Goal: Task Accomplishment & Management: Manage account settings

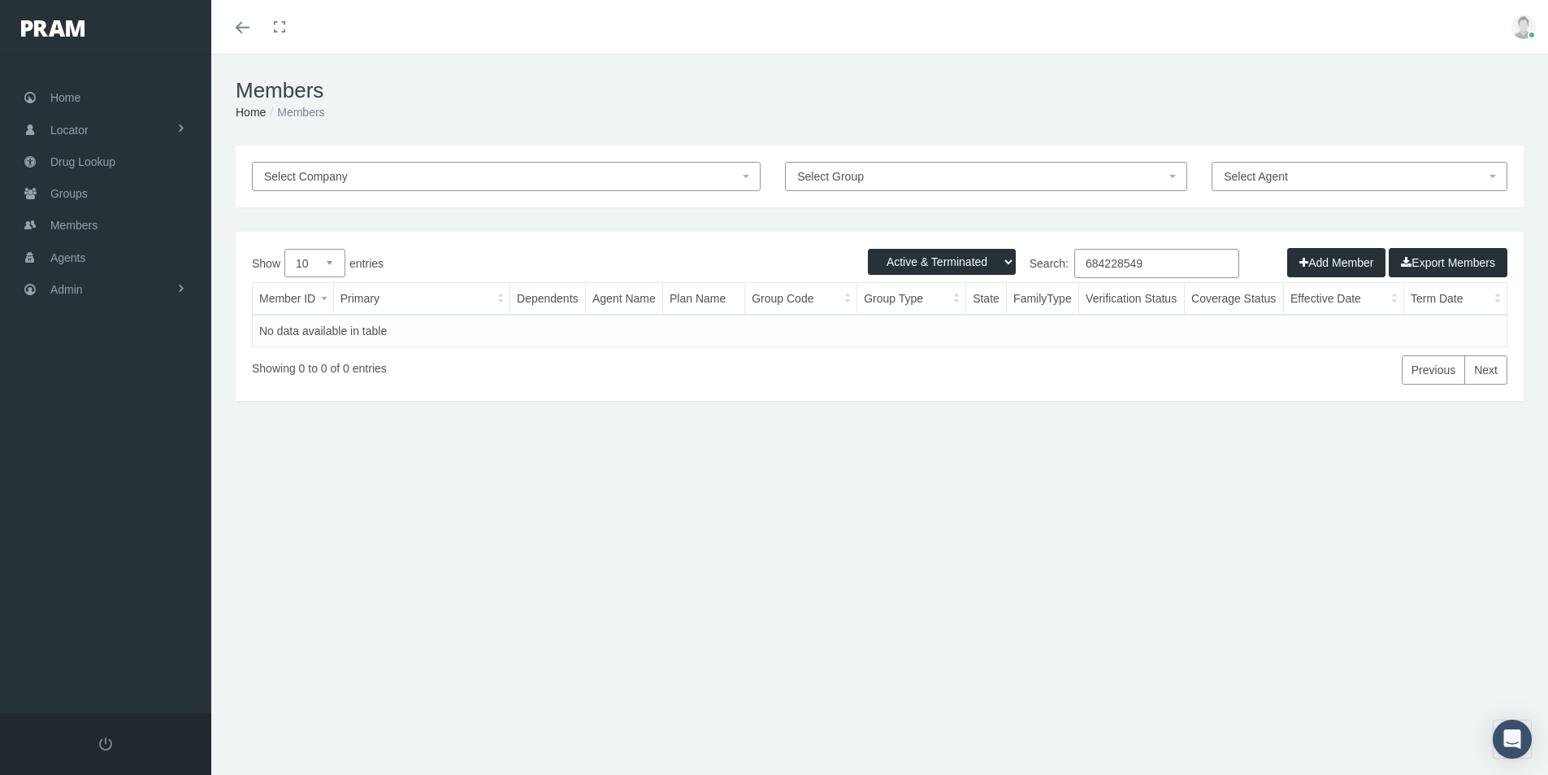
select select "3"
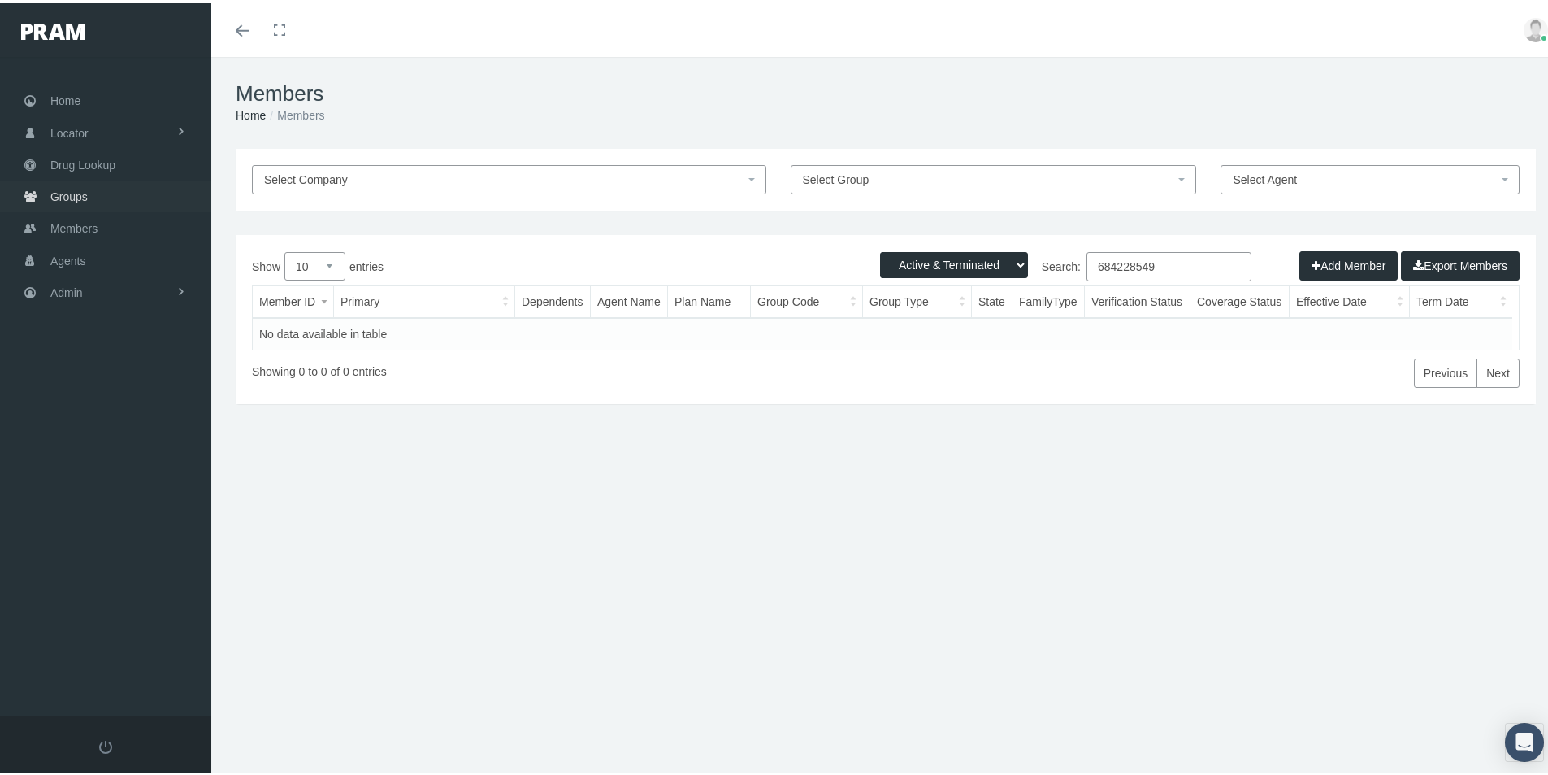
click at [71, 193] on span "Groups" at bounding box center [68, 193] width 37 height 31
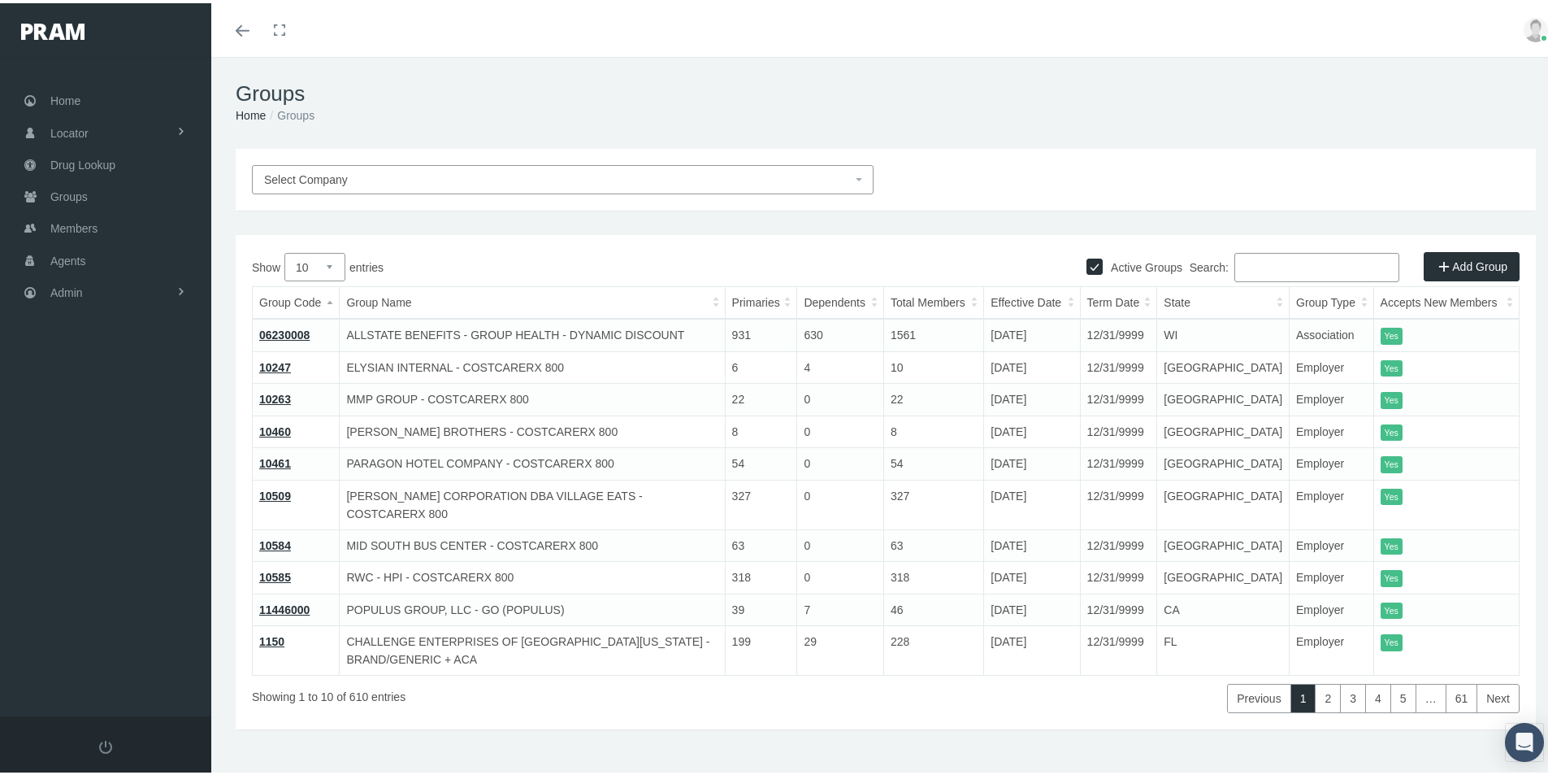
click at [1244, 269] on input "Search:" at bounding box center [1317, 264] width 165 height 29
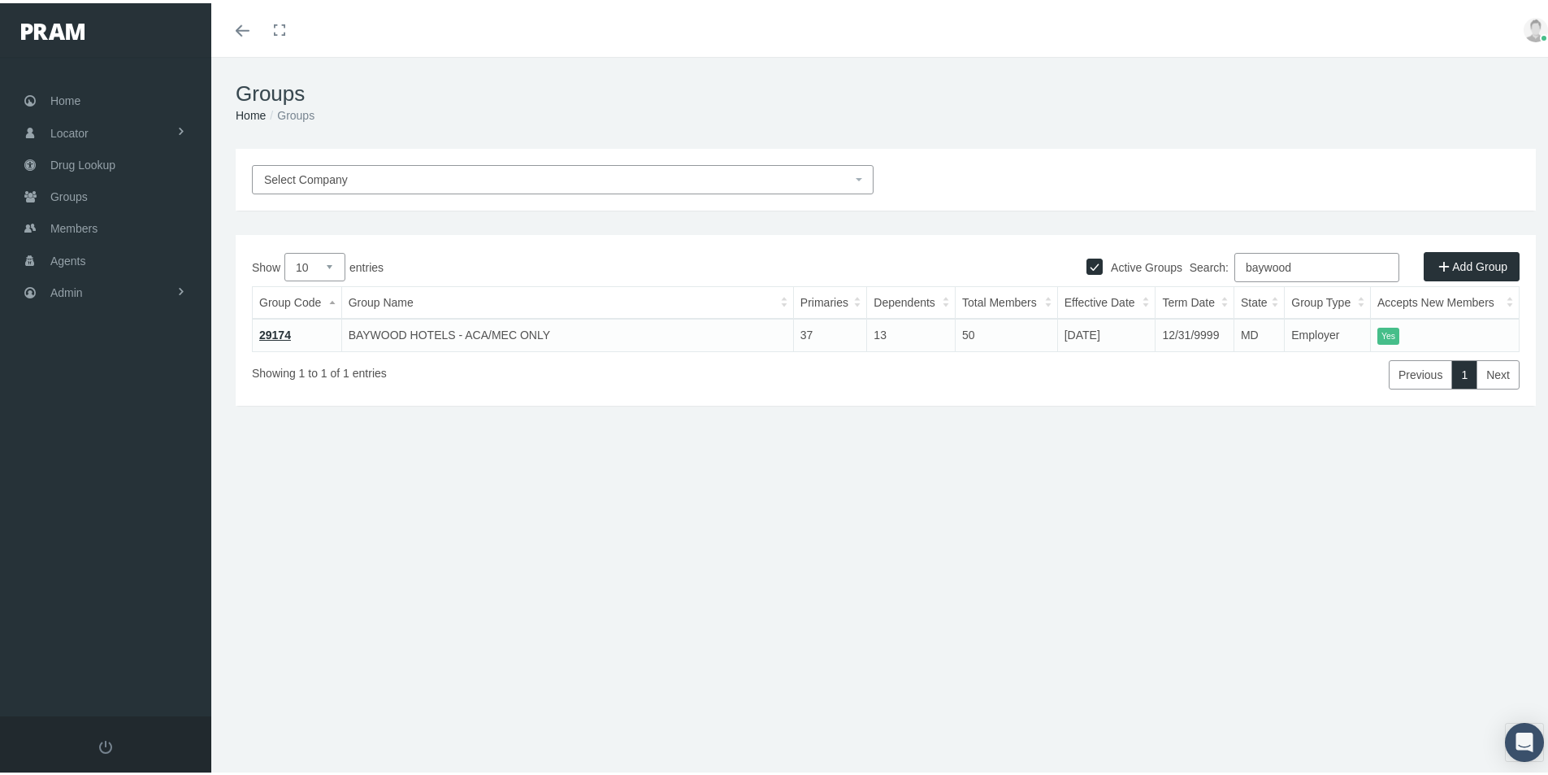
type input "baywood"
drag, startPoint x: 276, startPoint y: 329, endPoint x: 328, endPoint y: 358, distance: 58.6
click at [276, 330] on link "29174" at bounding box center [275, 331] width 32 height 13
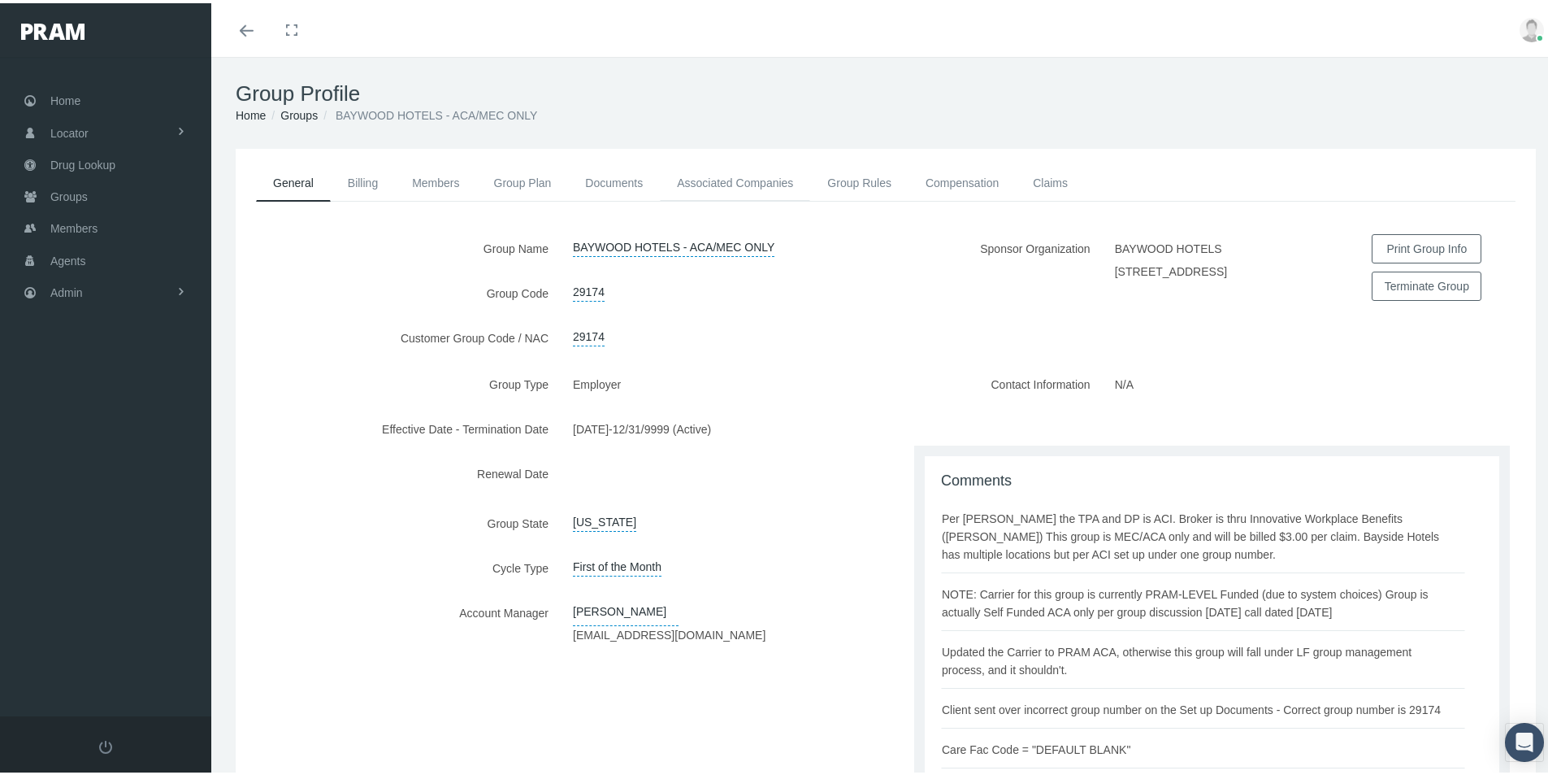
click at [750, 176] on link "Associated Companies" at bounding box center [735, 180] width 150 height 36
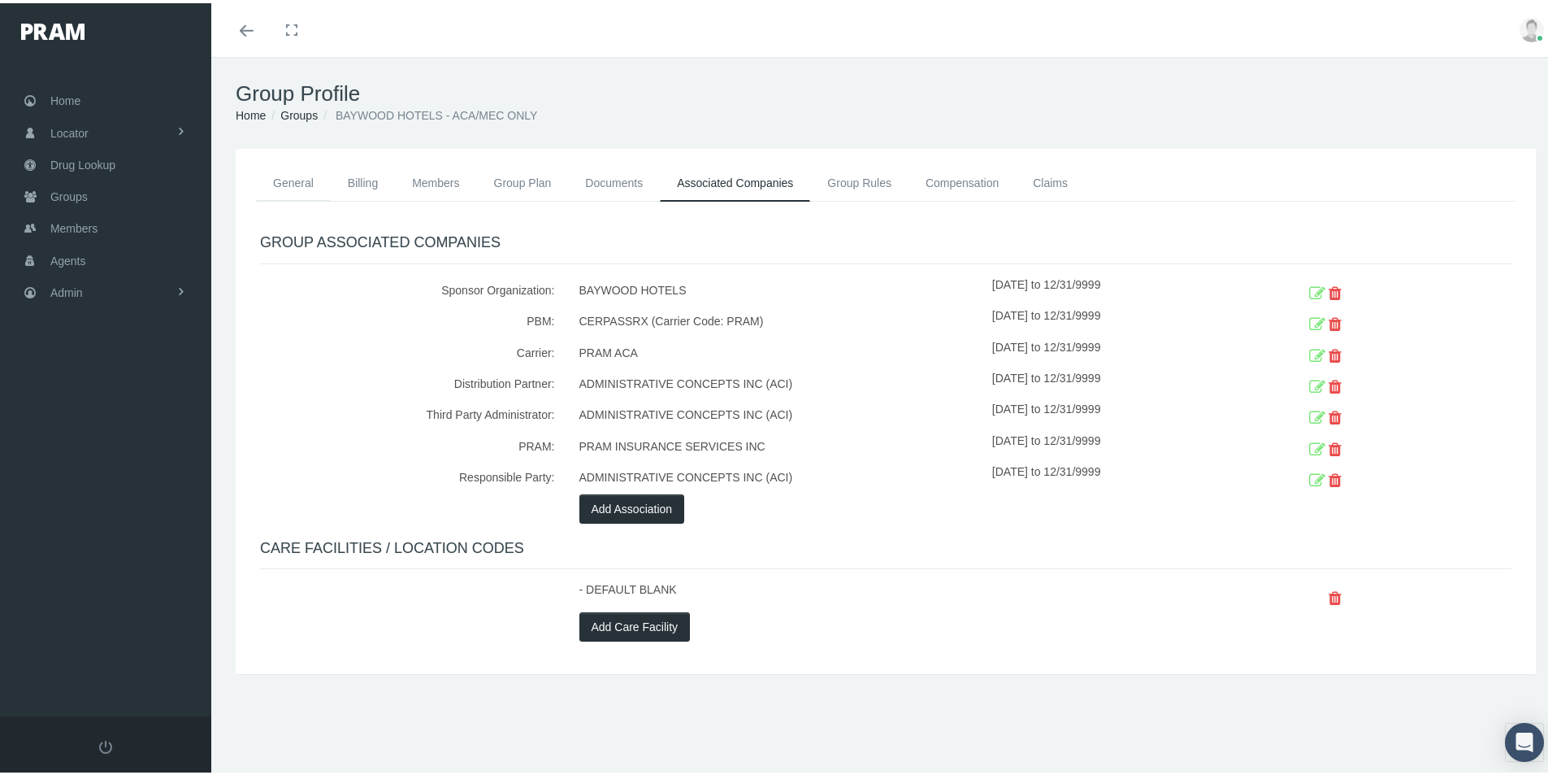
click at [290, 181] on link "General" at bounding box center [293, 180] width 75 height 36
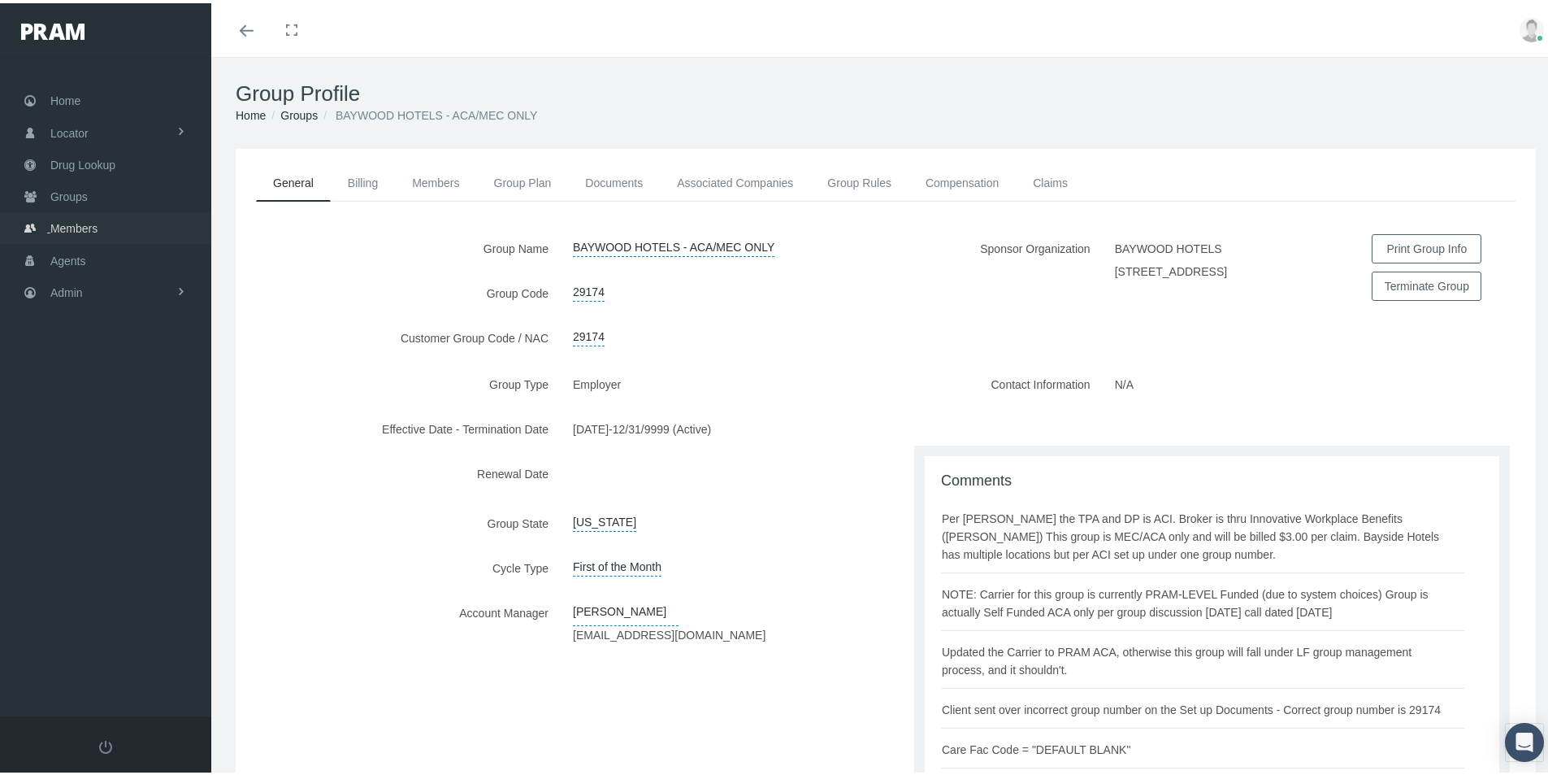
click at [76, 226] on span "Members" at bounding box center [73, 225] width 47 height 31
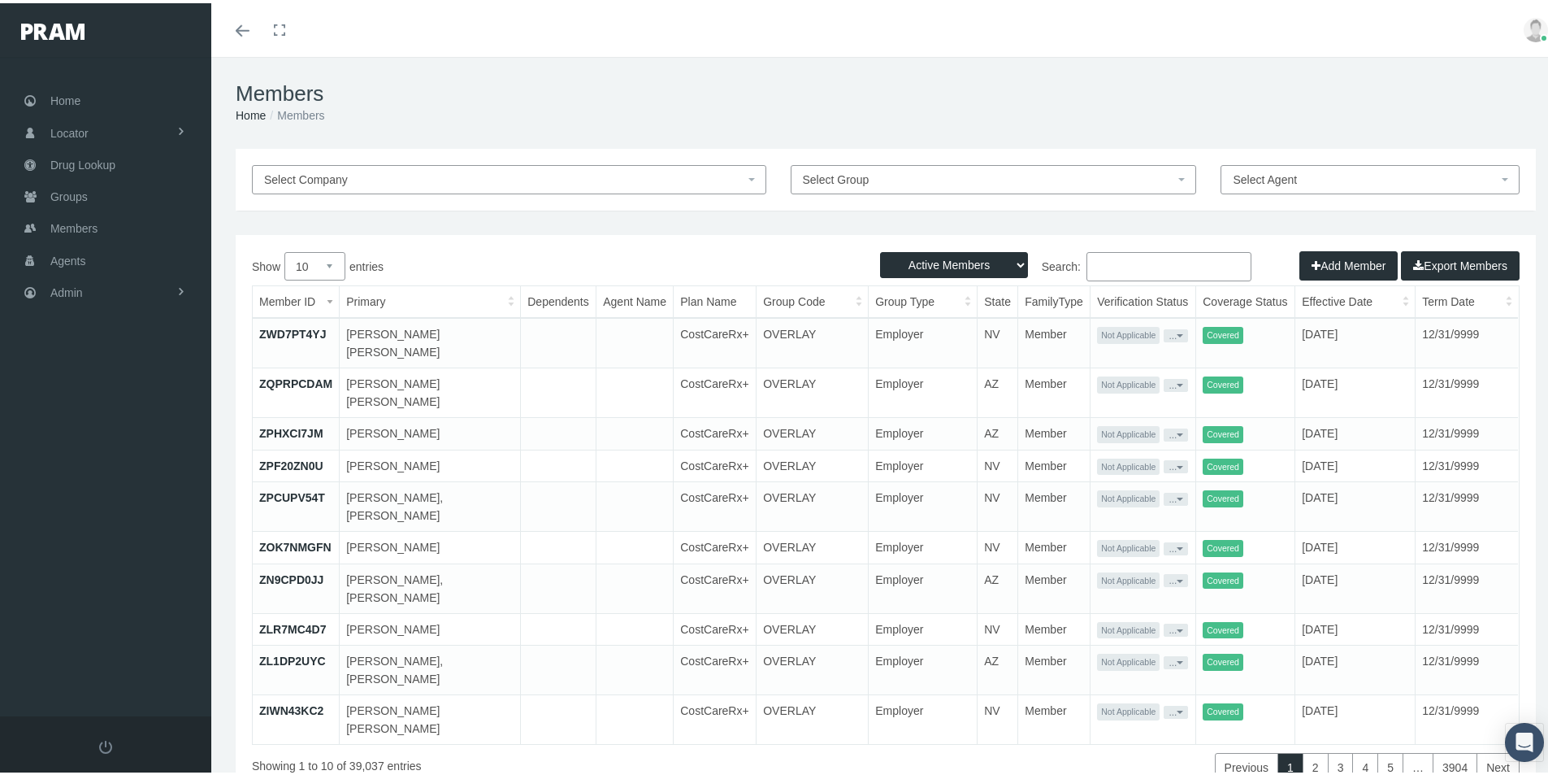
click at [1345, 262] on button "Add Member" at bounding box center [1349, 262] width 98 height 29
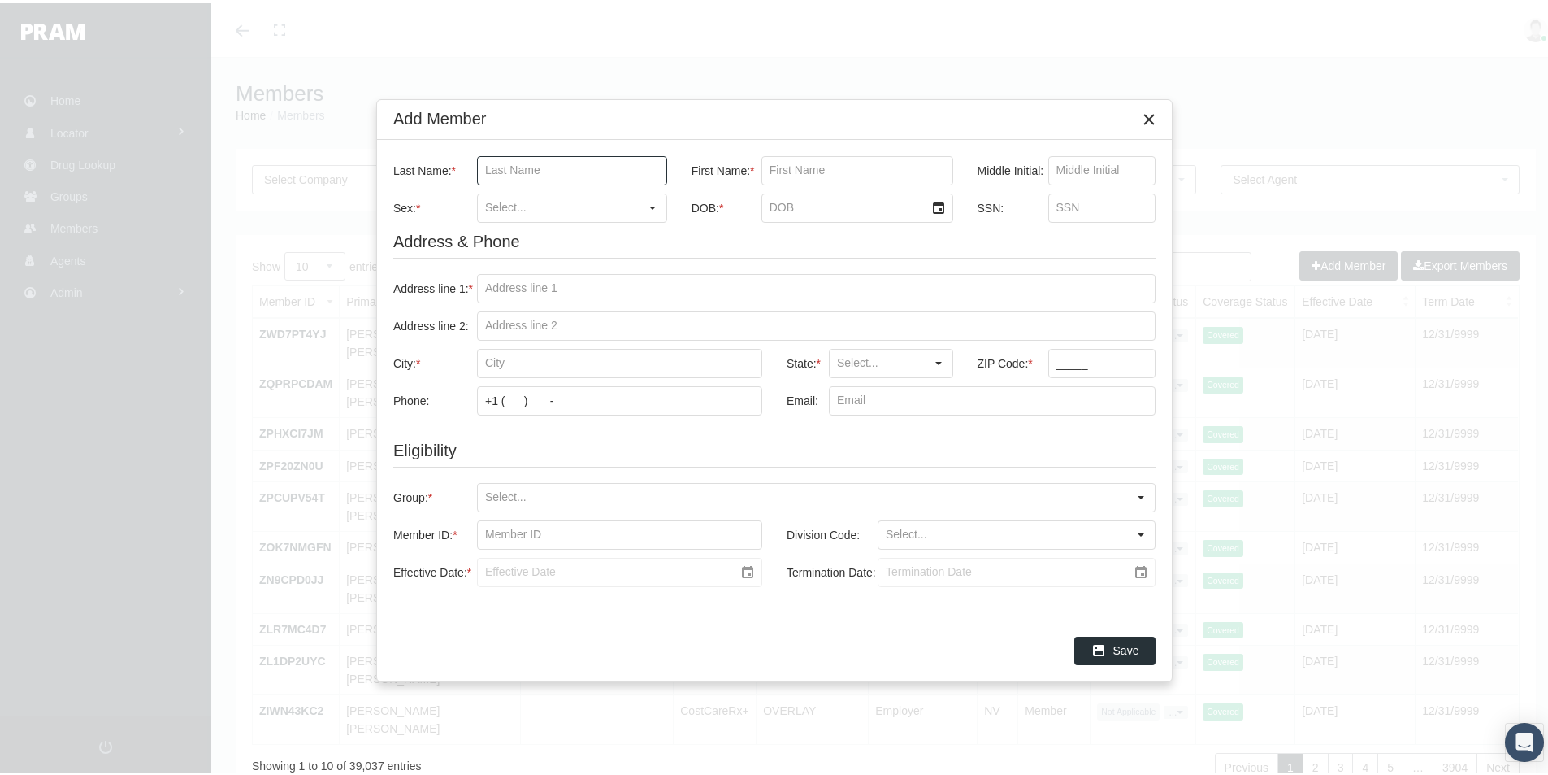
drag, startPoint x: 493, startPoint y: 171, endPoint x: 540, endPoint y: 180, distance: 47.2
click at [493, 172] on input "Last Name: *" at bounding box center [572, 168] width 189 height 28
type input "rivera"
click at [788, 166] on input "First Name: *" at bounding box center [857, 168] width 190 height 28
type input "Eliecer"
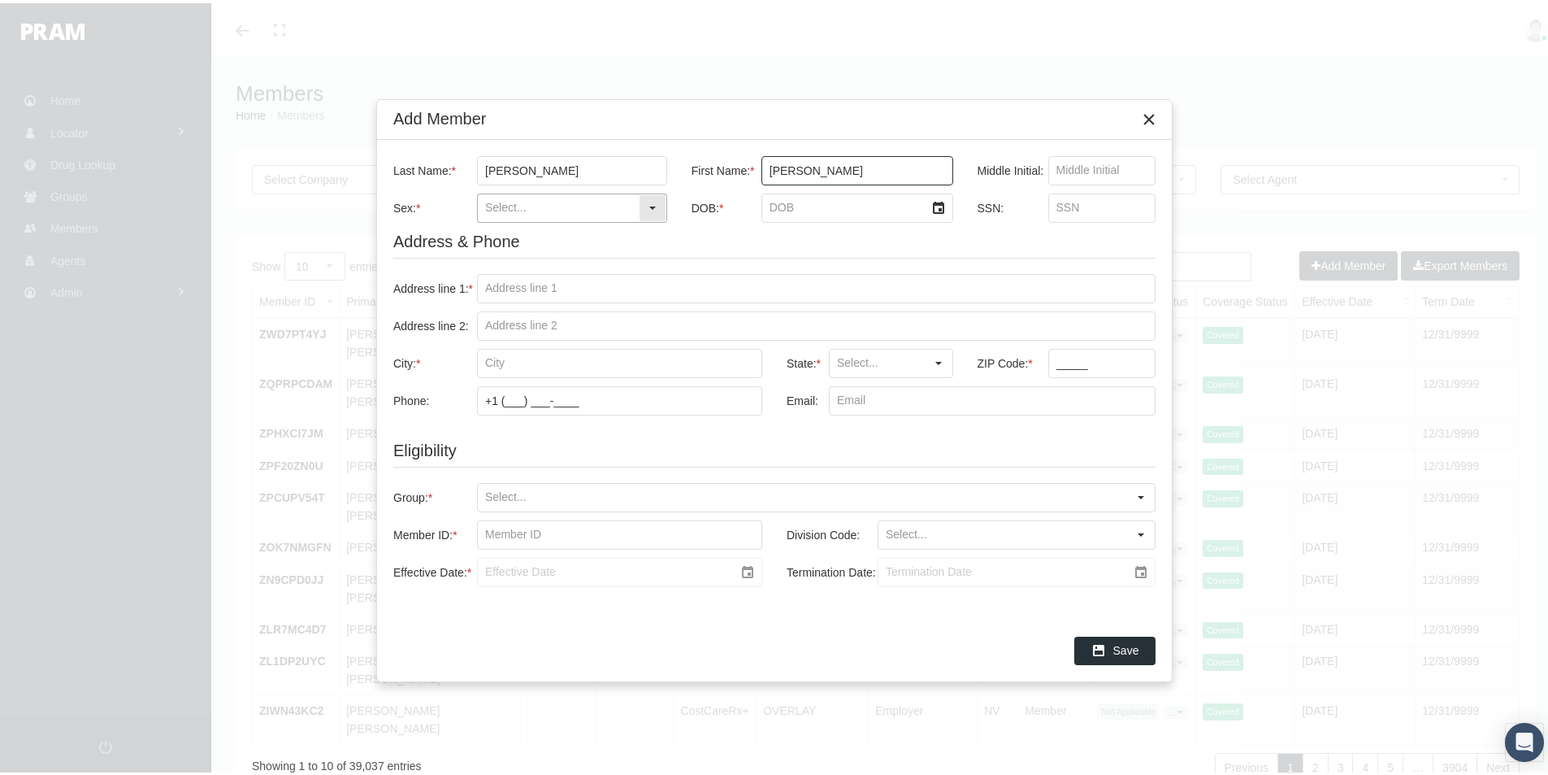
click at [514, 201] on input "Sex: *" at bounding box center [558, 205] width 161 height 28
drag, startPoint x: 503, startPoint y: 238, endPoint x: 536, endPoint y: 238, distance: 32.5
click at [502, 238] on div "[DEMOGRAPHIC_DATA]" at bounding box center [572, 233] width 187 height 27
type input "[DEMOGRAPHIC_DATA]"
click at [779, 202] on input "DOB: *" at bounding box center [843, 205] width 163 height 28
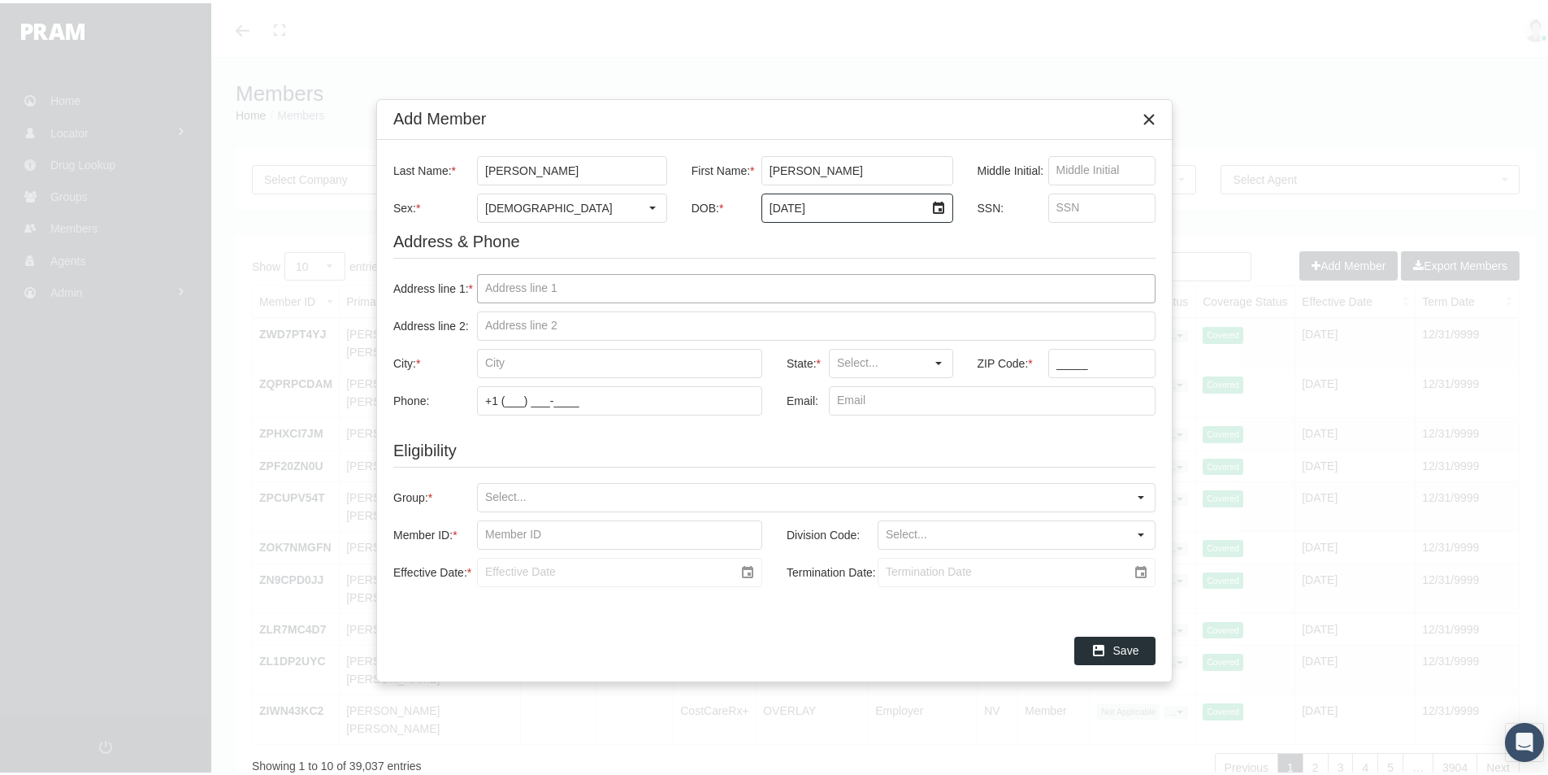
type input "5/4/1975"
click at [549, 281] on input "Address line 1: *" at bounding box center [816, 285] width 677 height 28
type input "3289 Montano Ave"
click at [510, 363] on input "City: *" at bounding box center [620, 360] width 284 height 28
type input "Spring Hill"
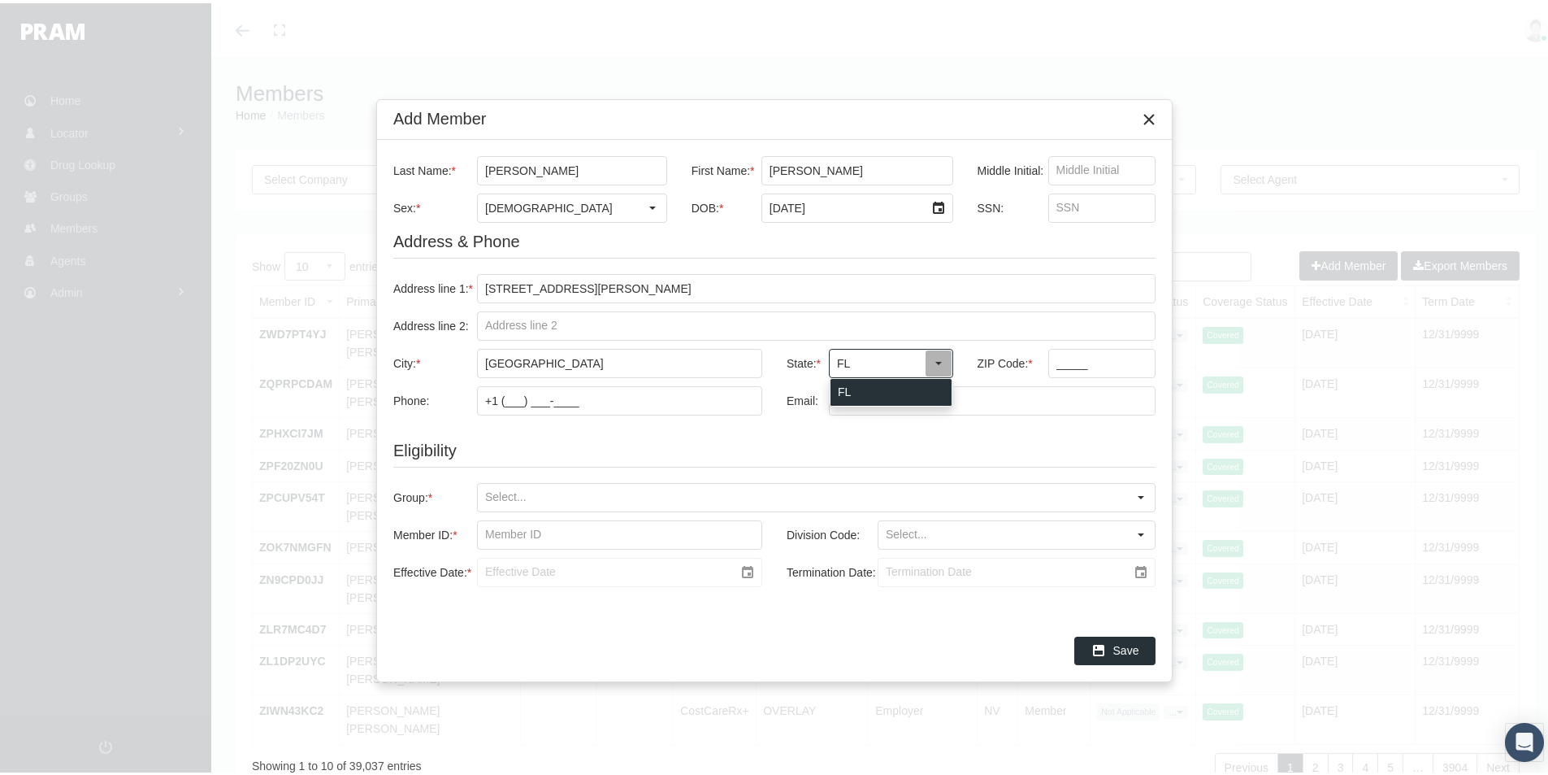
click at [847, 398] on div "FL" at bounding box center [891, 389] width 121 height 27
type input "FL"
click at [1057, 365] on input "_____" at bounding box center [1102, 360] width 106 height 28
type input "34609"
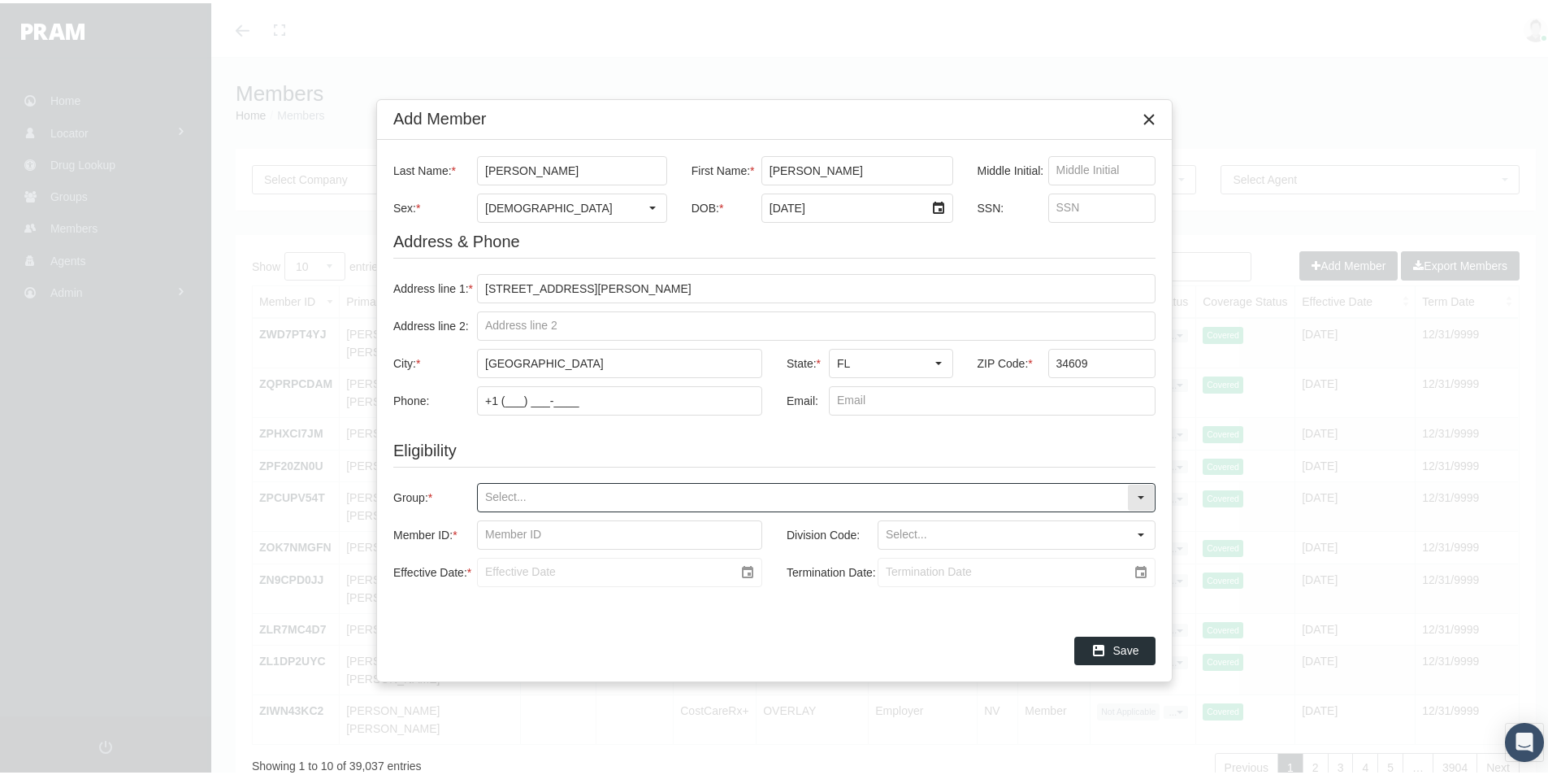
click at [494, 493] on input "Group: *" at bounding box center [802, 494] width 649 height 28
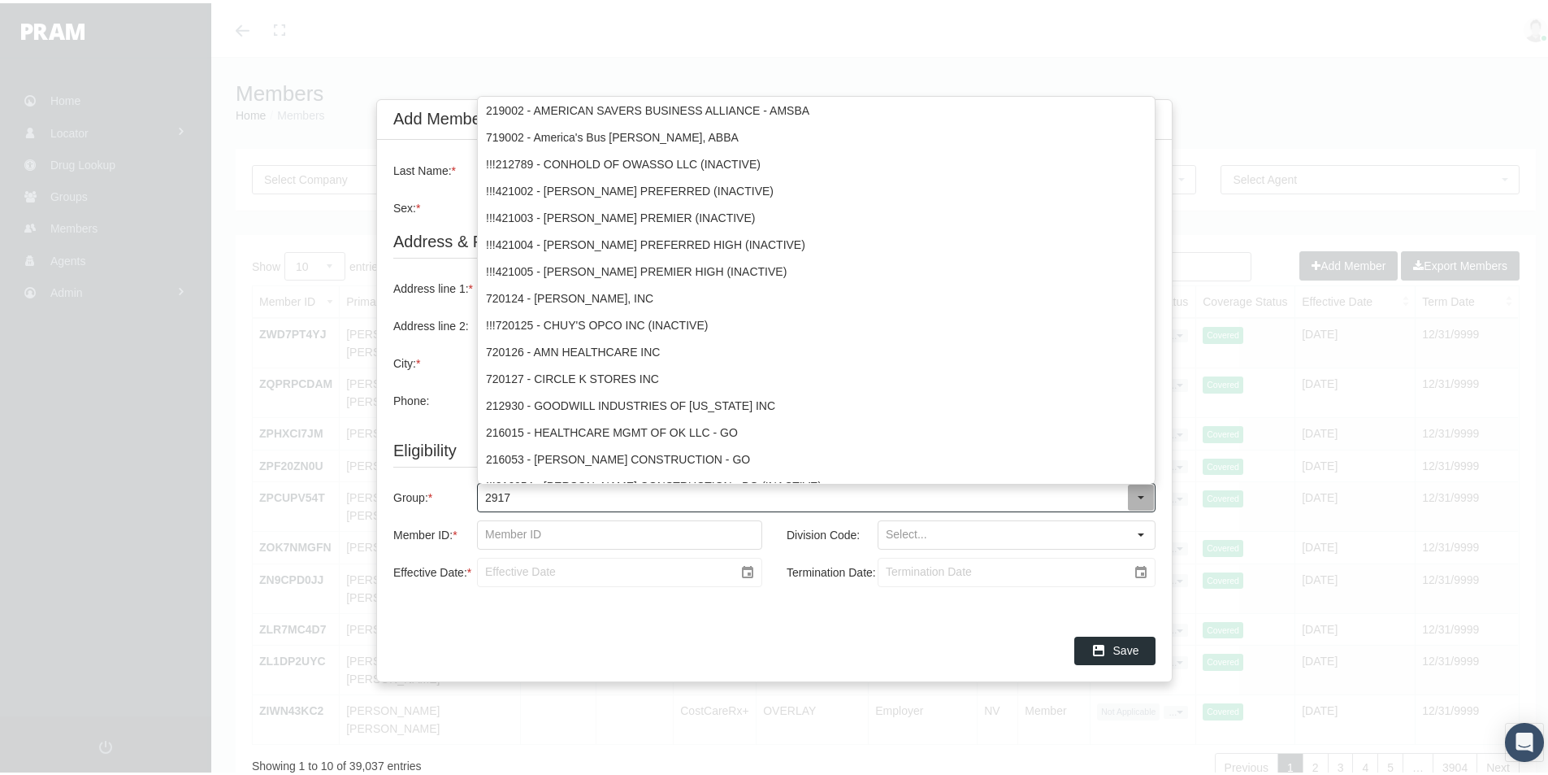
type input "29174"
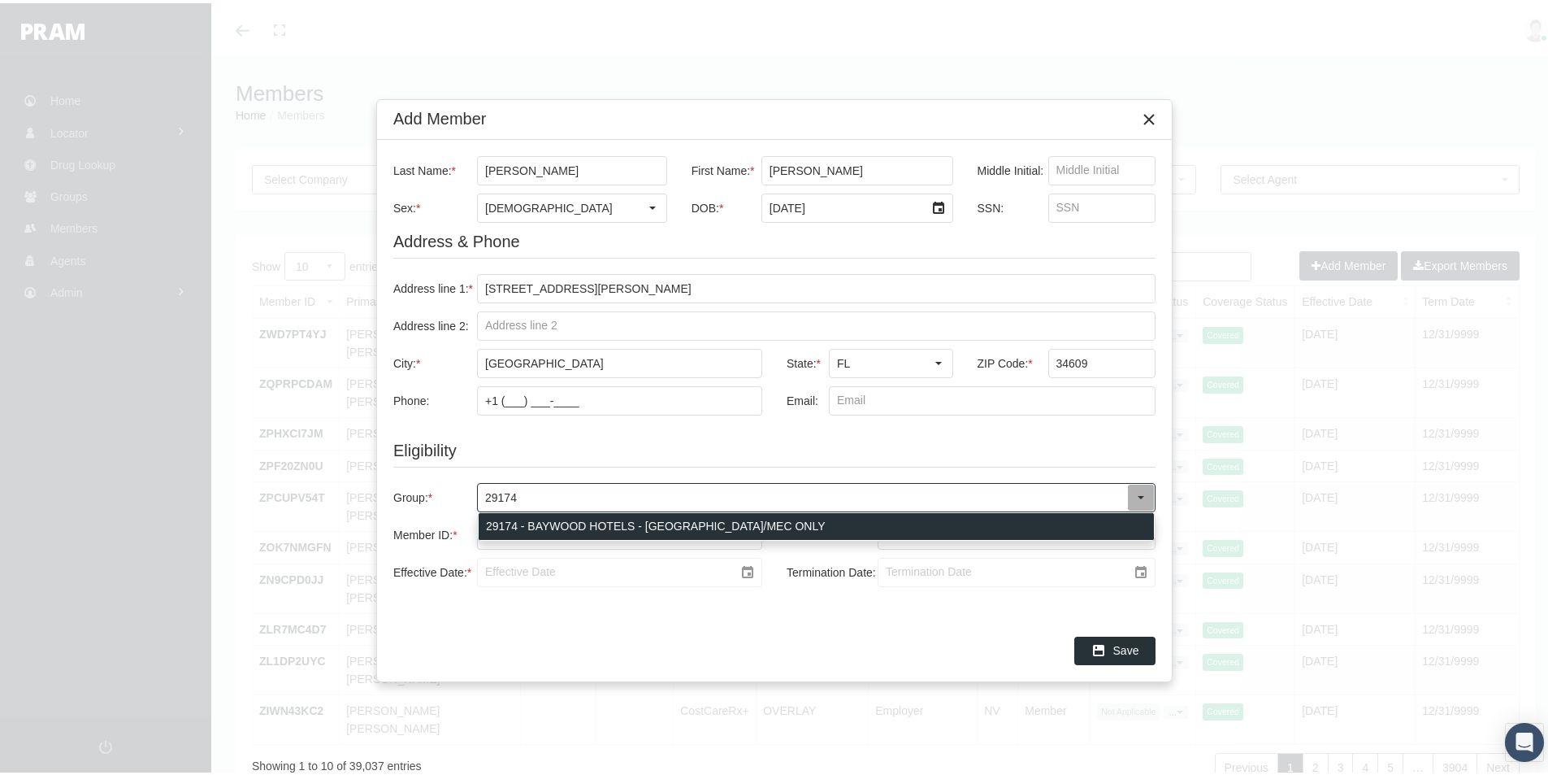
click at [564, 523] on div "29174 - BAYWOOD HOTELS - ACA/MEC ONLY" at bounding box center [816, 523] width 675 height 27
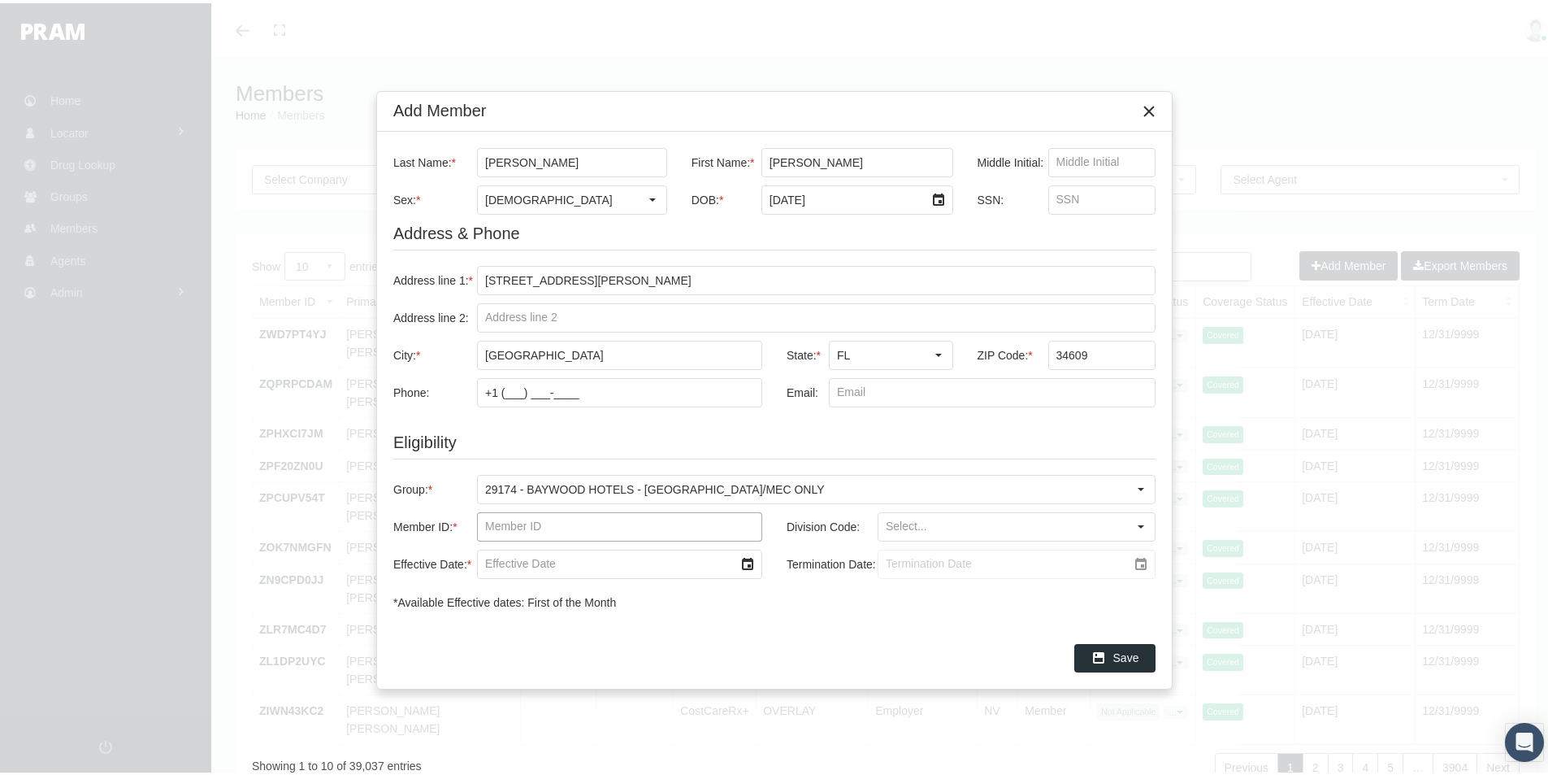
click at [484, 524] on input "Member ID: *" at bounding box center [620, 524] width 284 height 28
paste input "684228549"
type input "684228549"
click at [888, 522] on input "Division Code:" at bounding box center [1003, 524] width 249 height 28
click at [924, 553] on div "DEFAULT BLANK" at bounding box center [1016, 552] width 275 height 27
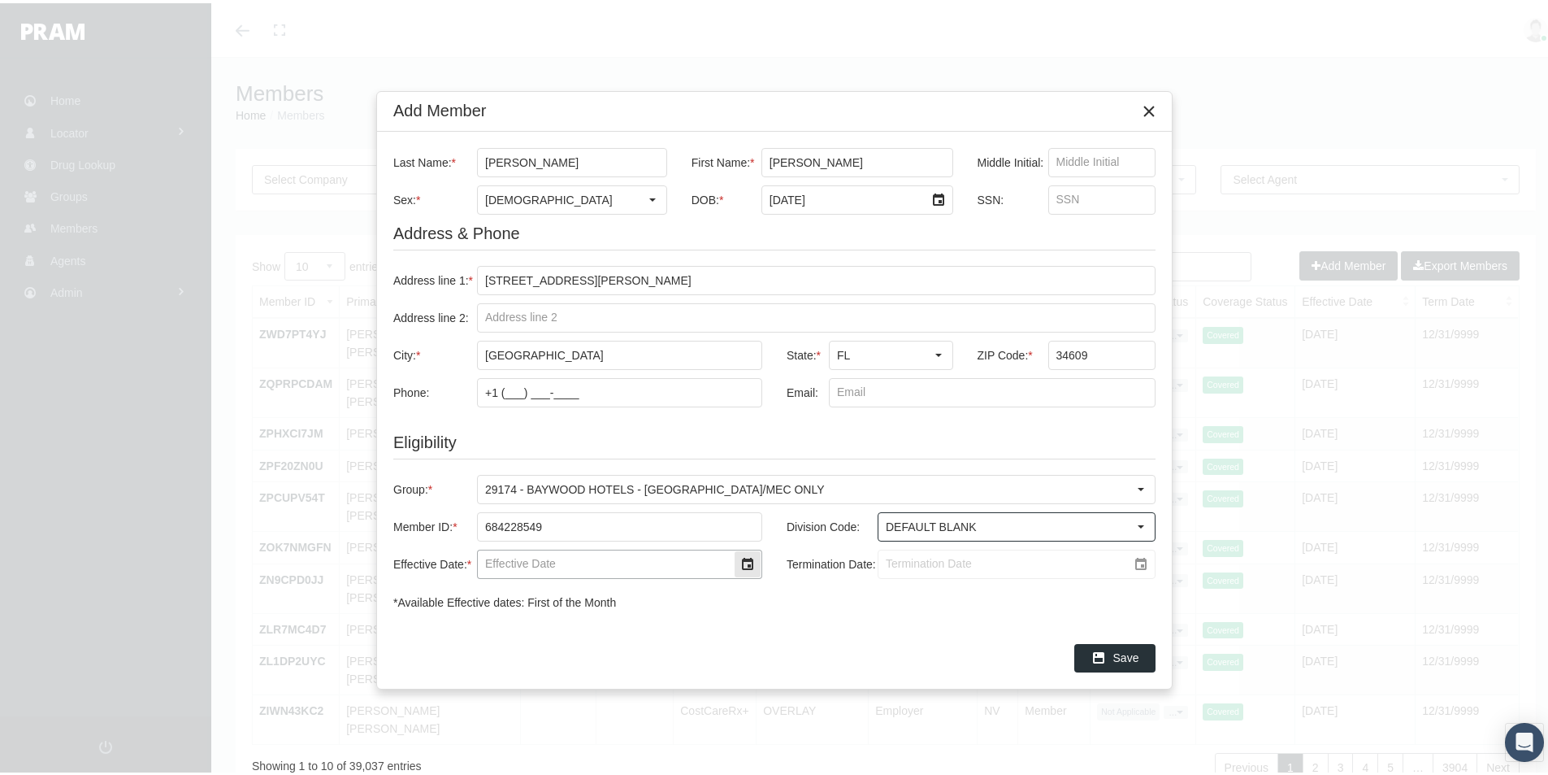
type input "DEFAULT BLANK"
click at [519, 562] on input "Effective Date: *" at bounding box center [606, 561] width 256 height 28
type input "[DATE]"
click at [911, 560] on input "Termination Date:" at bounding box center [1003, 561] width 249 height 28
type input "[DATE]"
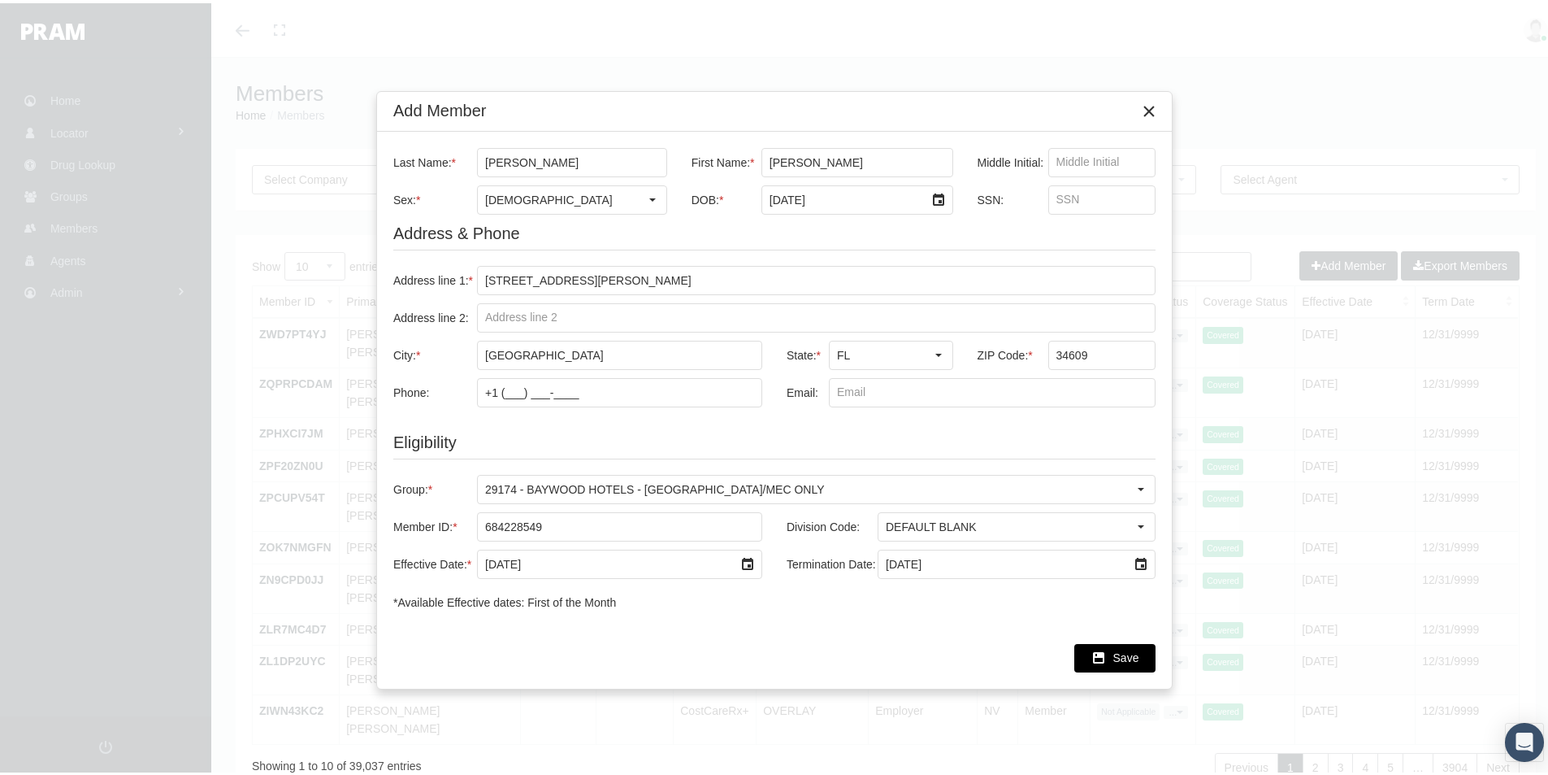
click at [1124, 654] on span "Save" at bounding box center [1127, 654] width 26 height 13
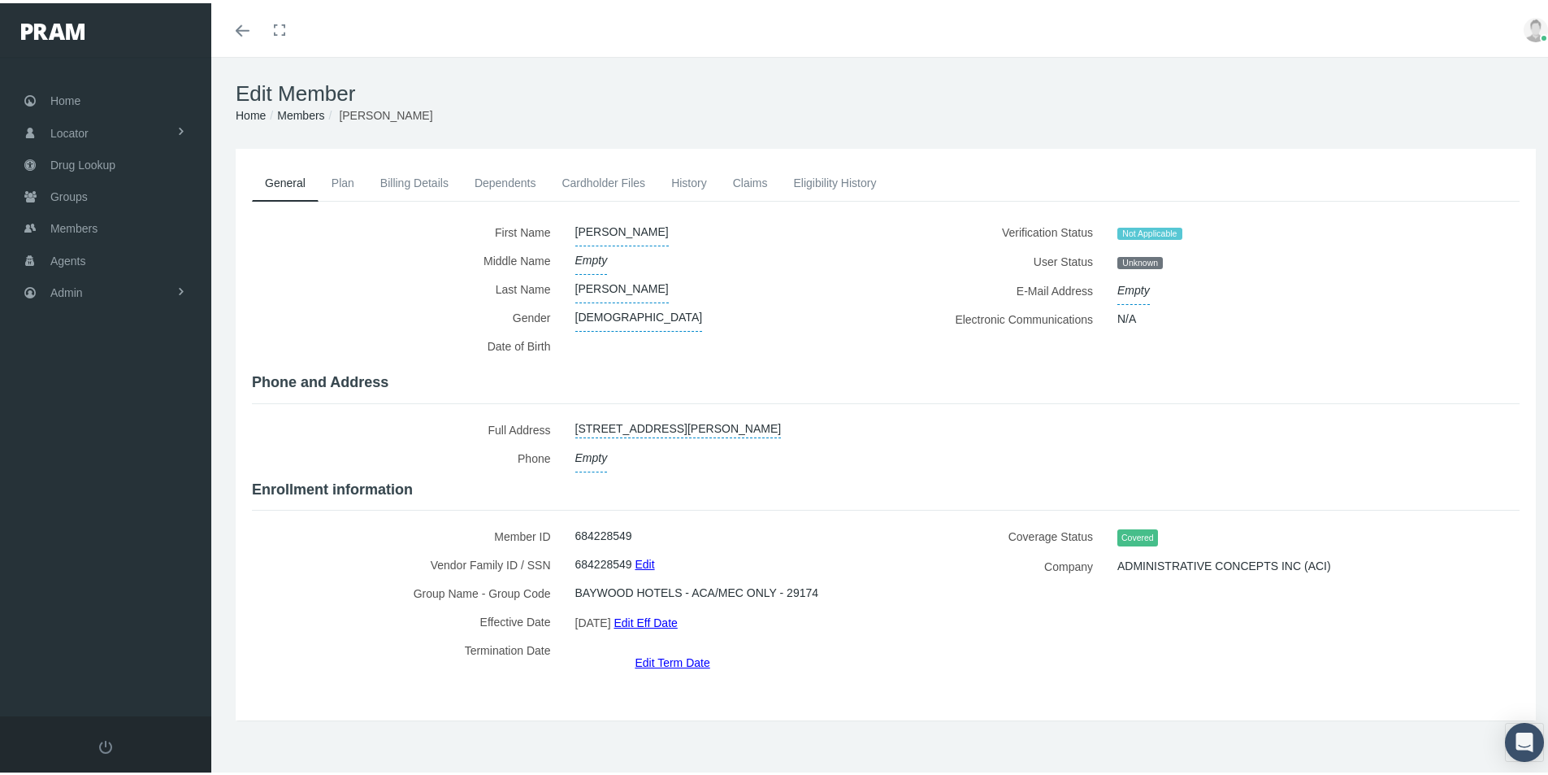
click at [1127, 287] on span "Empty" at bounding box center [1134, 287] width 33 height 28
click at [1322, 284] on icon "button" at bounding box center [1325, 286] width 7 height 15
click at [1188, 363] on div "First Name" at bounding box center [886, 442] width 1268 height 454
click at [486, 175] on link "Dependents" at bounding box center [506, 180] width 88 height 36
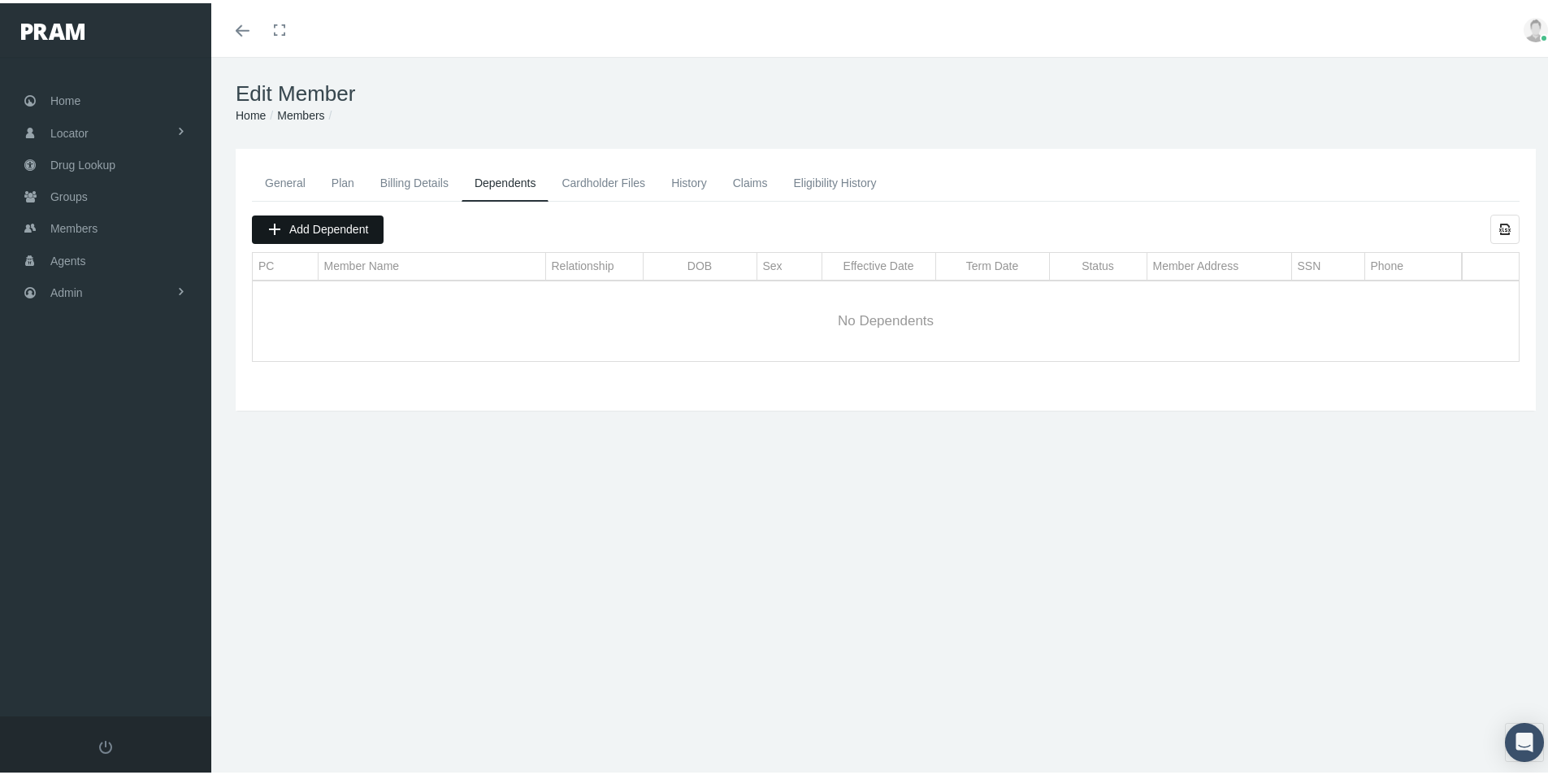
click at [293, 226] on span "Add Dependent" at bounding box center [328, 225] width 79 height 13
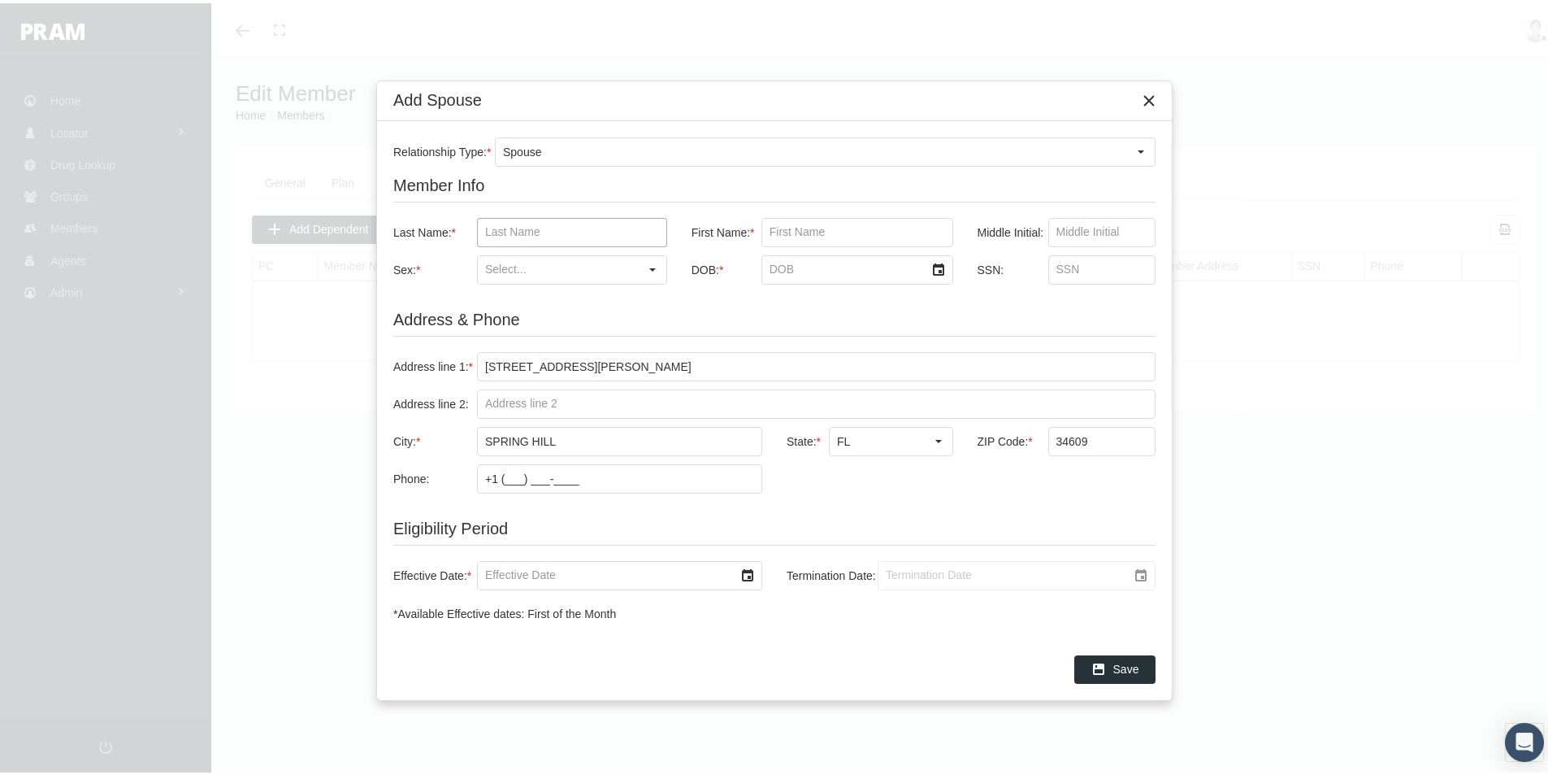
click at [509, 229] on input "Last Name: *" at bounding box center [572, 229] width 189 height 28
type input "Rivera"
type input "elisa"
click at [599, 267] on input "Sex: *" at bounding box center [558, 267] width 161 height 28
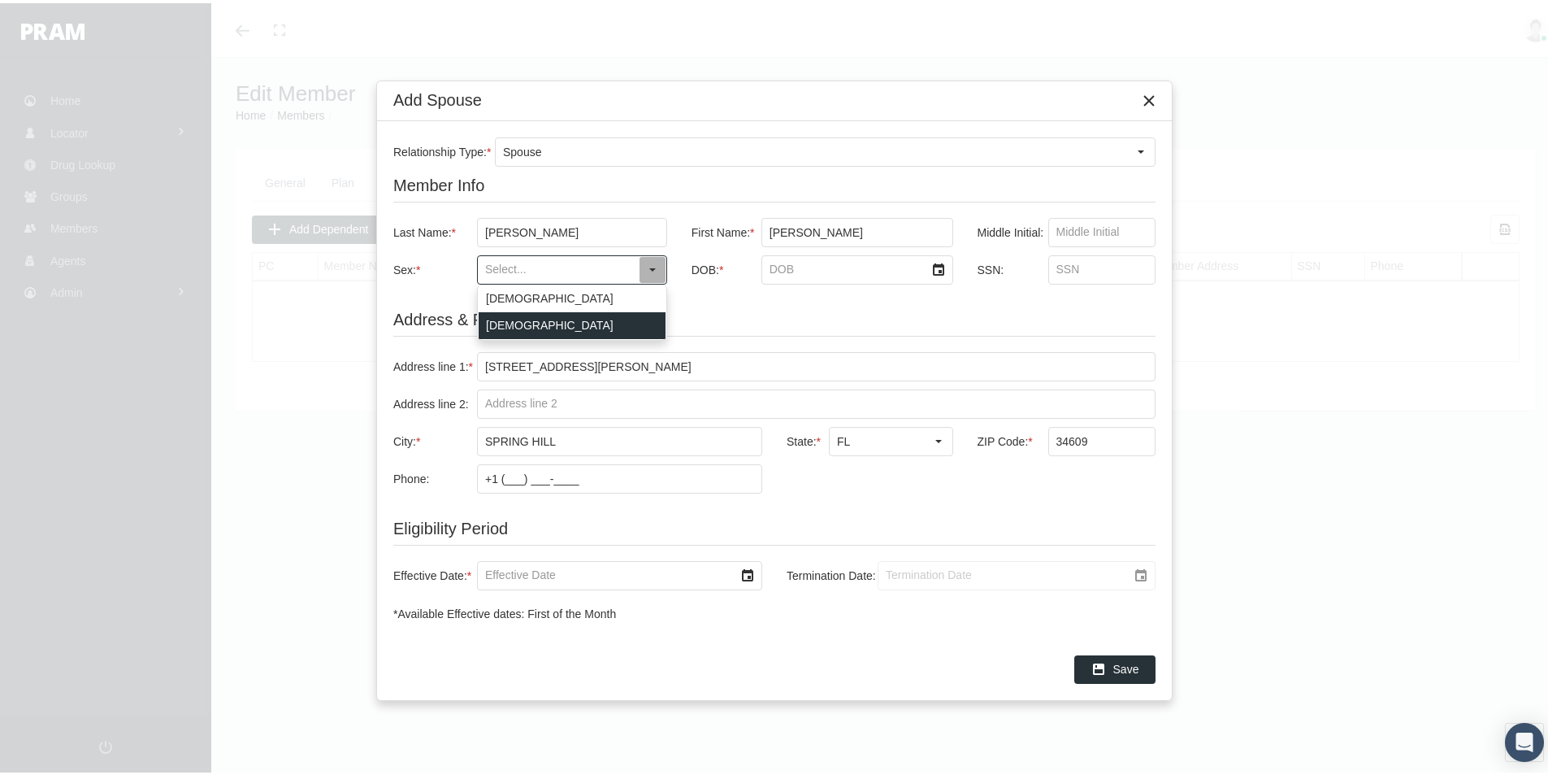
click at [500, 320] on div "Female" at bounding box center [572, 322] width 187 height 27
type input "Female"
click at [779, 269] on input "DOB: *" at bounding box center [843, 267] width 163 height 28
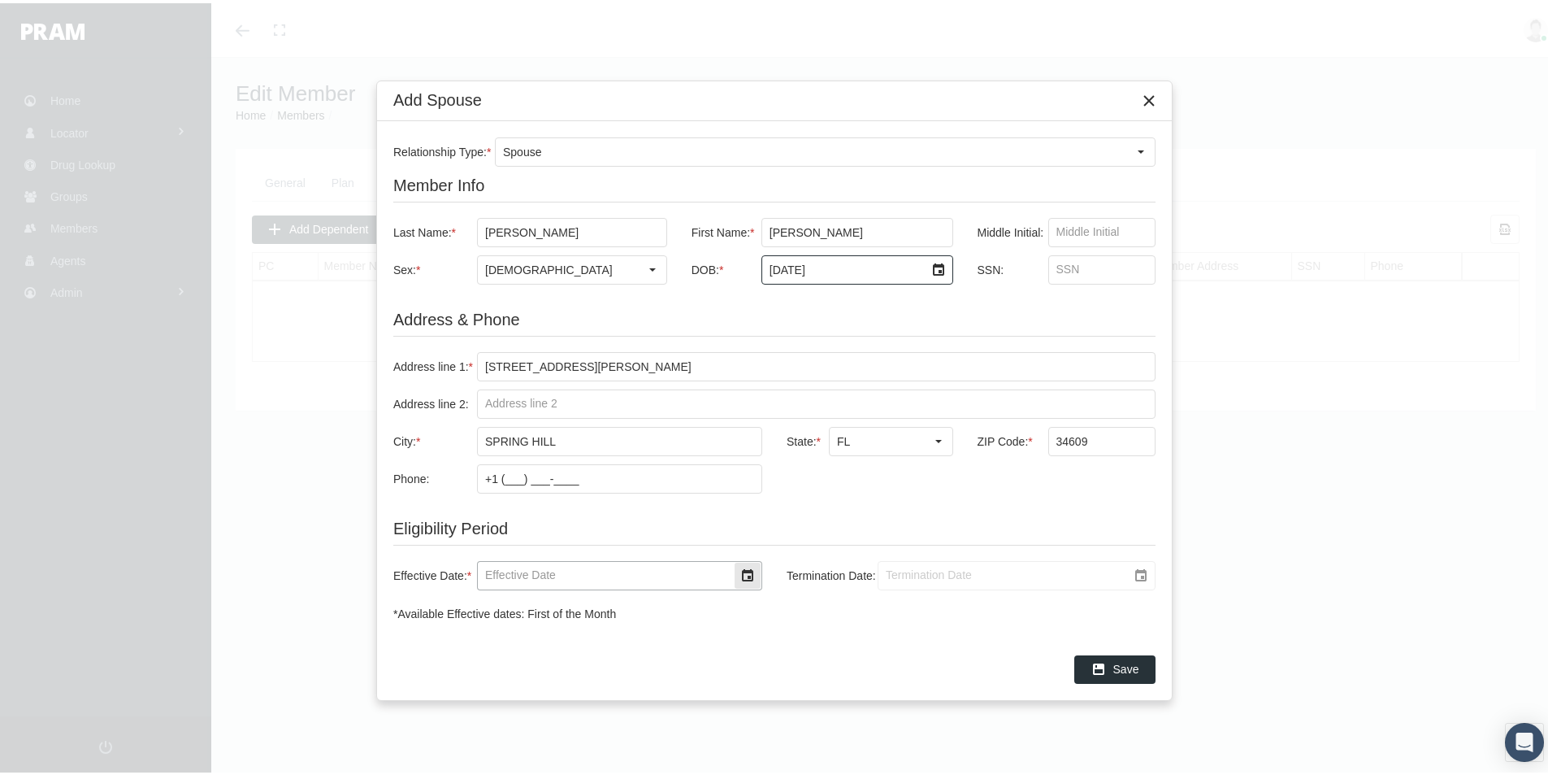
type input "3/1/1978"
click at [503, 572] on input "Effective Date: *" at bounding box center [606, 572] width 256 height 28
type input "02/01/2025"
type input "12/31/2039"
click at [832, 608] on div "*Available Effective dates: First of the Month" at bounding box center [774, 610] width 762 height 15
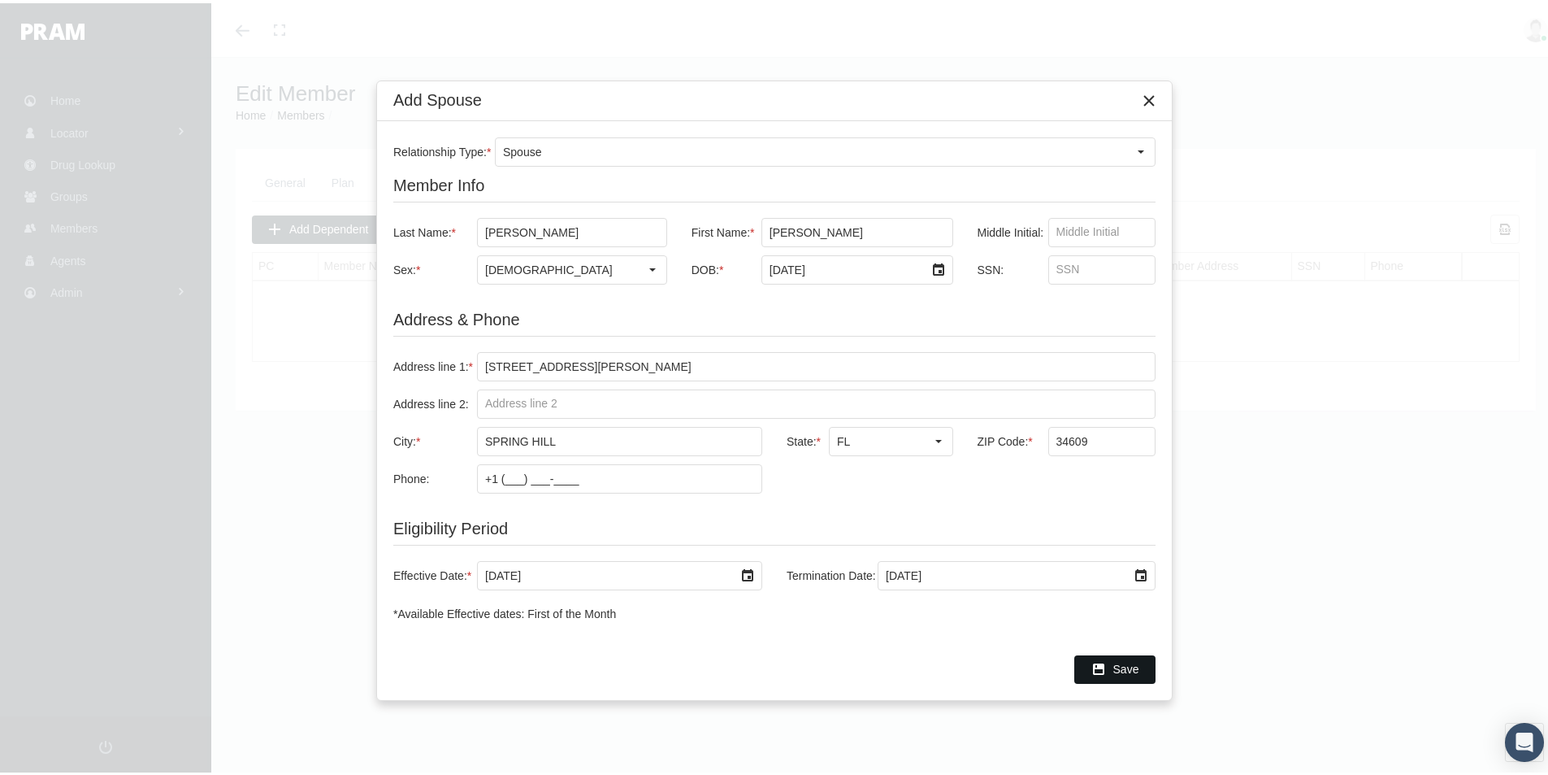
click at [1127, 662] on span "Save" at bounding box center [1127, 665] width 26 height 13
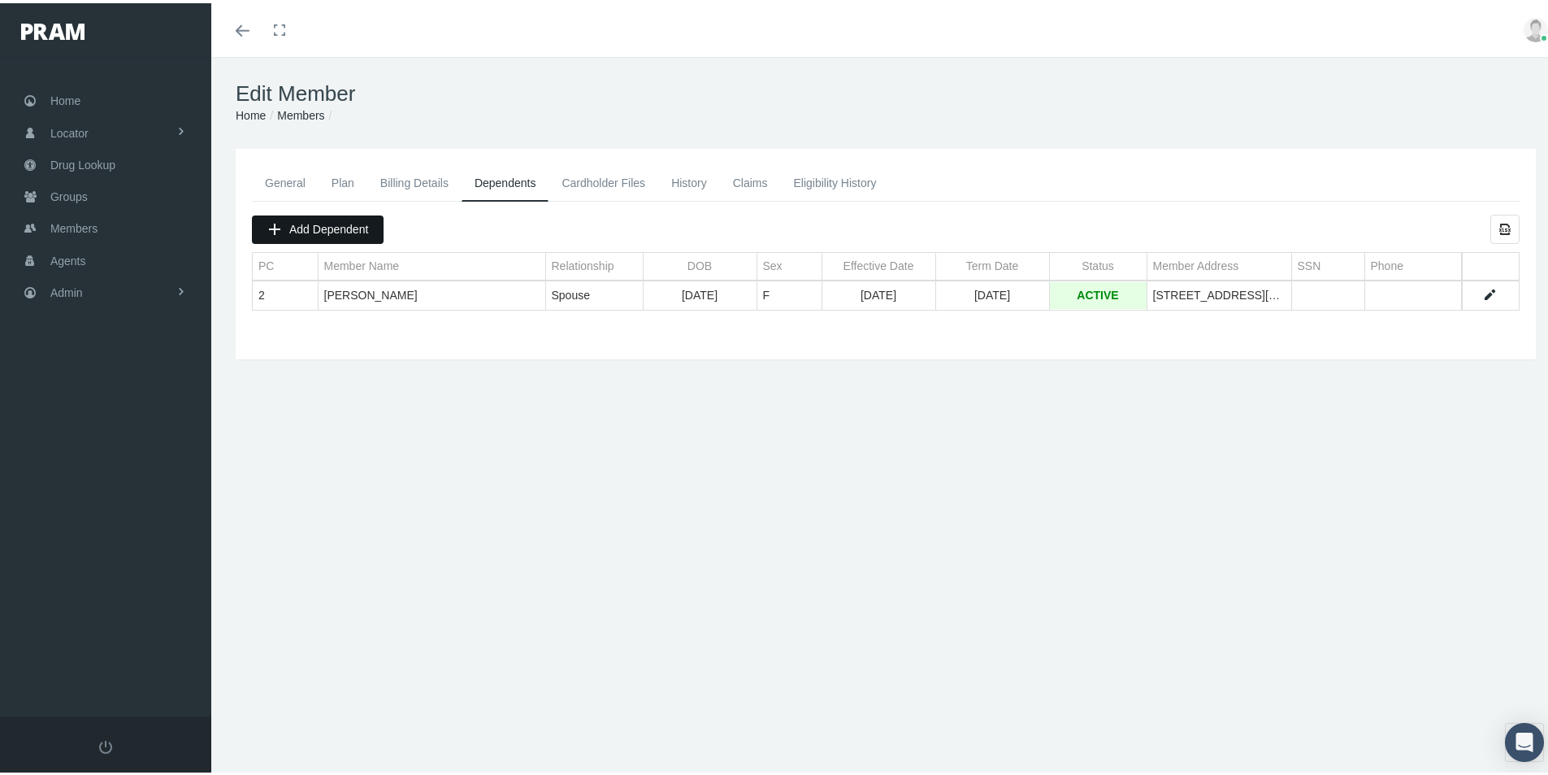
click at [315, 225] on span "Add Dependent" at bounding box center [328, 225] width 79 height 13
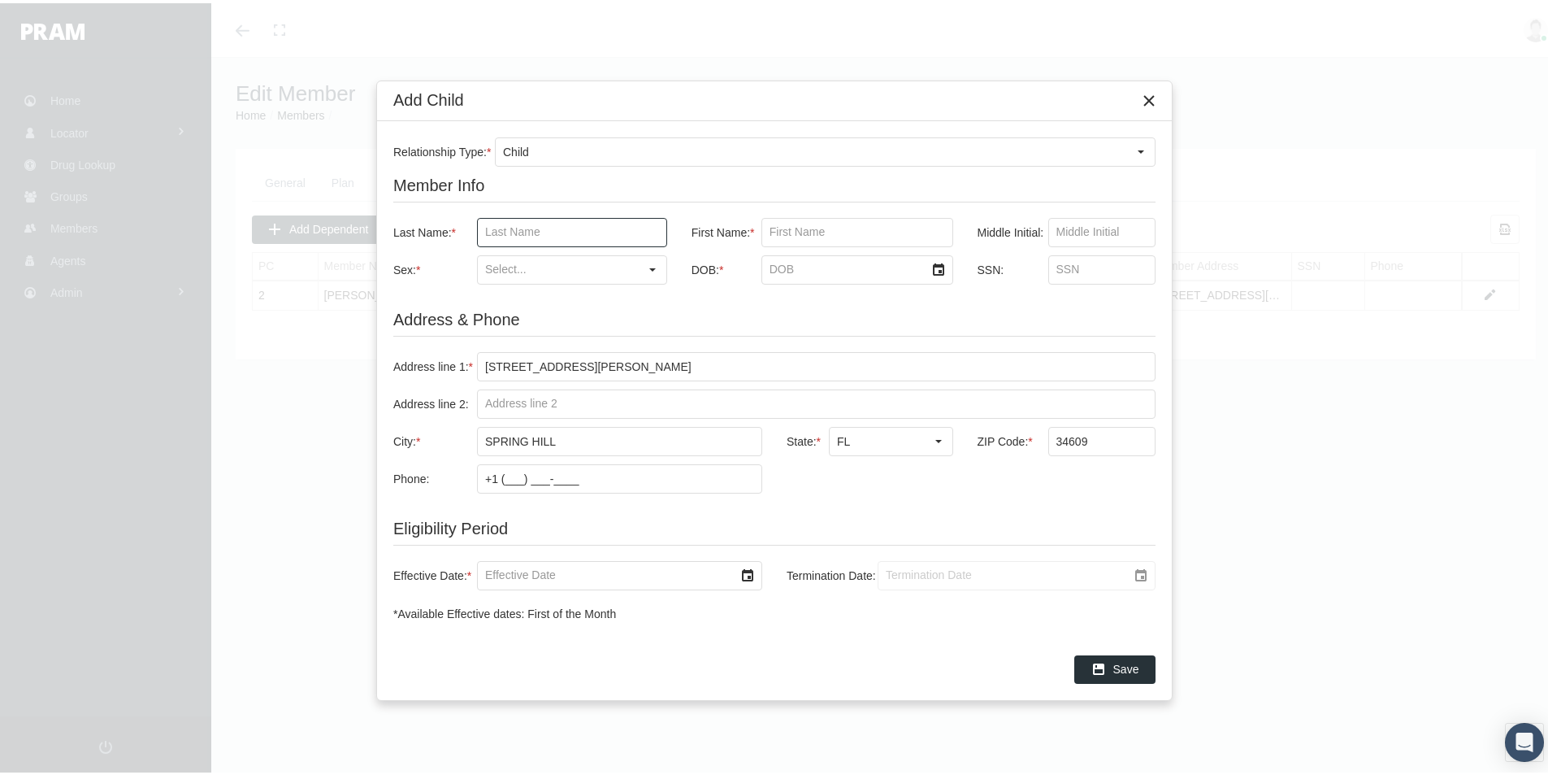
click at [502, 232] on input "Last Name: *" at bounding box center [572, 229] width 189 height 28
type input "santos"
type input "analise"
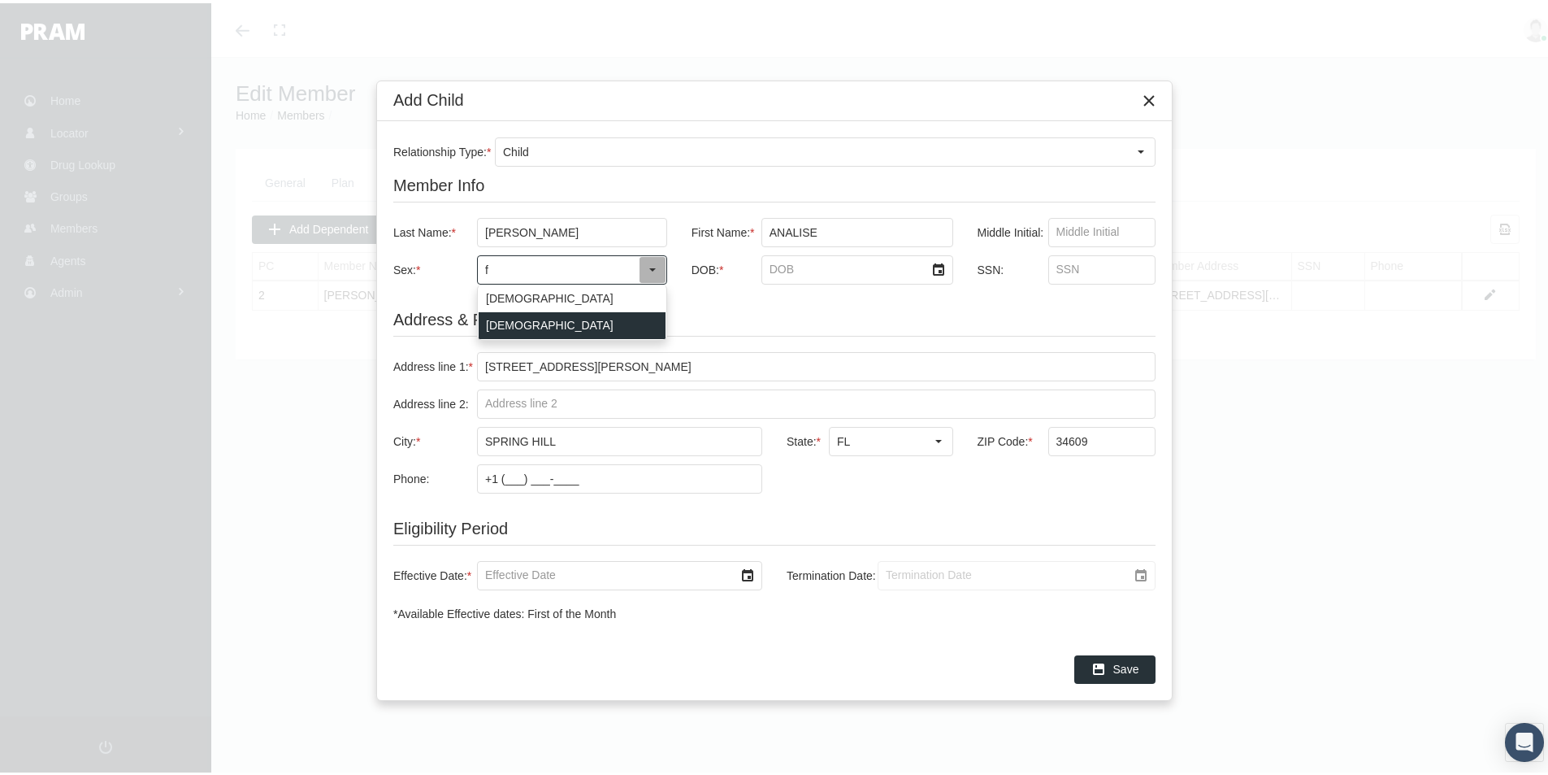
click at [497, 318] on div "Female" at bounding box center [572, 322] width 187 height 27
type input "Female"
click at [785, 267] on input "DOB: *" at bounding box center [843, 267] width 163 height 28
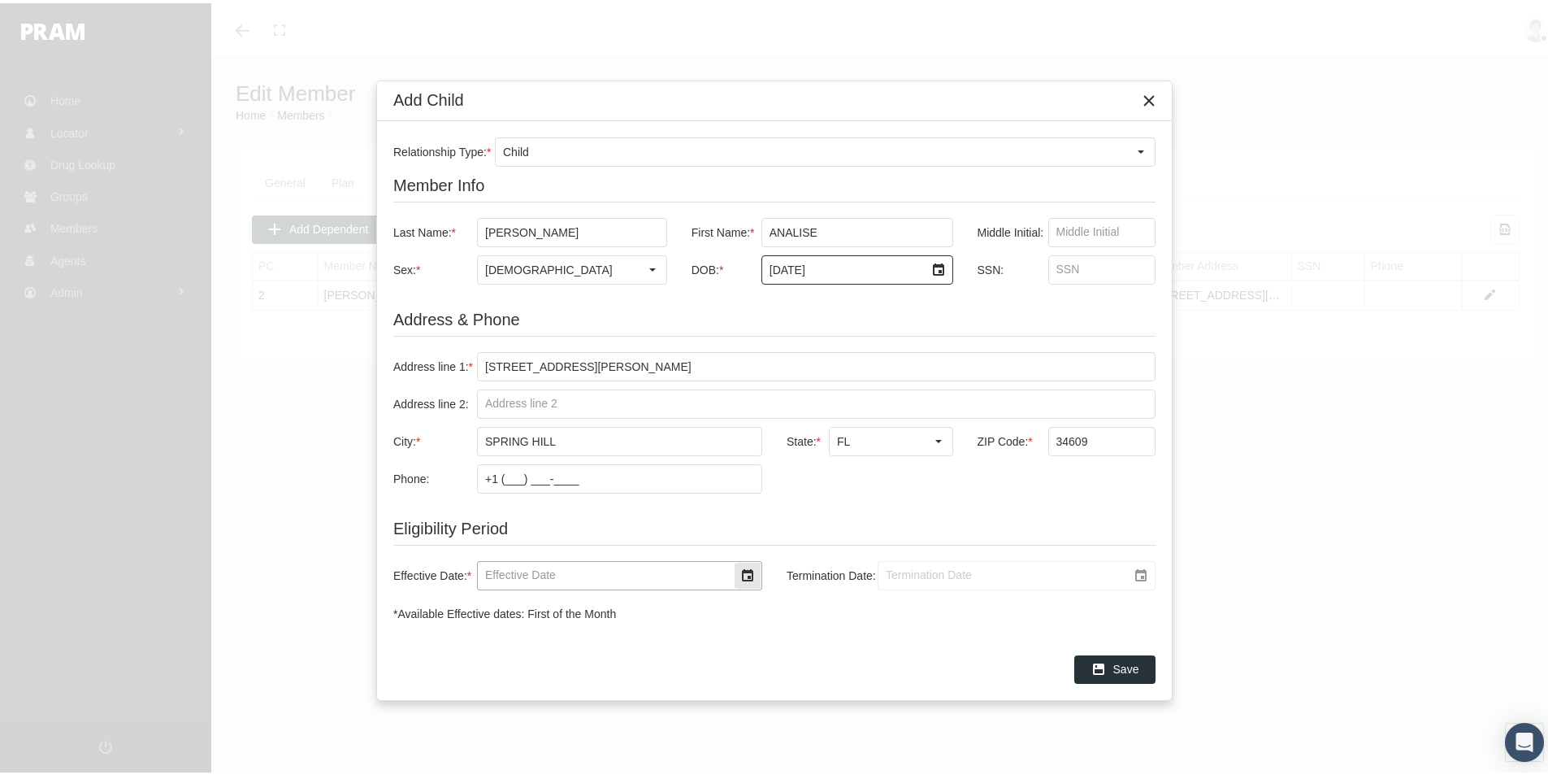
type input "10/7/2002"
click at [515, 568] on input "Effective Date: *" at bounding box center [606, 572] width 256 height 28
type input "02/01/2025"
click at [903, 575] on input "Termination Date:" at bounding box center [1003, 572] width 249 height 28
type input "12/31/2039"
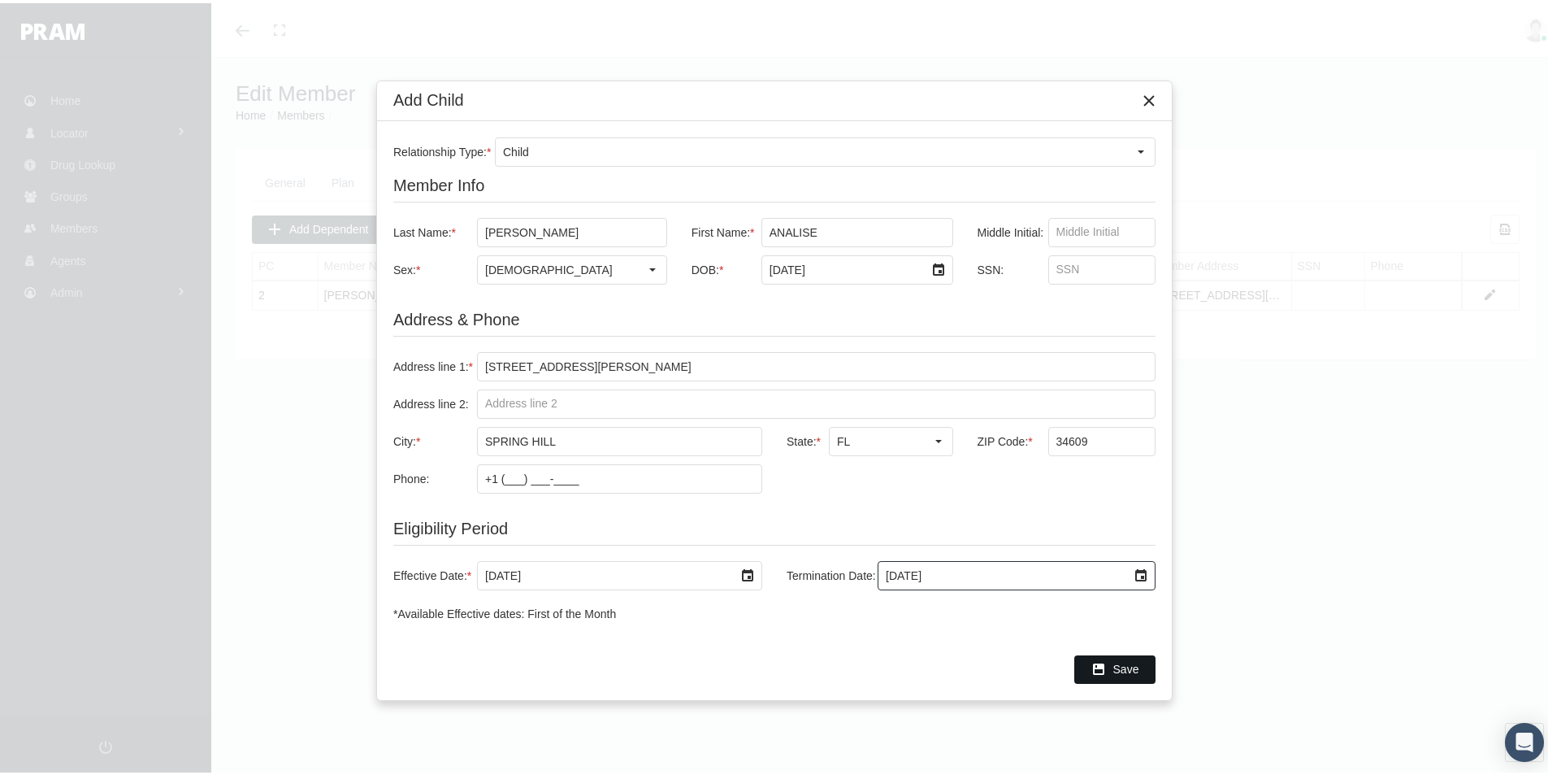
click at [1129, 659] on span "Save" at bounding box center [1127, 665] width 26 height 13
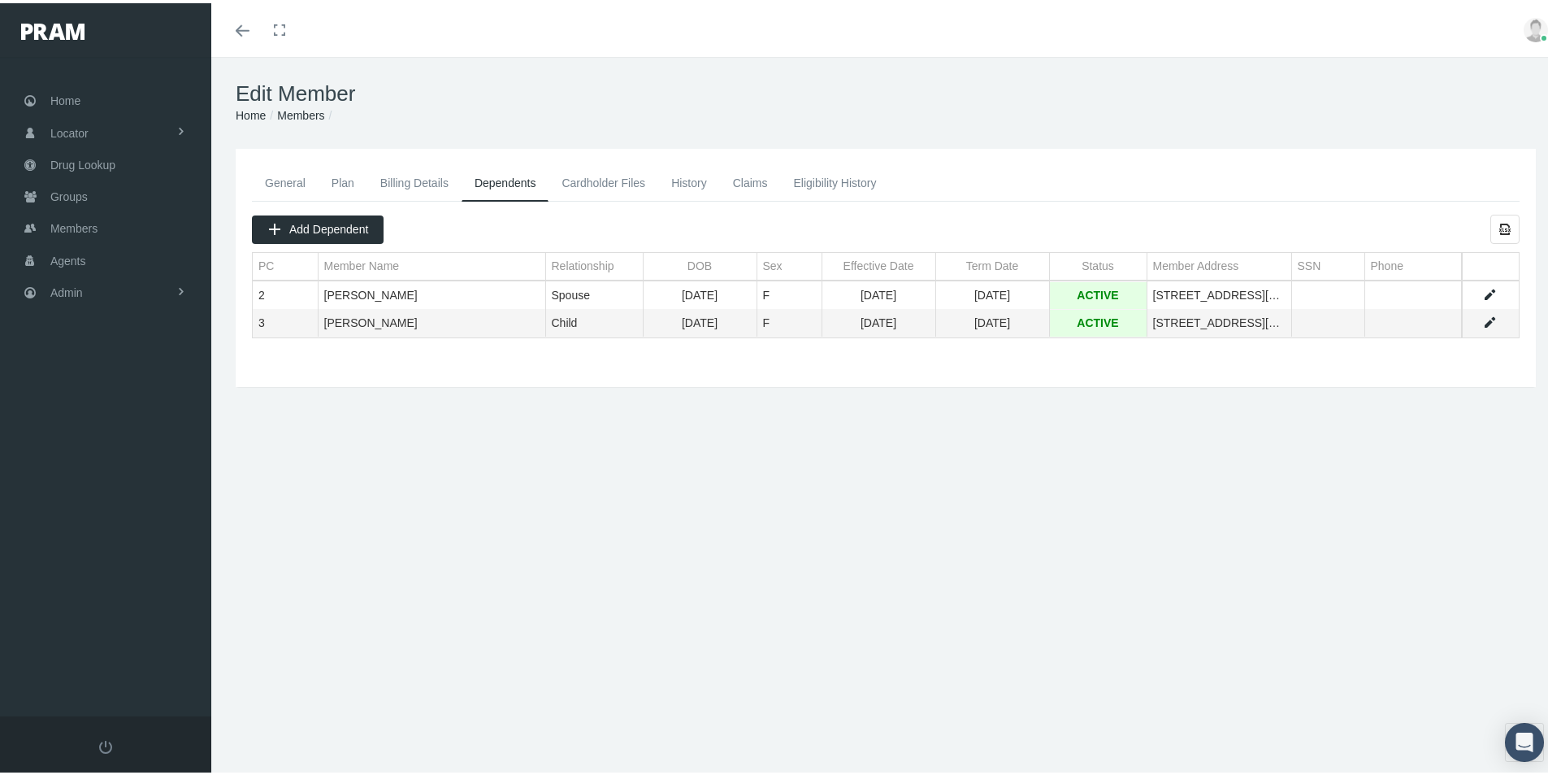
click at [815, 445] on div "General Plan Billing Details Dependents Cardholder Files History 2" at bounding box center [885, 348] width 1349 height 406
click at [313, 224] on span "Add Dependent" at bounding box center [328, 225] width 79 height 13
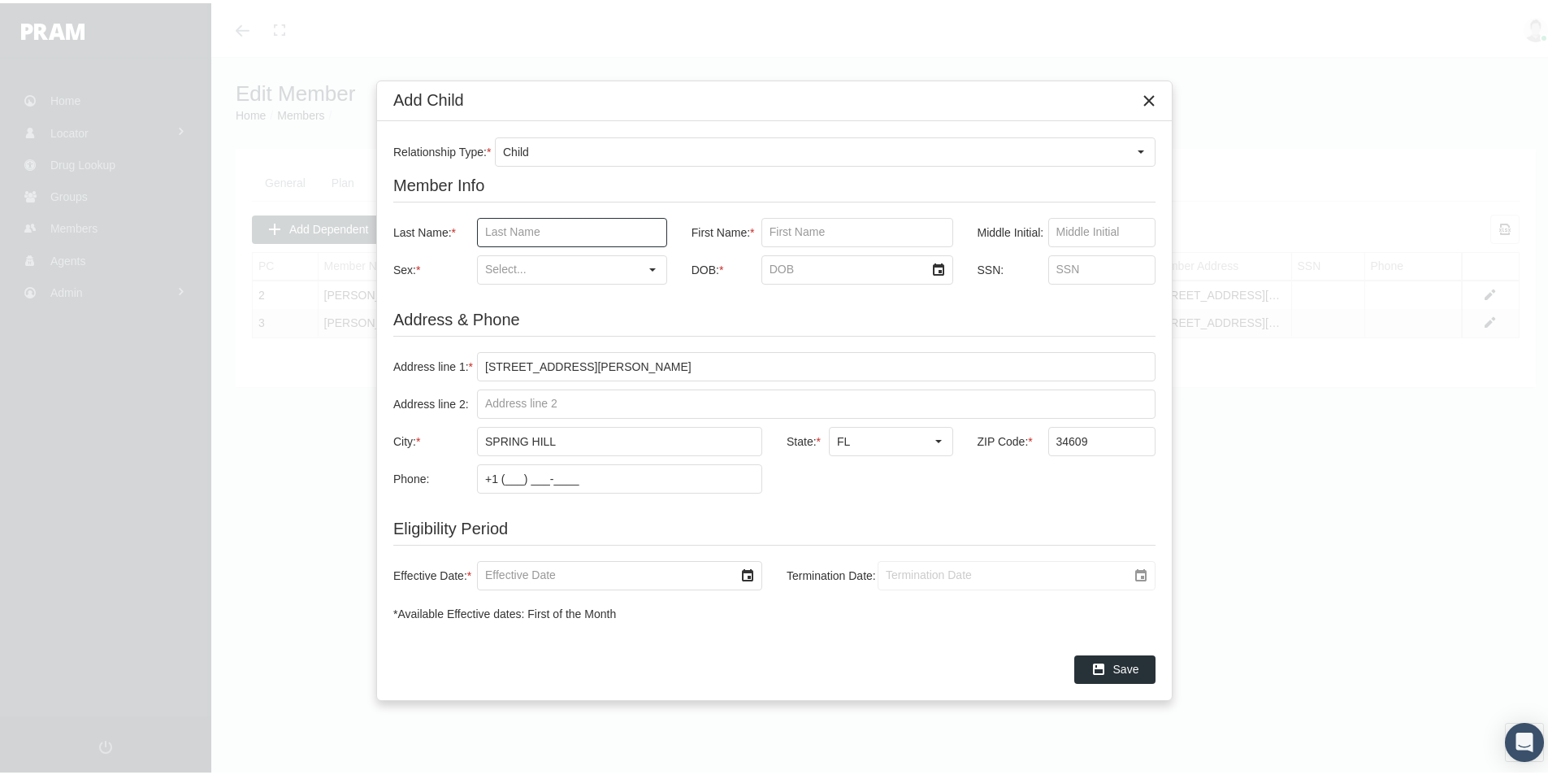
drag, startPoint x: 499, startPoint y: 232, endPoint x: 558, endPoint y: 227, distance: 58.7
click at [499, 232] on input "Last Name: *" at bounding box center [572, 229] width 189 height 28
type input "rivera"
type input "johnathan"
click at [515, 267] on input "Sex: *" at bounding box center [558, 267] width 161 height 28
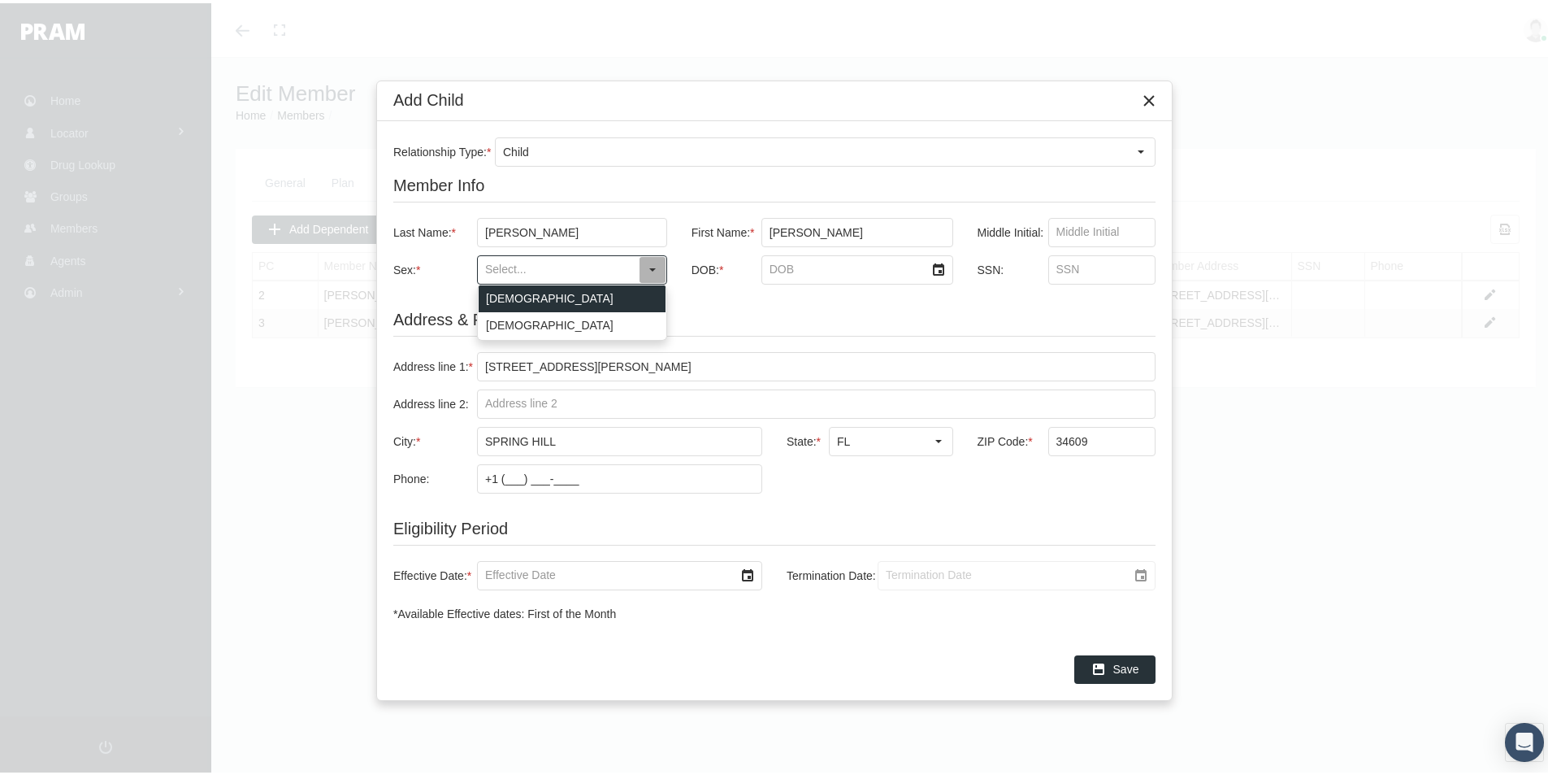
click at [496, 294] on div "Male" at bounding box center [572, 295] width 187 height 27
type input "Male"
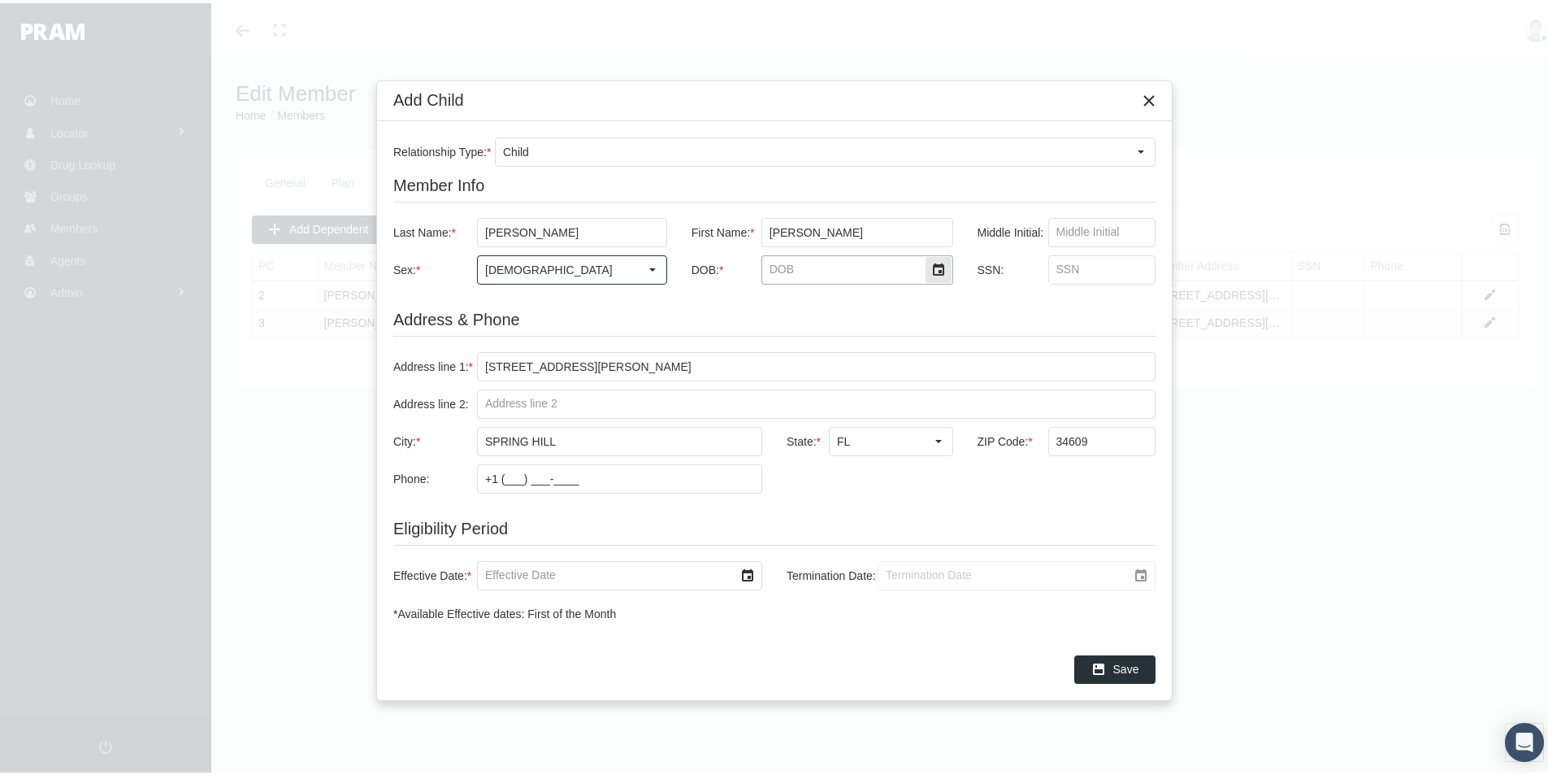
drag, startPoint x: 767, startPoint y: 268, endPoint x: 850, endPoint y: 274, distance: 83.1
click at [768, 268] on input "DOB: *" at bounding box center [843, 267] width 163 height 28
type input "6/13/2009"
click at [509, 574] on input "Effective Date: *" at bounding box center [606, 572] width 256 height 28
type input "02/01/2025"
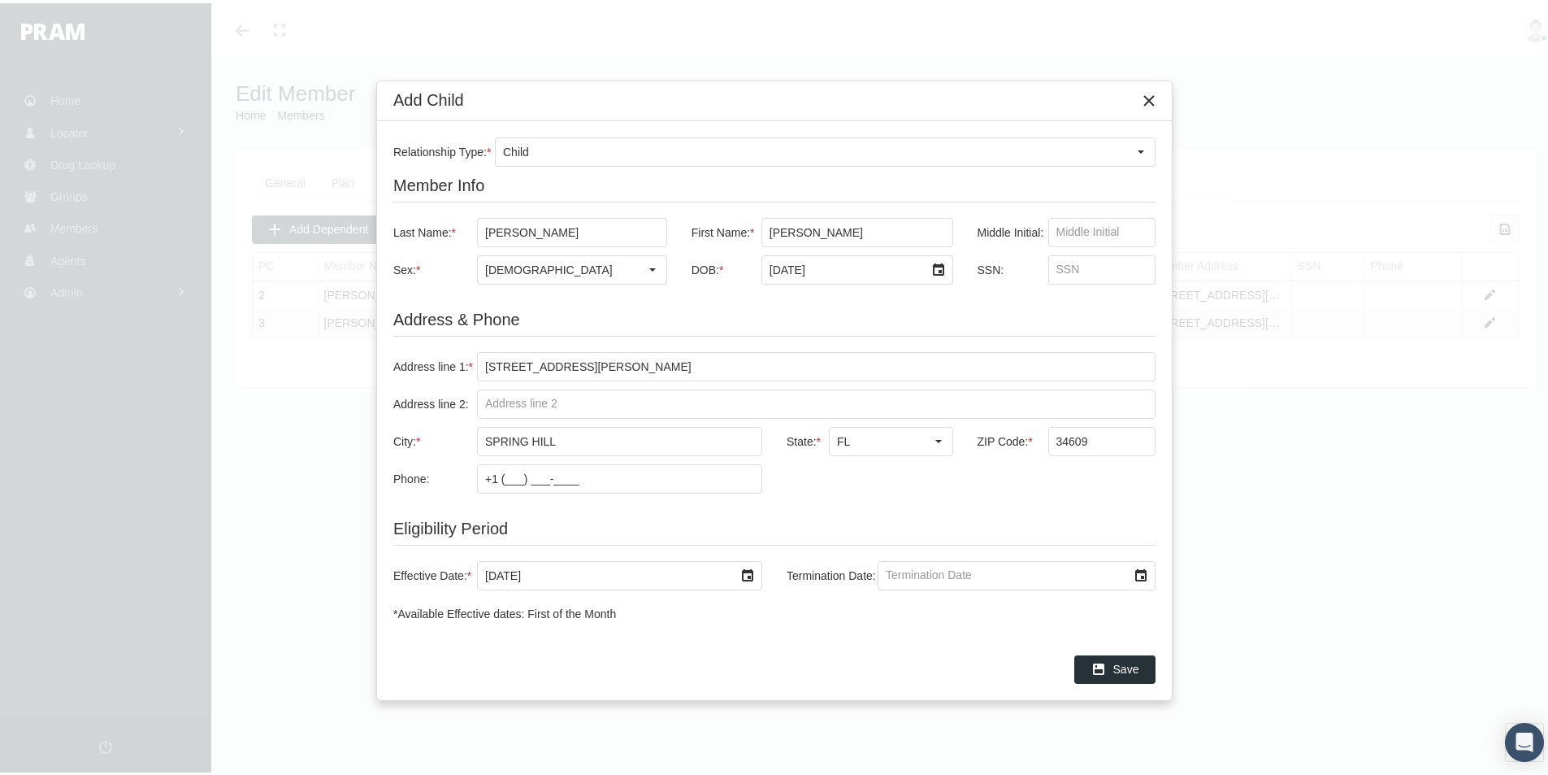
click at [918, 574] on input "Termination Date:" at bounding box center [1003, 572] width 249 height 28
type input "12/31/2039"
click at [1127, 665] on span "Save" at bounding box center [1127, 665] width 26 height 13
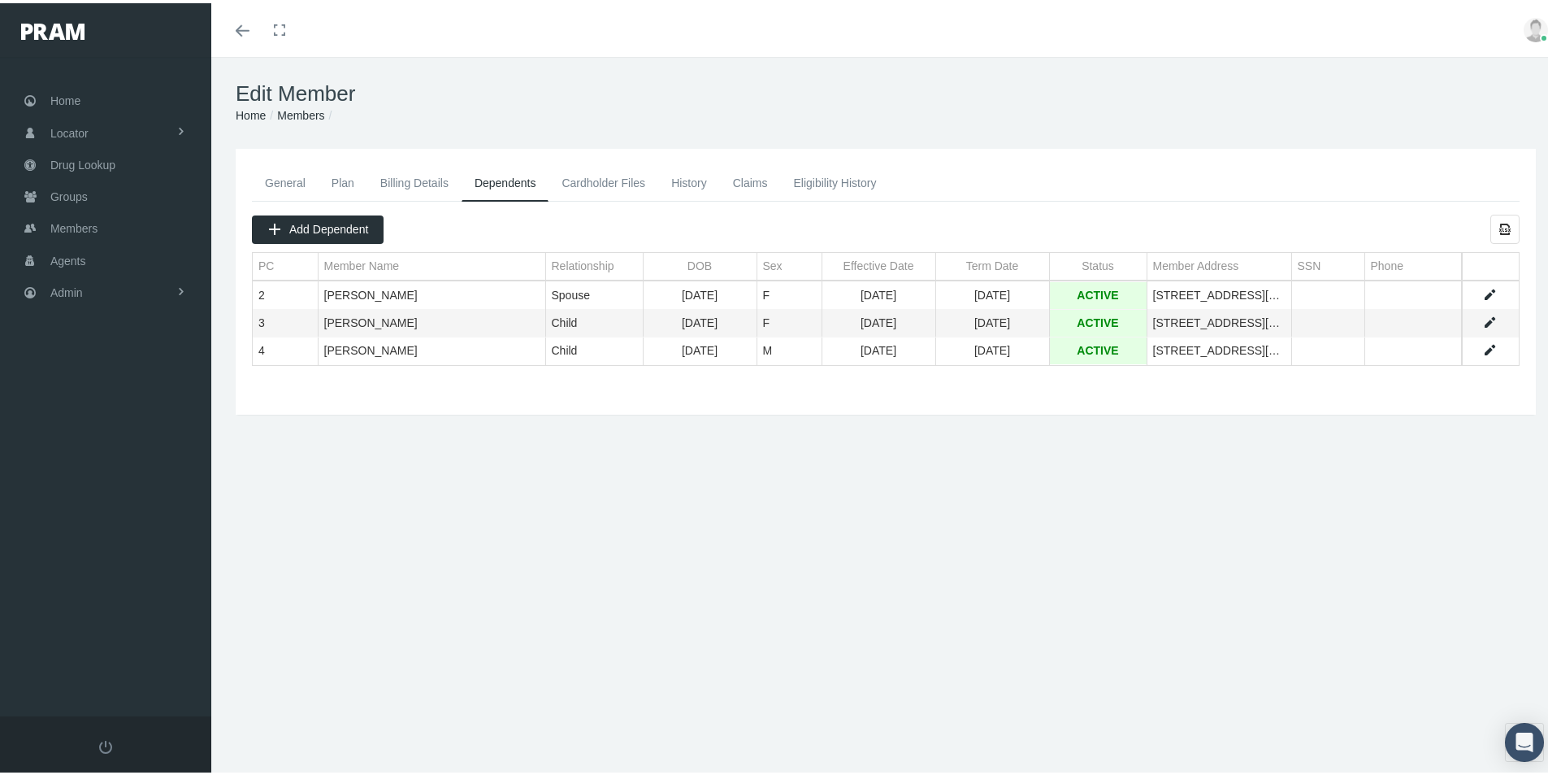
click at [281, 180] on link "General" at bounding box center [285, 180] width 67 height 36
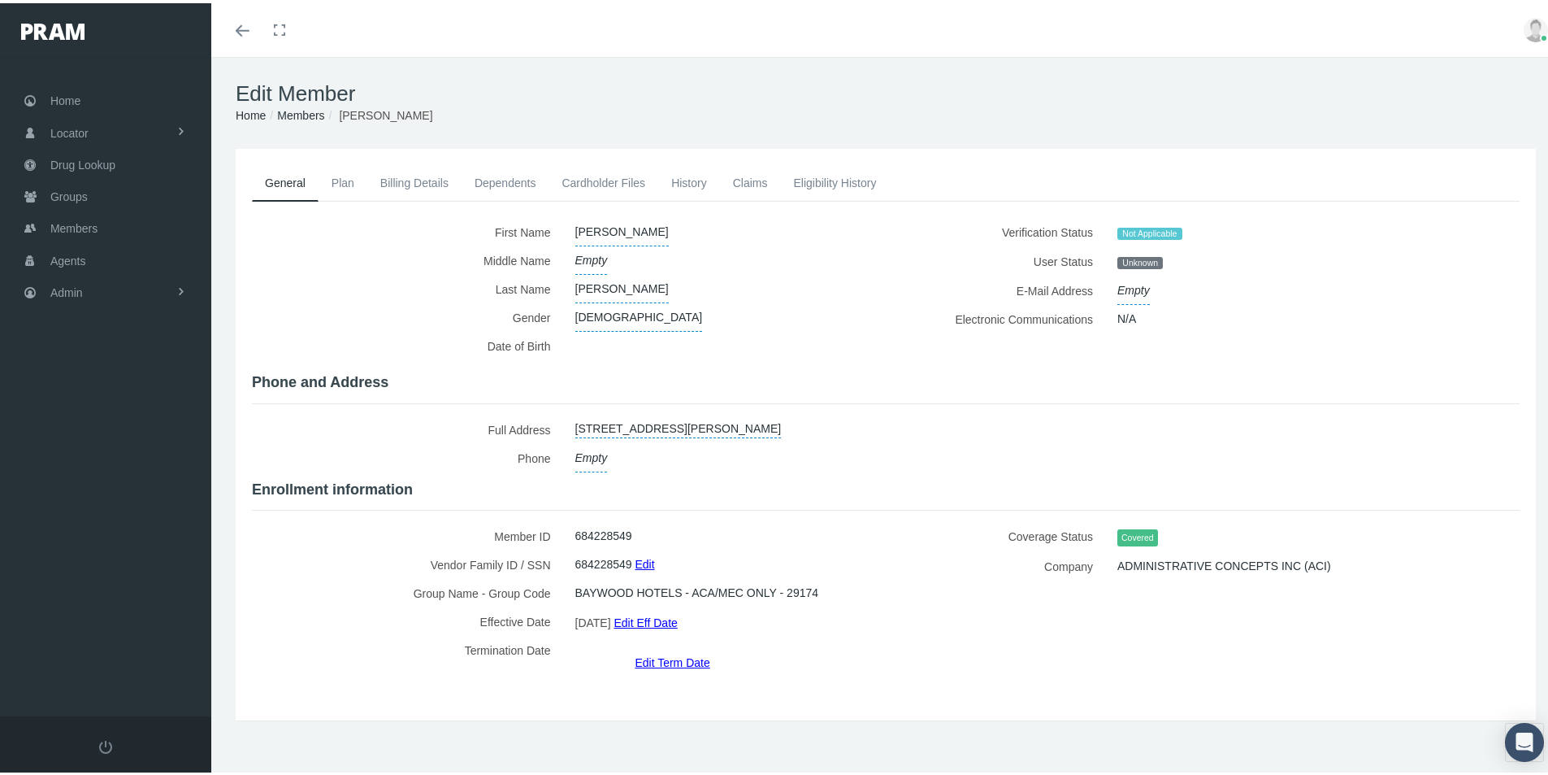
click at [912, 655] on div "Coverage Status Covered Company ADMINISTRATIVE CONCEPTS INC (ACI)" at bounding box center [1209, 594] width 646 height 150
click at [522, 181] on link "Dependents" at bounding box center [506, 180] width 88 height 36
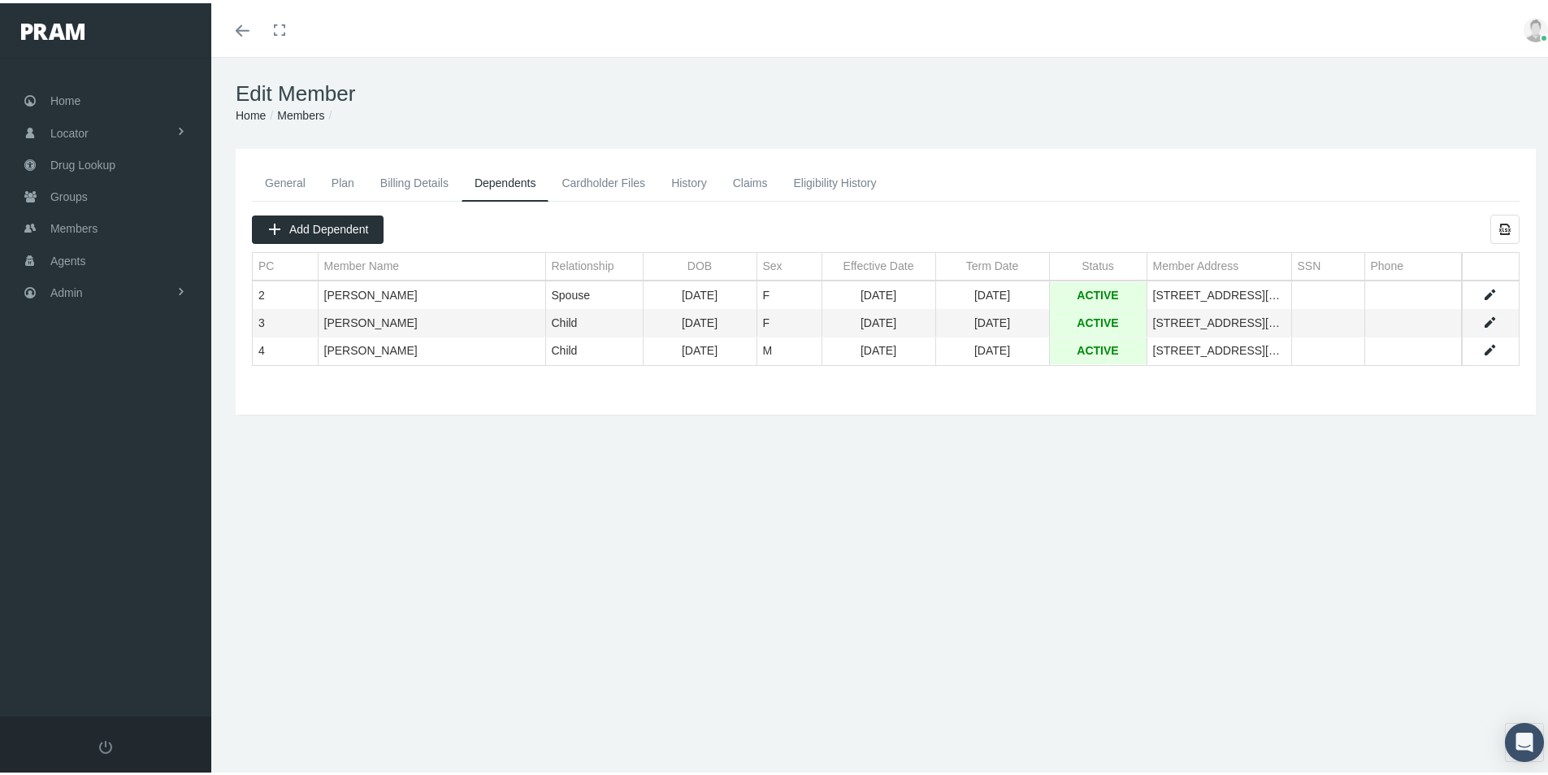
click at [497, 575] on div "Edit Member Home Groups Members General Plan Billing Details Dependents Cardhol…" at bounding box center [885, 423] width 1349 height 739
click at [732, 542] on div "General Plan Billing Details Dependents Cardholder Files History 2" at bounding box center [885, 348] width 1349 height 406
click at [659, 678] on div "Edit Member Home Groups Members General Plan Billing Details Dependents Cardhol…" at bounding box center [885, 423] width 1349 height 739
drag, startPoint x: 516, startPoint y: 587, endPoint x: 634, endPoint y: 541, distance: 126.3
click at [517, 587] on div "Edit Member Home Groups Members General Plan Billing Details Dependents Cardhol…" at bounding box center [885, 423] width 1349 height 739
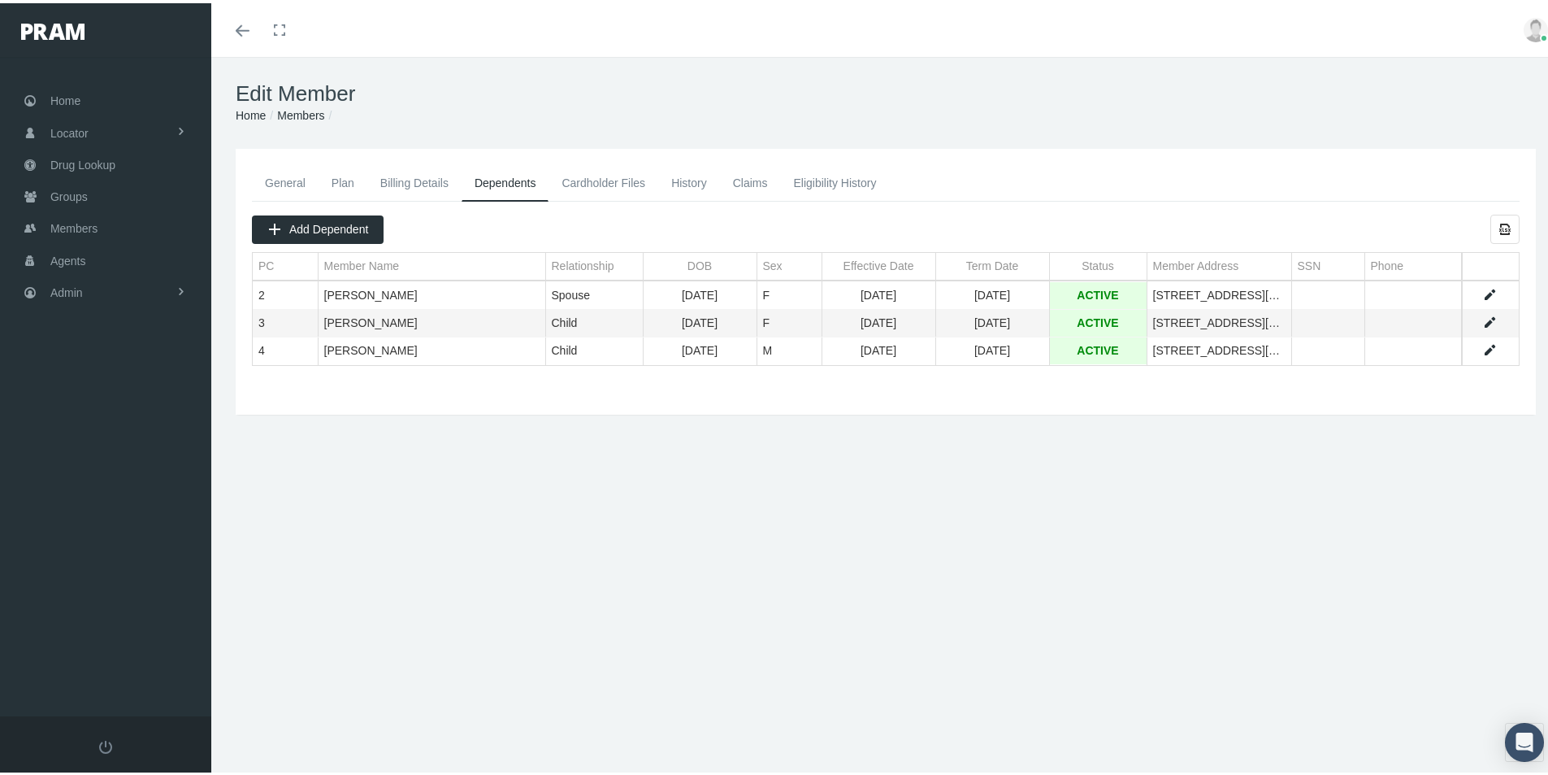
click at [1082, 49] on div "Toggle menubar Toggle fullscreen Profile Logout" at bounding box center [886, 27] width 1325 height 54
click at [671, 747] on div "Edit Member Home Groups Members General Plan Billing Details Dependents Cardhol…" at bounding box center [885, 423] width 1349 height 739
click at [502, 645] on div "Edit Member Home Groups Members General Plan Billing Details Dependents Cardhol…" at bounding box center [885, 423] width 1349 height 739
click at [62, 192] on span "Groups" at bounding box center [68, 193] width 37 height 31
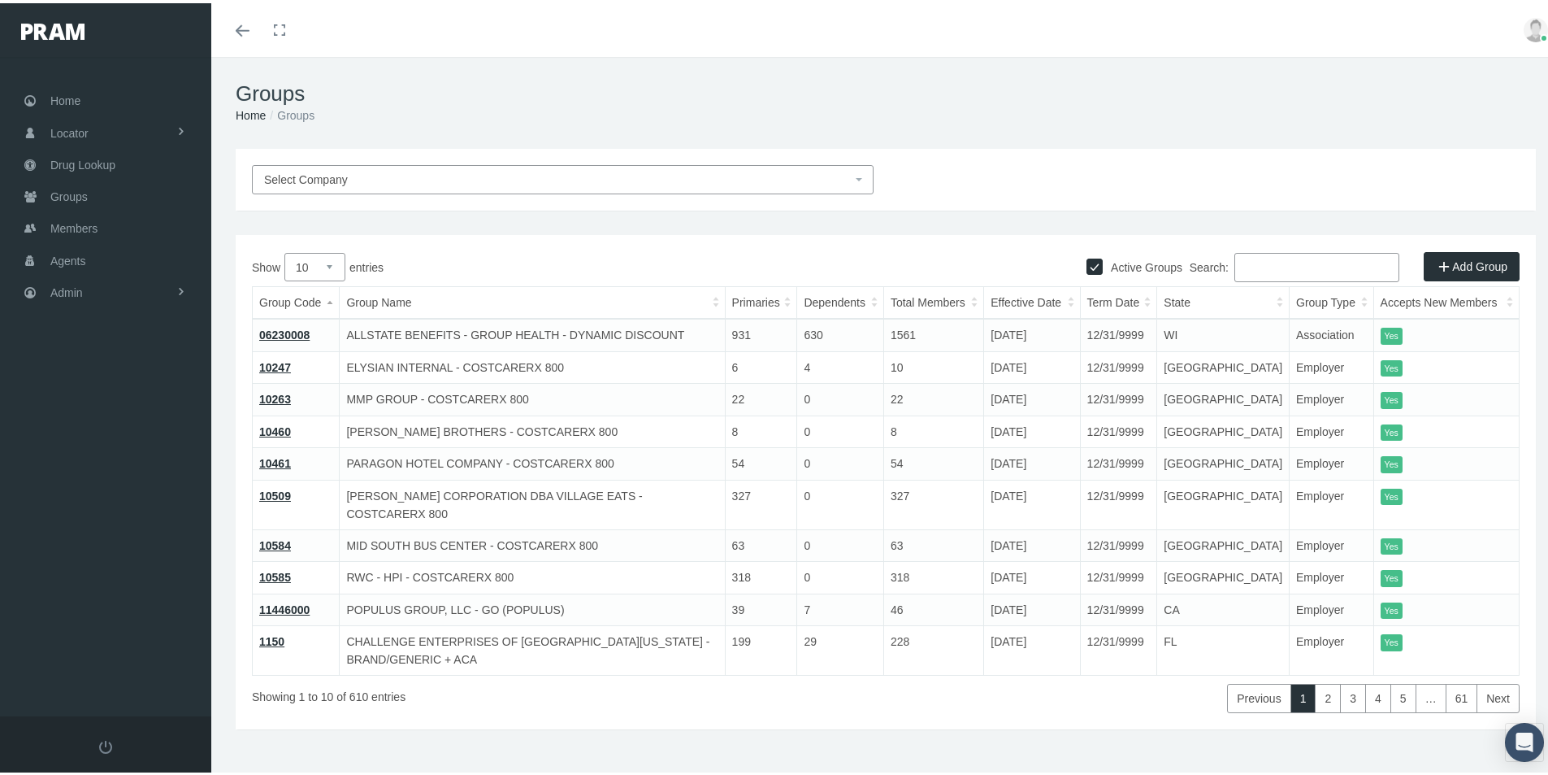
click at [321, 179] on span "Select Company" at bounding box center [306, 176] width 84 height 13
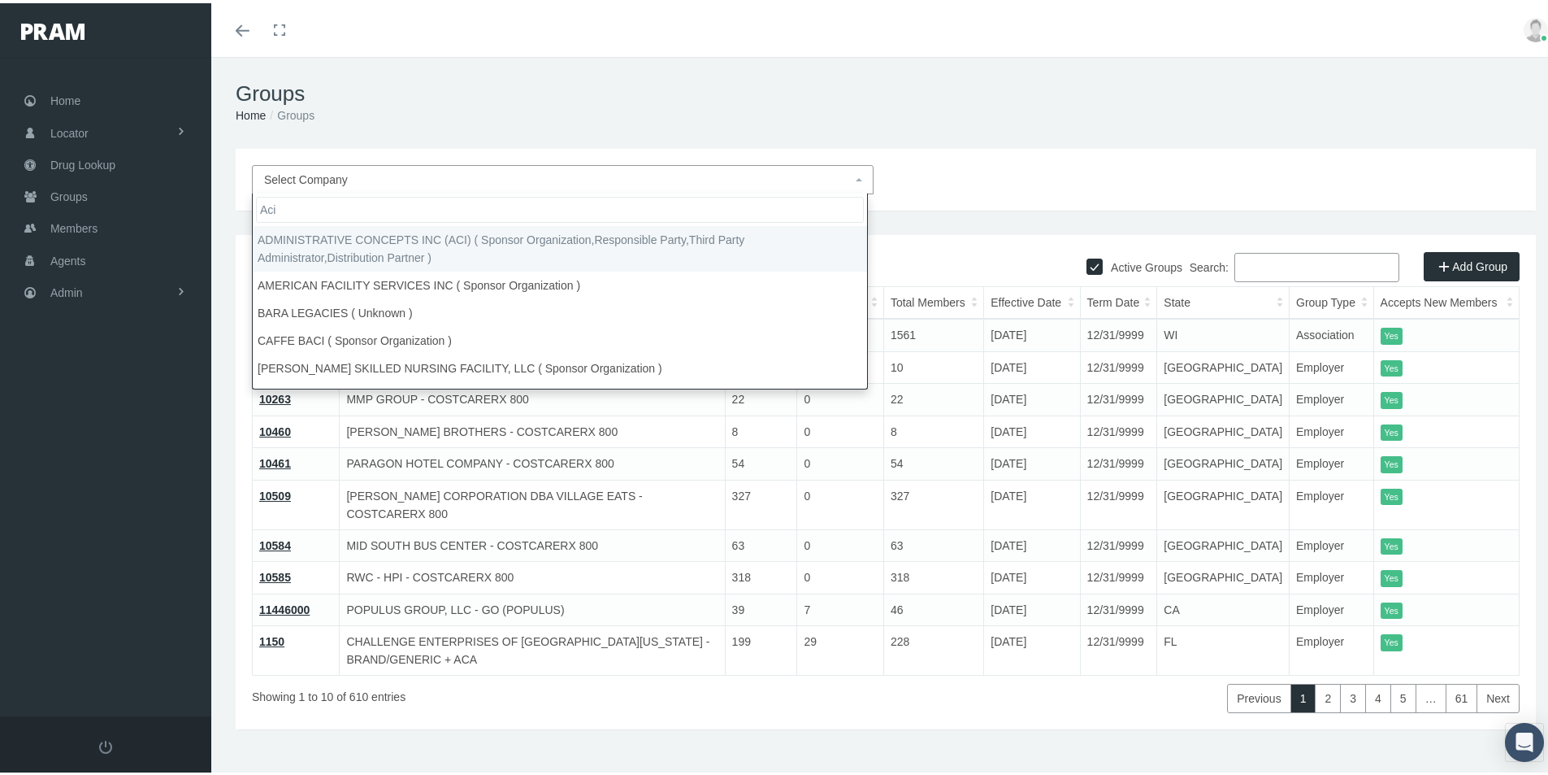
type input "Aci"
select select "2678"
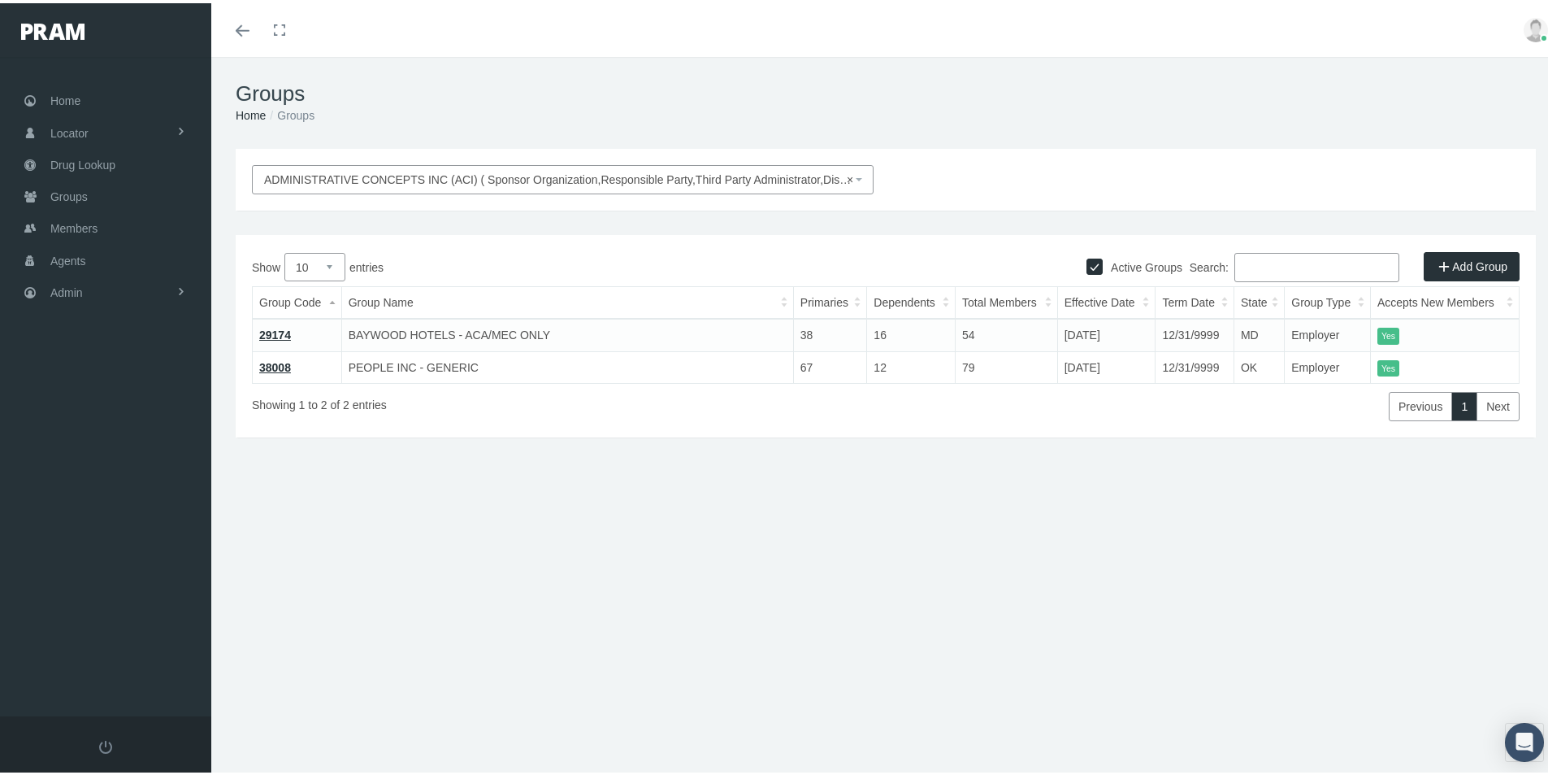
click at [493, 600] on div "Groups Home Groups ADMINISTRATIVE CONCEPTS INC (ACI) ( Sponsor Organization,Res…" at bounding box center [885, 423] width 1349 height 739
click at [541, 524] on div "ADMINISTRATIVE CONCEPTS INC (ACI) ( Sponsor Organization,Responsible Party,Thir…" at bounding box center [885, 348] width 1349 height 406
drag, startPoint x: 1344, startPoint y: 636, endPoint x: 1334, endPoint y: 620, distance: 18.7
click at [1344, 636] on div "Groups Home Groups ADMINISTRATIVE CONCEPTS INC (ACI) ( Sponsor Organization,Res…" at bounding box center [885, 423] width 1349 height 739
click at [619, 567] on div "Groups Home Groups ADMINISTRATIVE CONCEPTS INC (ACI) ( Sponsor Organization,Res…" at bounding box center [885, 423] width 1349 height 739
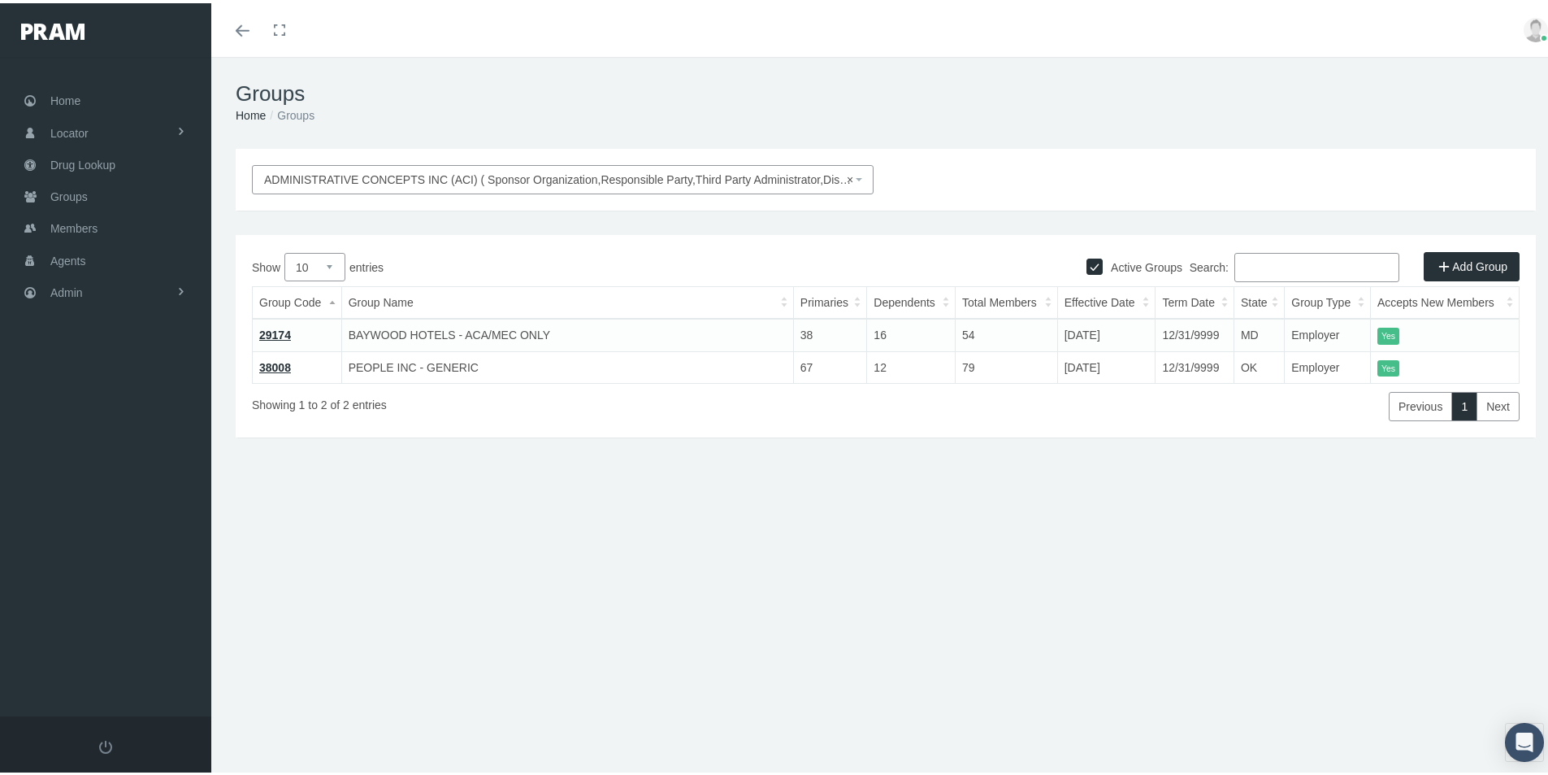
click at [884, 693] on div "Groups Home Groups ADMINISTRATIVE CONCEPTS INC (ACI) ( Sponsor Organization,Res…" at bounding box center [885, 423] width 1349 height 739
click at [819, 682] on div "Groups Home Groups ADMINISTRATIVE CONCEPTS INC (ACI) ( Sponsor Organization,Res…" at bounding box center [885, 423] width 1349 height 739
click at [541, 707] on div "Groups Home Groups ADMINISTRATIVE CONCEPTS INC (ACI) ( Sponsor Organization,Res…" at bounding box center [885, 423] width 1349 height 739
click at [72, 223] on span "Members" at bounding box center [73, 225] width 47 height 31
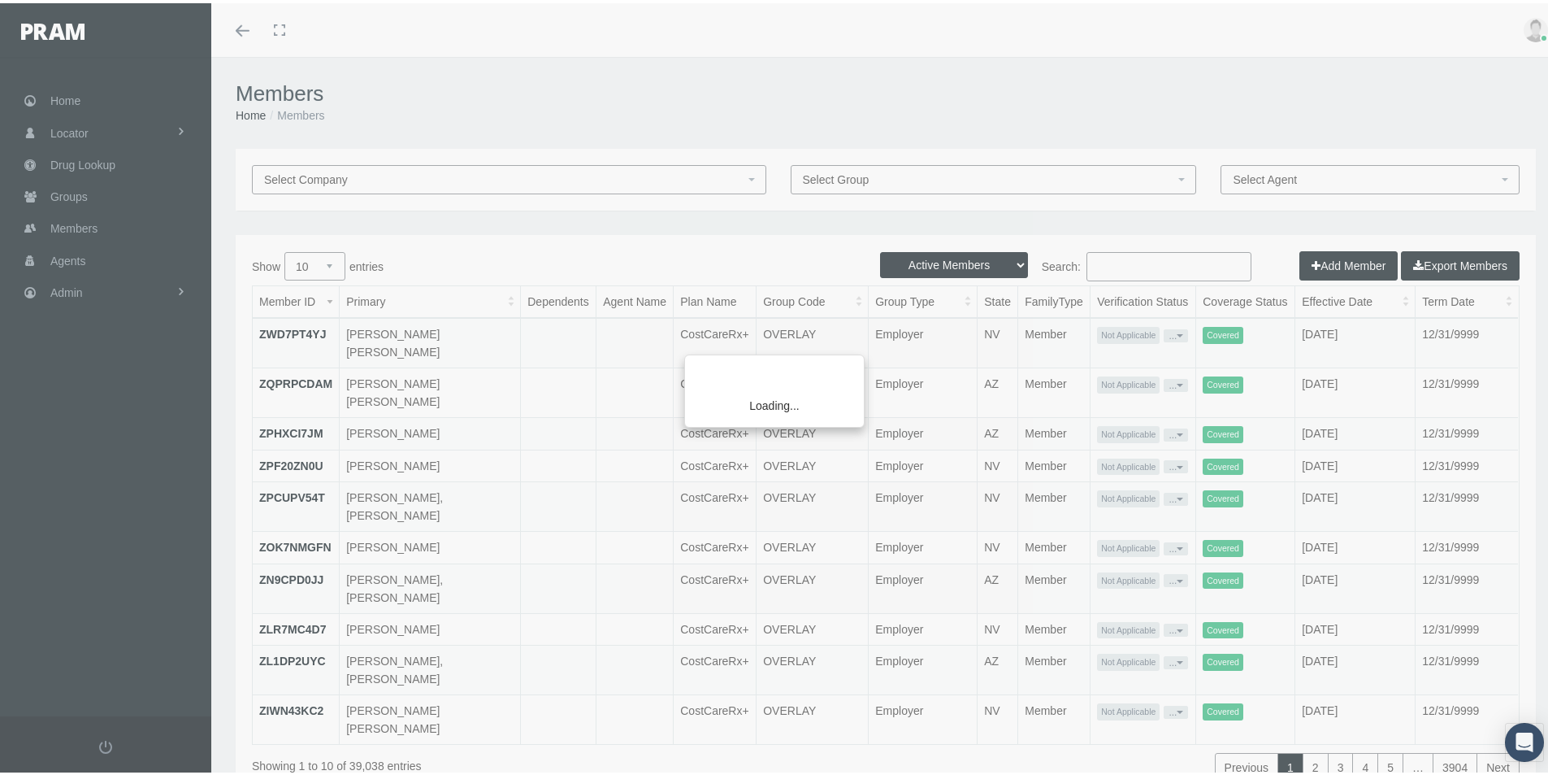
click at [1095, 258] on div "Loading..." at bounding box center [774, 387] width 1548 height 775
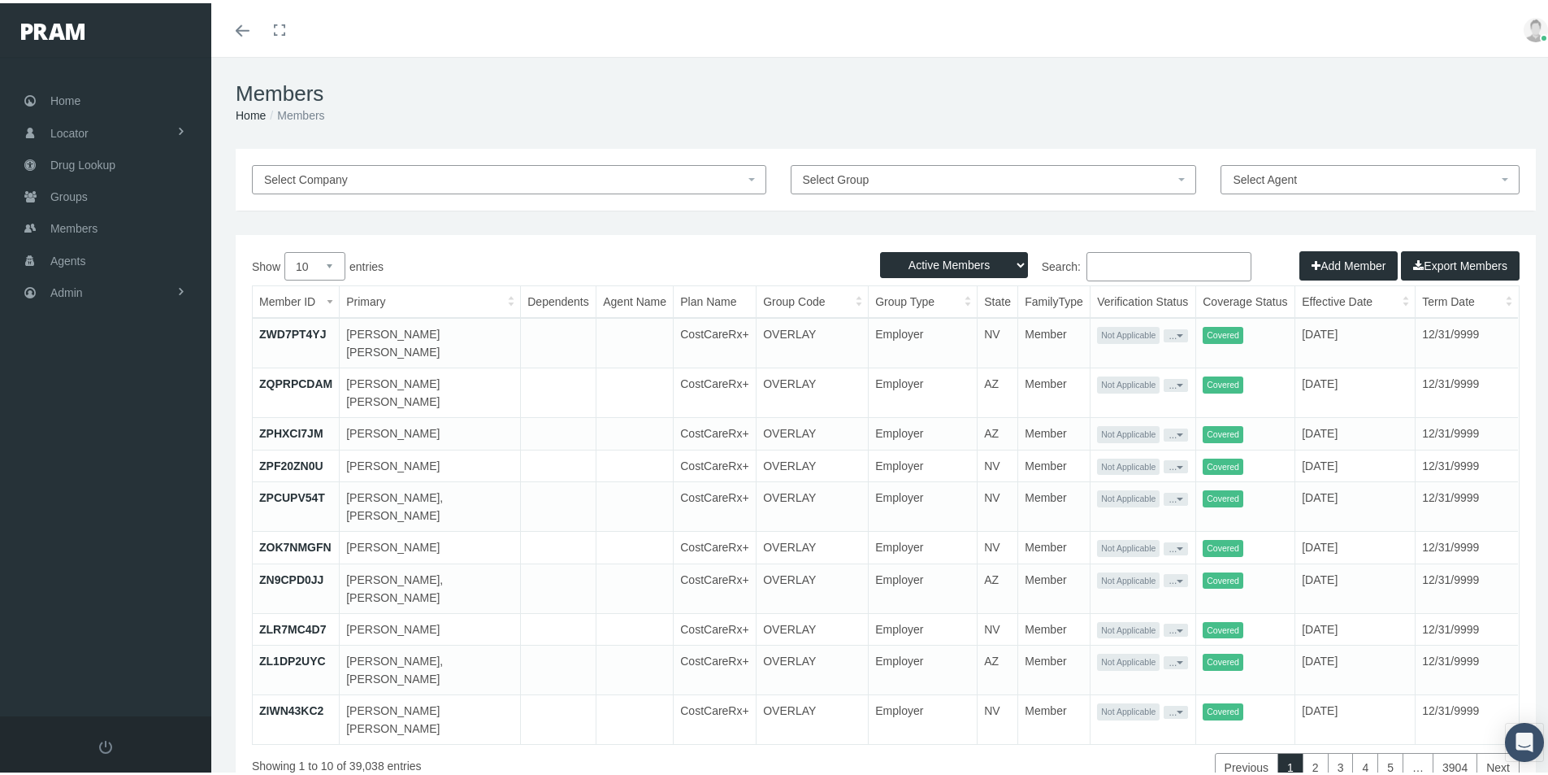
click at [1092, 261] on input "Search:" at bounding box center [1169, 263] width 165 height 29
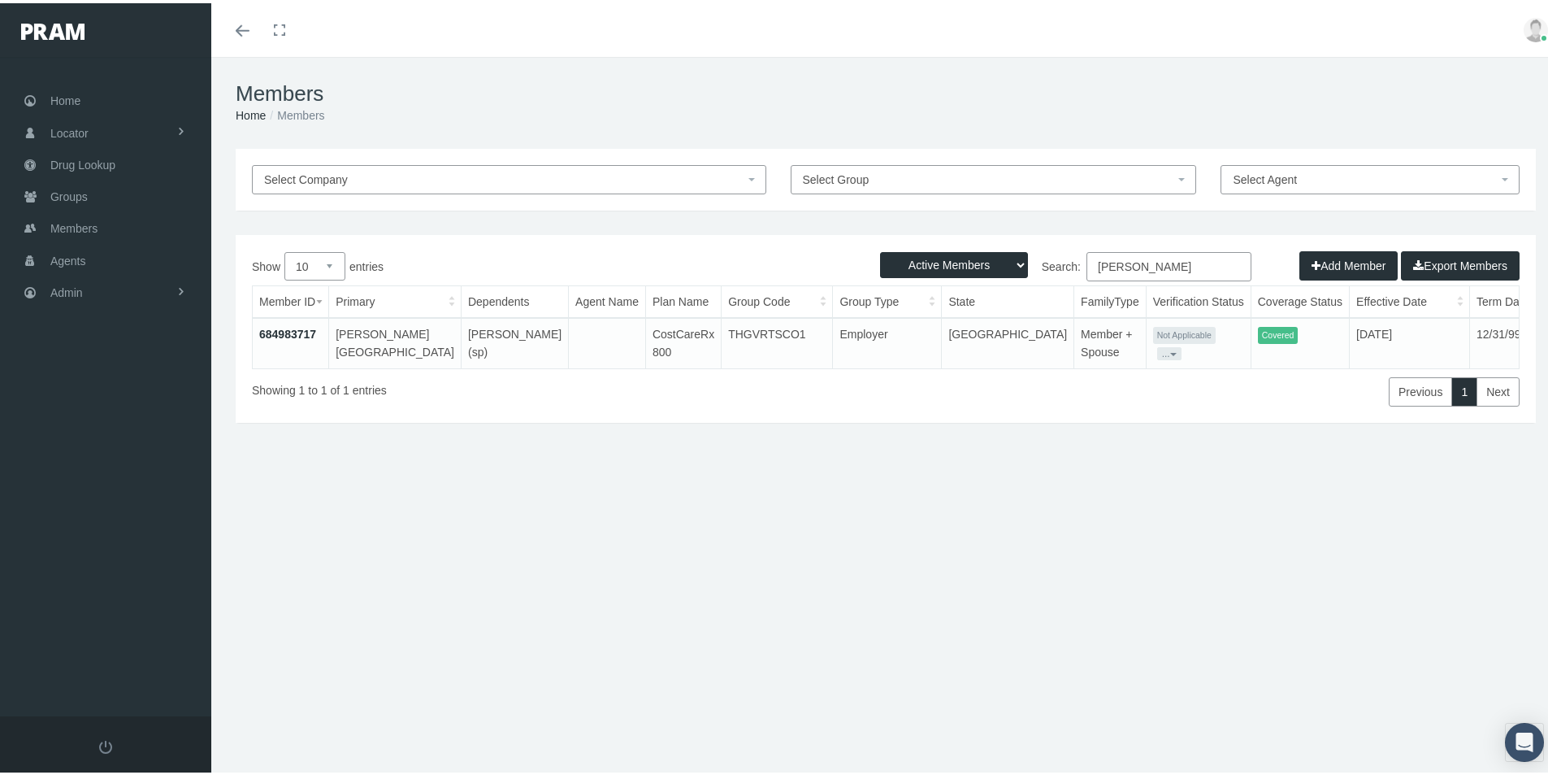
type input "[PERSON_NAME]"
click at [285, 328] on link "684983717" at bounding box center [287, 330] width 57 height 13
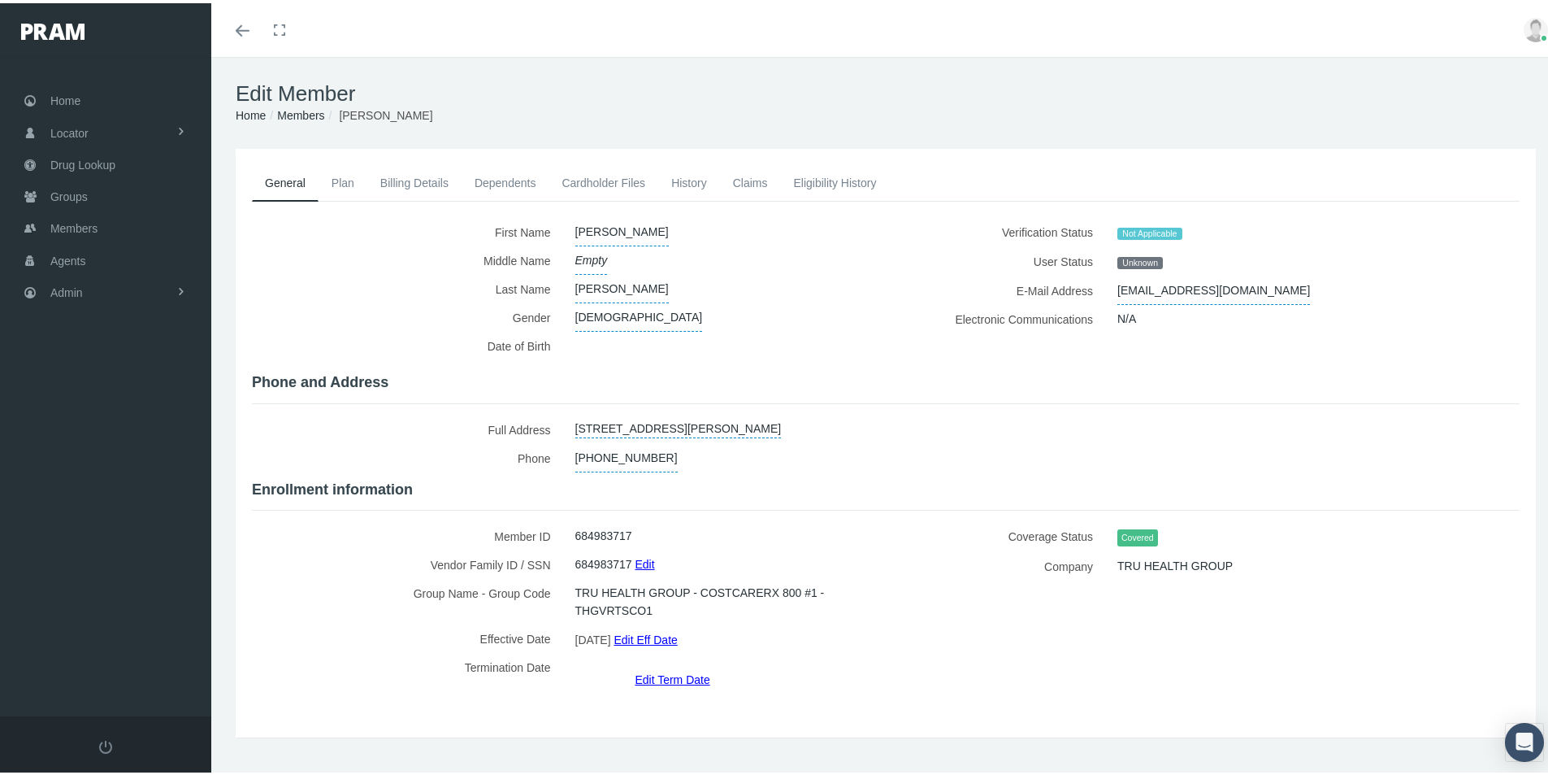
click at [809, 297] on div "[PERSON_NAME]" at bounding box center [718, 285] width 311 height 28
click at [497, 183] on link "Dependents" at bounding box center [506, 180] width 88 height 36
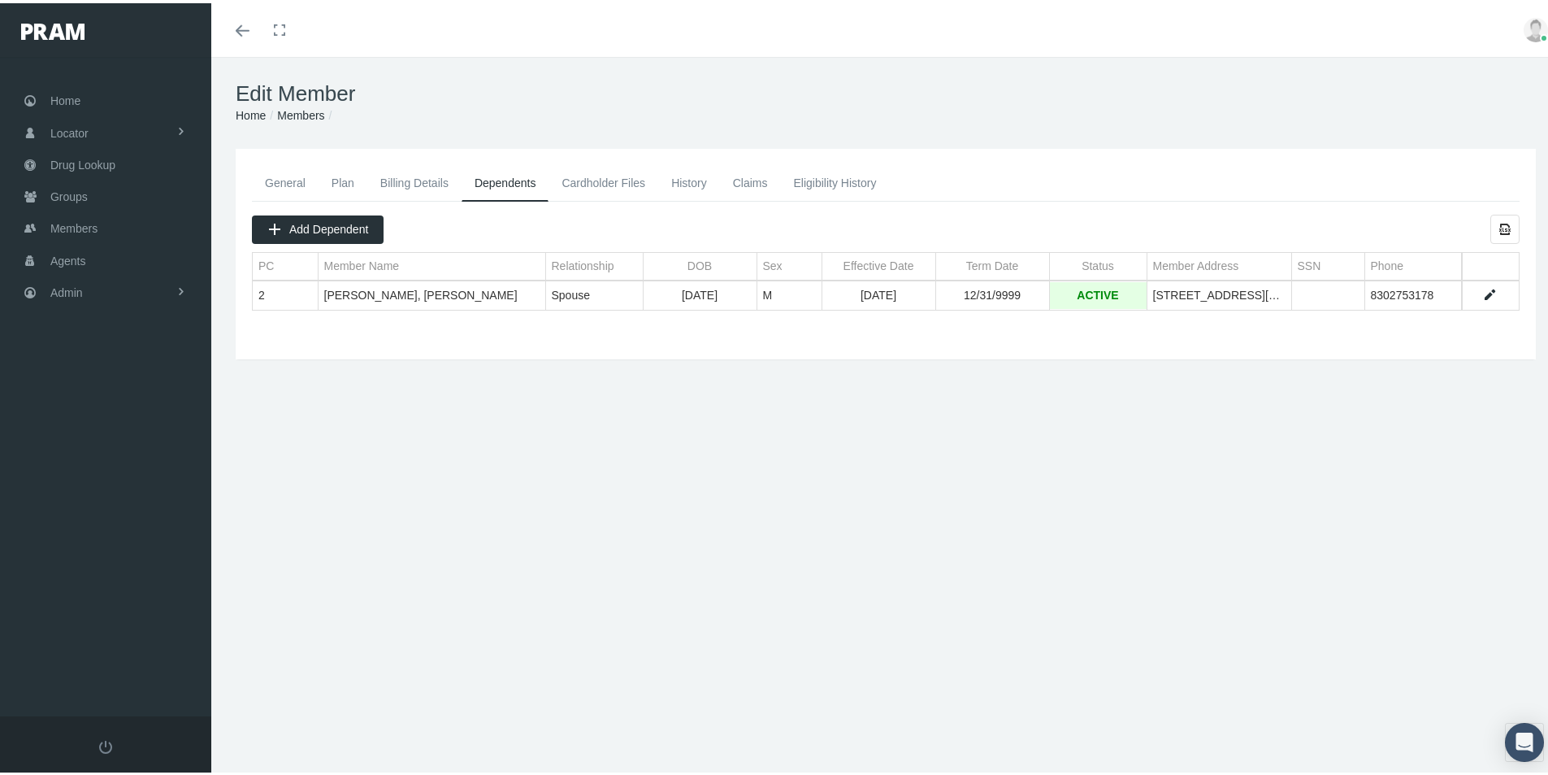
click at [281, 180] on link "General" at bounding box center [285, 180] width 67 height 36
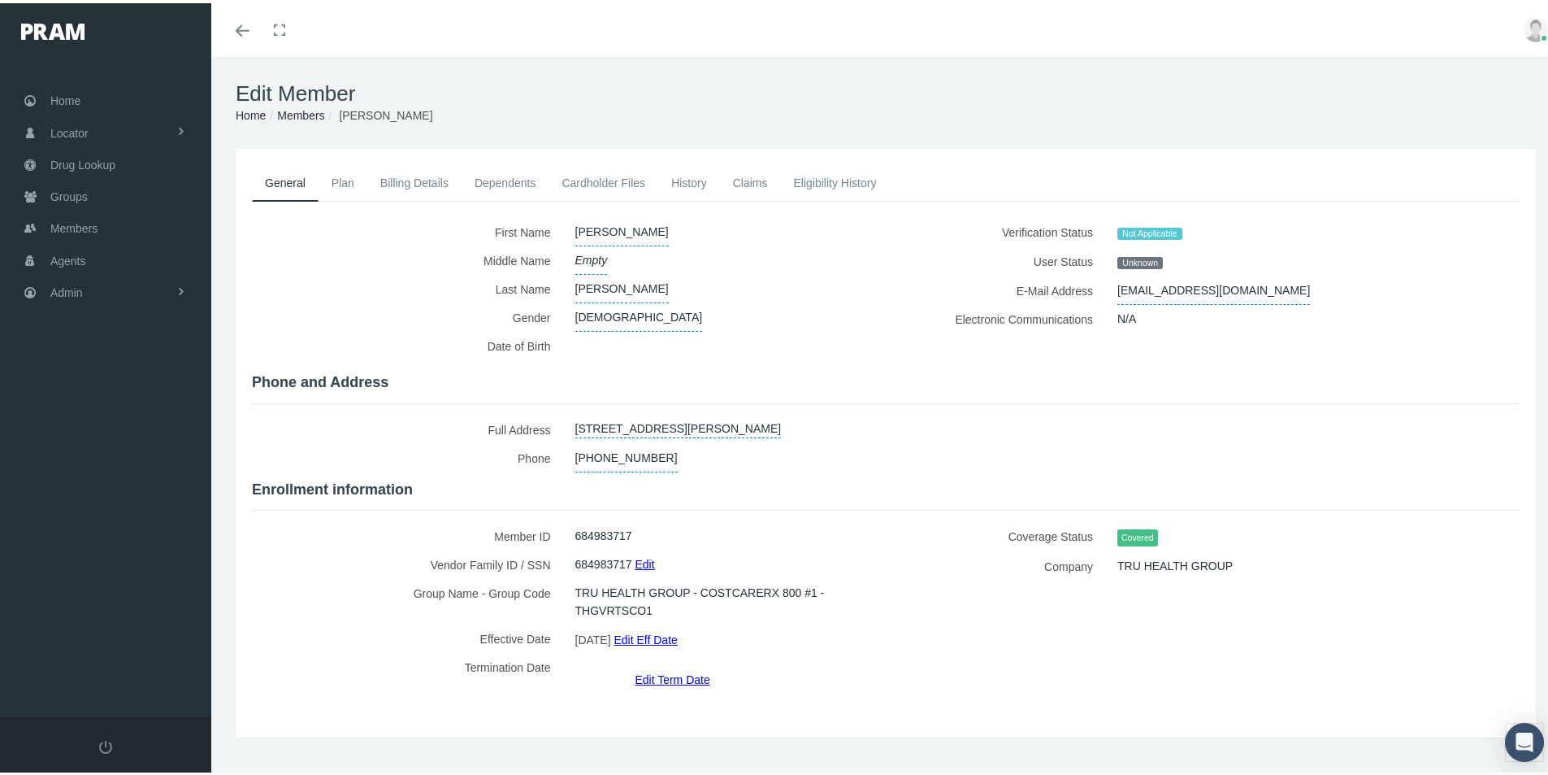
click at [496, 178] on link "Dependents" at bounding box center [506, 180] width 88 height 36
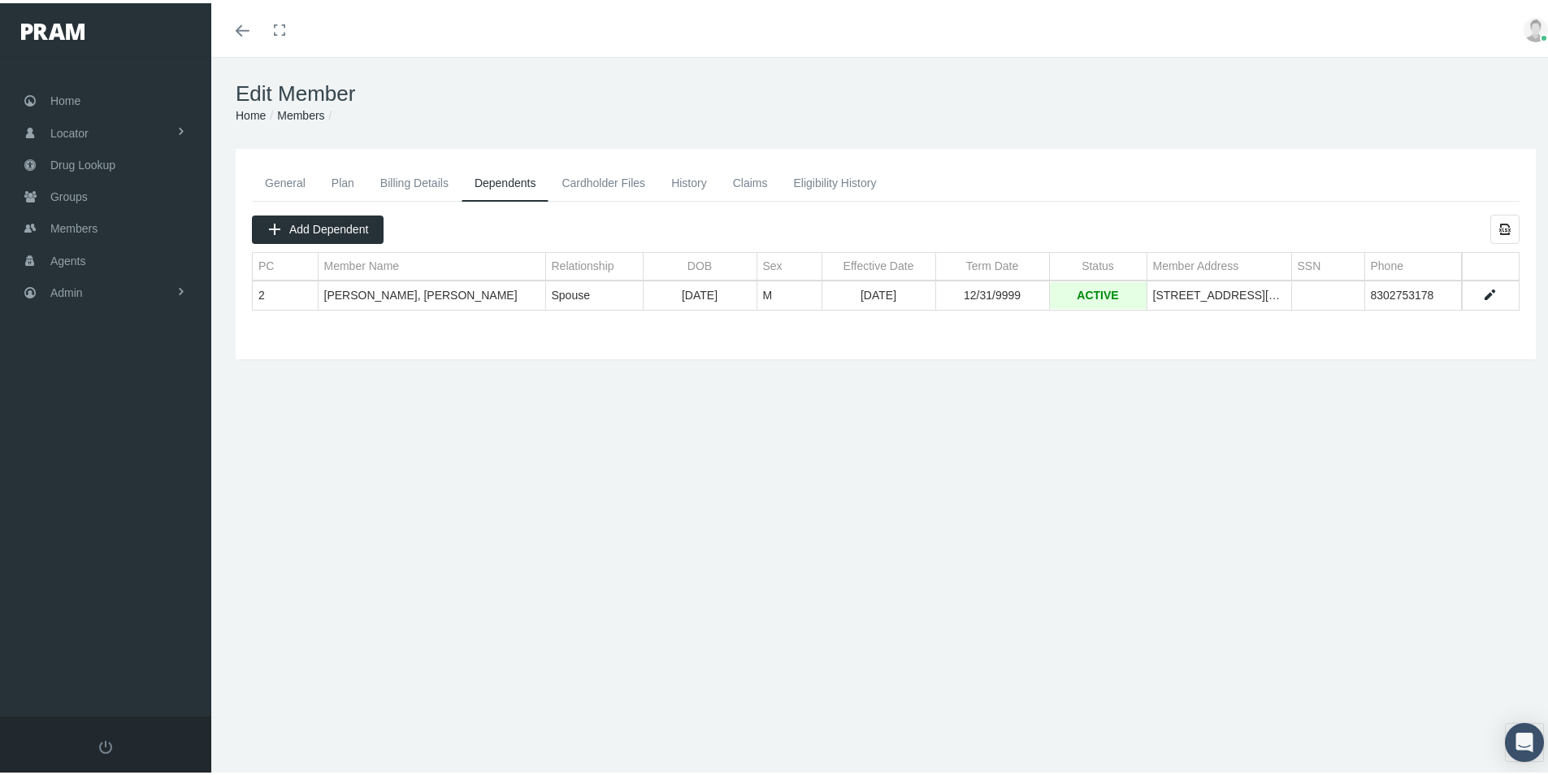
click at [280, 180] on link "General" at bounding box center [285, 180] width 67 height 36
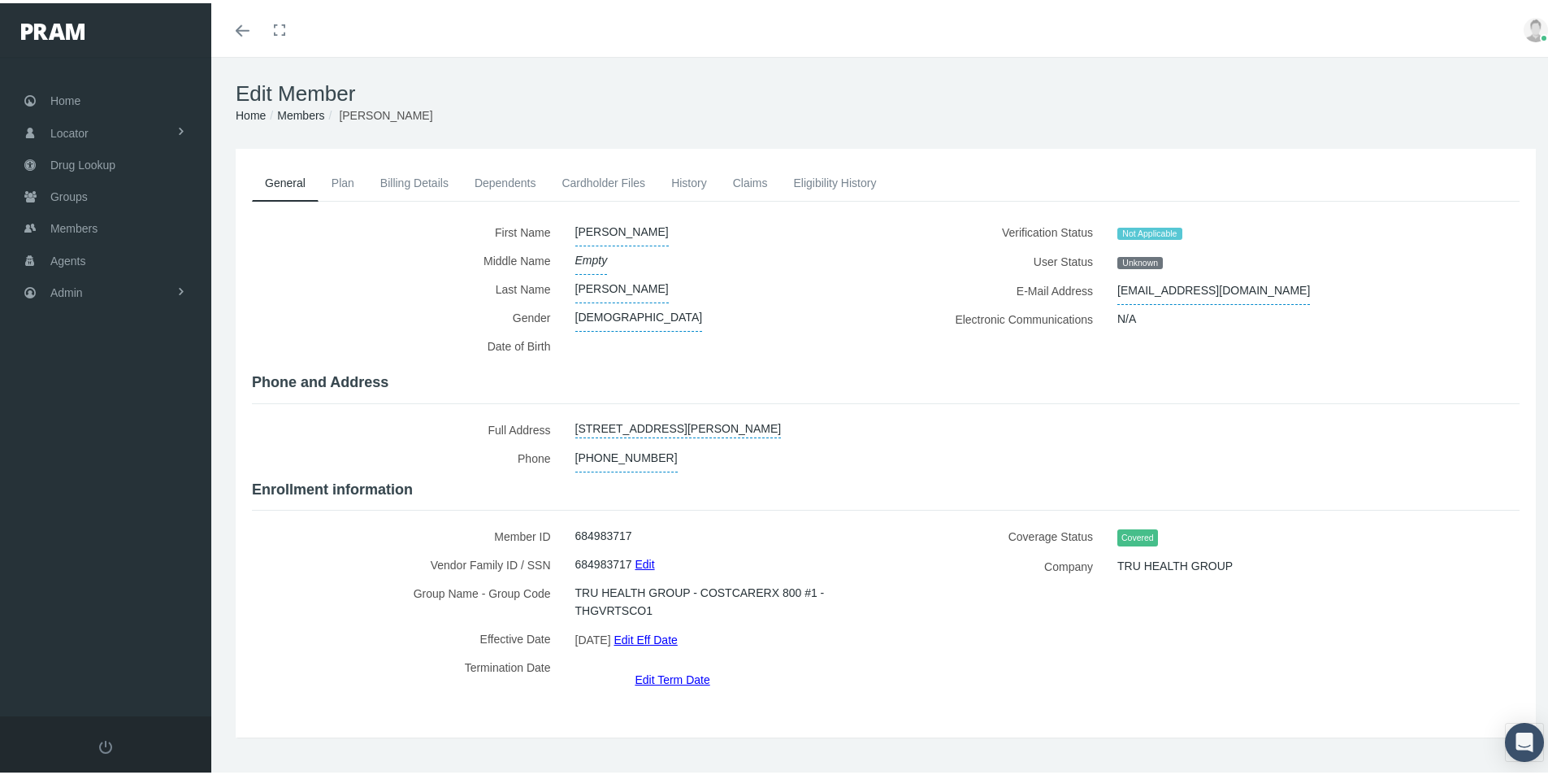
click at [508, 181] on link "Dependents" at bounding box center [506, 180] width 88 height 36
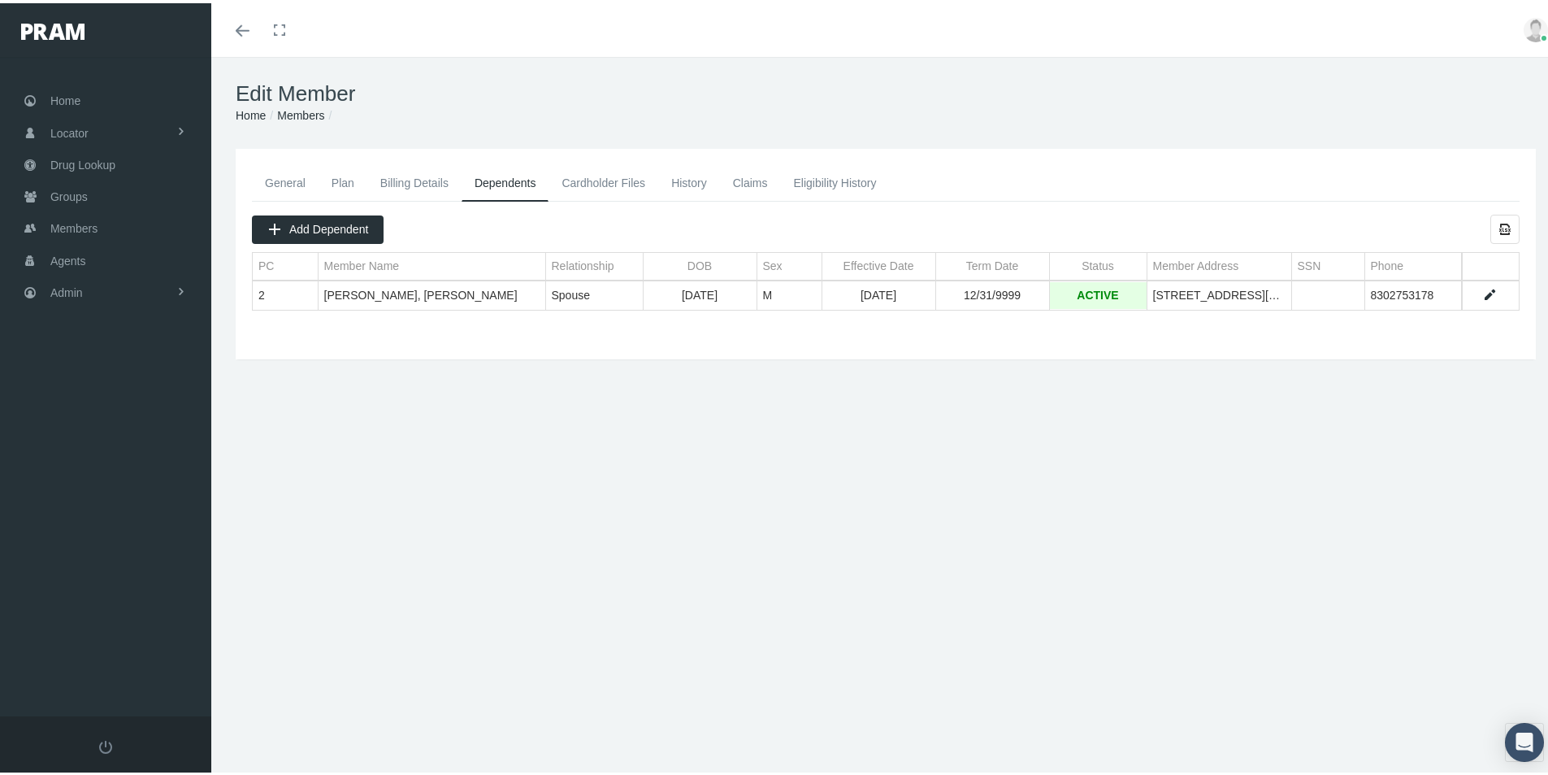
click at [816, 177] on link "Eligibility History" at bounding box center [834, 180] width 109 height 36
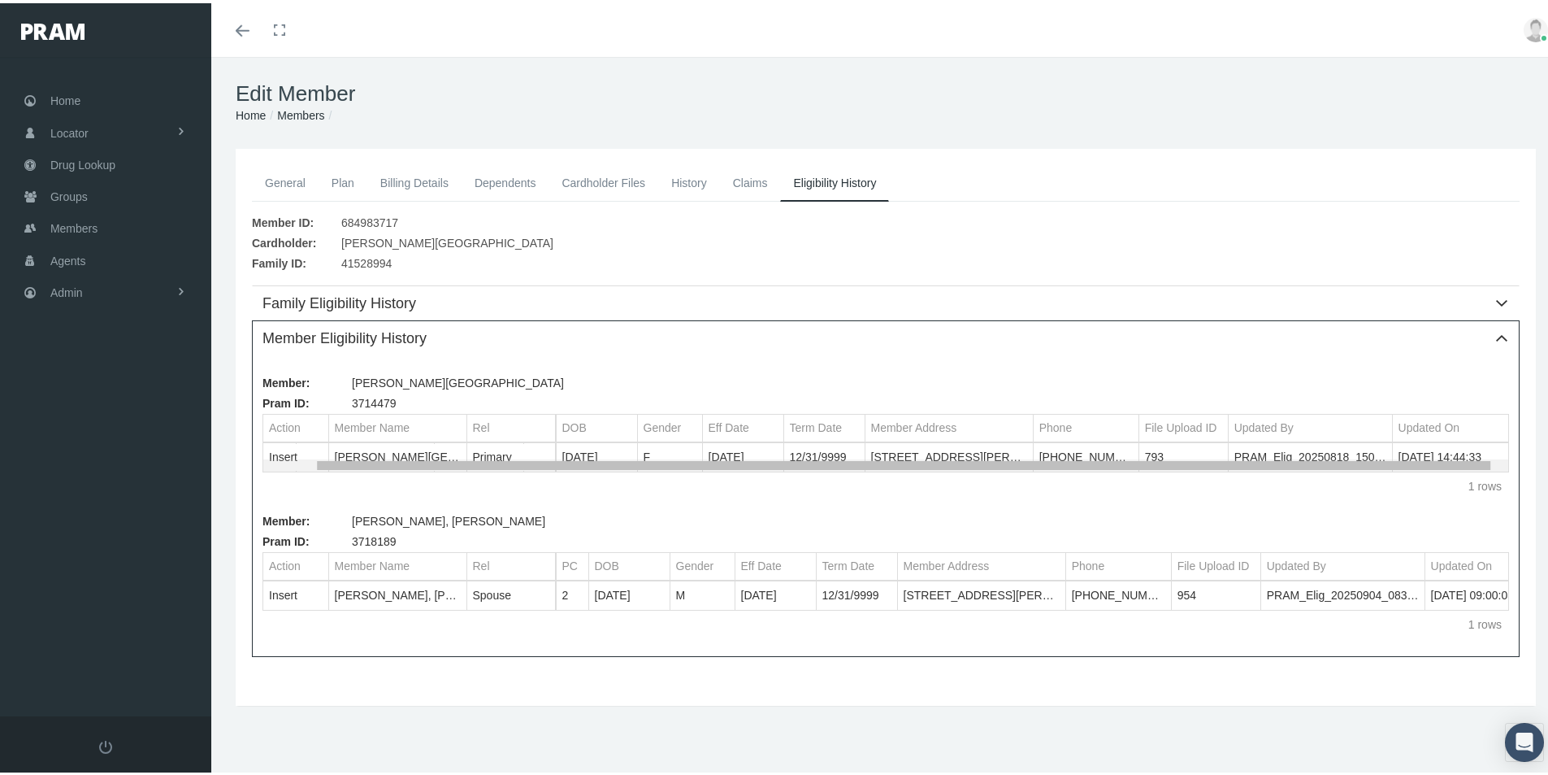
scroll to position [0, 8]
drag, startPoint x: 910, startPoint y: 461, endPoint x: 1004, endPoint y: 483, distance: 96.8
click at [1004, 483] on body "Toggle Fullscreen Toggle navigation Toggle menubar Toggle fullscreen Profile Lo…" at bounding box center [780, 387] width 1561 height 775
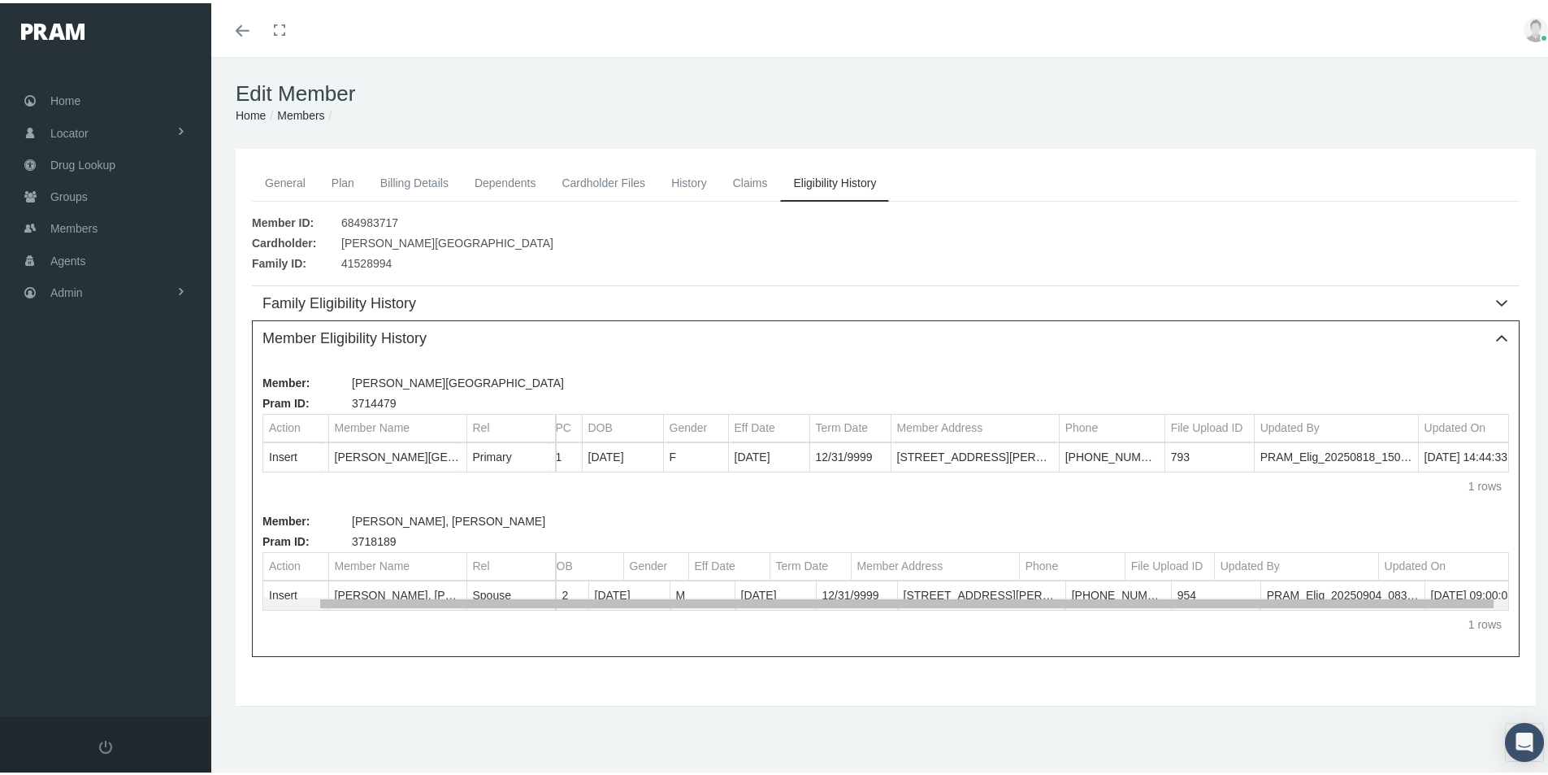
scroll to position [0, 0]
drag, startPoint x: 879, startPoint y: 602, endPoint x: 837, endPoint y: 588, distance: 44.5
click at [840, 589] on body "Toggle Fullscreen Toggle navigation Toggle menubar Toggle fullscreen Profile Lo…" at bounding box center [780, 387] width 1561 height 775
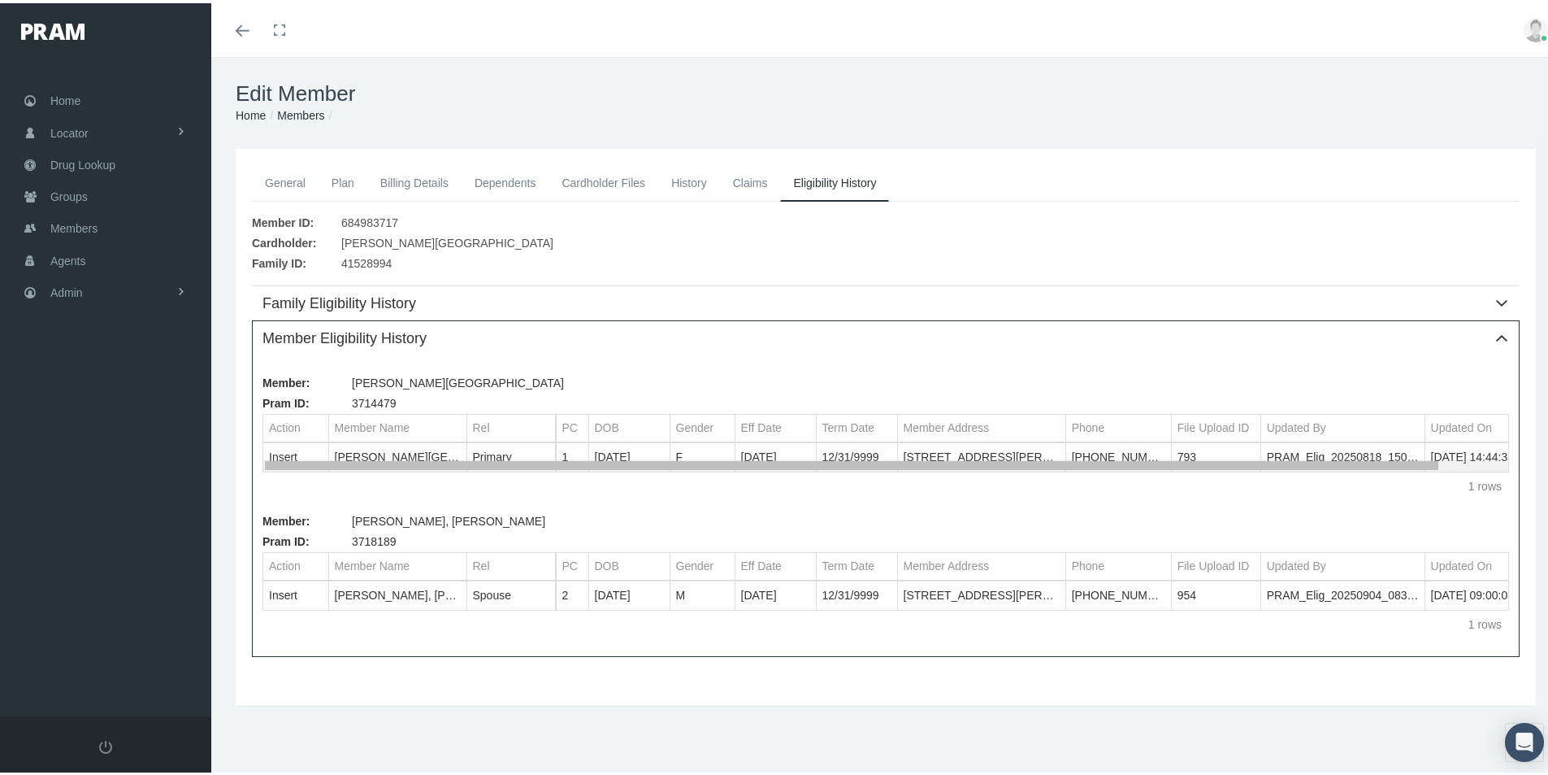
click at [540, 459] on body "Toggle Fullscreen Toggle navigation Toggle menubar Toggle fullscreen Profile Lo…" at bounding box center [780, 387] width 1561 height 775
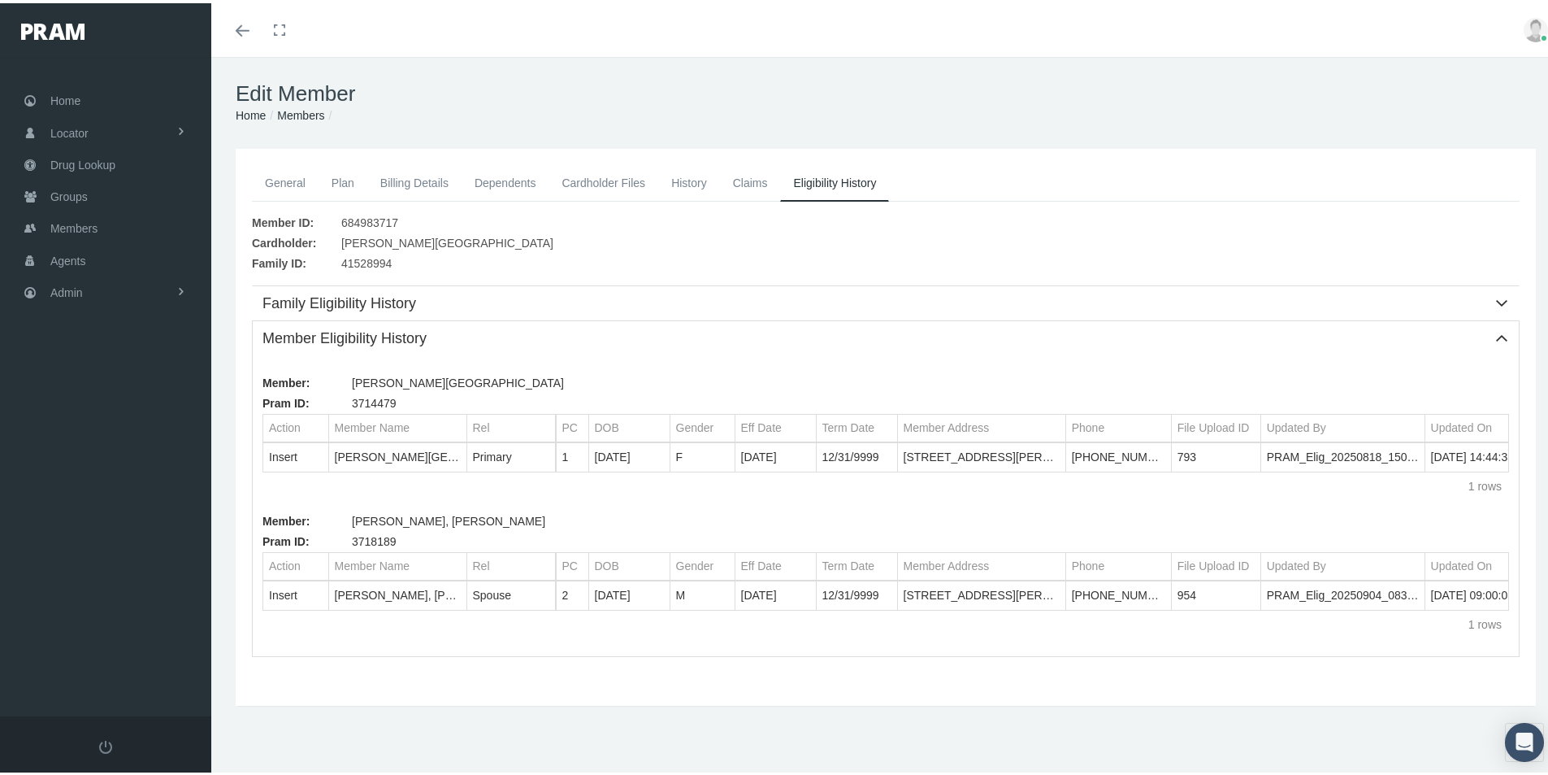
click at [292, 180] on link "General" at bounding box center [285, 180] width 67 height 36
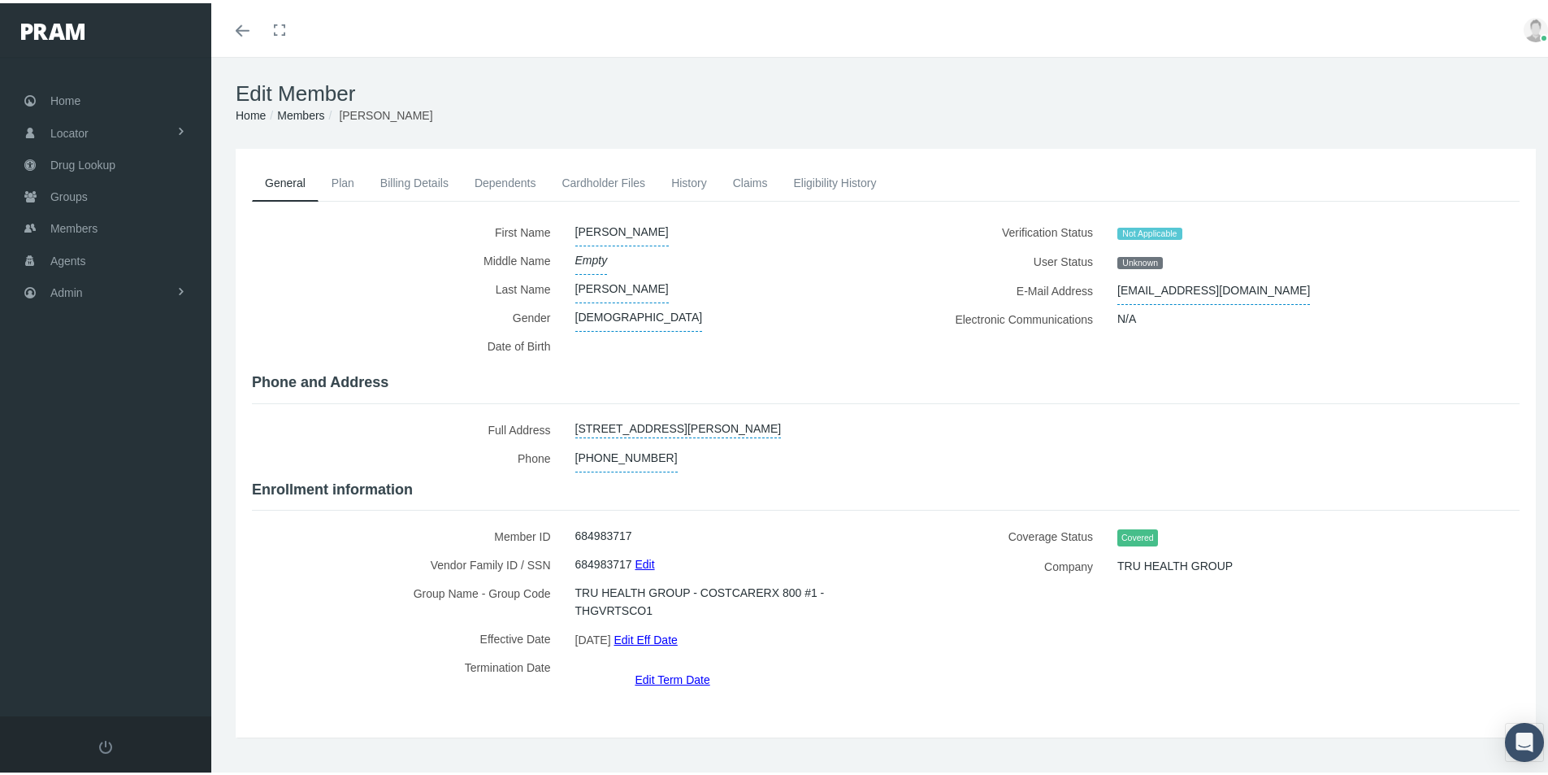
click at [486, 179] on link "Dependents" at bounding box center [506, 180] width 88 height 36
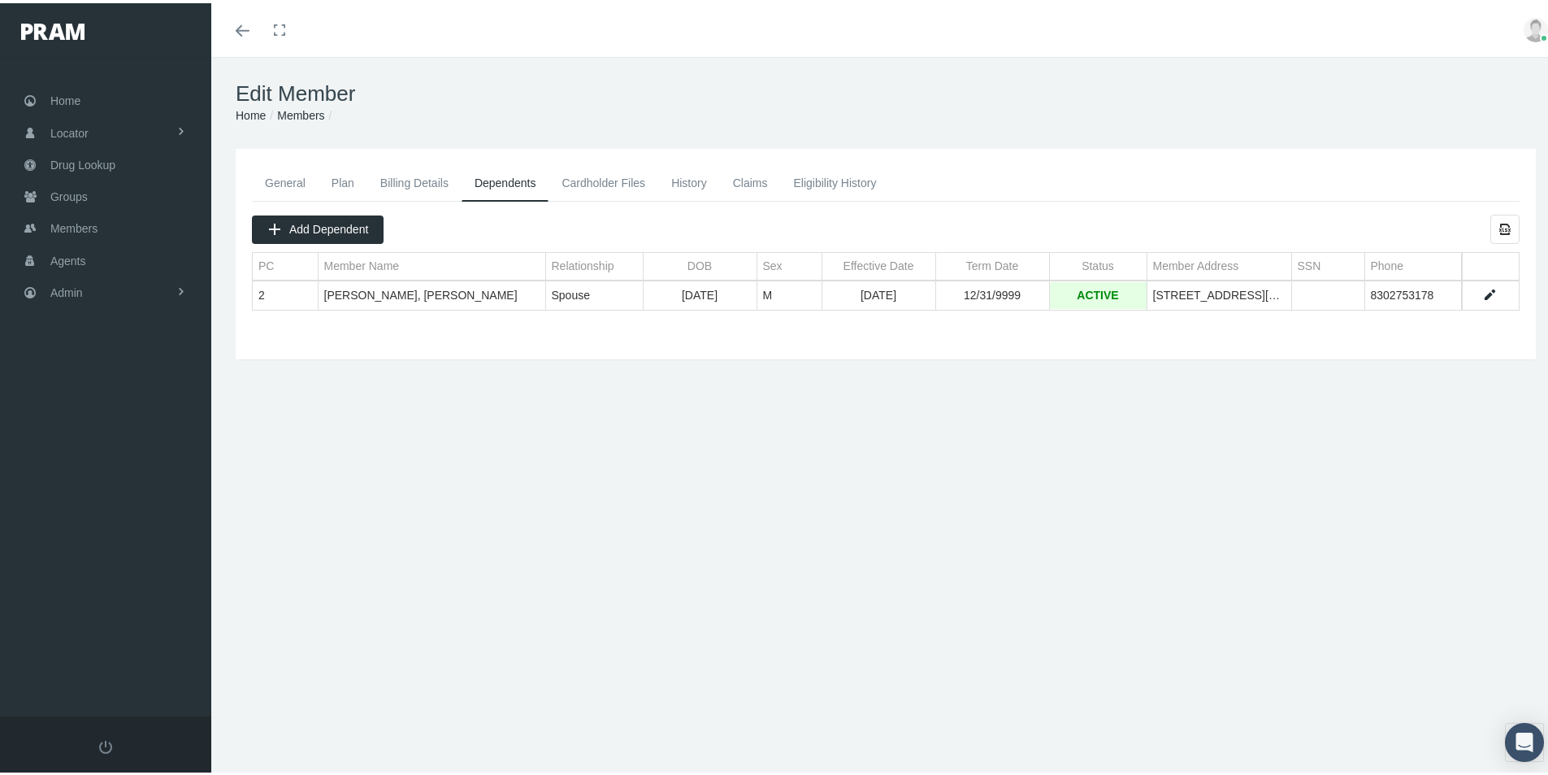
click at [594, 181] on link "Cardholder Files" at bounding box center [604, 180] width 110 height 36
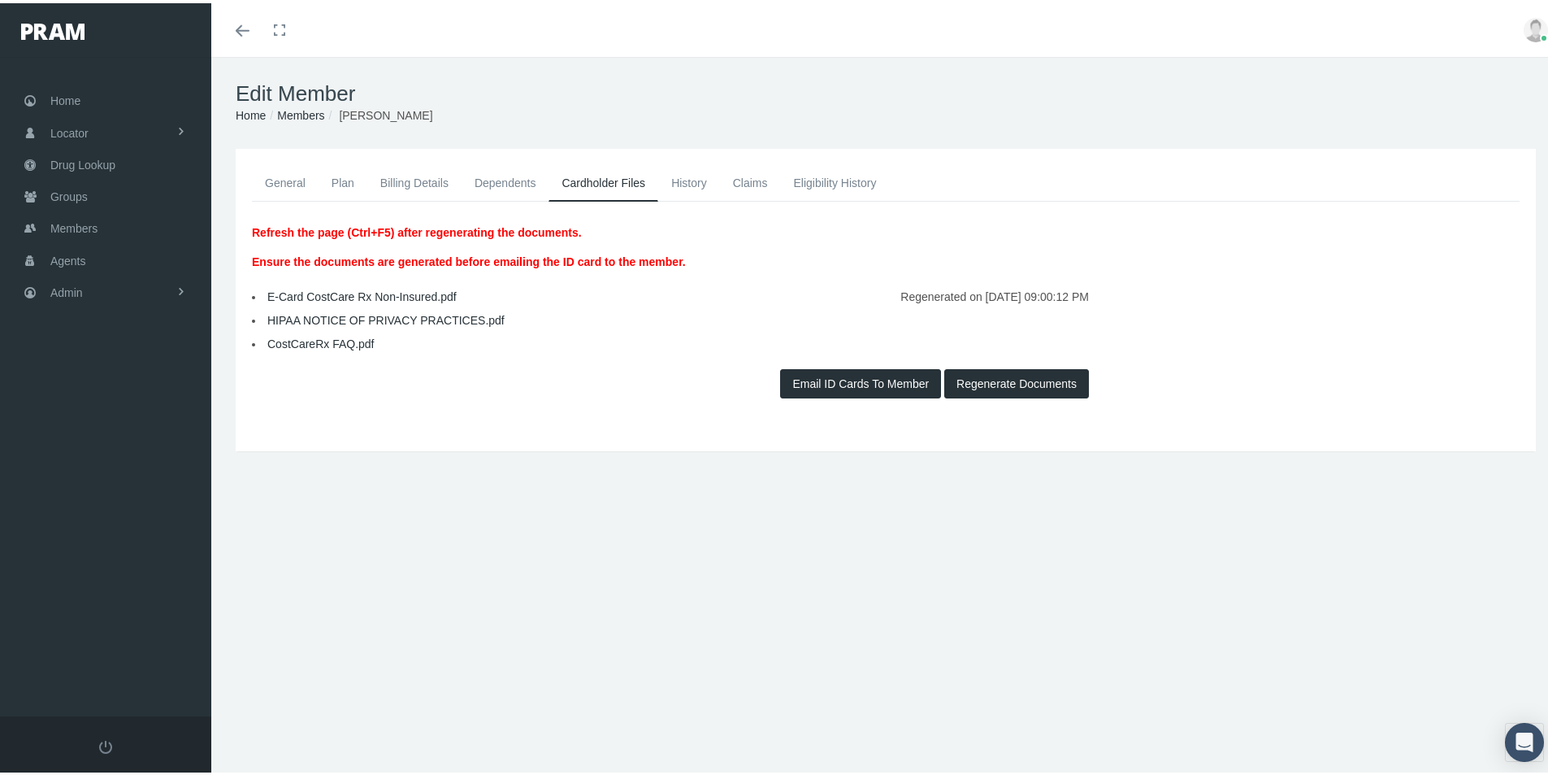
click at [331, 293] on link "E-Card CostCare Rx Non-Insured.pdf" at bounding box center [361, 293] width 189 height 13
click at [991, 376] on button "Regenerate Documents" at bounding box center [1017, 380] width 145 height 29
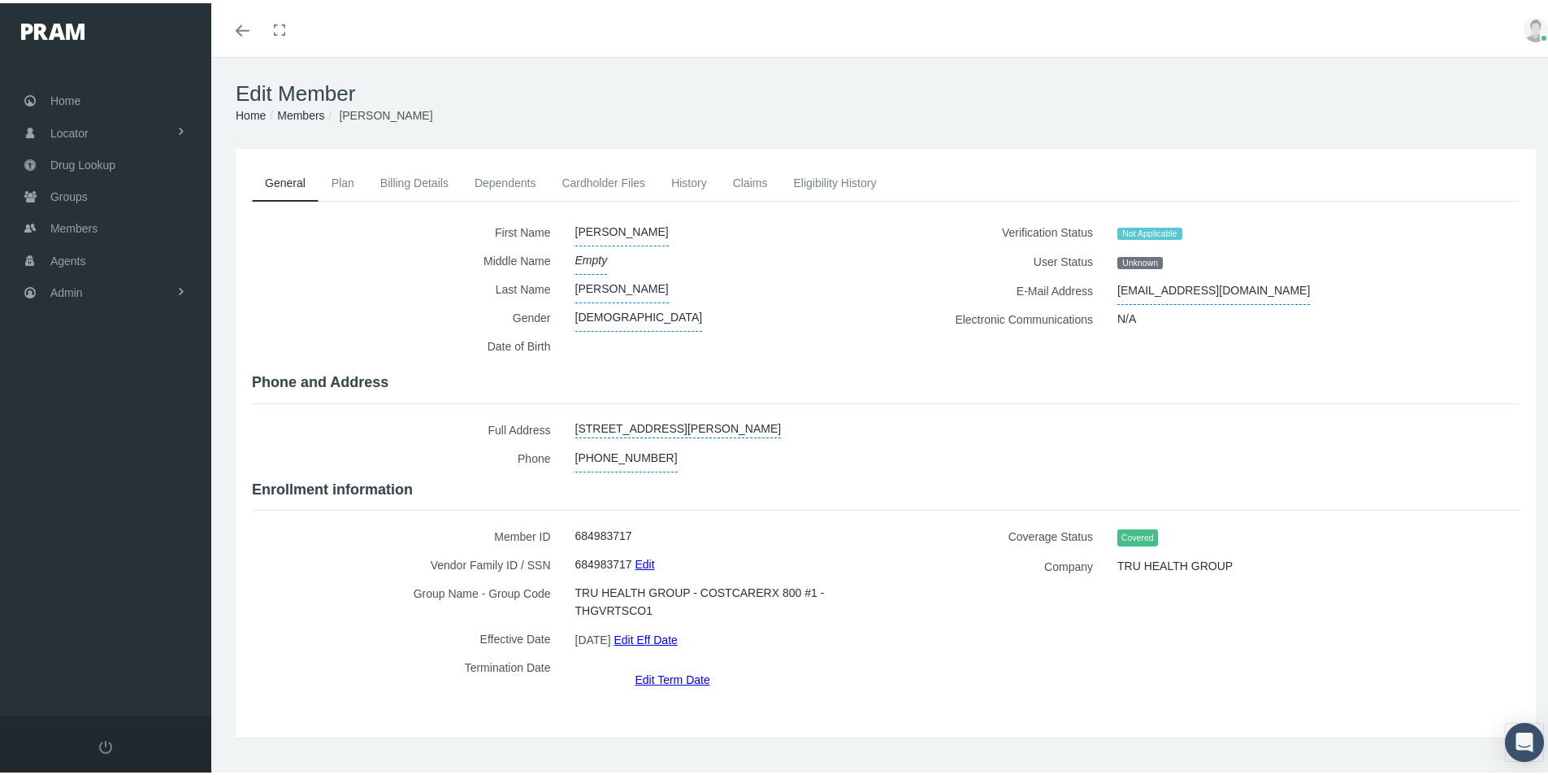
click at [332, 269] on label "Middle Name" at bounding box center [407, 257] width 311 height 28
drag, startPoint x: 398, startPoint y: 250, endPoint x: 474, endPoint y: 204, distance: 88.2
click at [398, 250] on label "Middle Name" at bounding box center [407, 257] width 311 height 28
click at [574, 183] on link "Cardholder Files" at bounding box center [604, 180] width 110 height 36
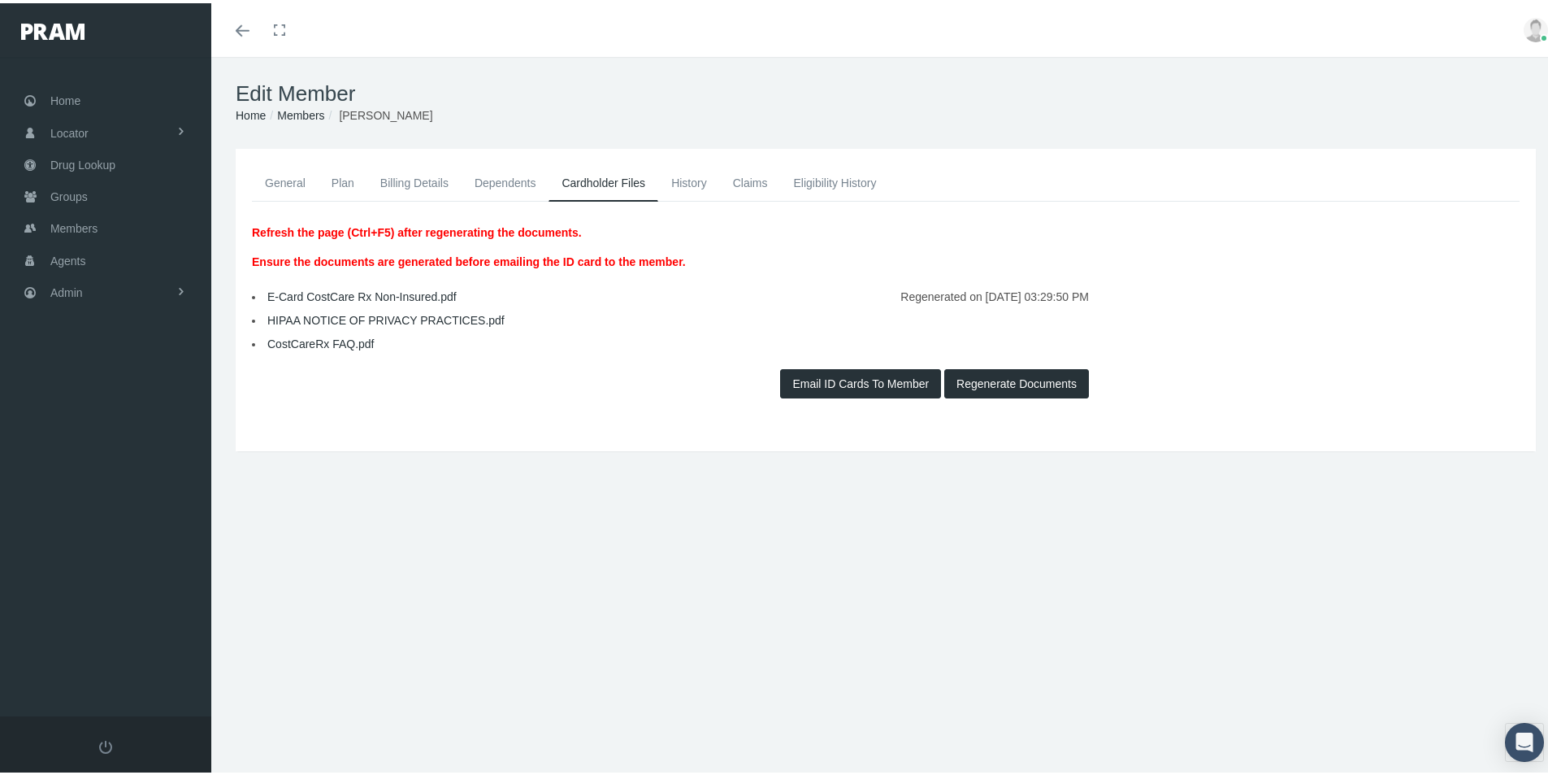
click at [324, 294] on link "E-Card CostCare Rx Non-Insured.pdf" at bounding box center [361, 293] width 189 height 13
click at [287, 181] on link "General" at bounding box center [285, 180] width 67 height 36
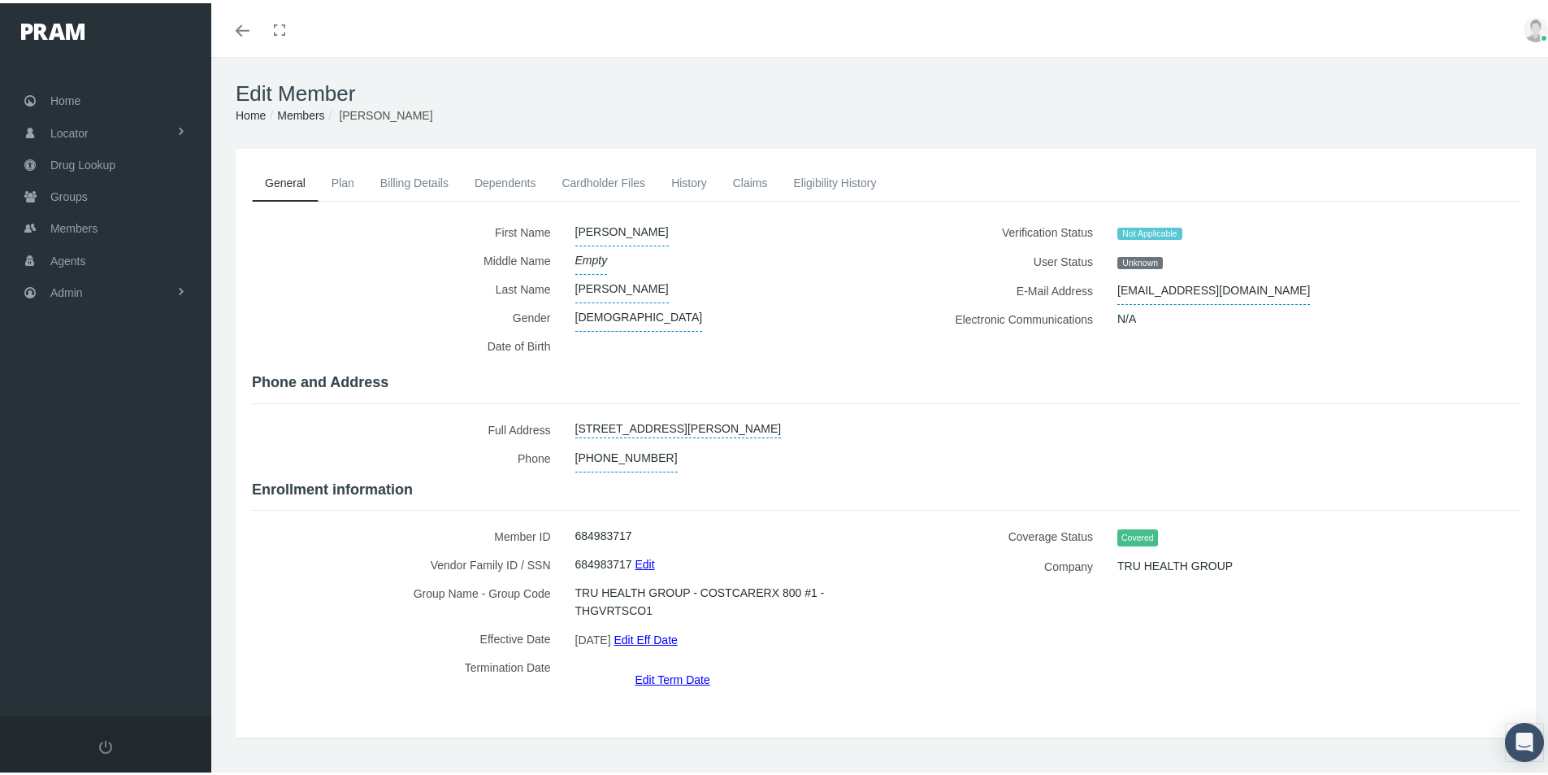
click at [827, 178] on link "Eligibility History" at bounding box center [834, 180] width 109 height 36
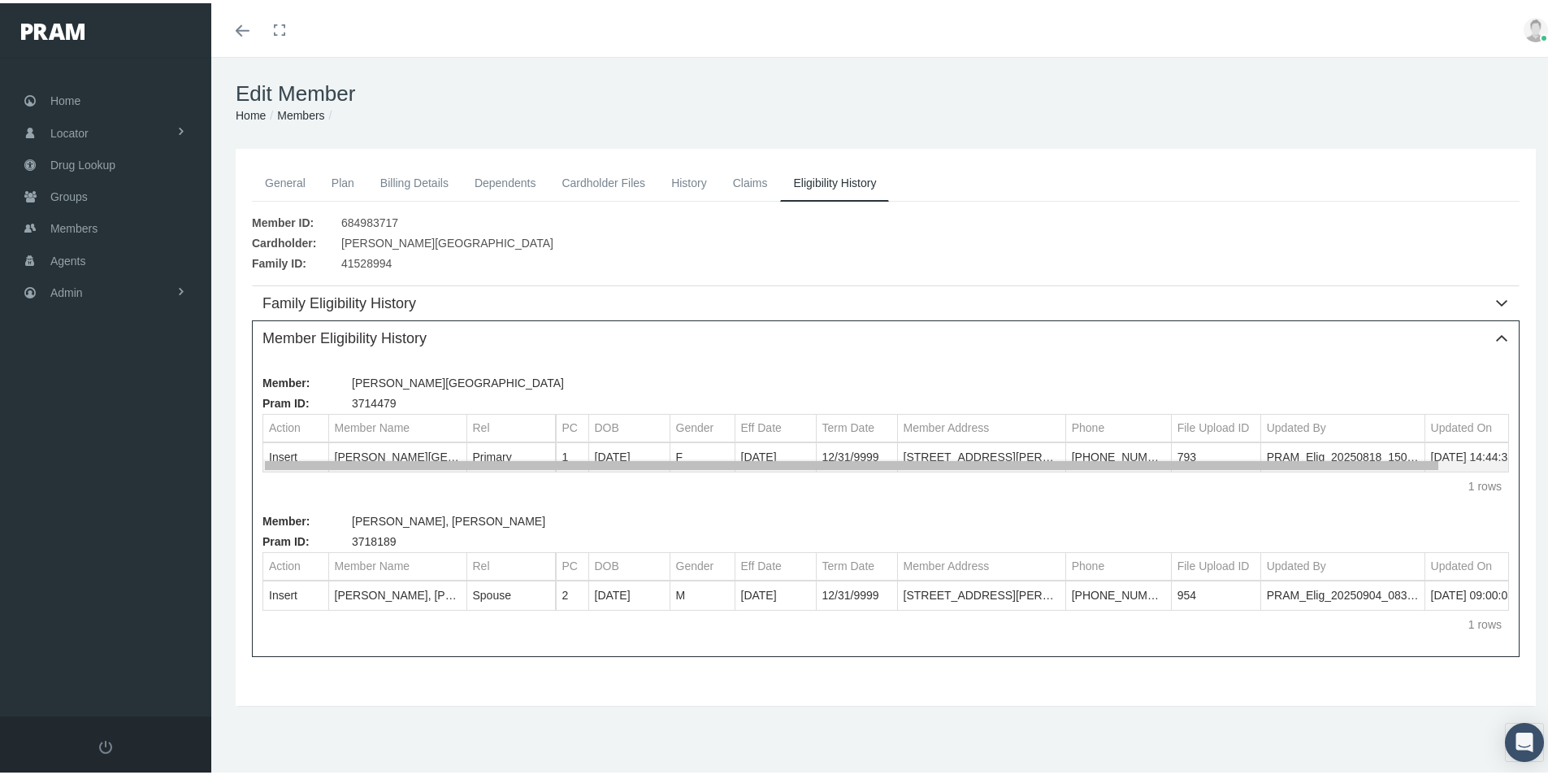
drag, startPoint x: 999, startPoint y: 461, endPoint x: 874, endPoint y: 455, distance: 125.3
click at [874, 455] on body "Toggle Fullscreen Toggle navigation Toggle menubar Toggle fullscreen Profile Lo…" at bounding box center [780, 387] width 1561 height 775
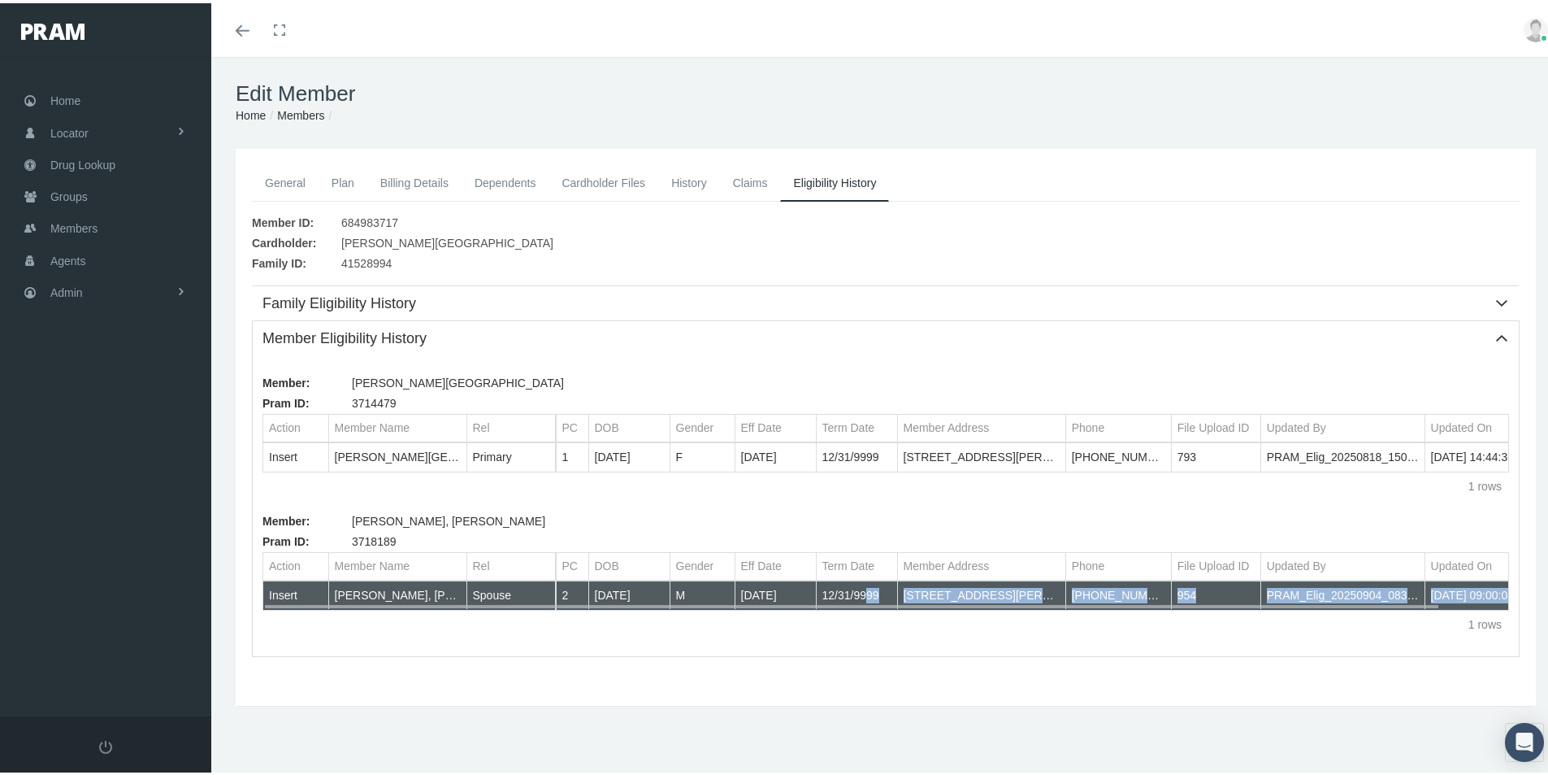
click at [876, 602] on div "Insert [PERSON_NAME], [PERSON_NAME] Spouse 2 [DATE] M [DATE] 12/31/9999 [GEOGRA…" at bounding box center [885, 592] width 1245 height 28
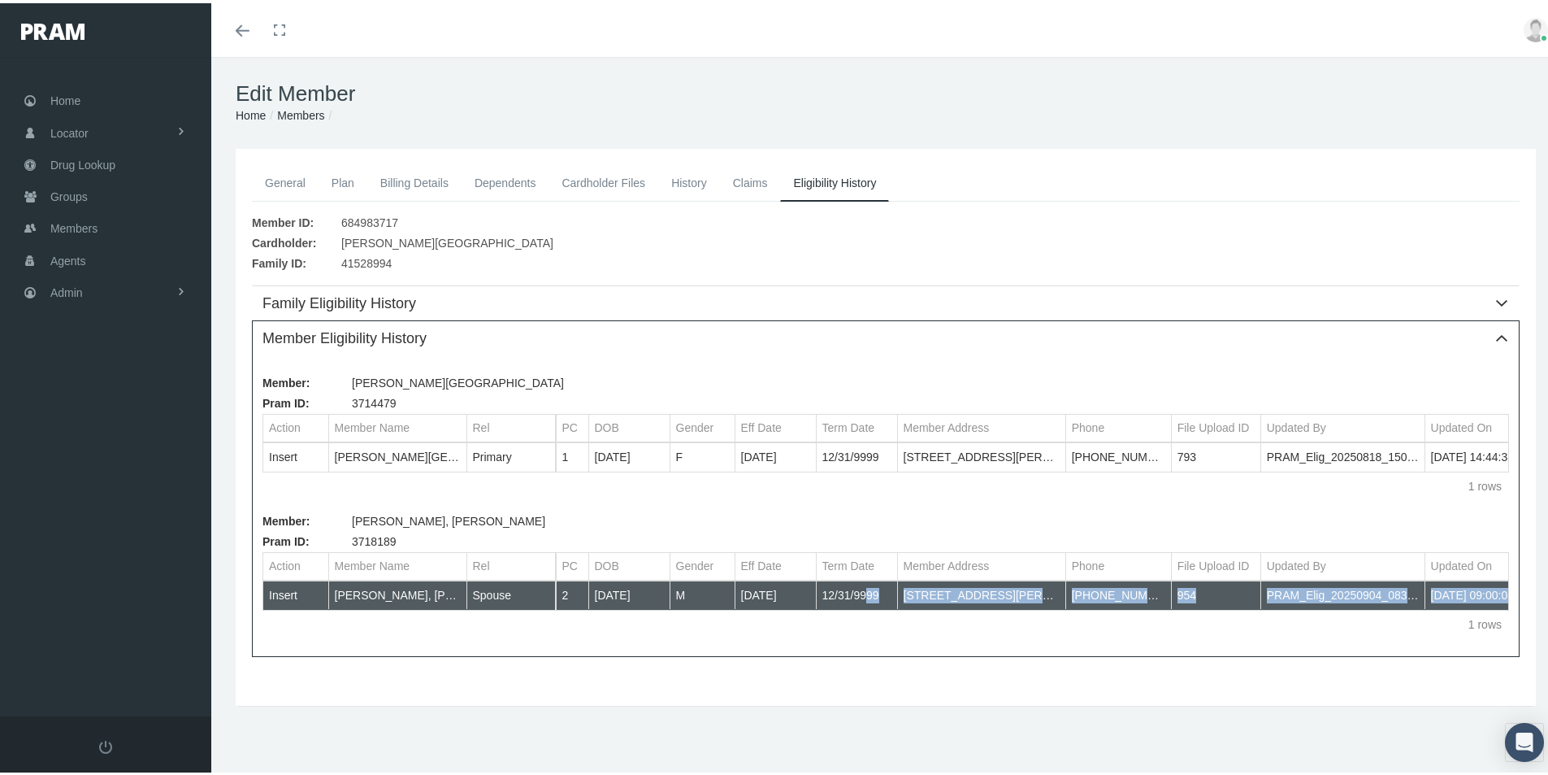
click at [916, 631] on div "1 rows" at bounding box center [886, 620] width 1247 height 28
click at [1140, 641] on div "Member: [PERSON_NAME][GEOGRAPHIC_DATA] ID: 3714479 Action Member Name Rel Actio…" at bounding box center [886, 502] width 1266 height 301
click at [292, 179] on link "General" at bounding box center [285, 180] width 67 height 36
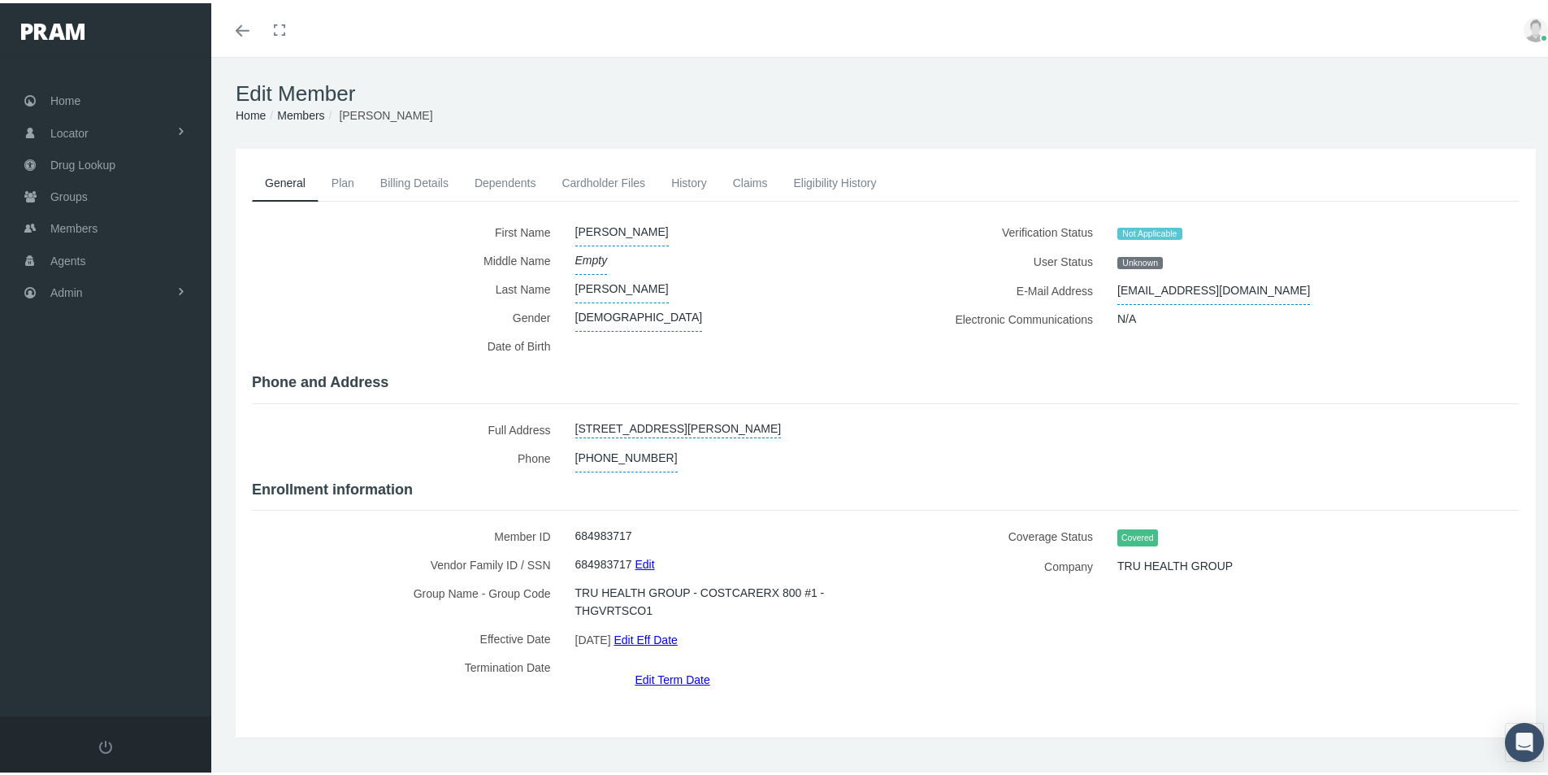
click at [495, 180] on link "Dependents" at bounding box center [506, 180] width 88 height 36
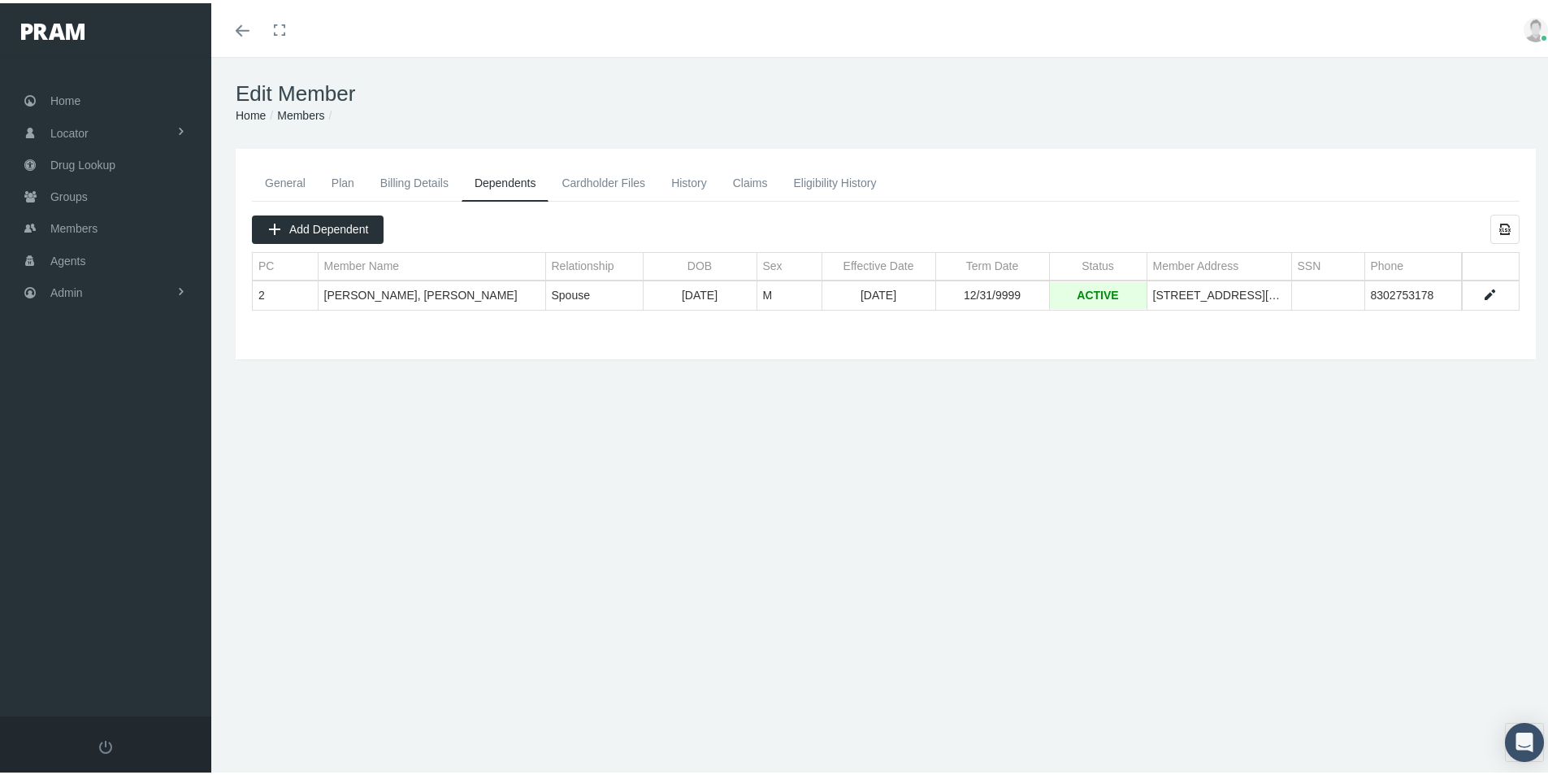
click at [602, 178] on link "Cardholder Files" at bounding box center [604, 180] width 110 height 36
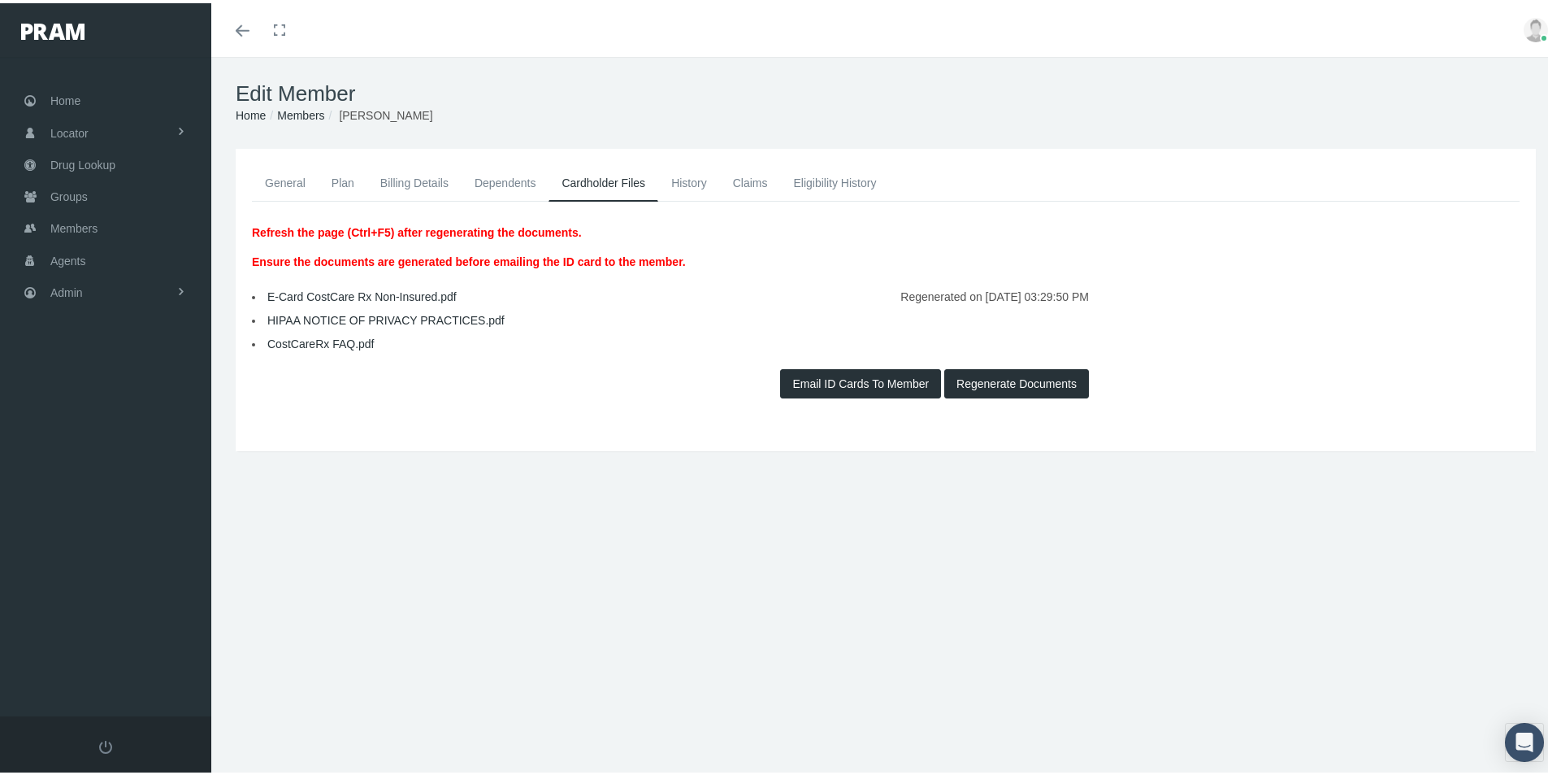
click at [348, 293] on link "E-Card CostCare Rx Non-Insured.pdf" at bounding box center [361, 293] width 189 height 13
click at [854, 380] on button "Email ID Cards To Member" at bounding box center [860, 380] width 161 height 29
click at [283, 179] on link "General" at bounding box center [285, 180] width 67 height 36
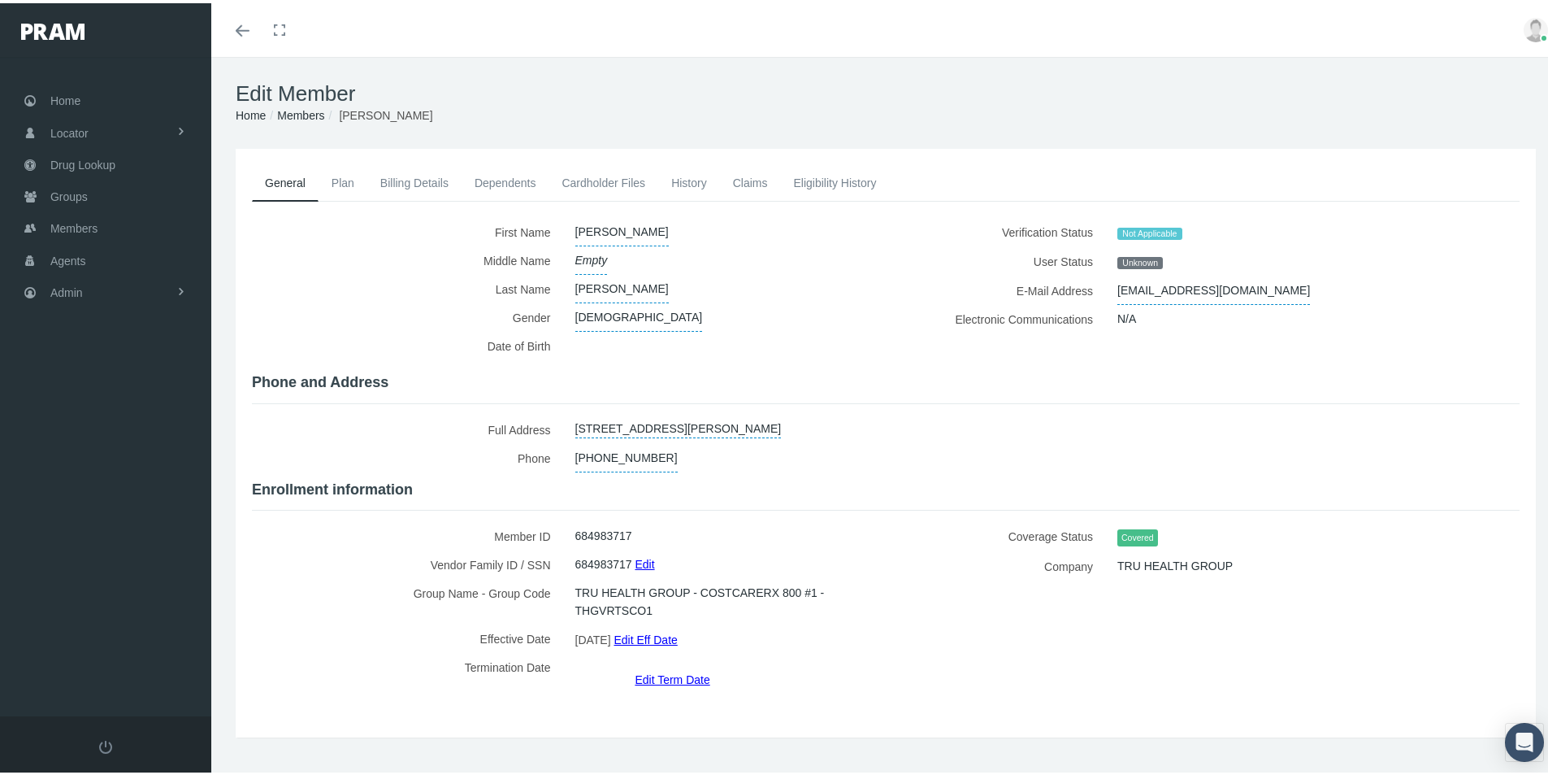
drag, startPoint x: 503, startPoint y: 180, endPoint x: 498, endPoint y: 196, distance: 16.2
click at [503, 180] on link "Dependents" at bounding box center [506, 180] width 88 height 36
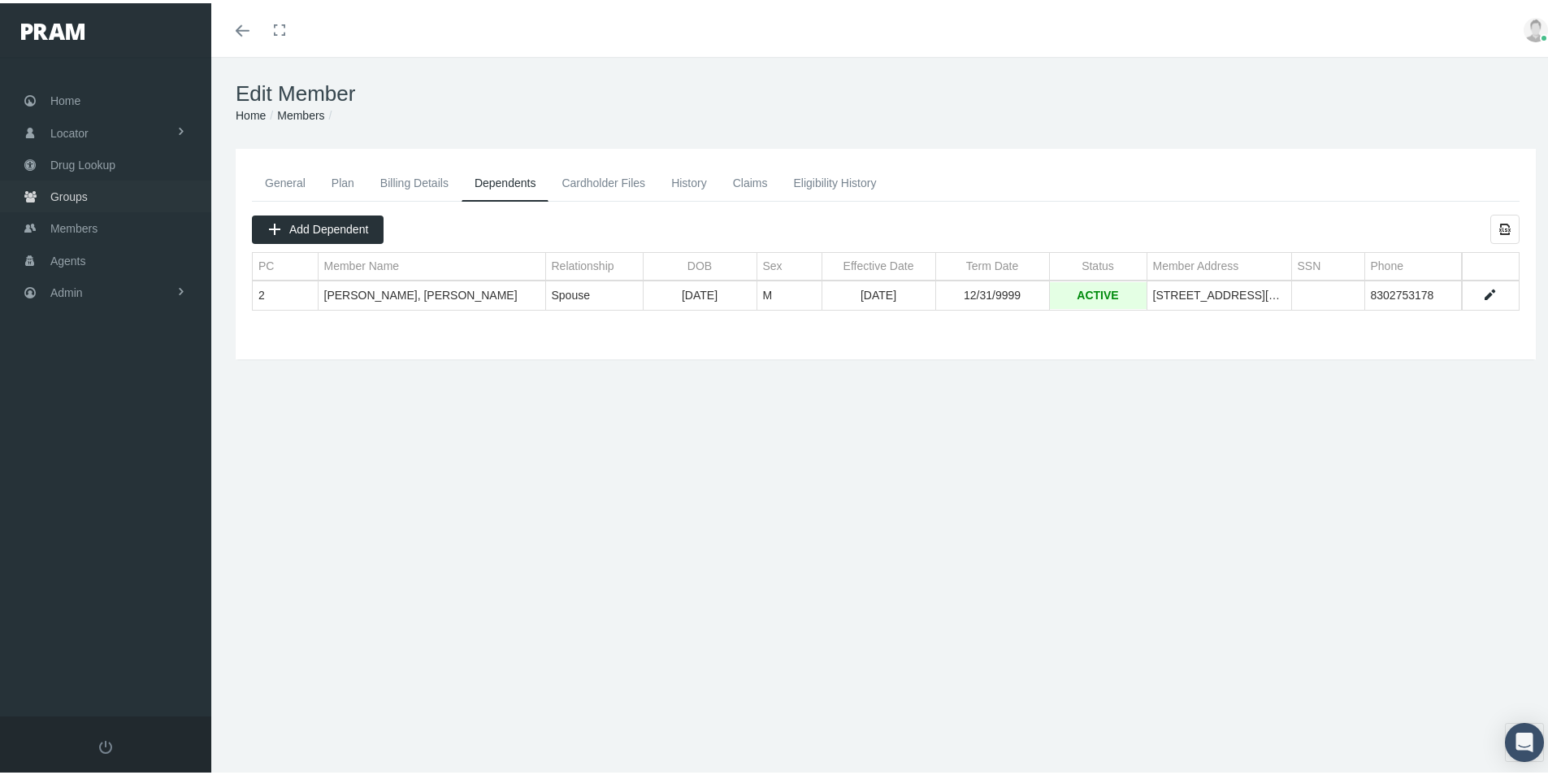
click at [71, 193] on span "Groups" at bounding box center [68, 193] width 37 height 31
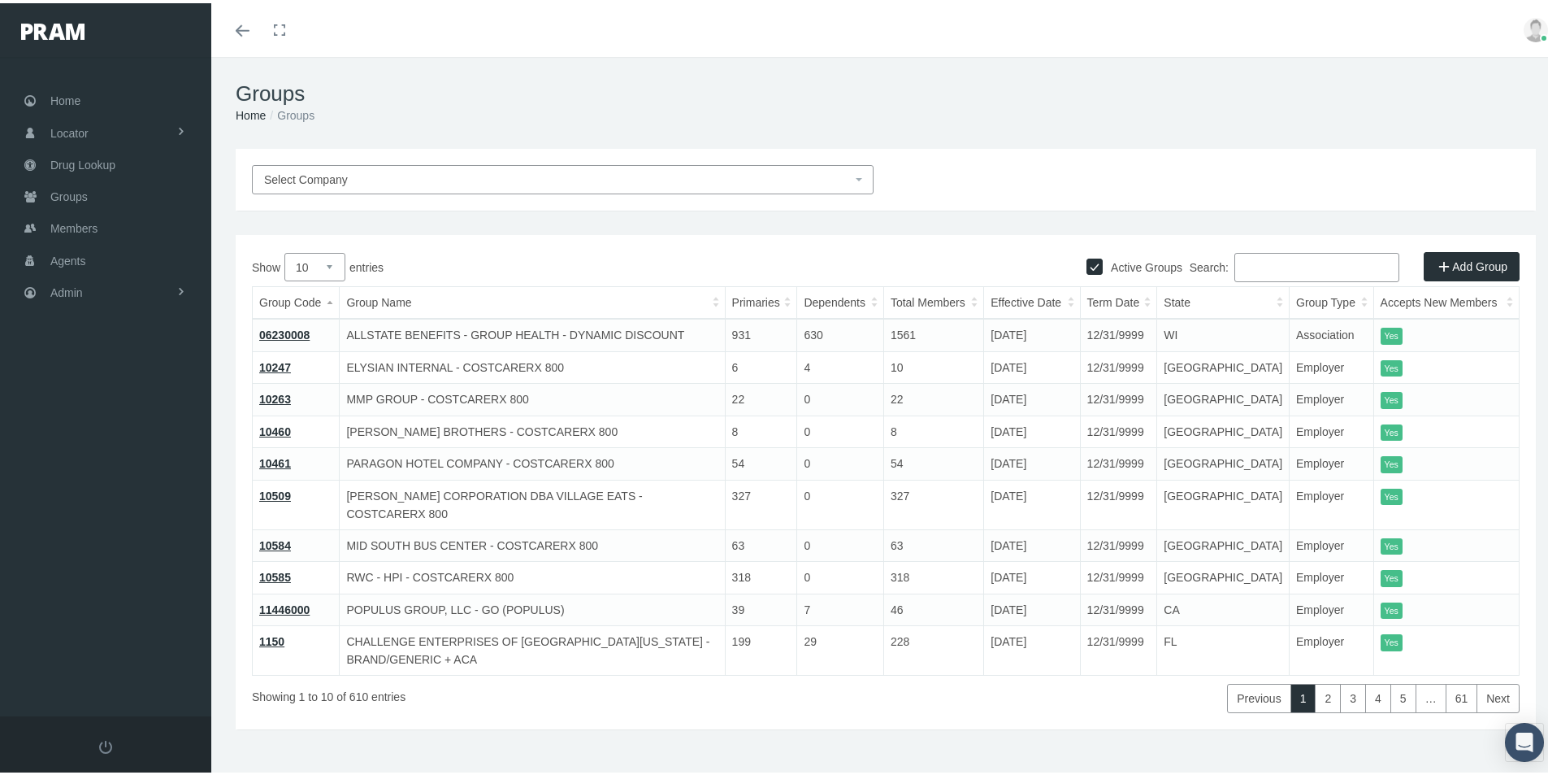
click at [1259, 270] on input "Search:" at bounding box center [1317, 264] width 165 height 29
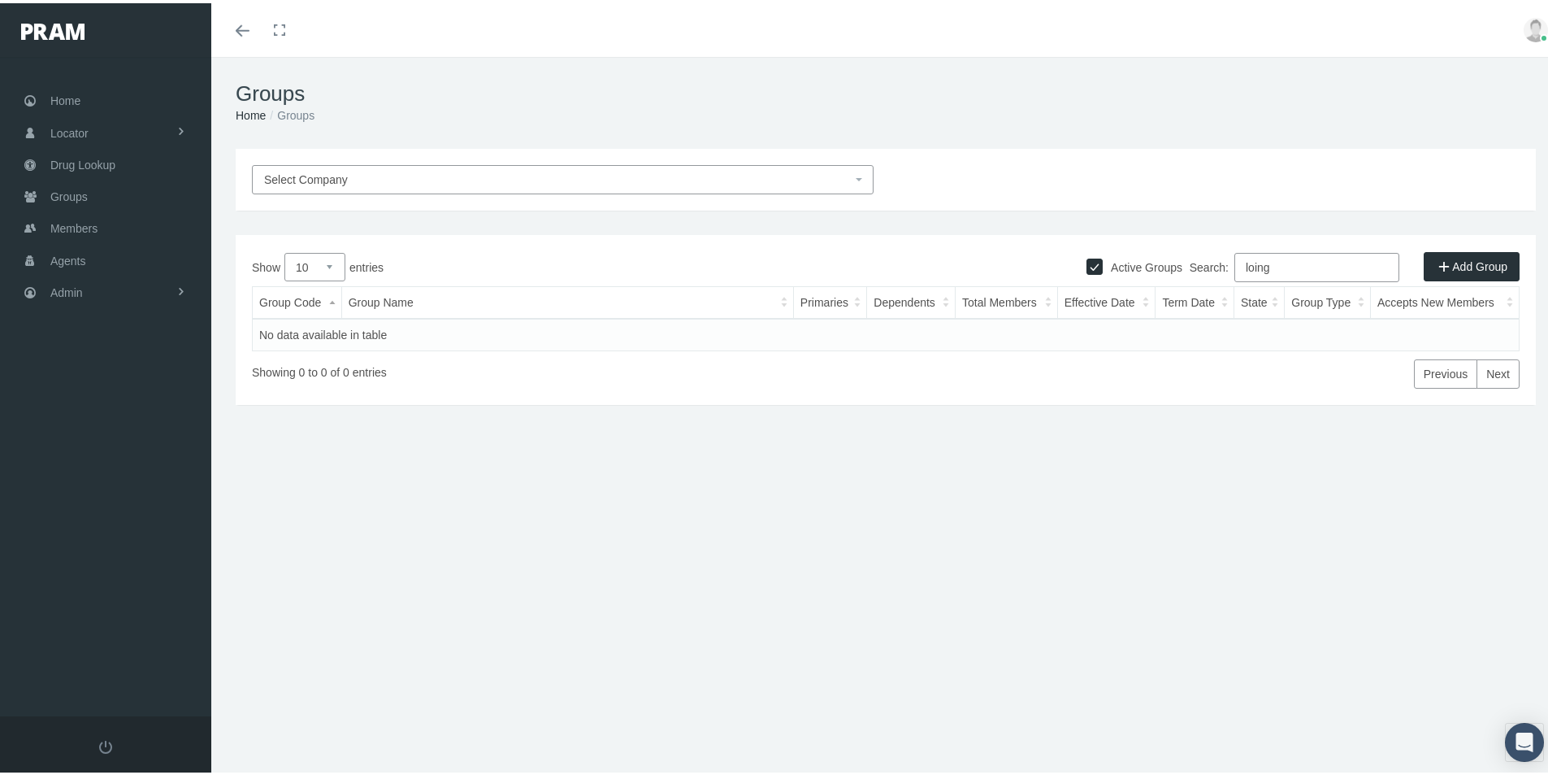
drag, startPoint x: 1275, startPoint y: 263, endPoint x: 1195, endPoint y: 269, distance: 80.7
click at [1200, 266] on label "Search: loing" at bounding box center [1295, 264] width 210 height 29
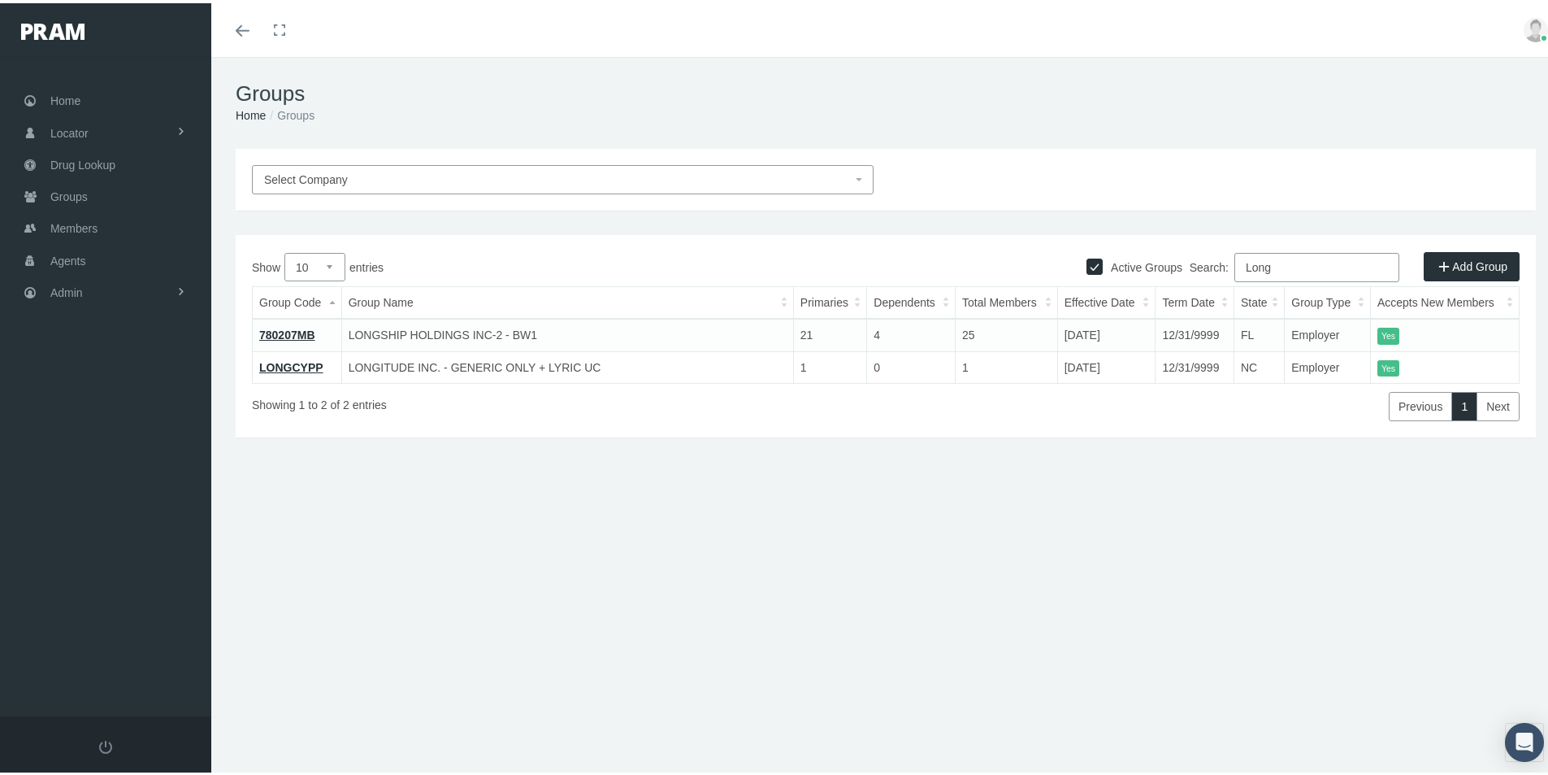
type input "Long"
click at [67, 192] on span "Groups" at bounding box center [68, 193] width 37 height 31
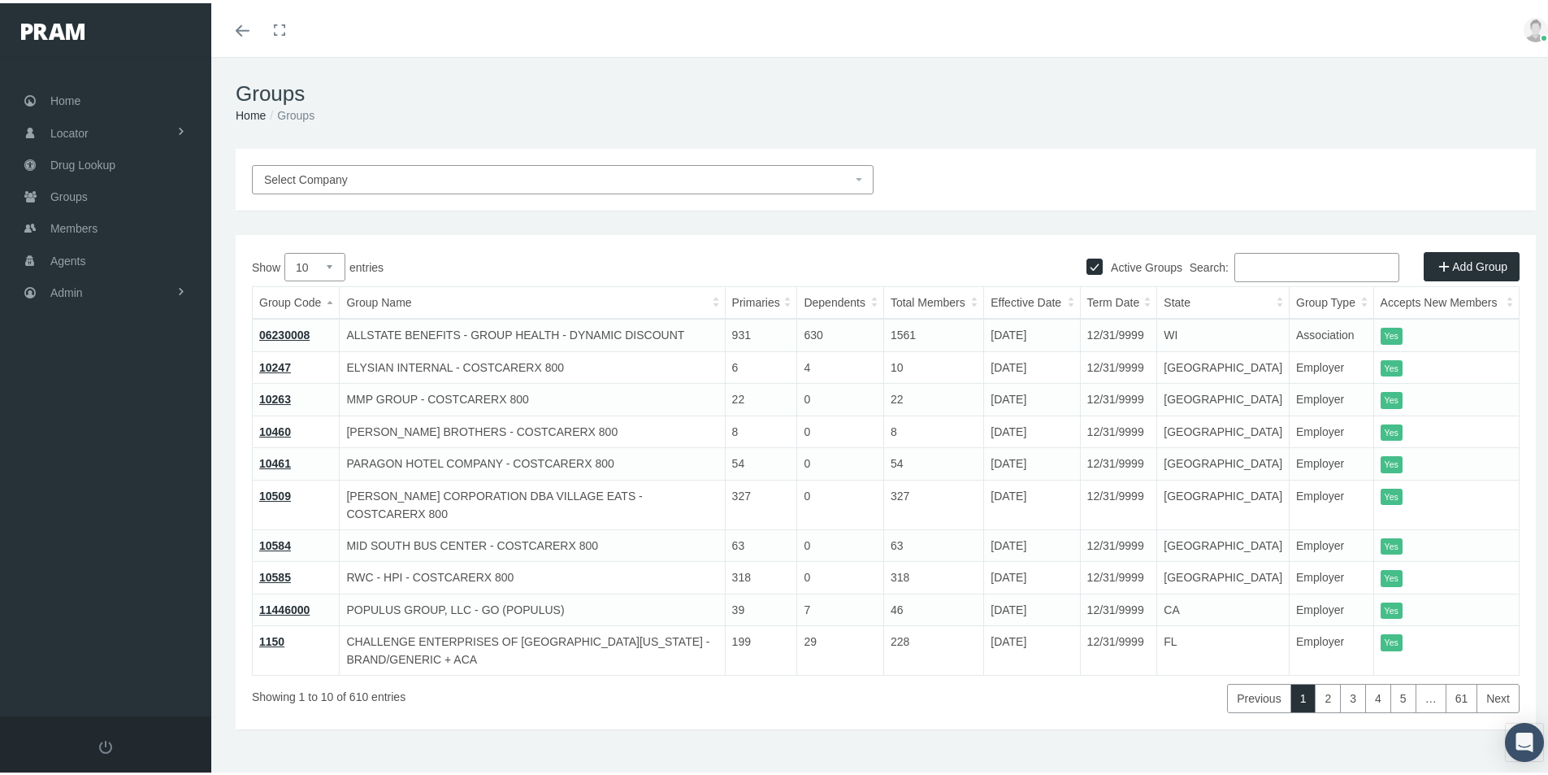
drag, startPoint x: 1243, startPoint y: 261, endPoint x: 1560, endPoint y: 263, distance: 317.0
click at [1262, 271] on input "Search:" at bounding box center [1317, 264] width 165 height 29
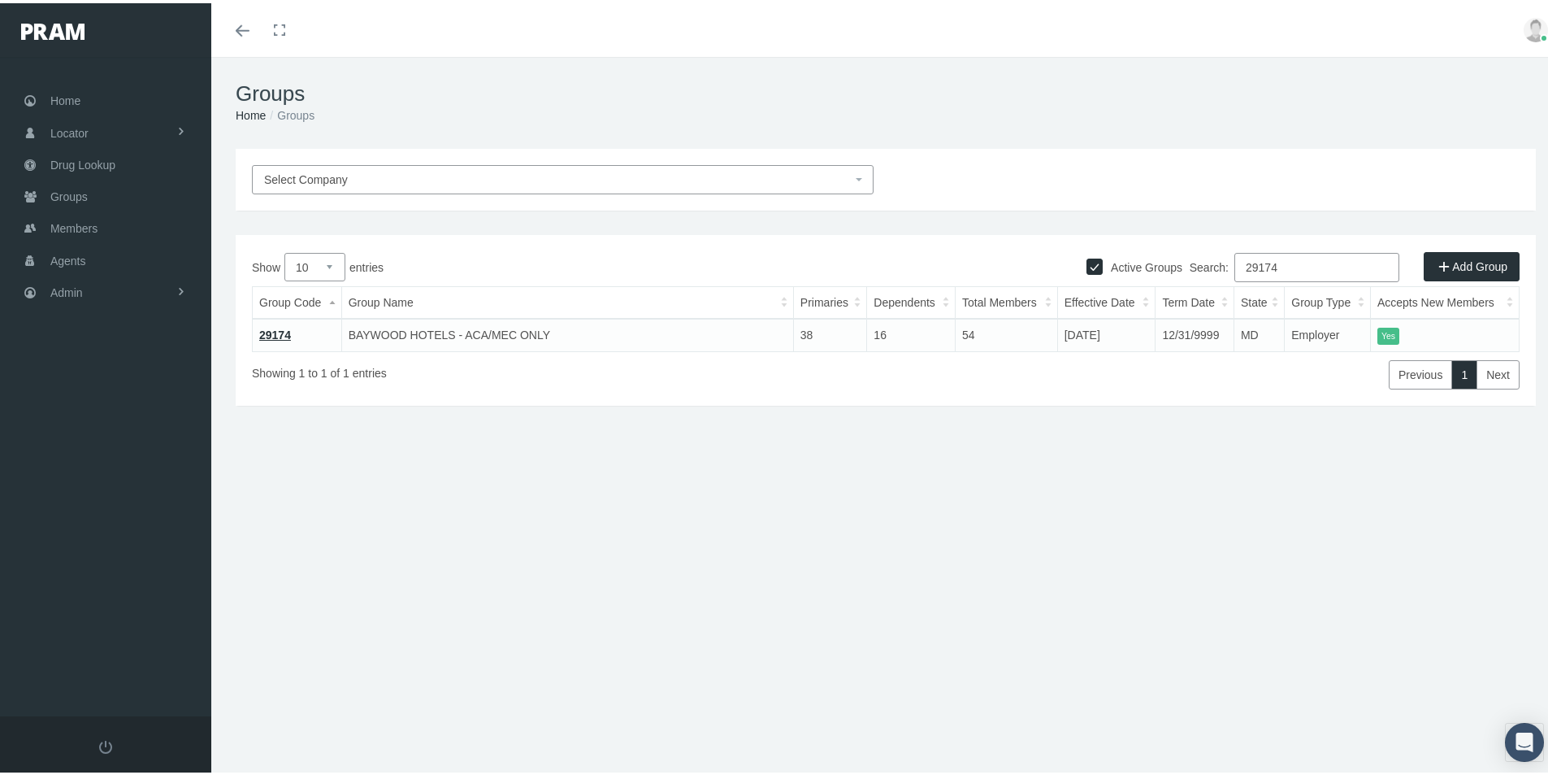
type input "29174"
click at [972, 488] on div "Select Company Active Groups Add Group Show 10 25 50 100 entries Search: 29174 …" at bounding box center [885, 348] width 1349 height 406
click at [274, 329] on link "29174" at bounding box center [275, 331] width 32 height 13
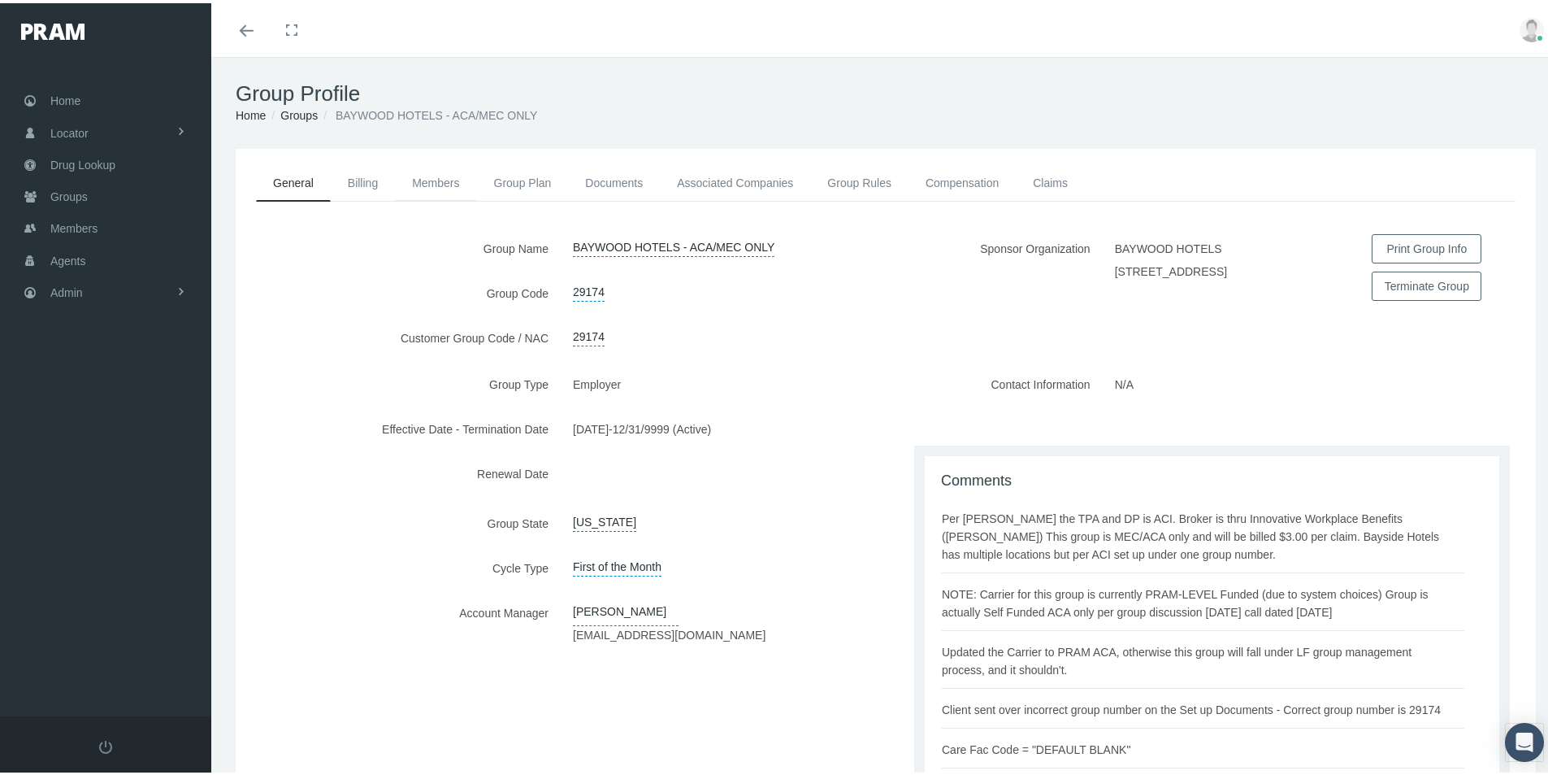
click at [432, 181] on link "Members" at bounding box center [435, 180] width 81 height 36
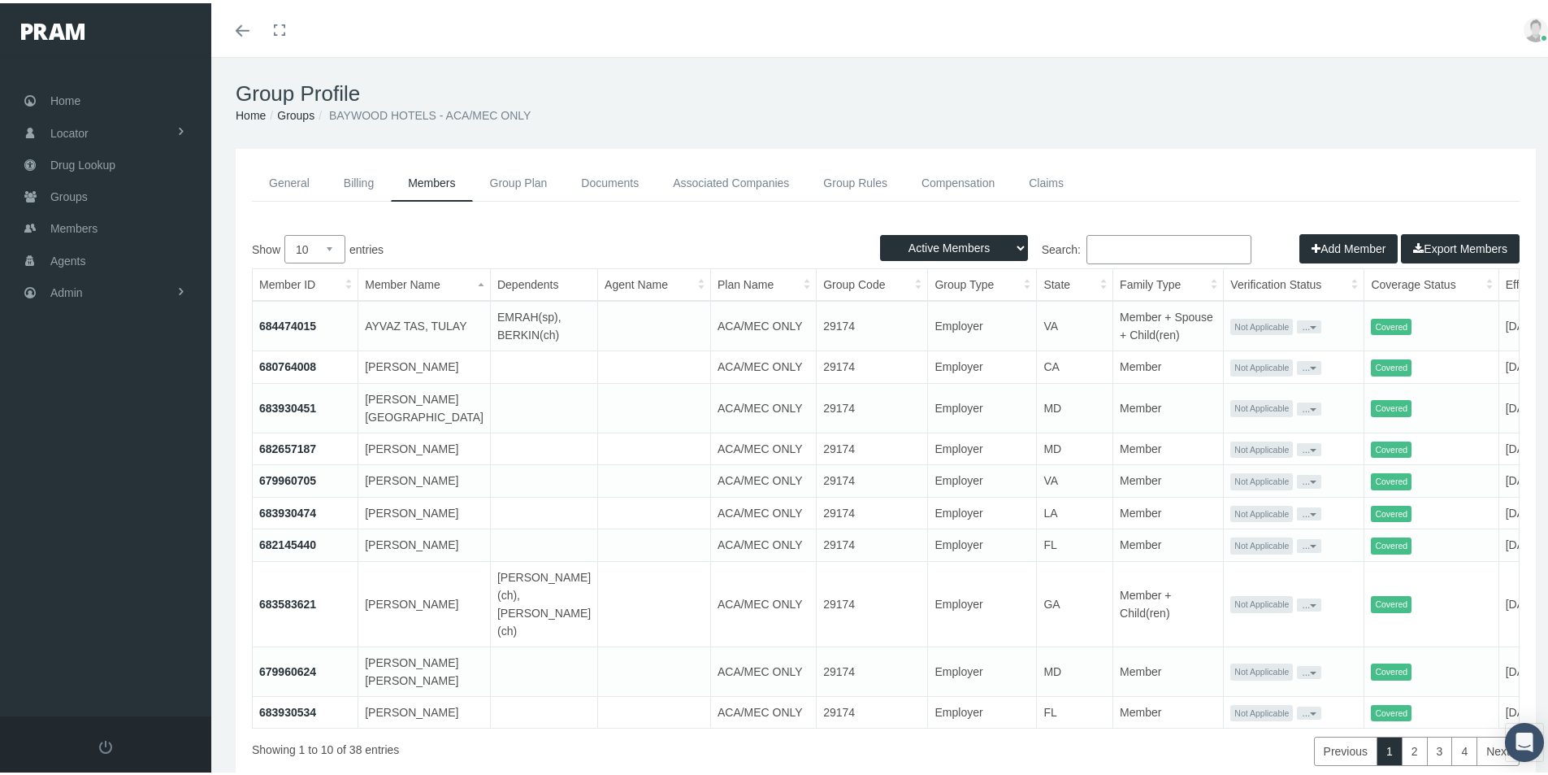
click at [1008, 240] on select "Active Members Terminated Members Active & Terminated" at bounding box center [954, 245] width 148 height 26
select select "3"
click at [880, 232] on select "Active Members Terminated Members Active & Terminated" at bounding box center [954, 245] width 148 height 26
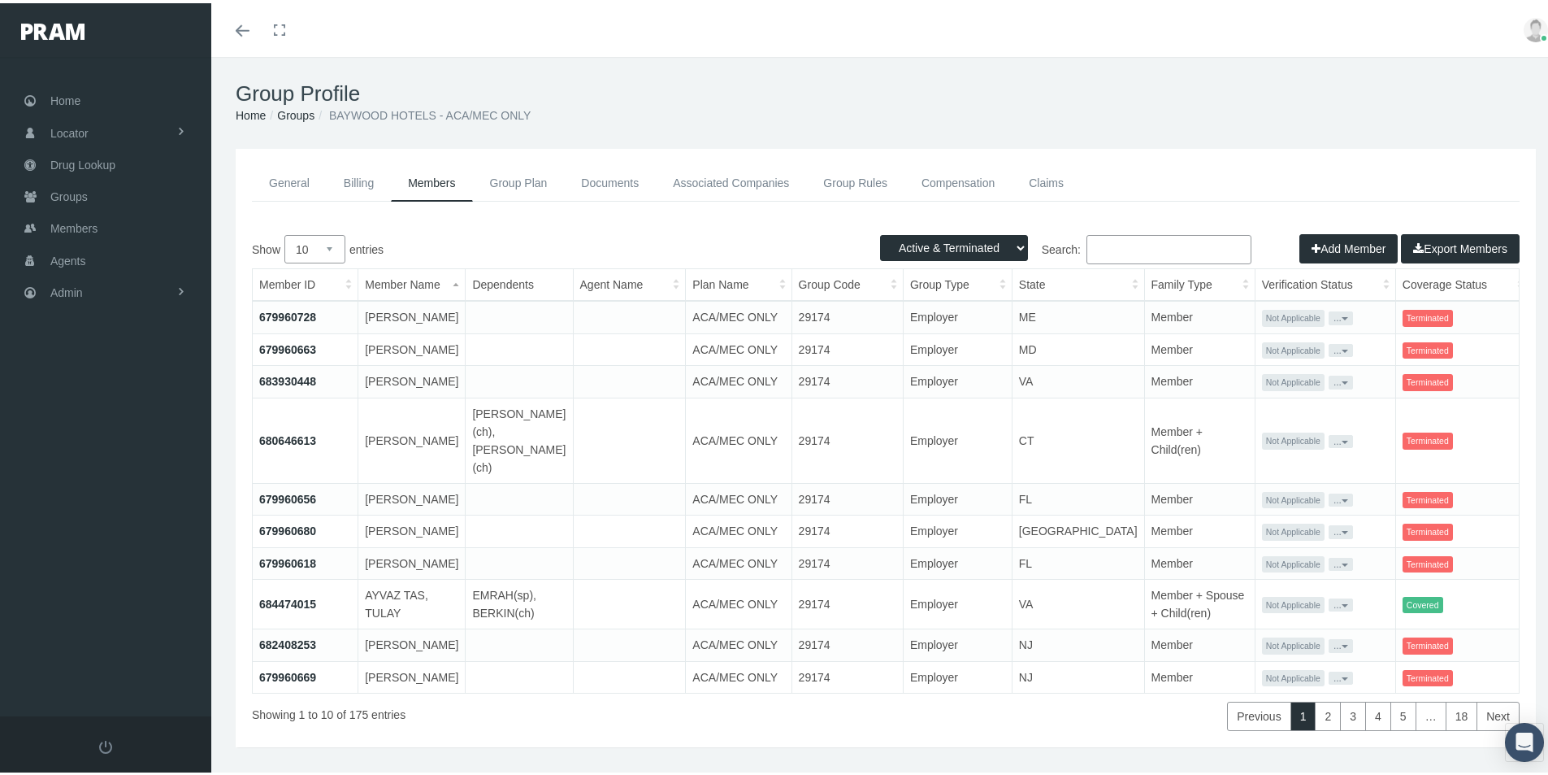
click at [1437, 241] on button "Export Members" at bounding box center [1460, 245] width 119 height 29
click at [1049, 96] on h1 "Group Profile" at bounding box center [886, 90] width 1301 height 25
click at [291, 112] on link "Groups" at bounding box center [295, 112] width 37 height 13
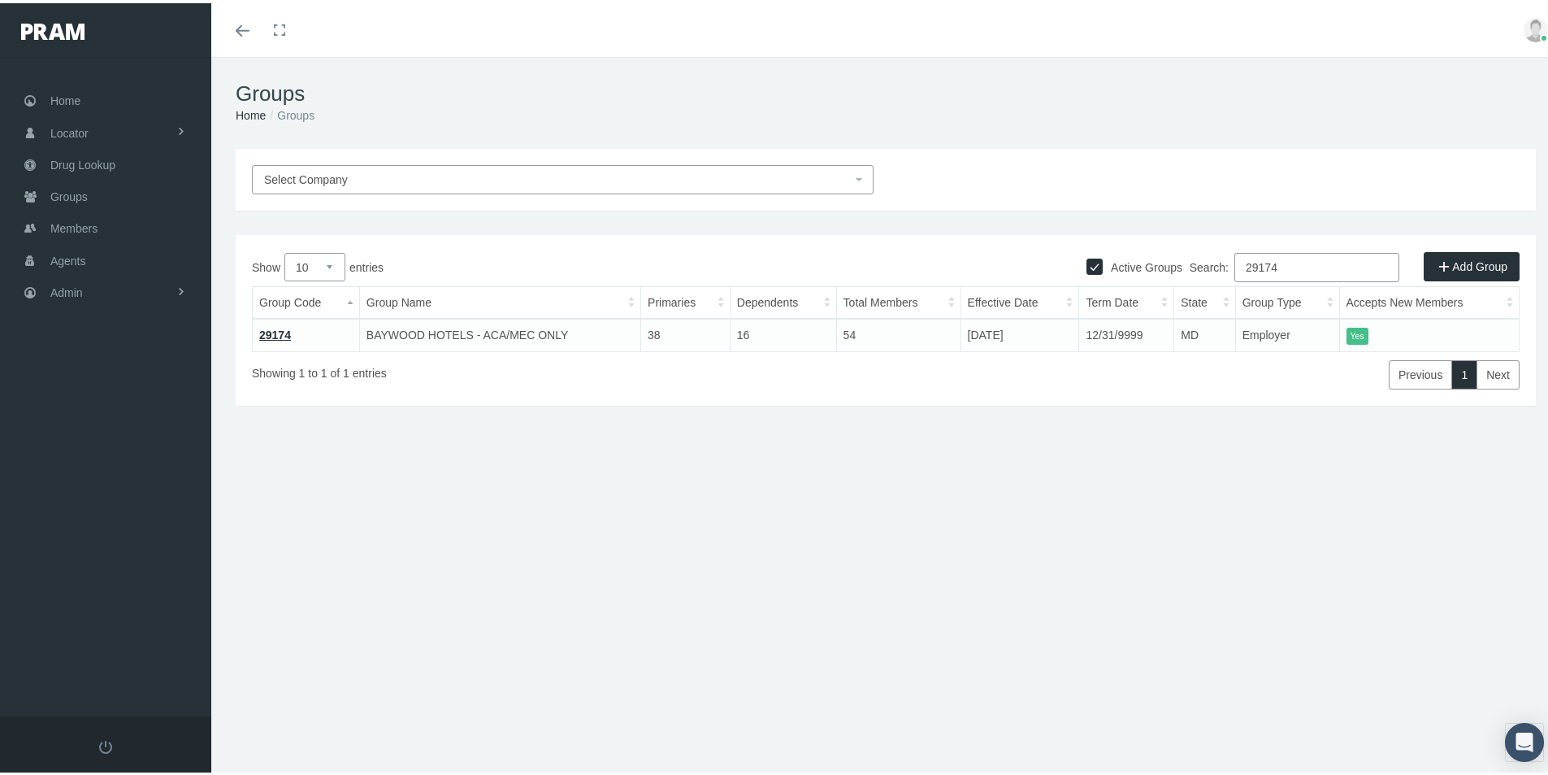
drag, startPoint x: 1280, startPoint y: 263, endPoint x: 1192, endPoint y: 304, distance: 97.5
click at [1192, 302] on div "Show 10 25 50 100 entries Search: 29174 Group Code Group Name Primaries Depende…" at bounding box center [886, 318] width 1268 height 137
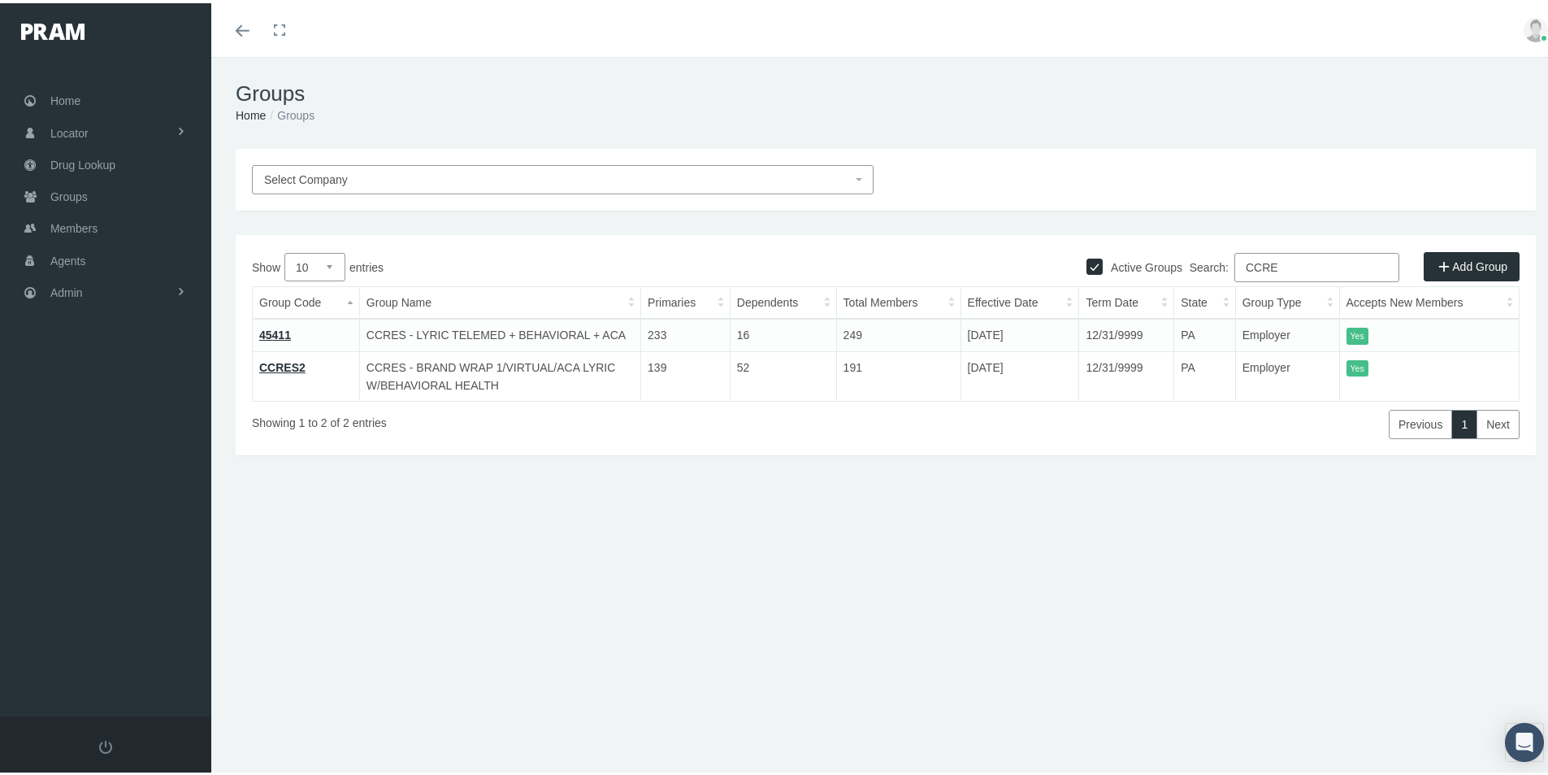
type input "CCRE"
click at [285, 363] on link "CCRES2" at bounding box center [282, 364] width 46 height 13
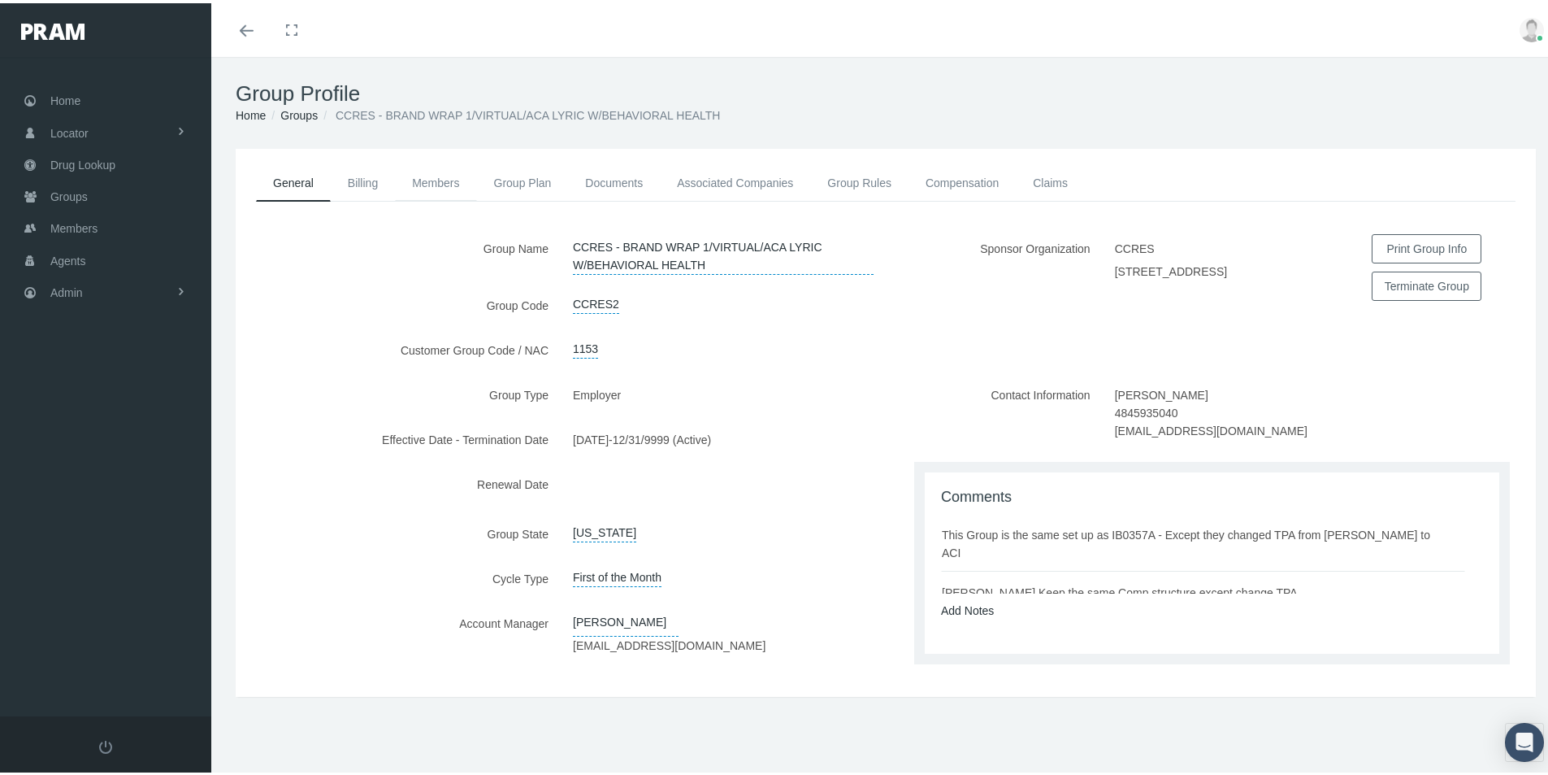
drag, startPoint x: 439, startPoint y: 180, endPoint x: 432, endPoint y: 193, distance: 13.8
click at [439, 181] on link "Members" at bounding box center [435, 180] width 81 height 36
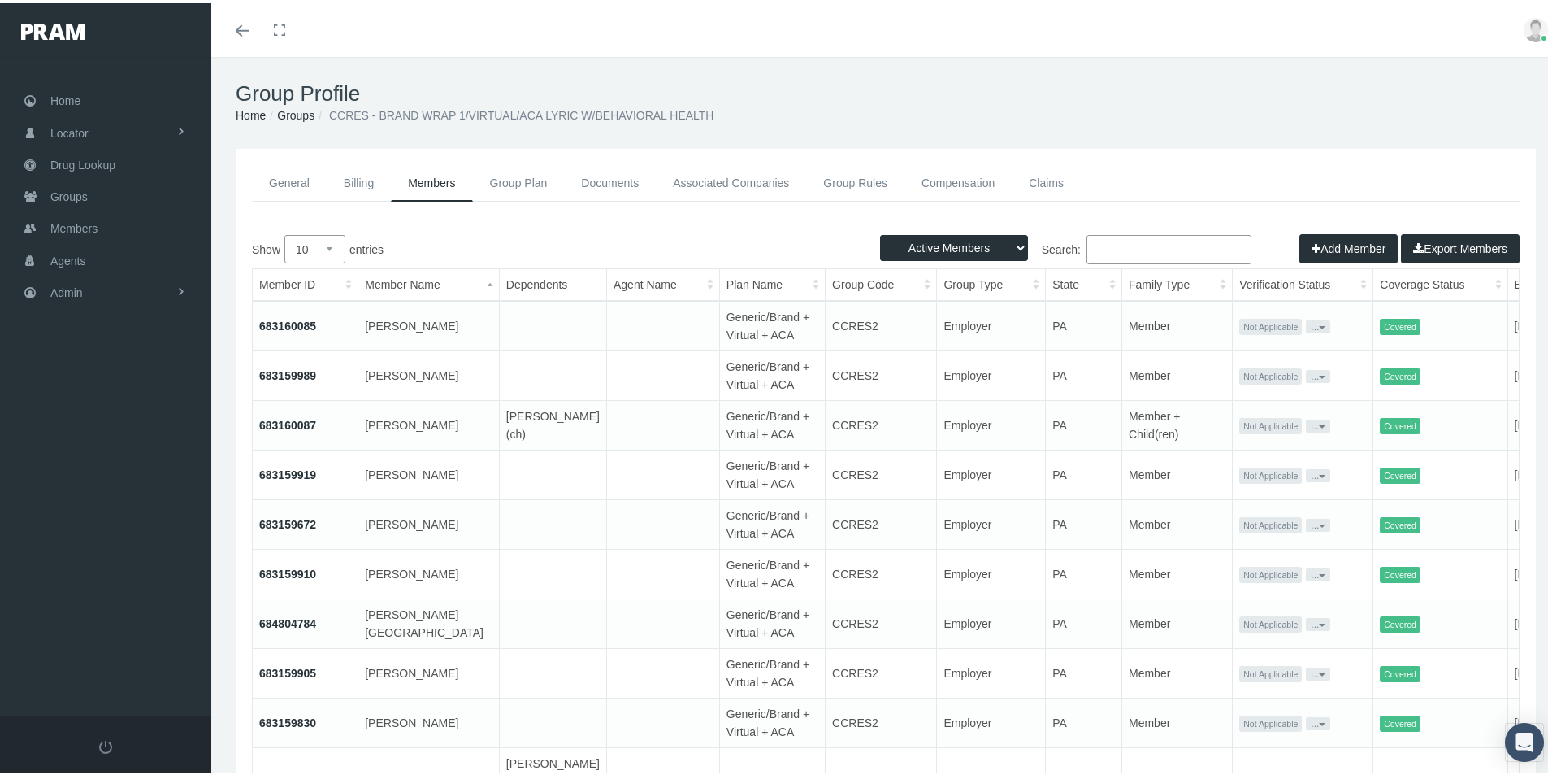
click at [1008, 241] on select "Active Members Terminated Members Active & Terminated" at bounding box center [954, 245] width 148 height 26
select select "3"
click at [880, 232] on select "Active Members Terminated Members Active & Terminated" at bounding box center [954, 245] width 148 height 26
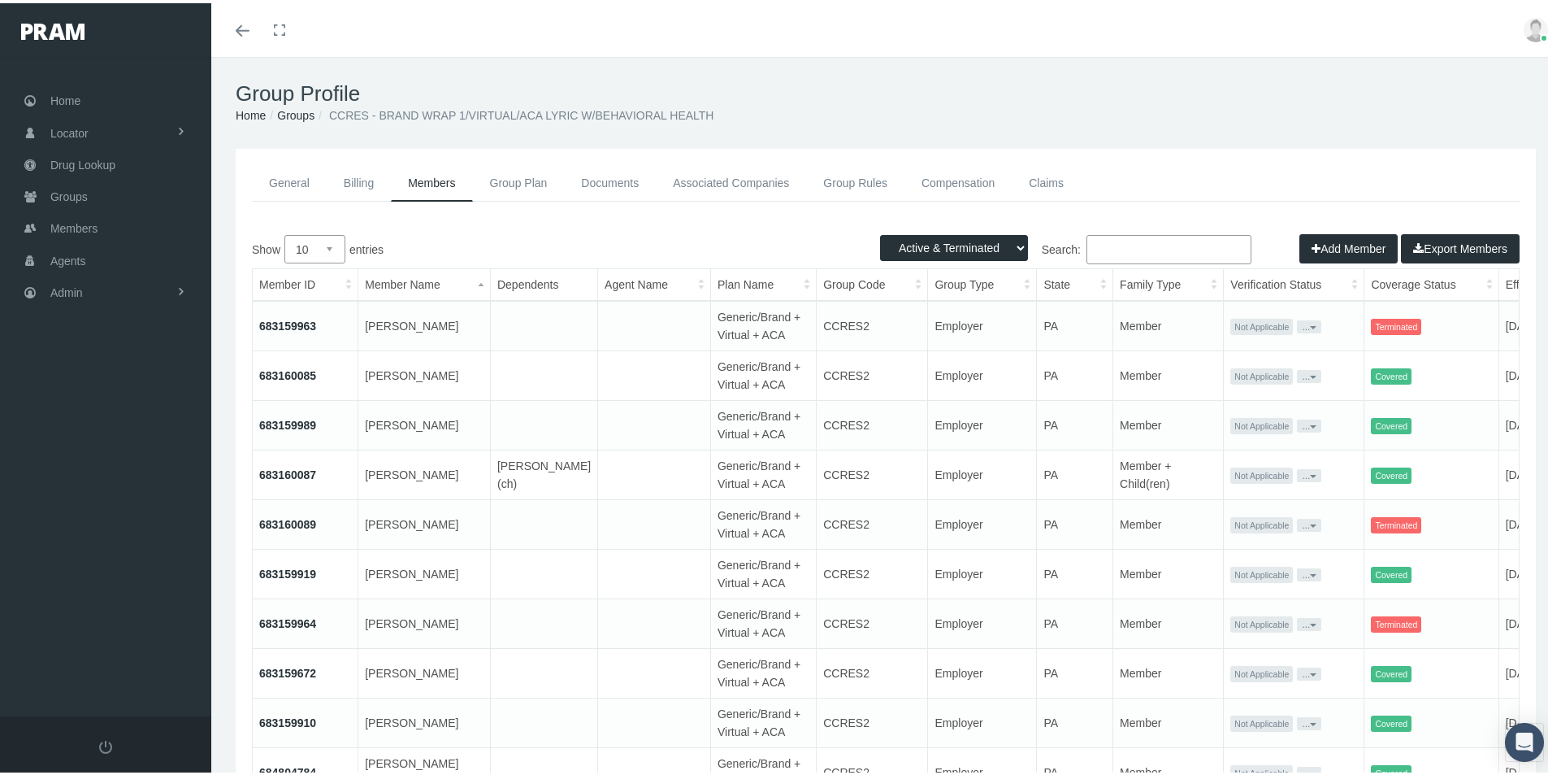
click at [1430, 245] on button "Export Members" at bounding box center [1460, 245] width 119 height 29
click at [294, 110] on link "Groups" at bounding box center [295, 112] width 37 height 13
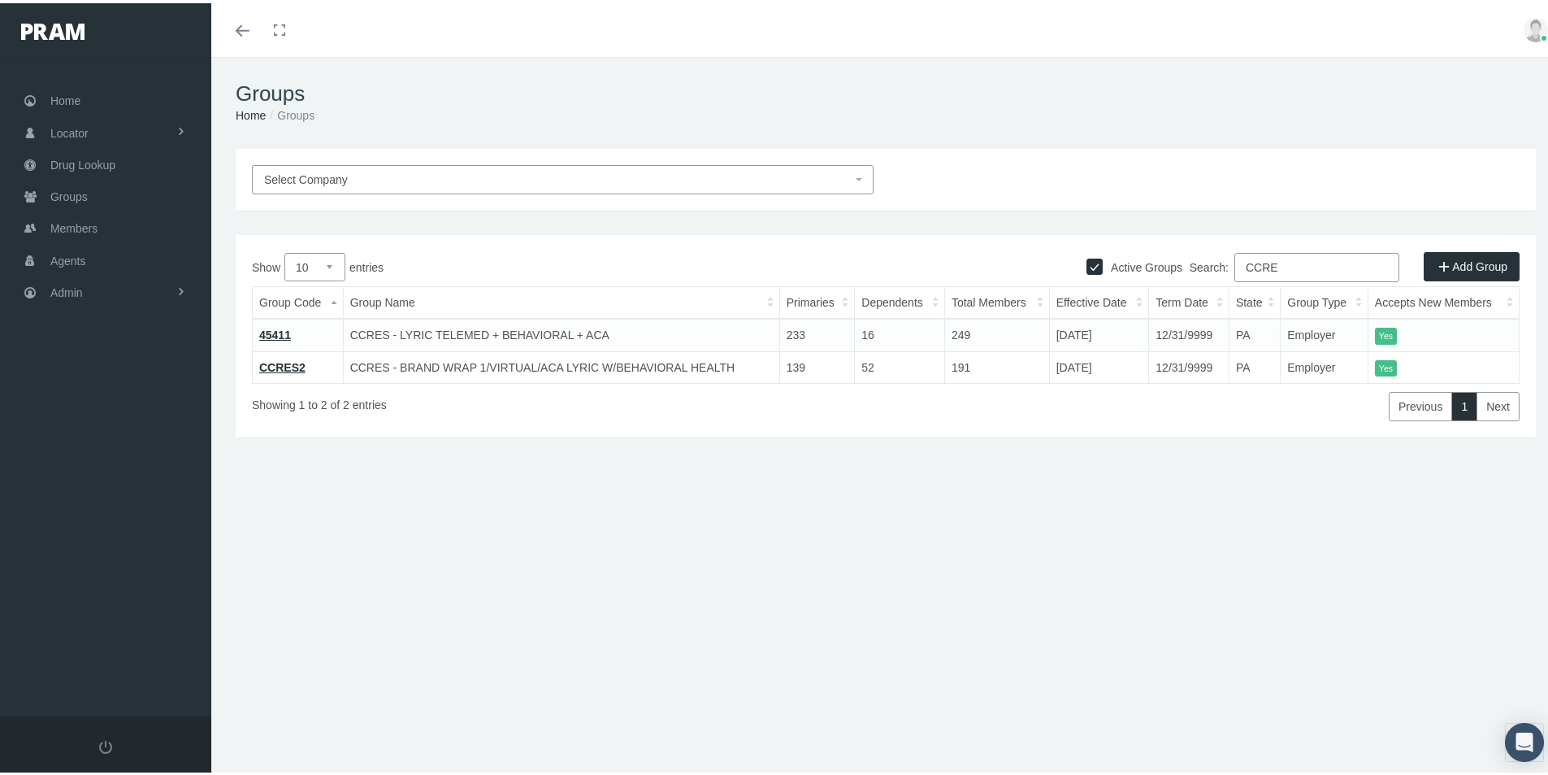
drag, startPoint x: 275, startPoint y: 328, endPoint x: 270, endPoint y: 383, distance: 54.7
click at [275, 329] on link "45411" at bounding box center [275, 331] width 32 height 13
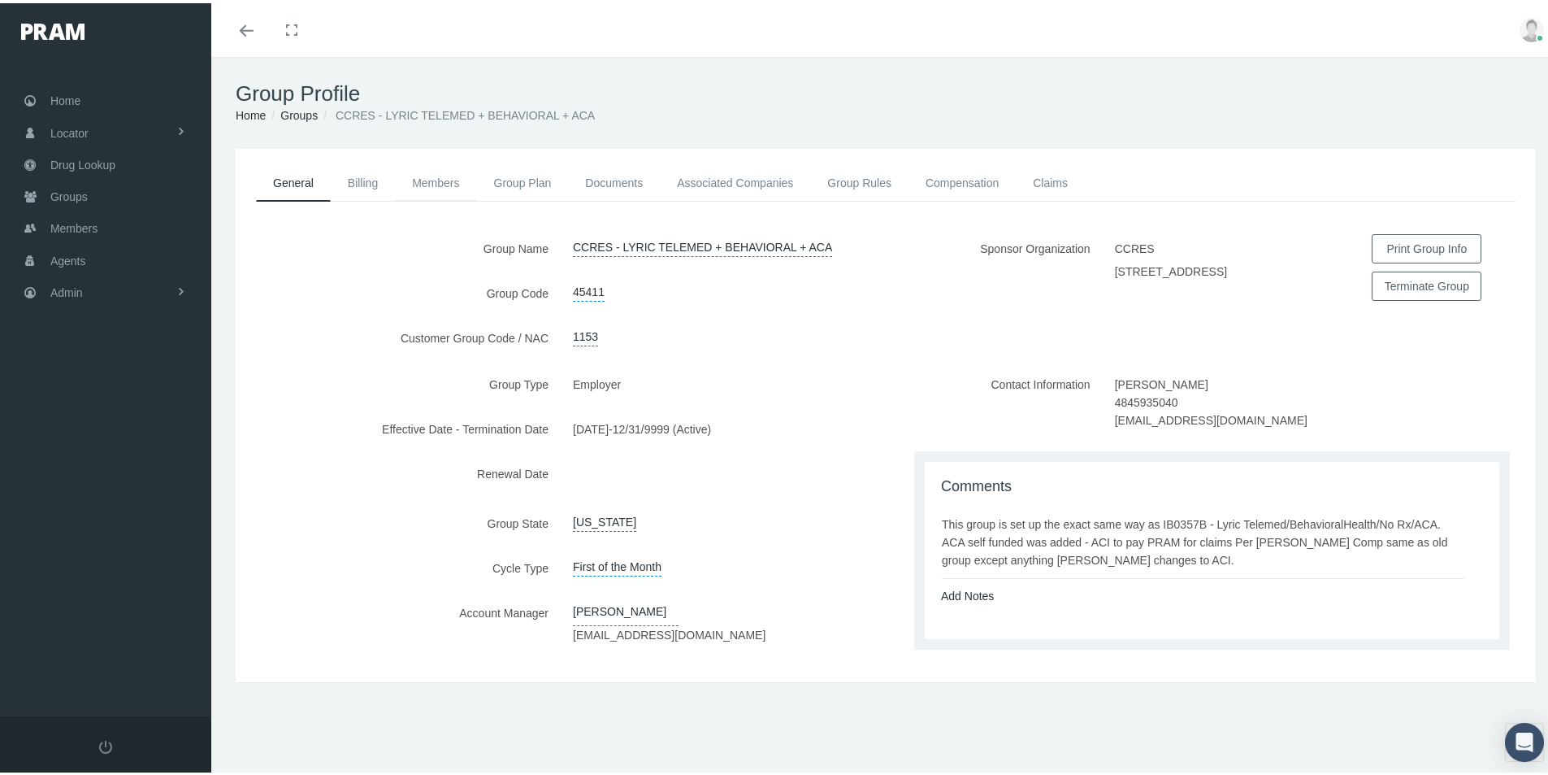
click at [441, 178] on link "Members" at bounding box center [435, 180] width 81 height 36
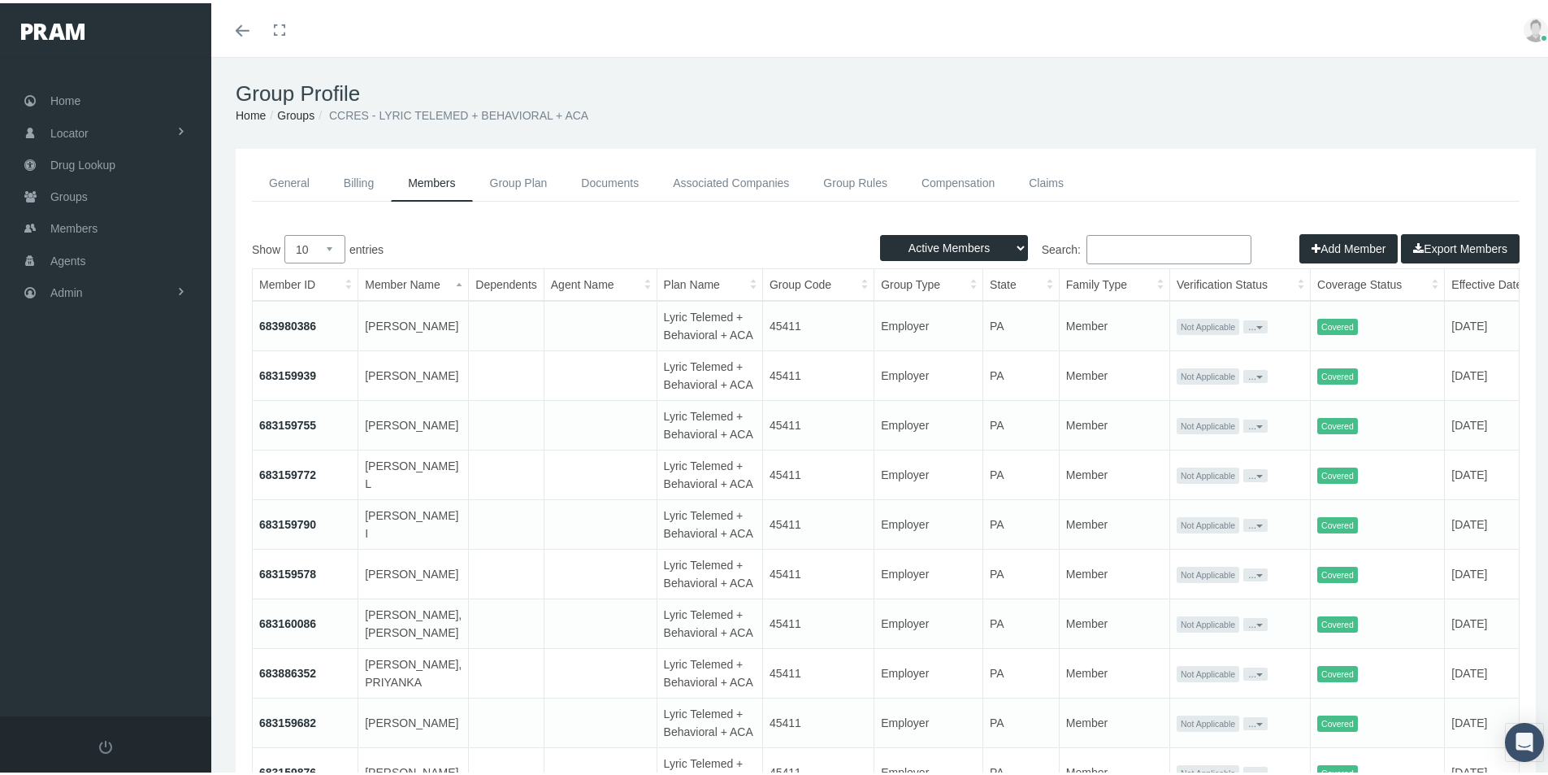
click at [1010, 242] on select "Active Members Terminated Members Active & Terminated" at bounding box center [954, 245] width 148 height 26
select select "3"
click at [880, 232] on select "Active Members Terminated Members Active & Terminated" at bounding box center [954, 245] width 148 height 26
click at [1434, 241] on button "Export Members" at bounding box center [1460, 245] width 119 height 29
drag, startPoint x: 1010, startPoint y: 46, endPoint x: 808, endPoint y: 118, distance: 214.2
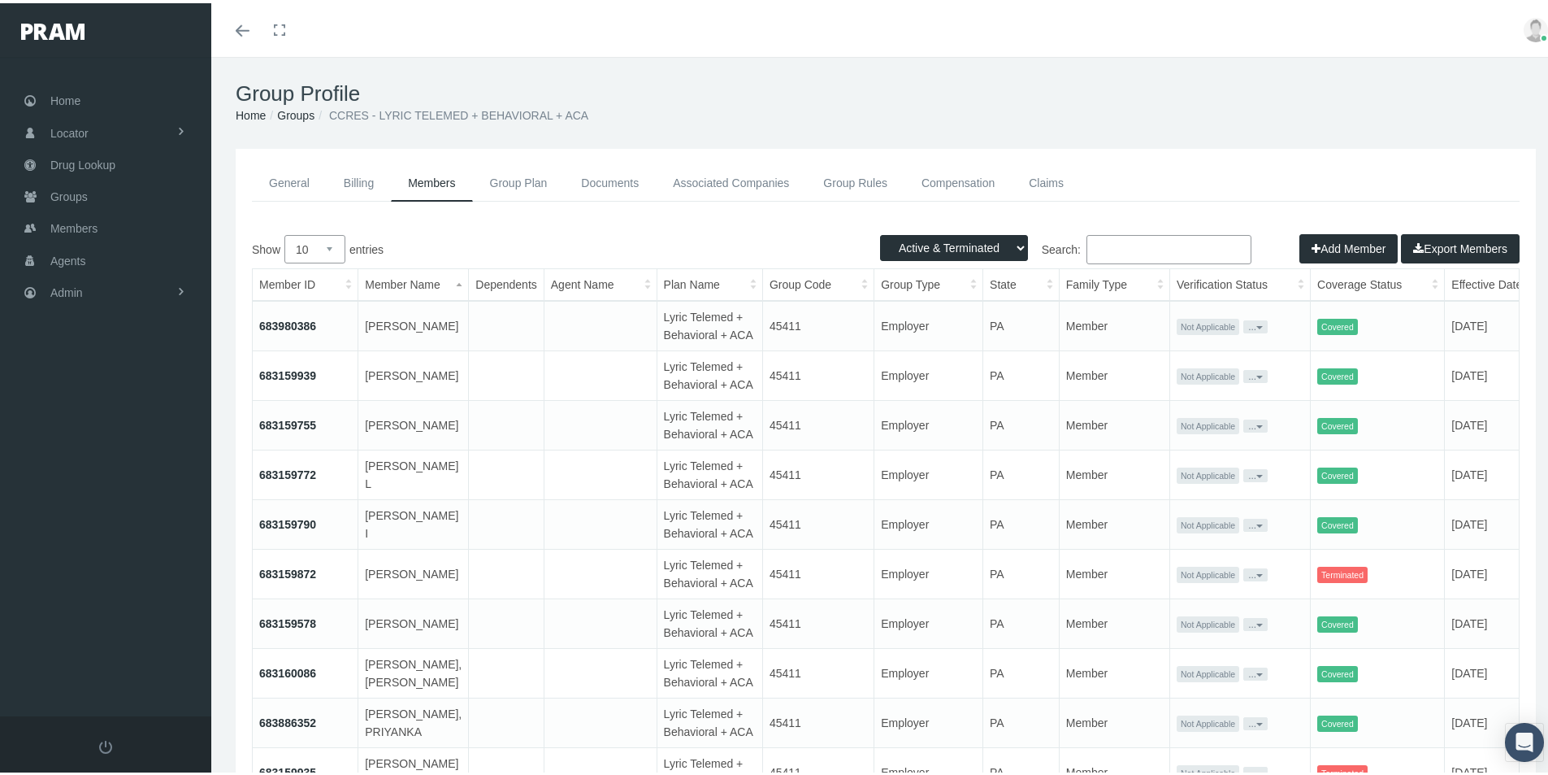
click at [1010, 45] on div "Toggle menubar Toggle fullscreen Profile Logout" at bounding box center [886, 27] width 1325 height 54
click at [294, 112] on link "Groups" at bounding box center [295, 112] width 37 height 13
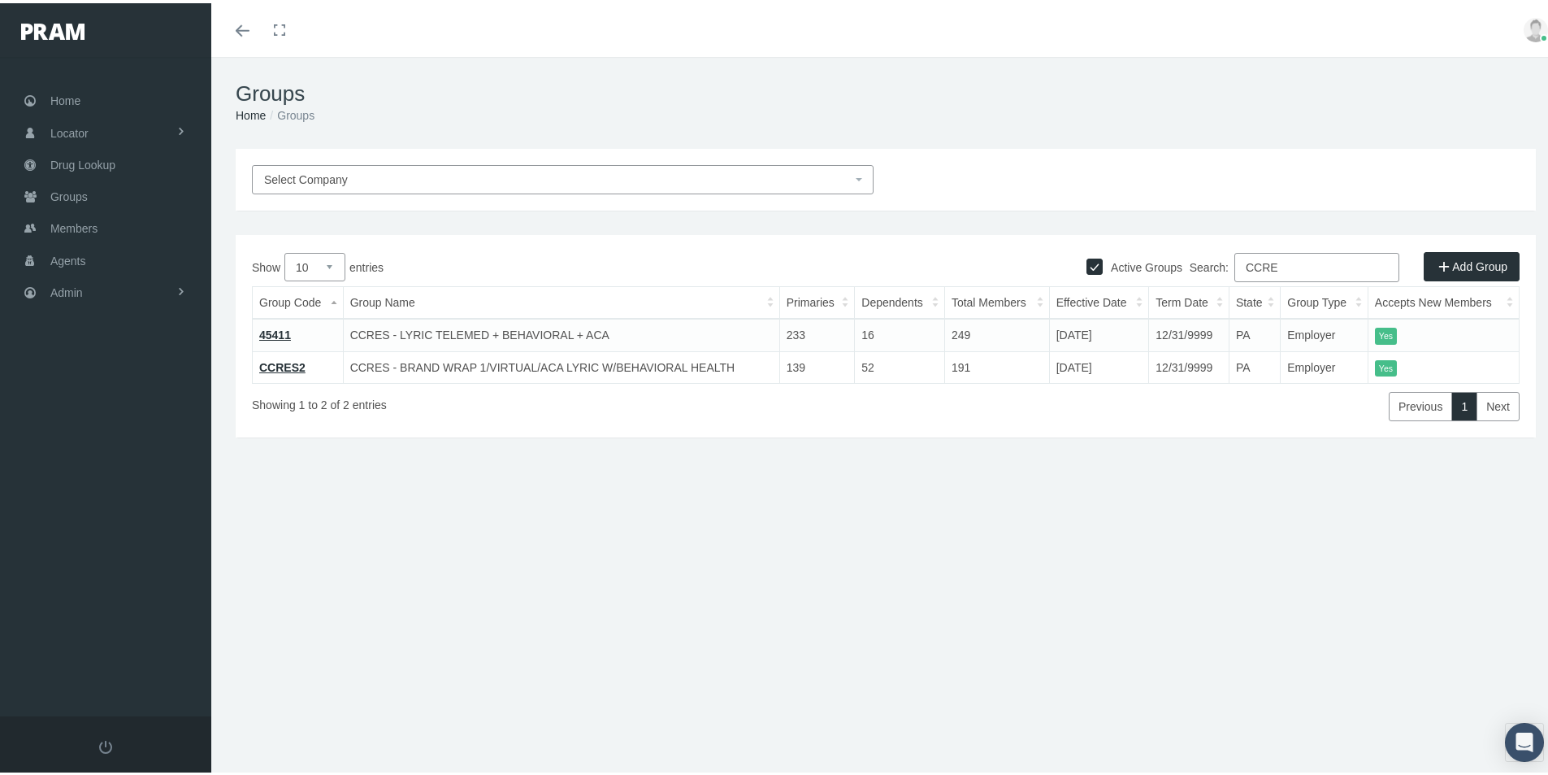
drag, startPoint x: 1275, startPoint y: 262, endPoint x: 1179, endPoint y: 292, distance: 101.3
click at [1180, 286] on div "Show 10 25 50 100 entries Search: CCRE Group Code Group Name Primaries Dependen…" at bounding box center [886, 334] width 1268 height 168
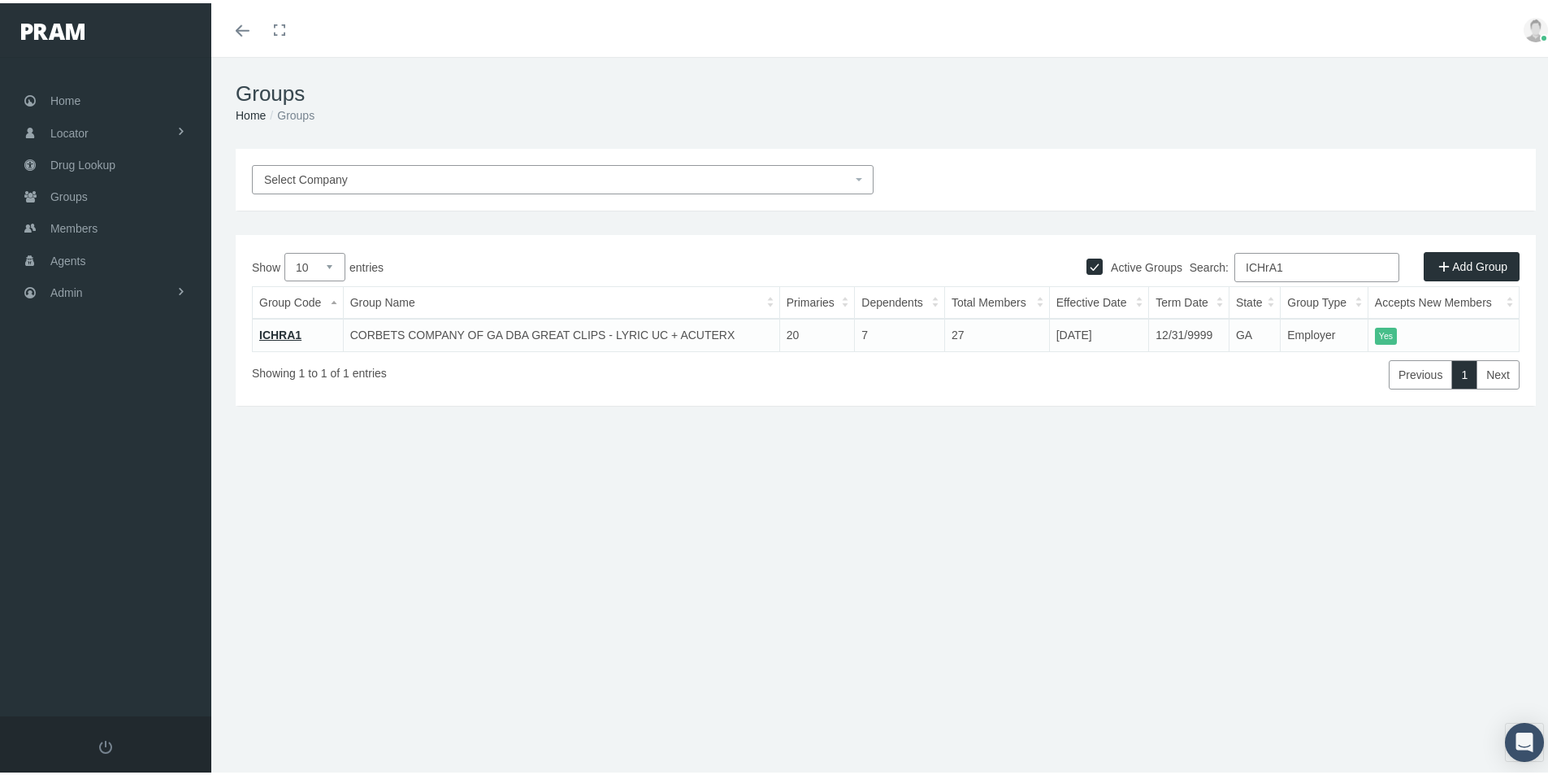
type input "ICHrA1"
click at [276, 334] on link "ICHRA1" at bounding box center [280, 331] width 42 height 13
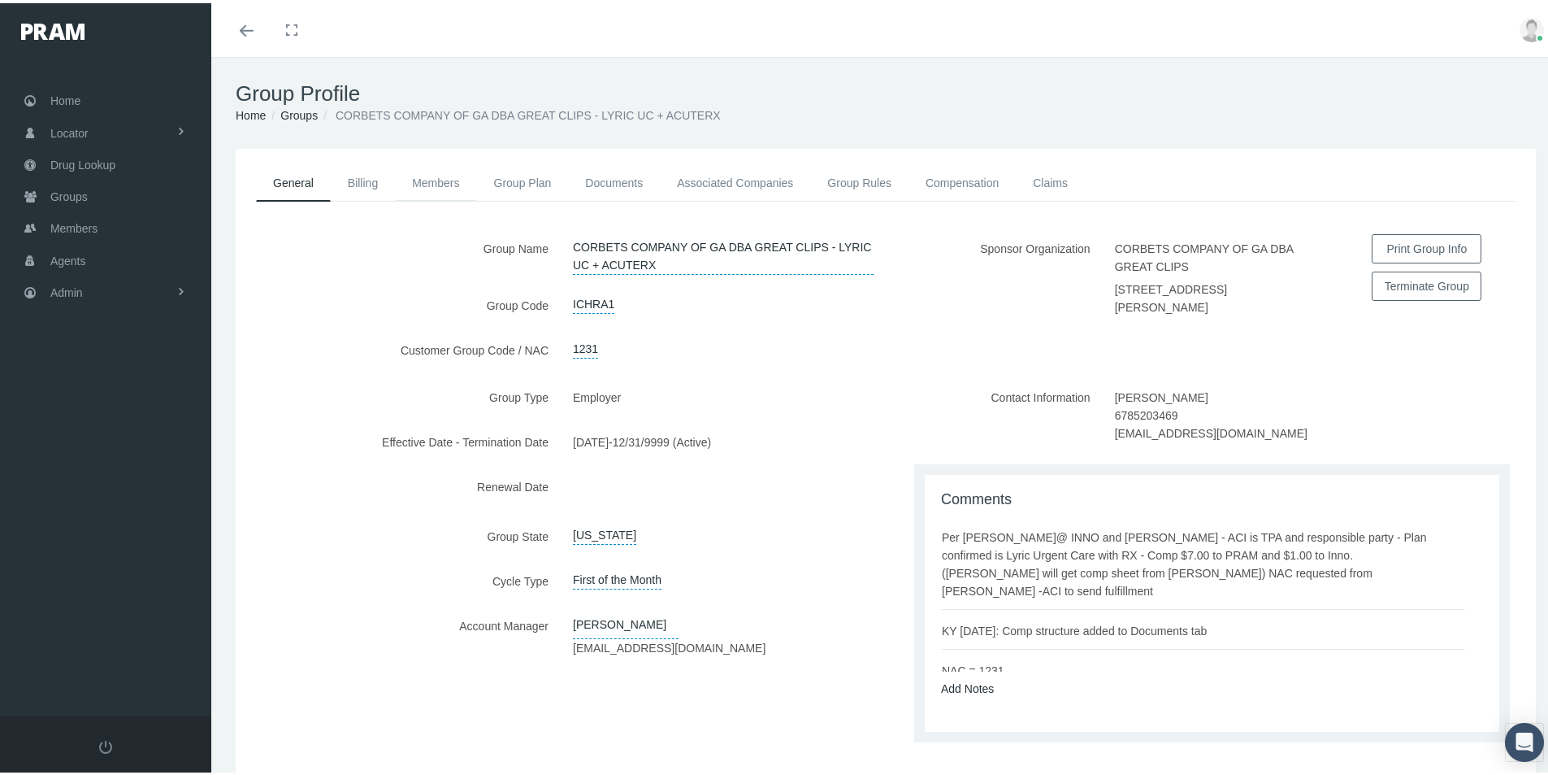
click at [430, 180] on link "Members" at bounding box center [435, 180] width 81 height 36
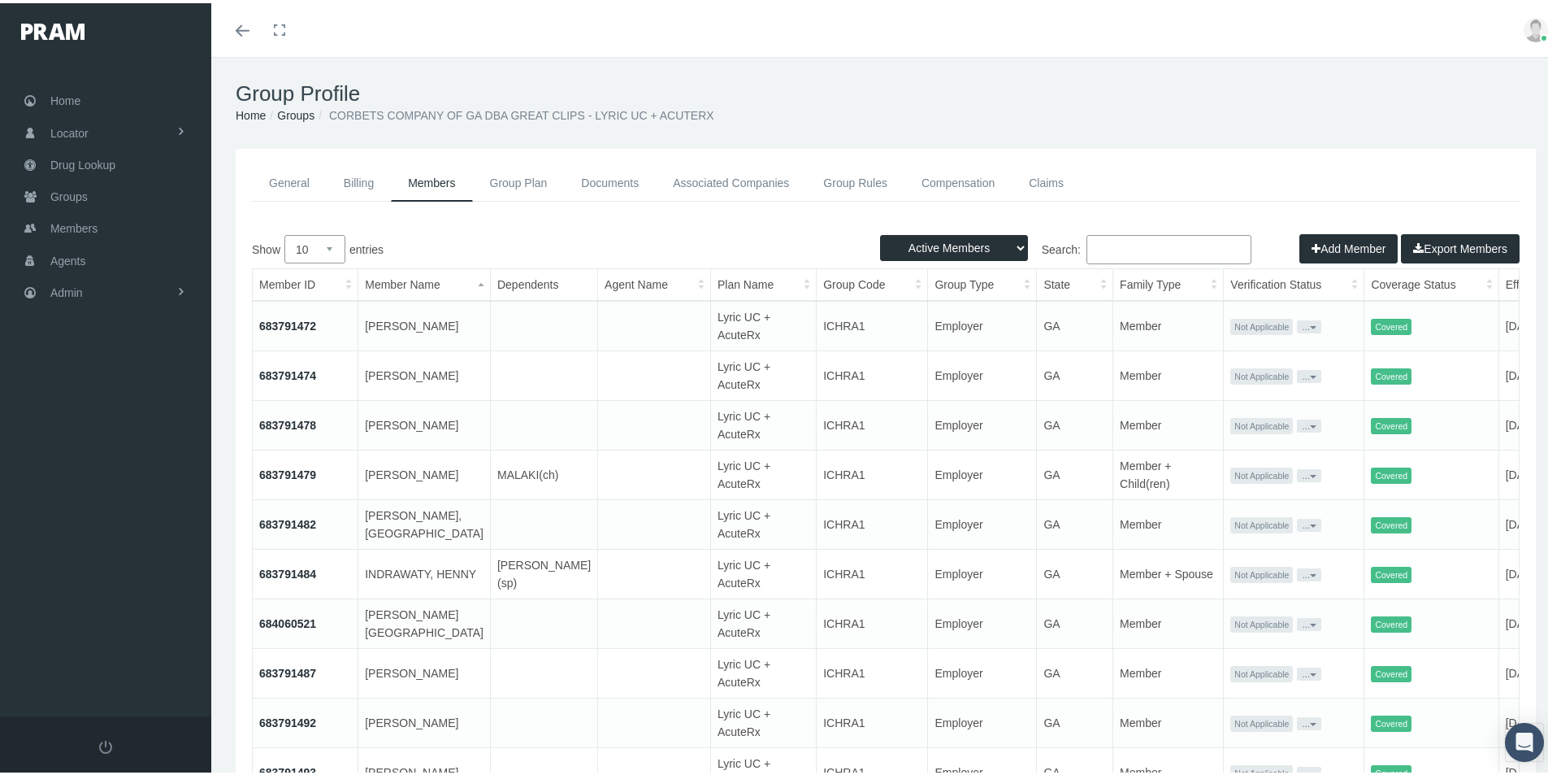
click at [1006, 244] on select "Active Members Terminated Members Active & Terminated" at bounding box center [954, 245] width 148 height 26
select select "3"
click at [880, 232] on select "Active Members Terminated Members Active & Terminated" at bounding box center [954, 245] width 148 height 26
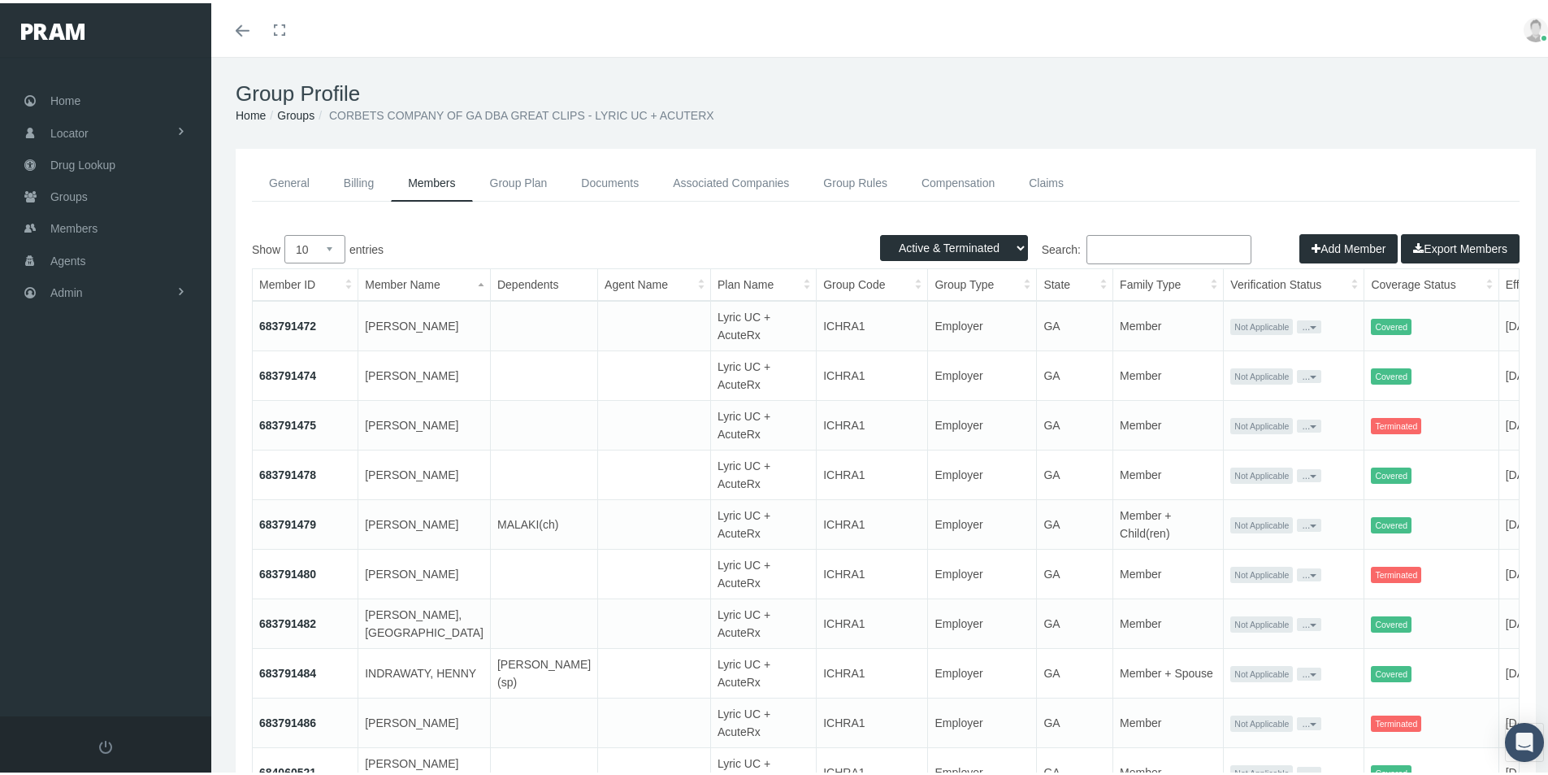
click at [1438, 242] on button "Export Members" at bounding box center [1460, 245] width 119 height 29
click at [301, 114] on link "Groups" at bounding box center [295, 112] width 37 height 13
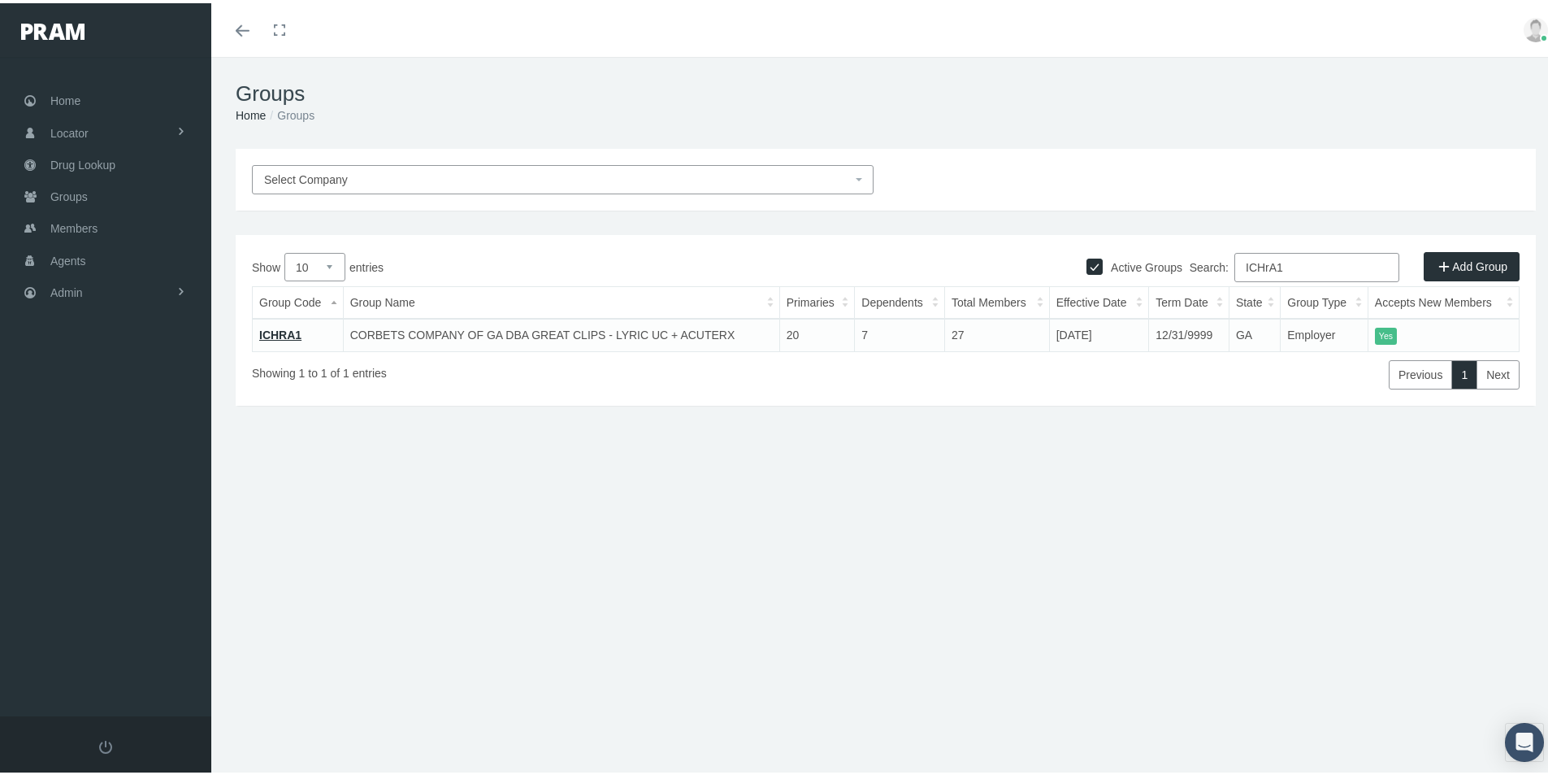
drag, startPoint x: 1281, startPoint y: 266, endPoint x: 1144, endPoint y: 312, distance: 144.2
click at [1157, 301] on div "Show 10 25 50 100 entries Search: ICHrA1 Group Code Group Name Primaries Depend…" at bounding box center [886, 318] width 1268 height 137
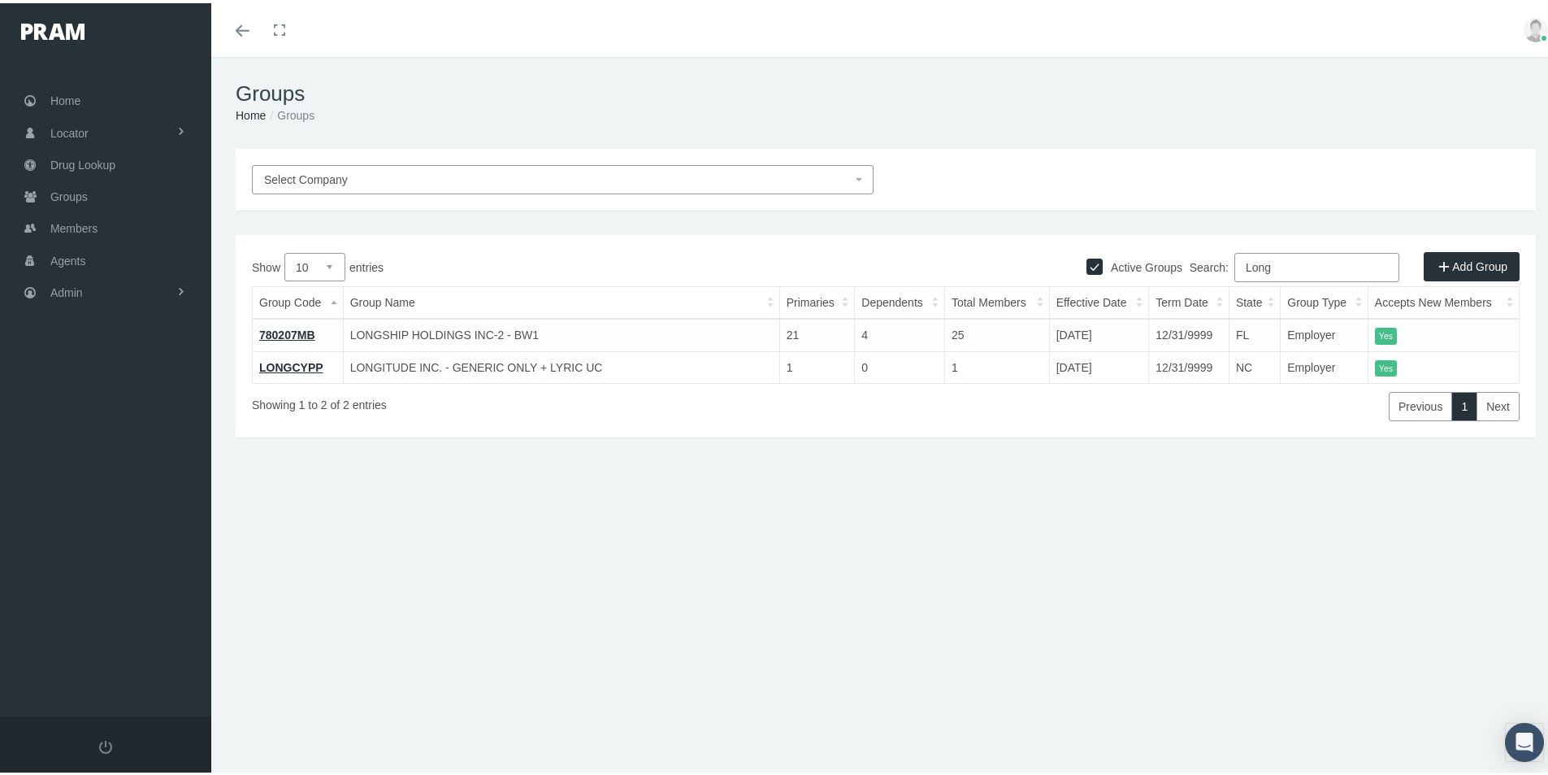
type input "Long"
click at [279, 360] on link "LONGCYPP" at bounding box center [291, 364] width 64 height 13
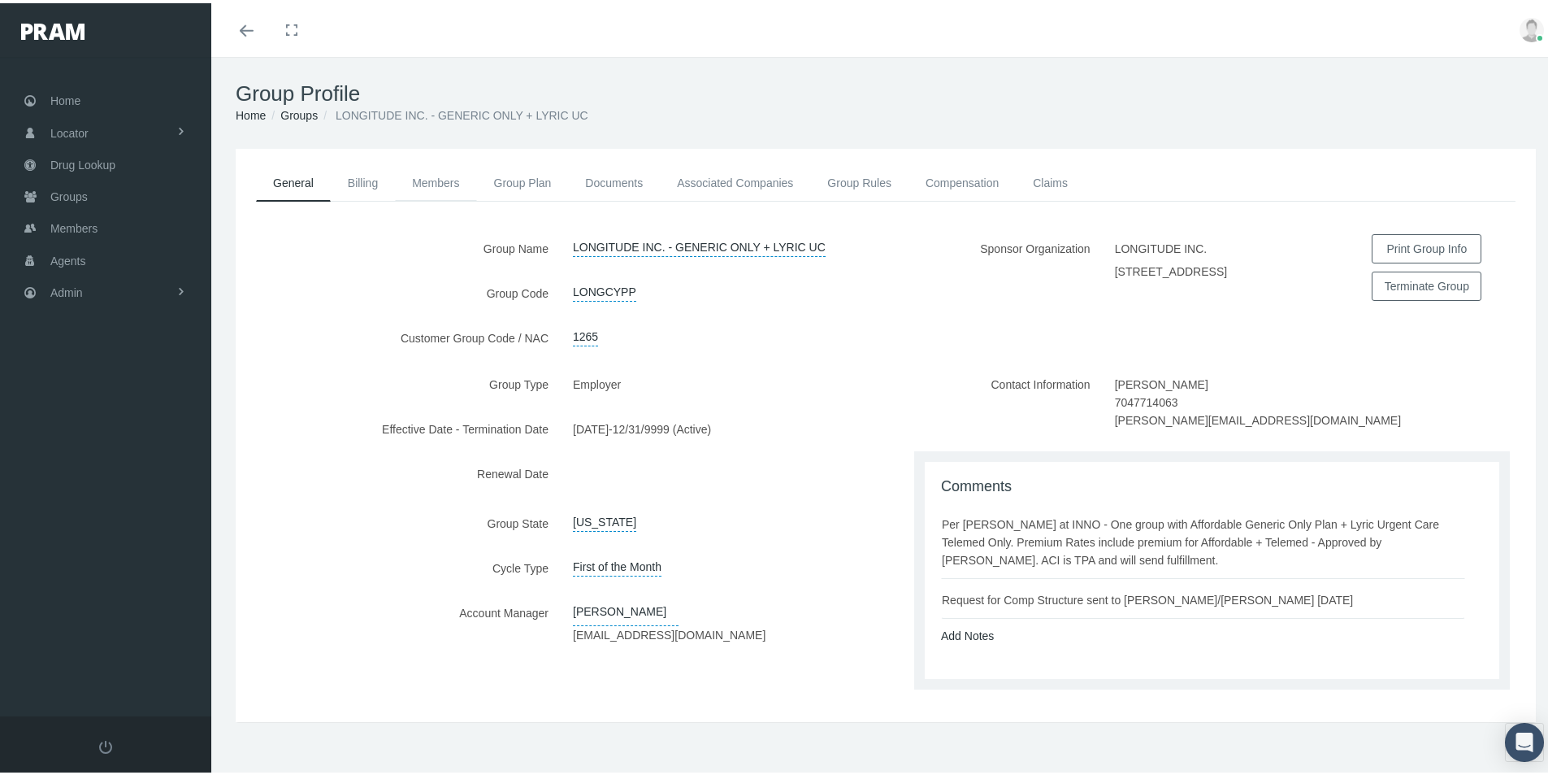
click at [441, 176] on link "Members" at bounding box center [435, 180] width 81 height 36
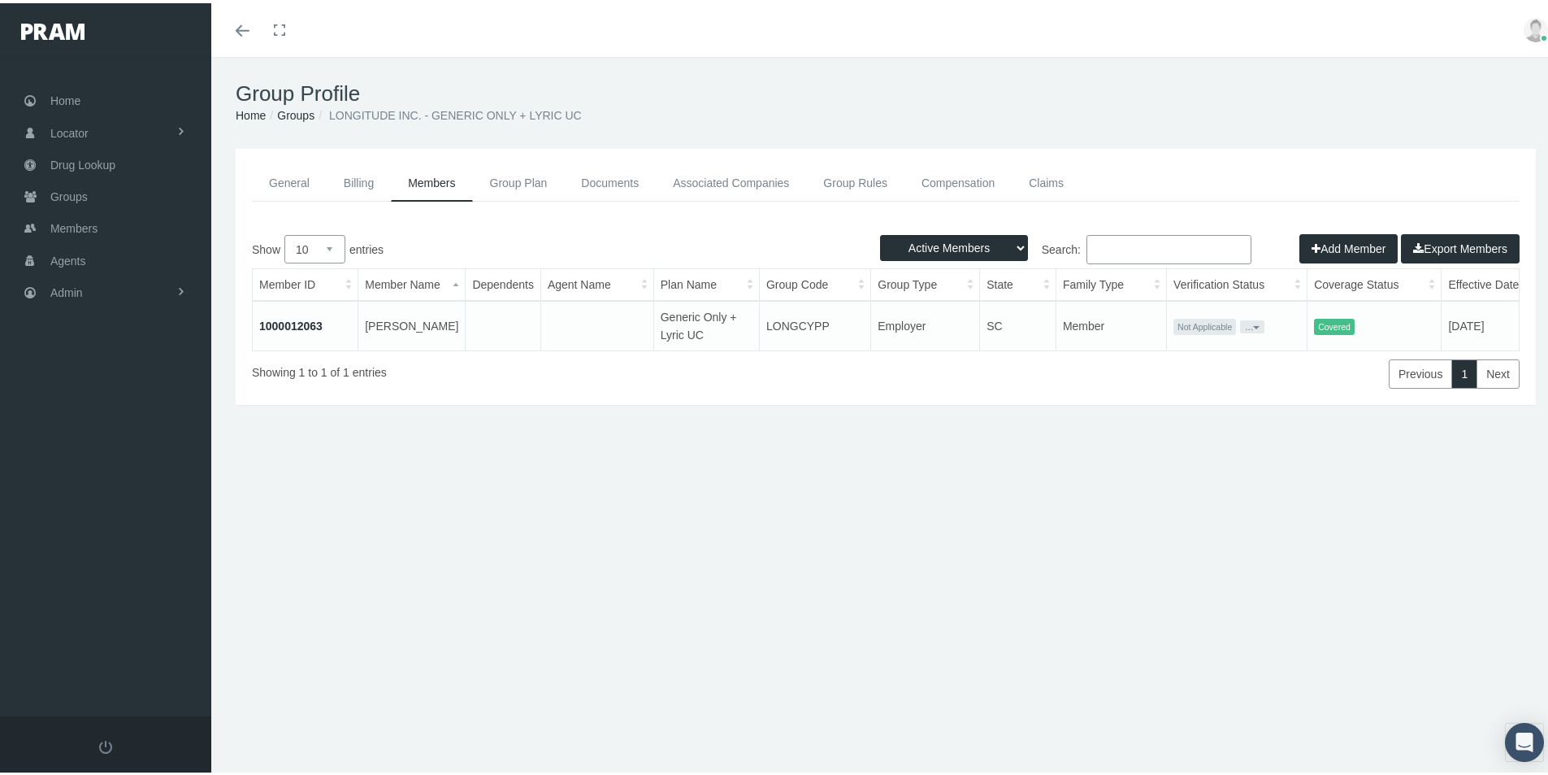
click at [286, 319] on link "1000012063" at bounding box center [290, 322] width 63 height 13
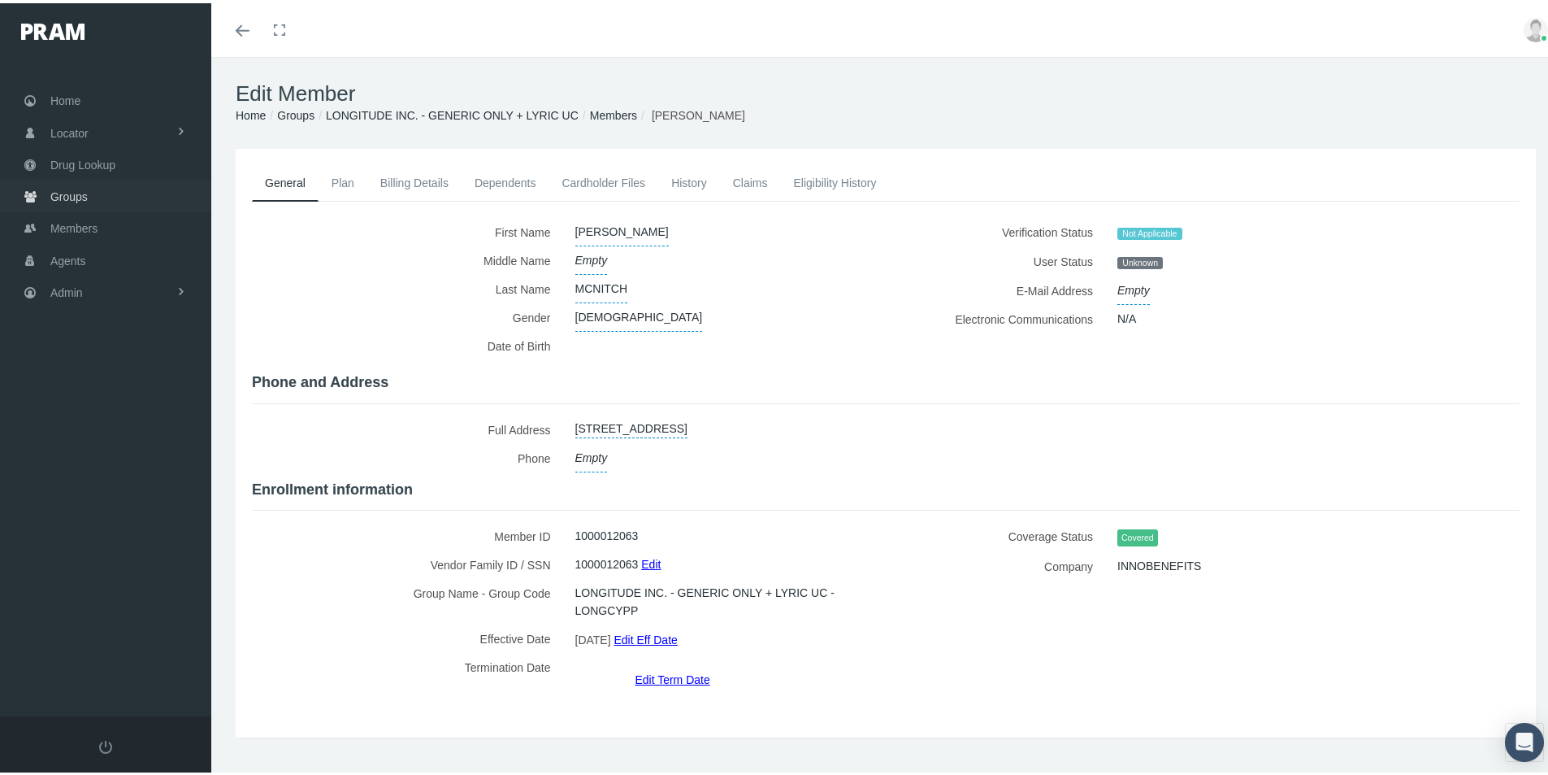
click at [75, 192] on span "Groups" at bounding box center [68, 193] width 37 height 31
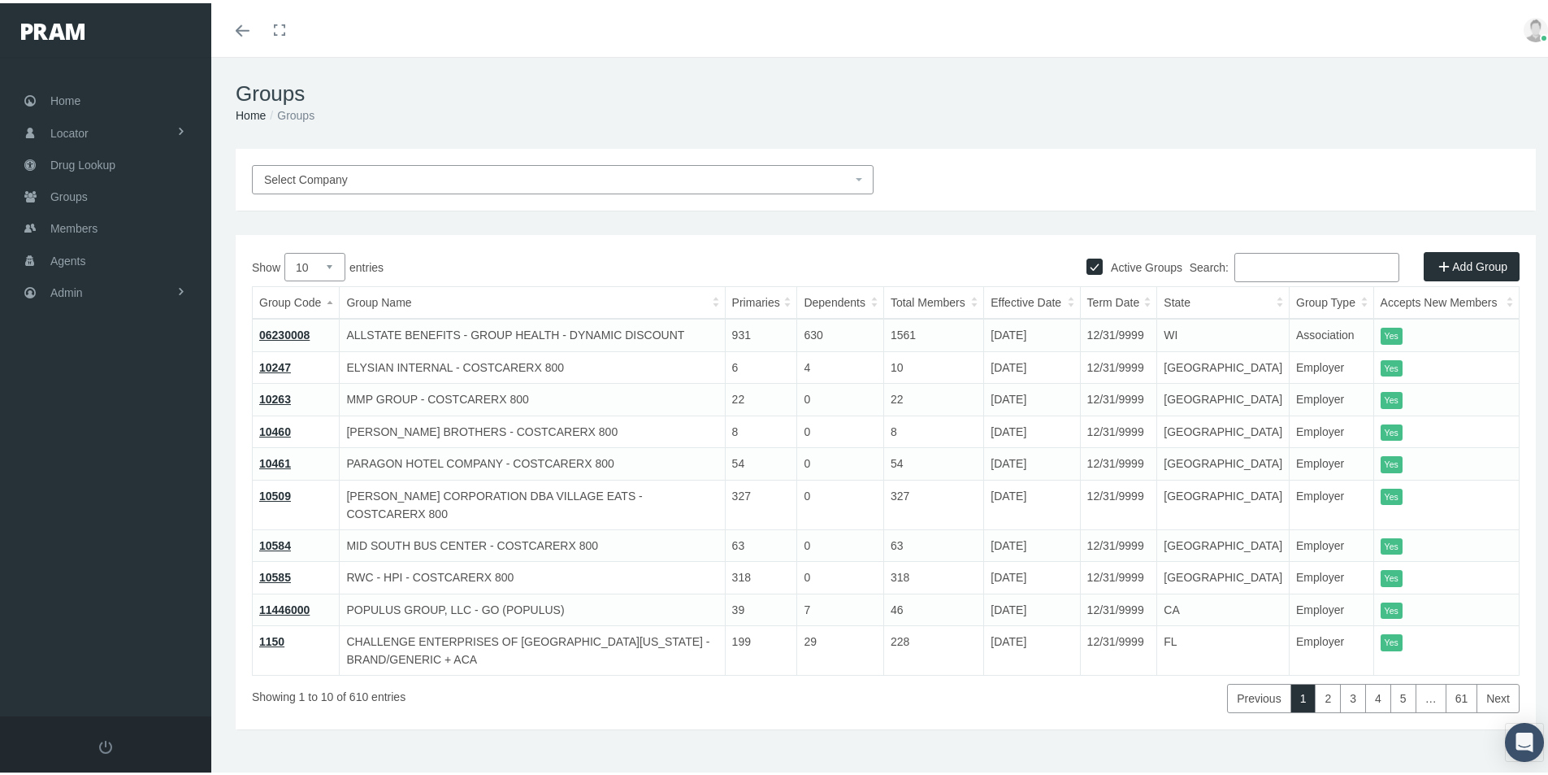
click at [1235, 270] on input "Search:" at bounding box center [1317, 264] width 165 height 29
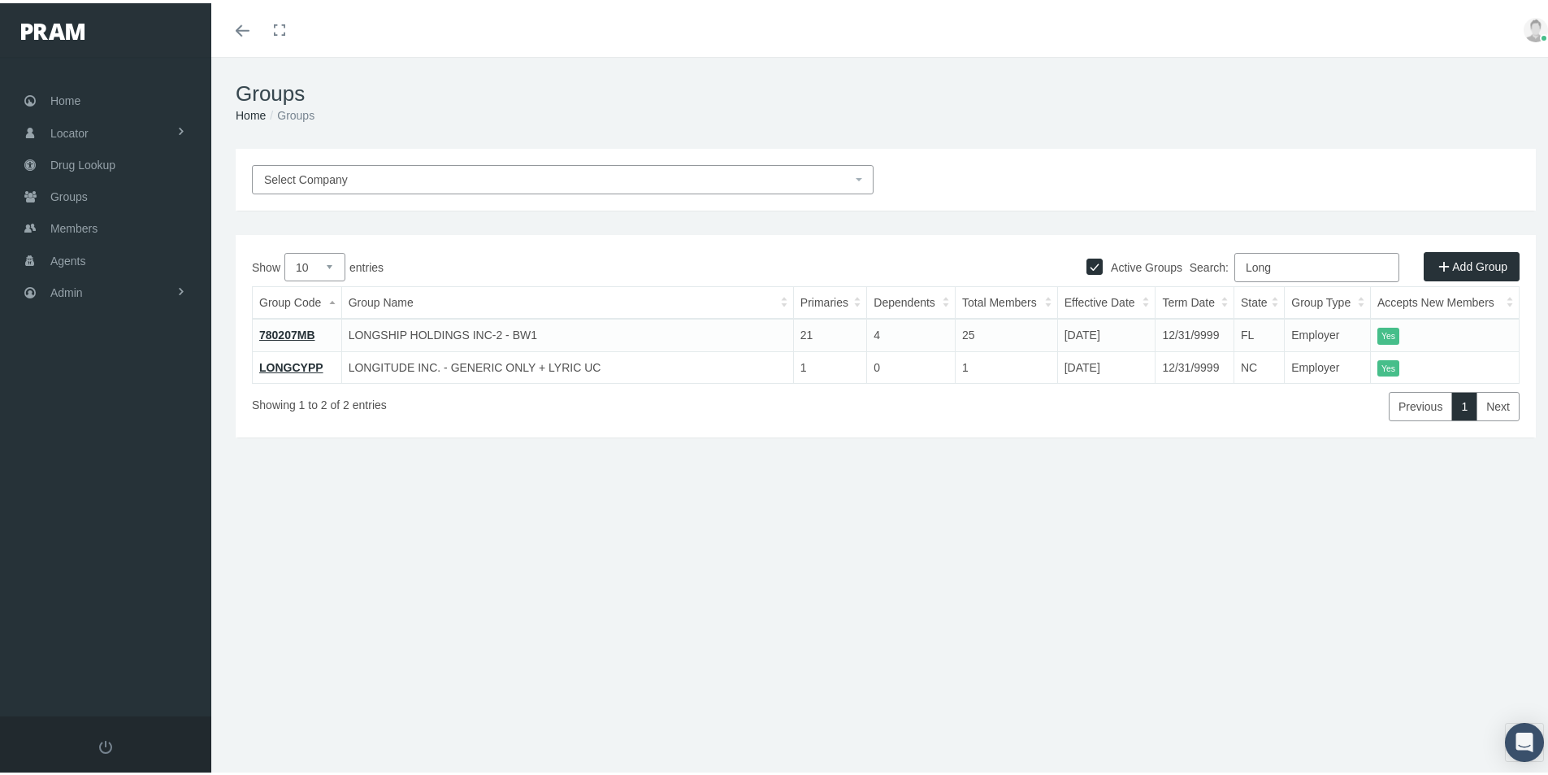
type input "Long"
click at [285, 363] on link "LONGCYPP" at bounding box center [291, 364] width 64 height 13
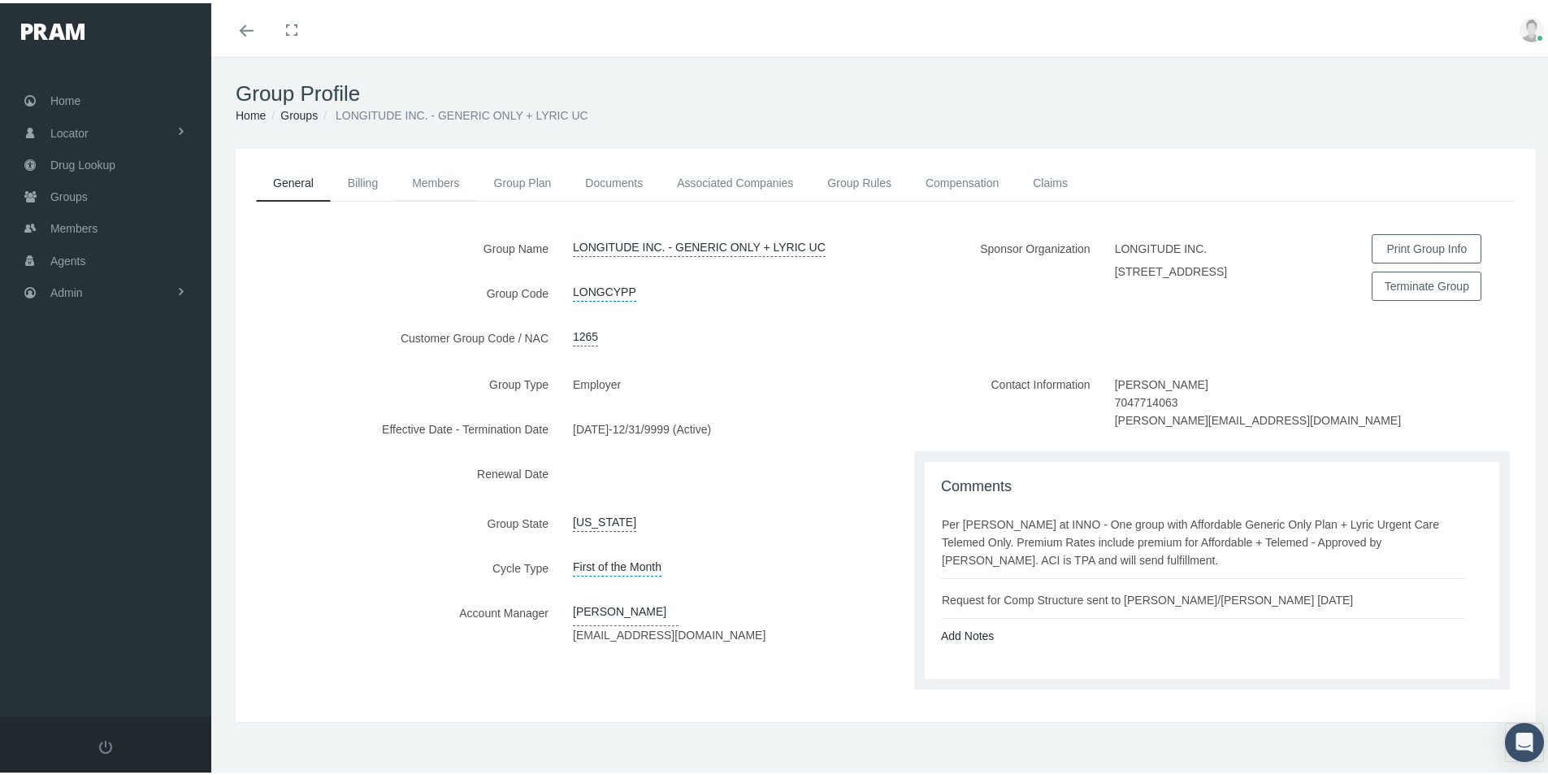
click at [433, 181] on link "Members" at bounding box center [435, 180] width 81 height 36
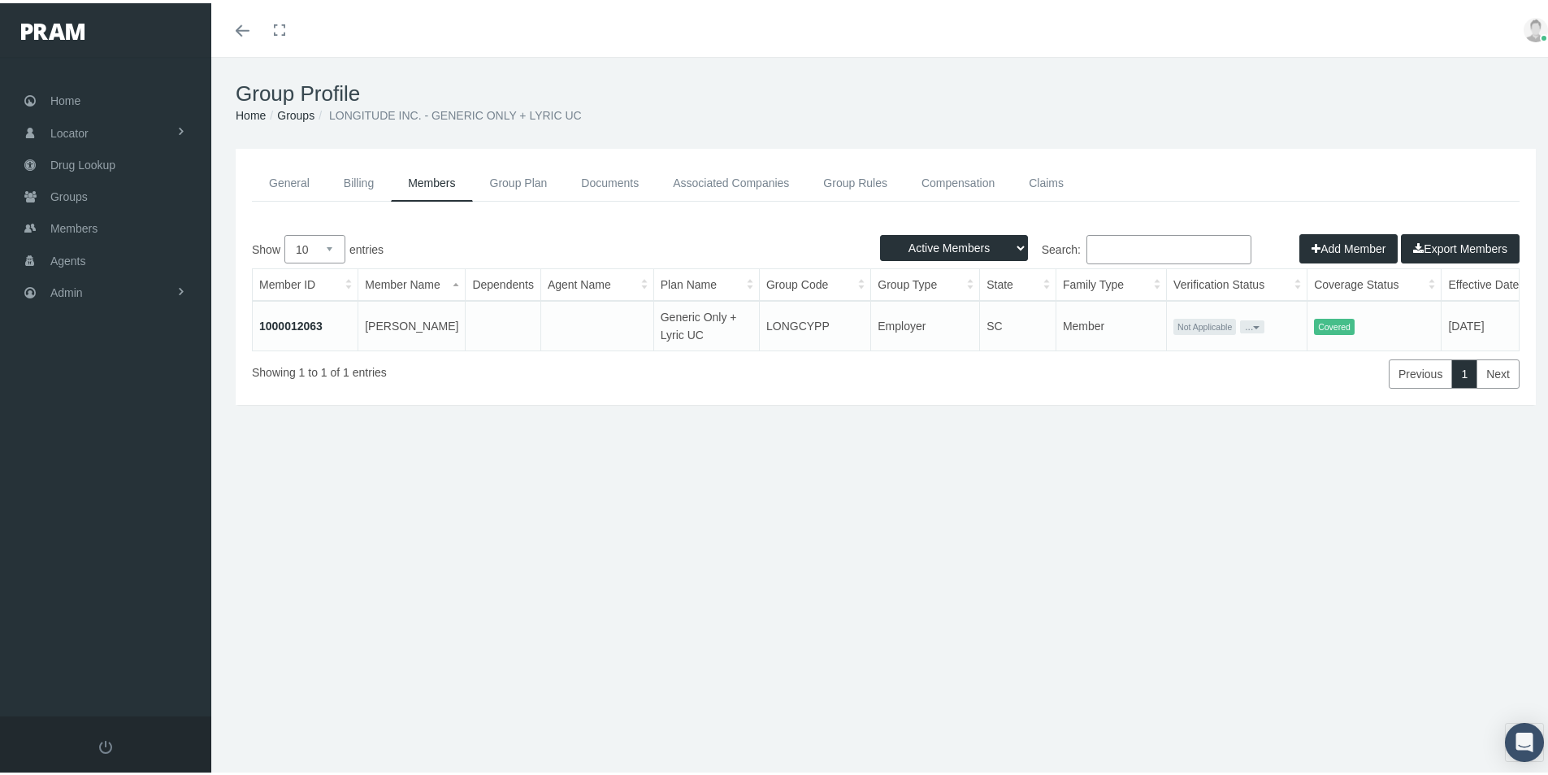
click at [1010, 247] on select "Active Members Terminated Members Active & Terminated" at bounding box center [954, 245] width 148 height 26
select select "3"
click at [880, 232] on select "Active Members Terminated Members Active & Terminated" at bounding box center [954, 245] width 148 height 26
click at [1434, 242] on button "Export Members" at bounding box center [1460, 245] width 119 height 29
click at [302, 111] on link "Groups" at bounding box center [295, 112] width 37 height 13
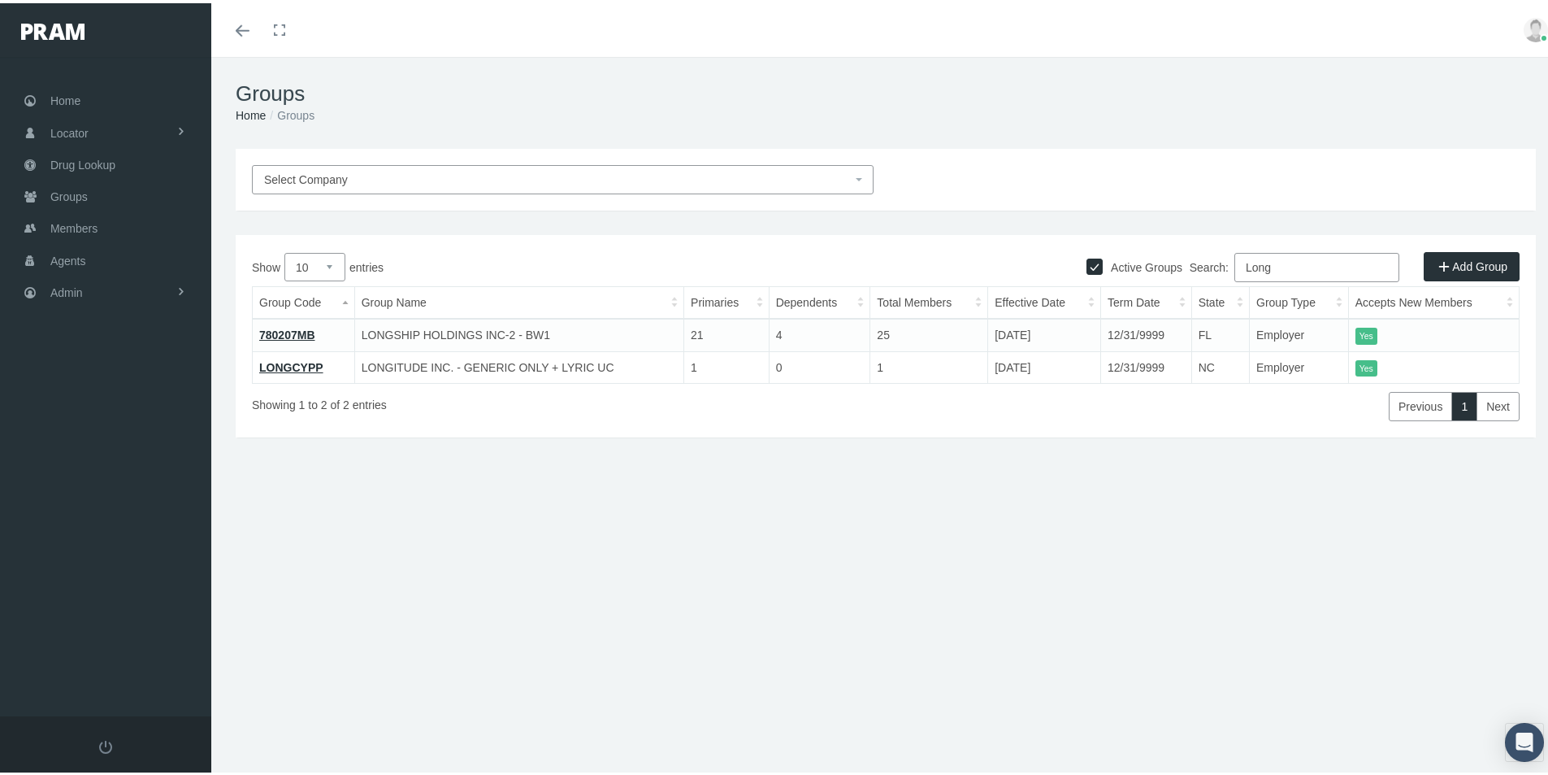
drag, startPoint x: 1275, startPoint y: 260, endPoint x: 1138, endPoint y: 308, distance: 144.7
click at [1140, 305] on div "Show 10 25 50 100 entries Search: Long Group Code Group Name Primaries Dependen…" at bounding box center [886, 334] width 1268 height 168
type input "Payr"
click at [285, 327] on link "PHRSO1" at bounding box center [282, 331] width 47 height 13
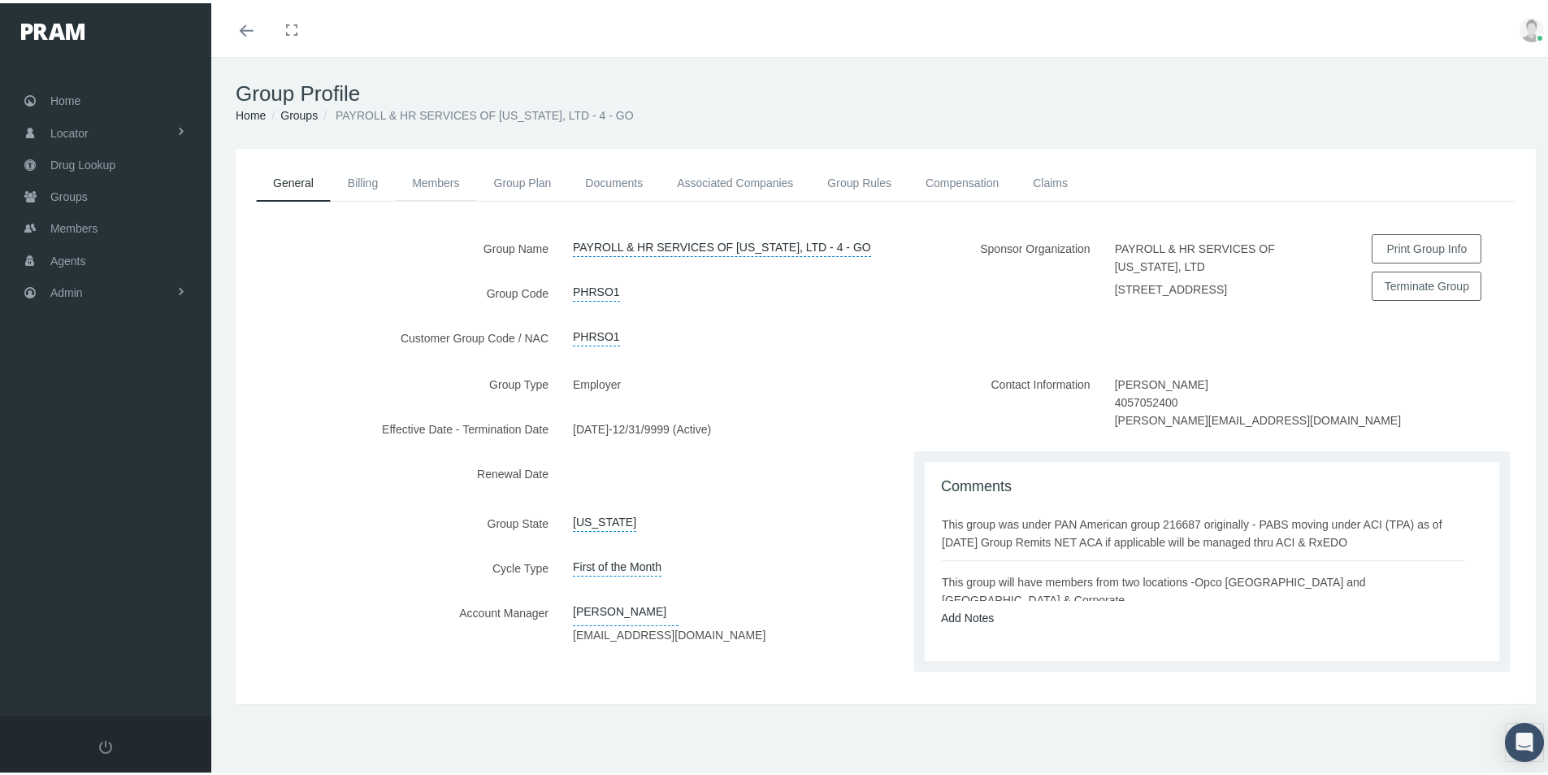
click at [436, 183] on link "Members" at bounding box center [435, 180] width 81 height 36
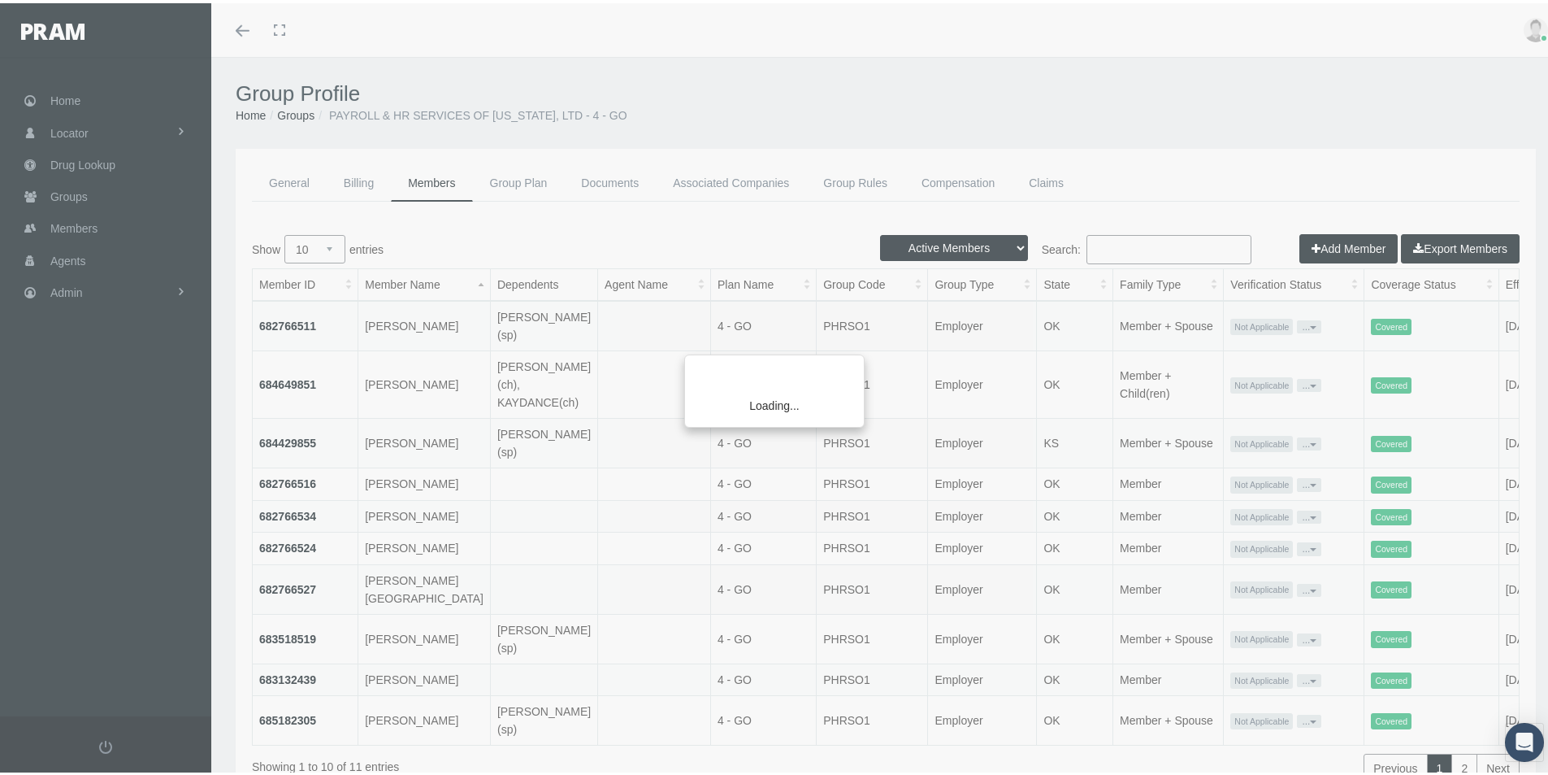
click at [1004, 239] on div "Loading..." at bounding box center [774, 387] width 1548 height 775
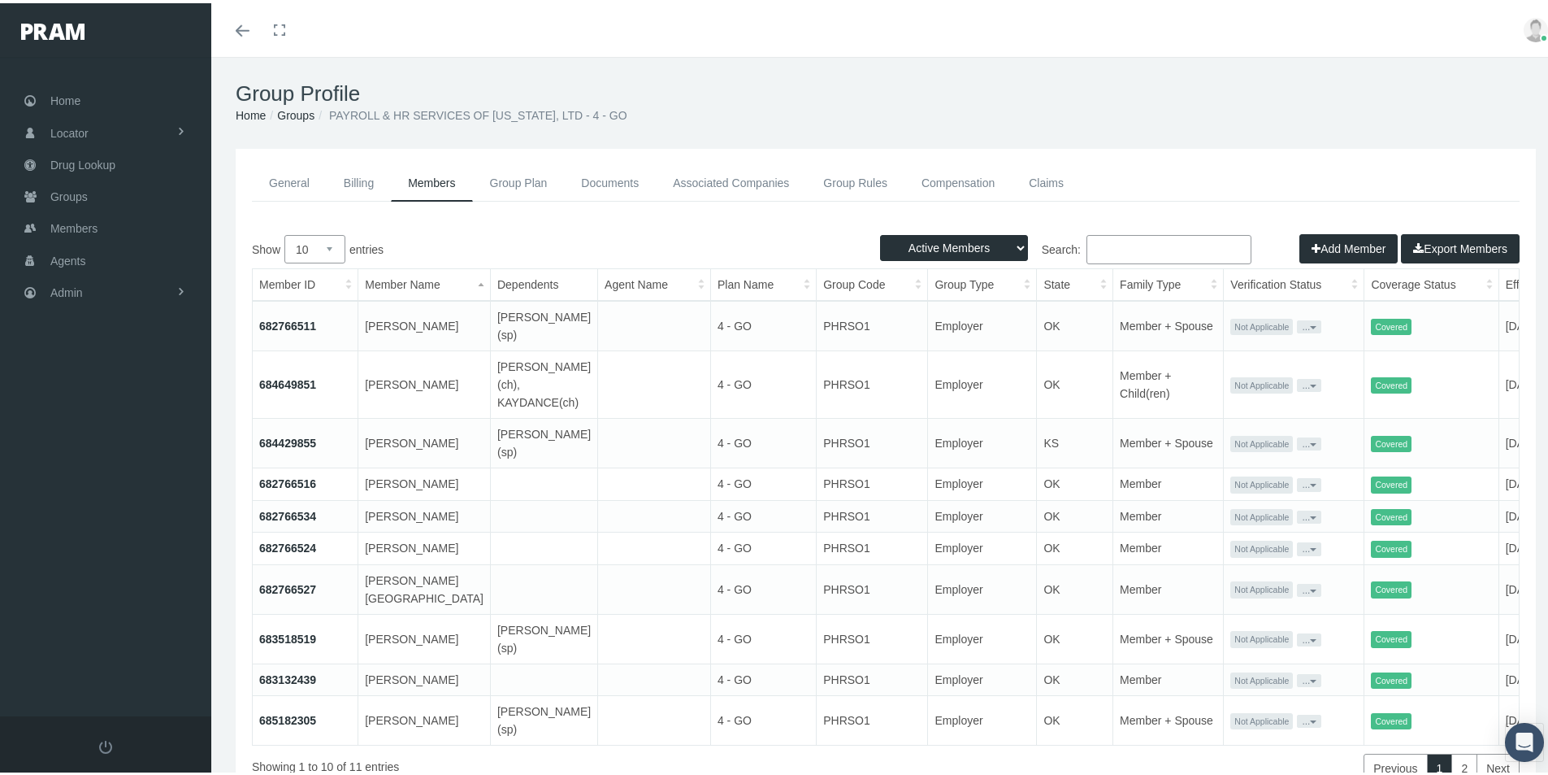
click at [1003, 237] on select "Active Members Terminated Members Active & Terminated" at bounding box center [954, 245] width 148 height 26
select select "3"
click at [880, 232] on select "Active Members Terminated Members Active & Terminated" at bounding box center [954, 245] width 148 height 26
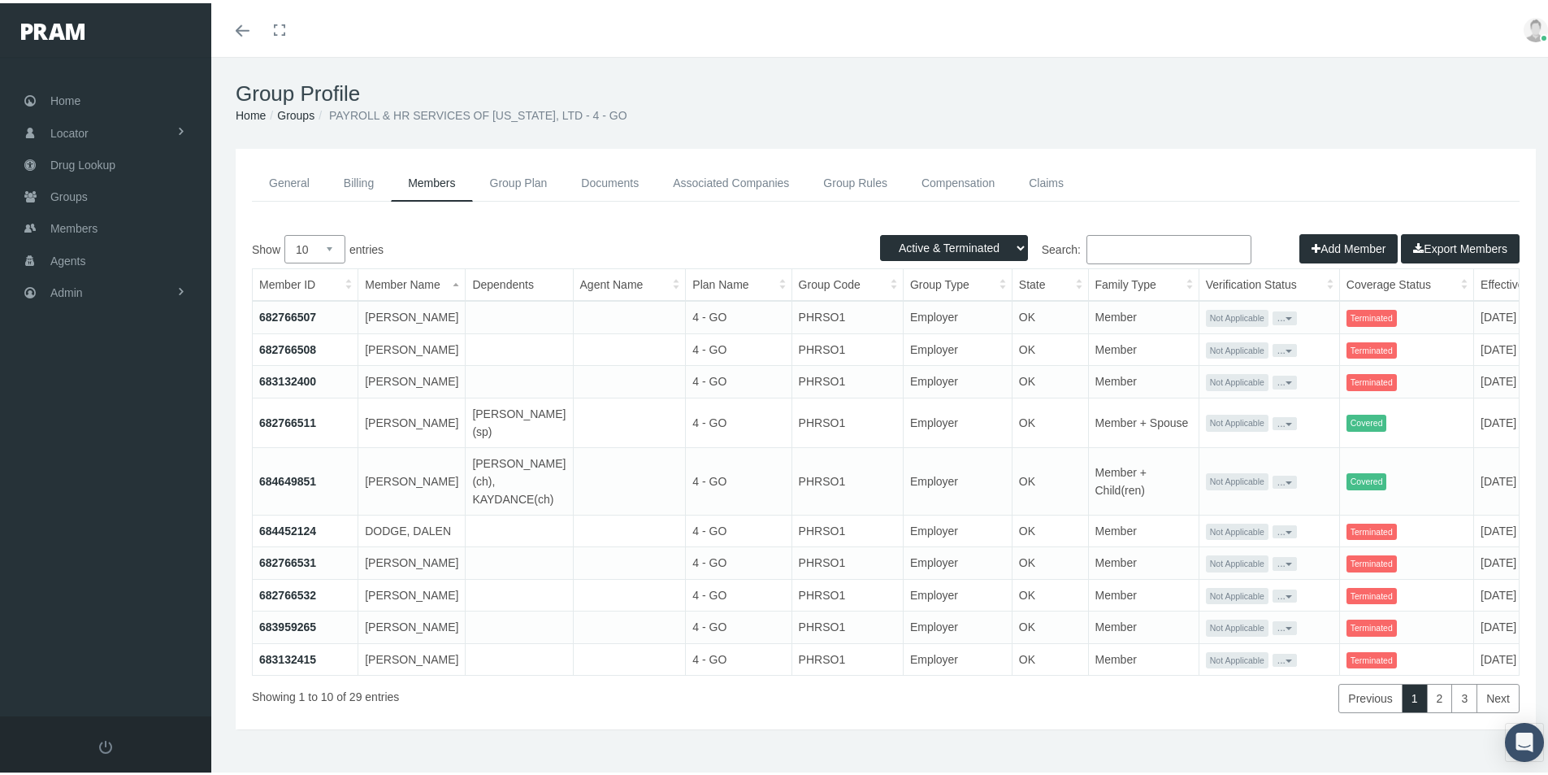
click at [1446, 243] on button "Export Members" at bounding box center [1460, 245] width 119 height 29
click at [294, 111] on link "Groups" at bounding box center [295, 112] width 37 height 13
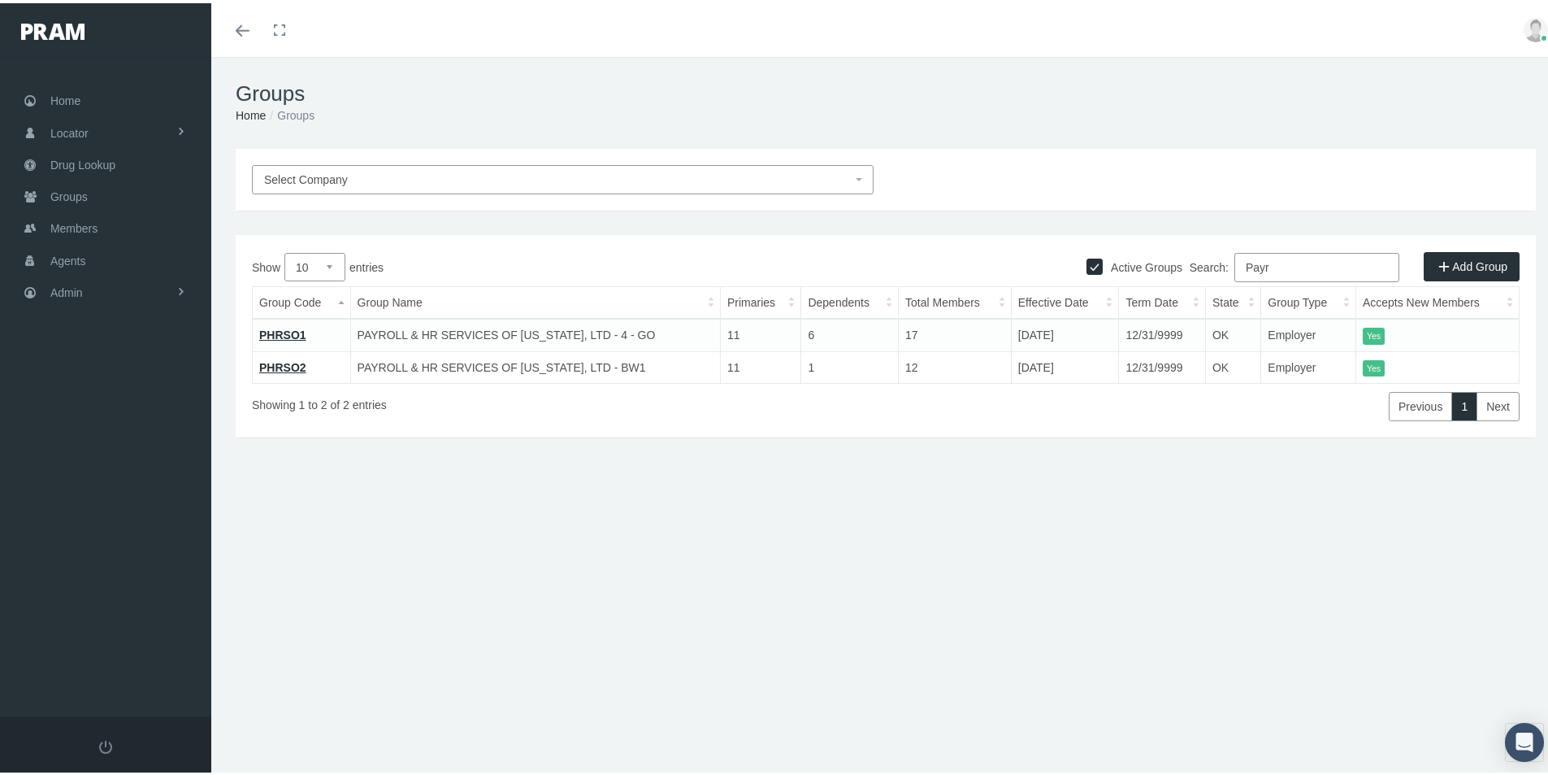
click at [274, 363] on link "PHRSO2" at bounding box center [282, 364] width 47 height 13
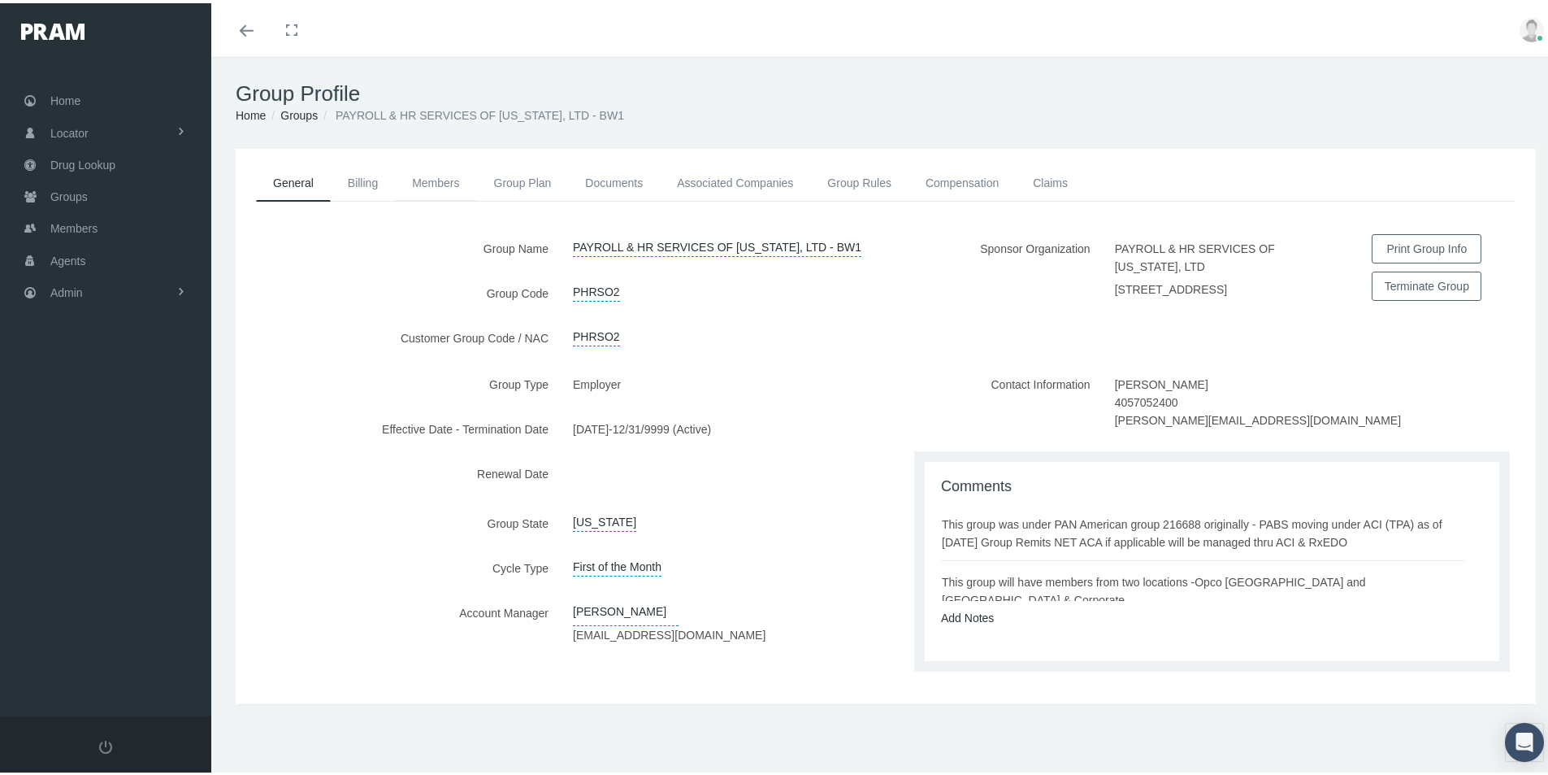
click at [432, 178] on link "Members" at bounding box center [435, 180] width 81 height 36
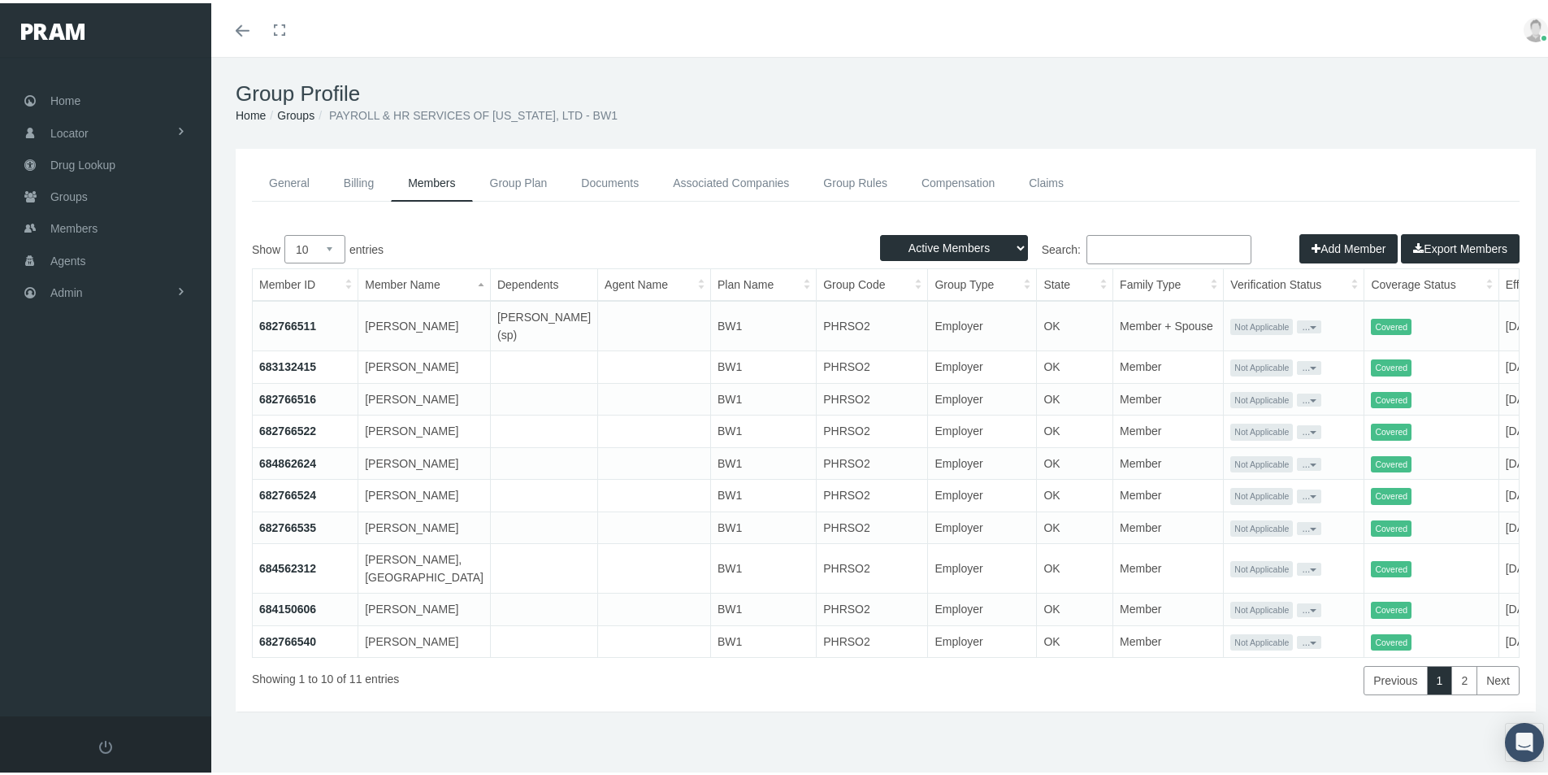
click at [1007, 249] on select "Active Members Terminated Members Active & Terminated" at bounding box center [954, 245] width 148 height 26
select select "3"
click at [880, 232] on select "Active Members Terminated Members Active & Terminated" at bounding box center [954, 245] width 148 height 26
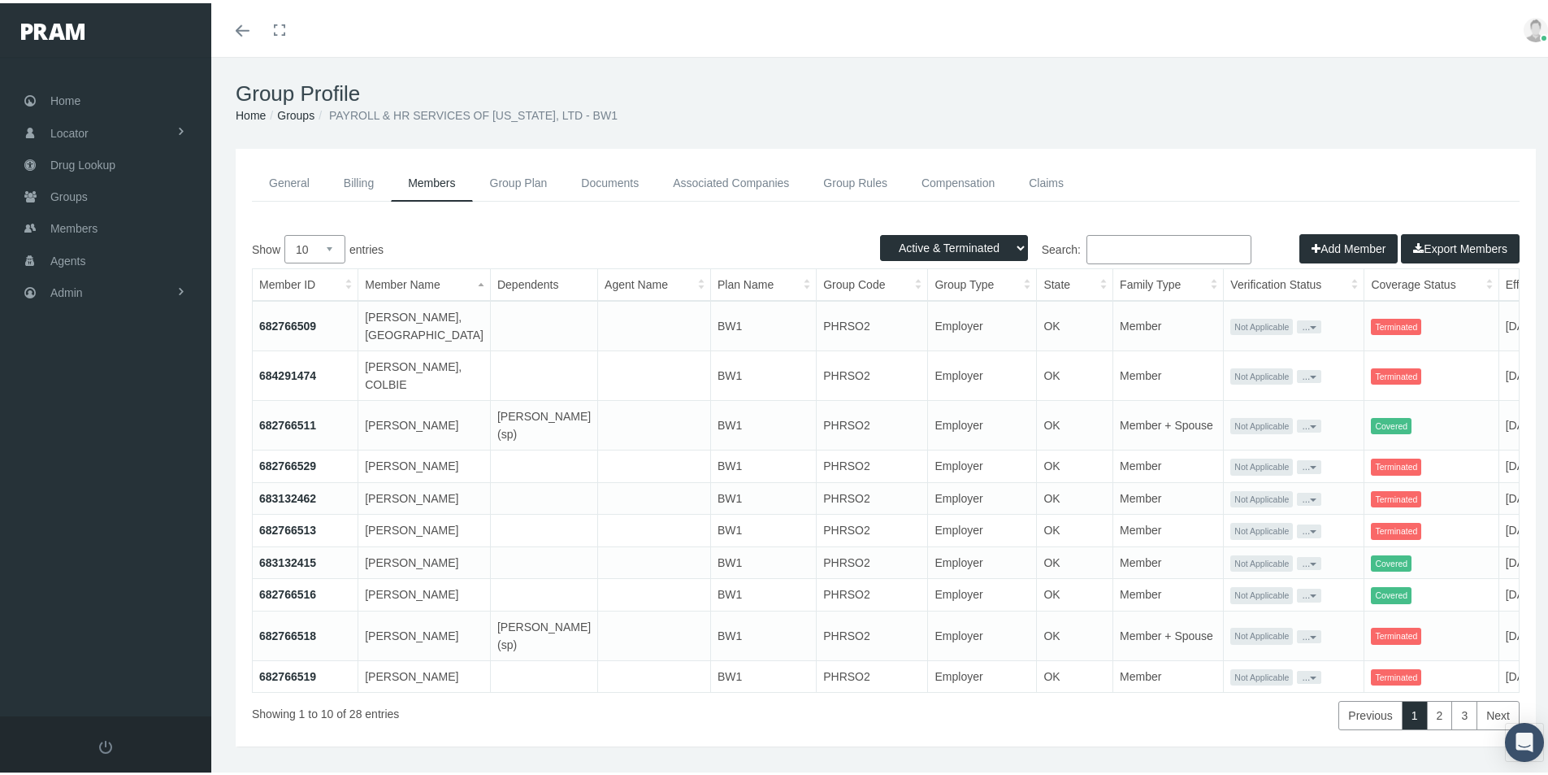
click at [1431, 243] on button "Export Members" at bounding box center [1460, 245] width 119 height 29
click at [291, 108] on link "Groups" at bounding box center [295, 112] width 37 height 13
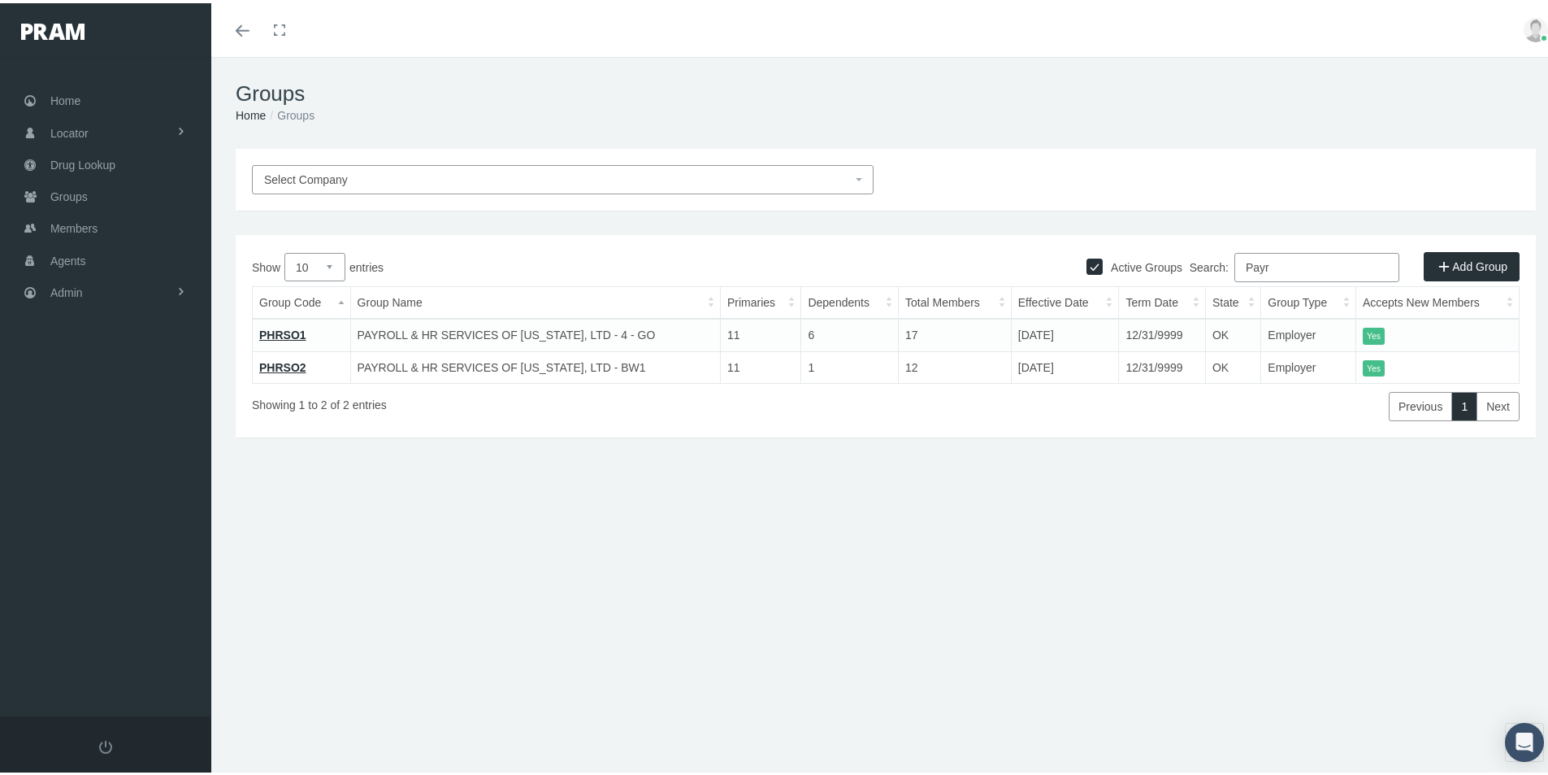
drag, startPoint x: 1267, startPoint y: 266, endPoint x: 1066, endPoint y: 396, distance: 239.9
click at [1079, 349] on div "Show 10 25 50 100 entries Search: Payr Group Code Group Name Primaries Dependen…" at bounding box center [886, 334] width 1268 height 168
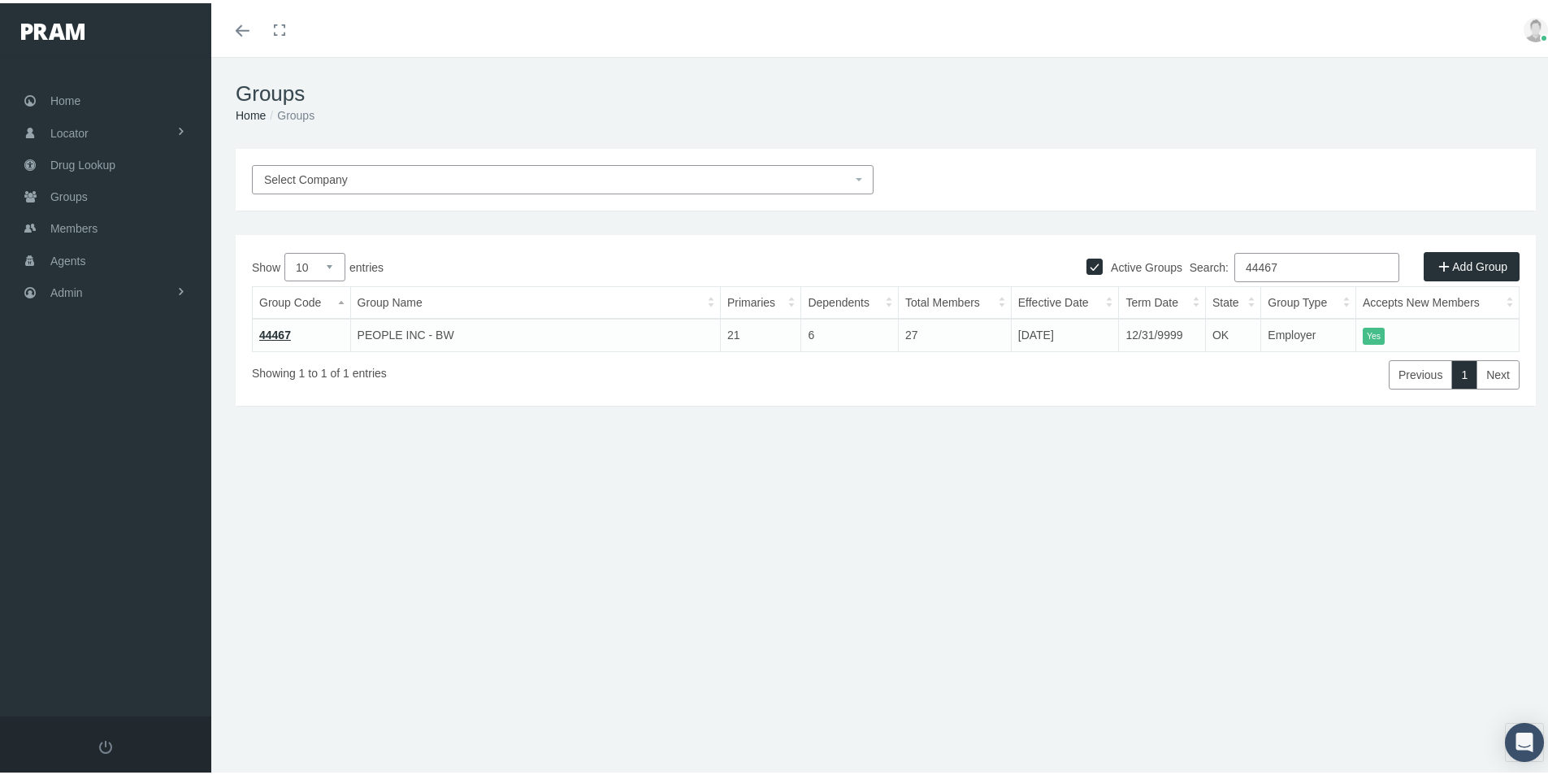
type input "44467"
click at [272, 328] on link "44467" at bounding box center [275, 331] width 32 height 13
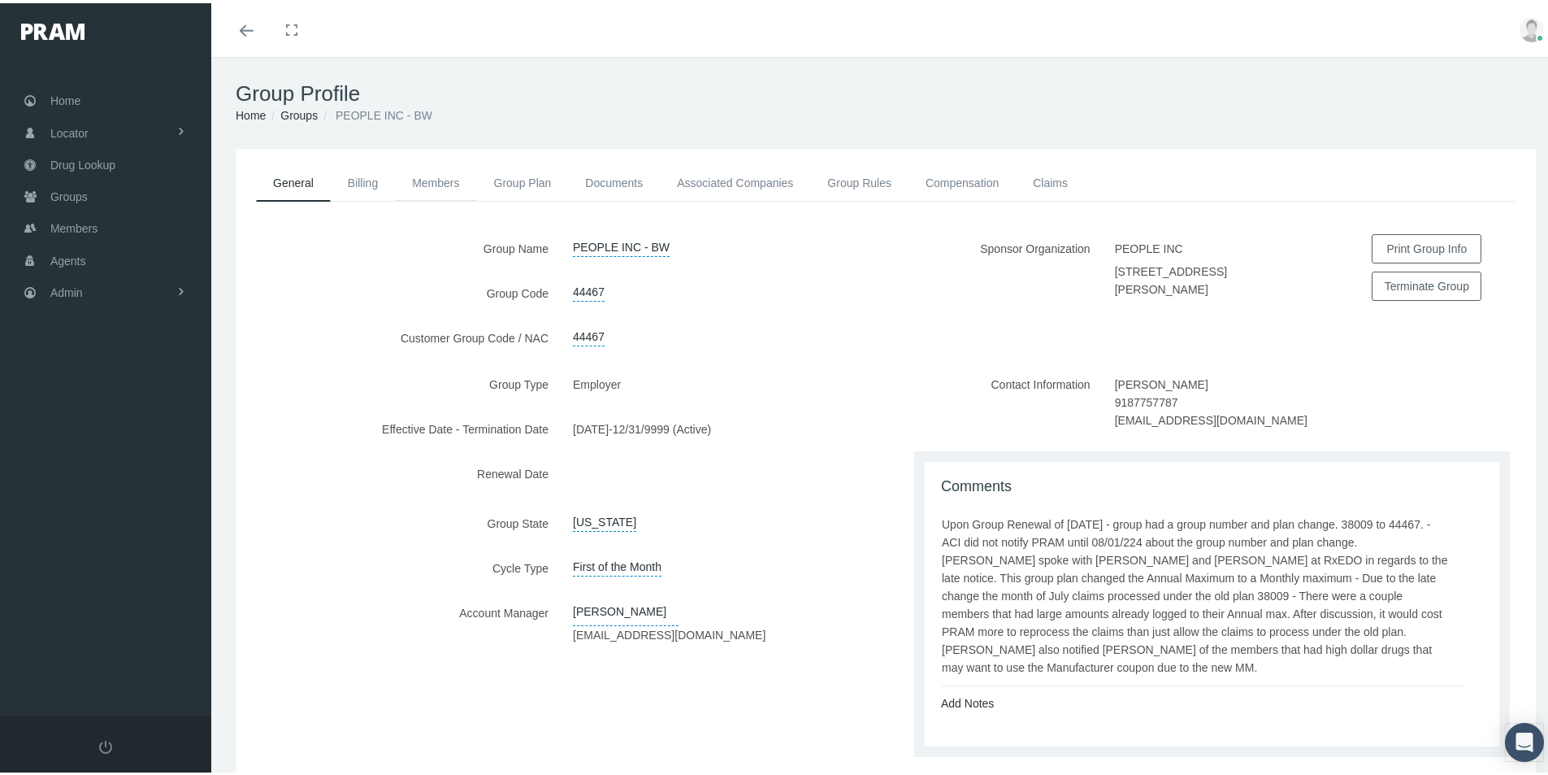
click at [434, 180] on link "Members" at bounding box center [435, 180] width 81 height 36
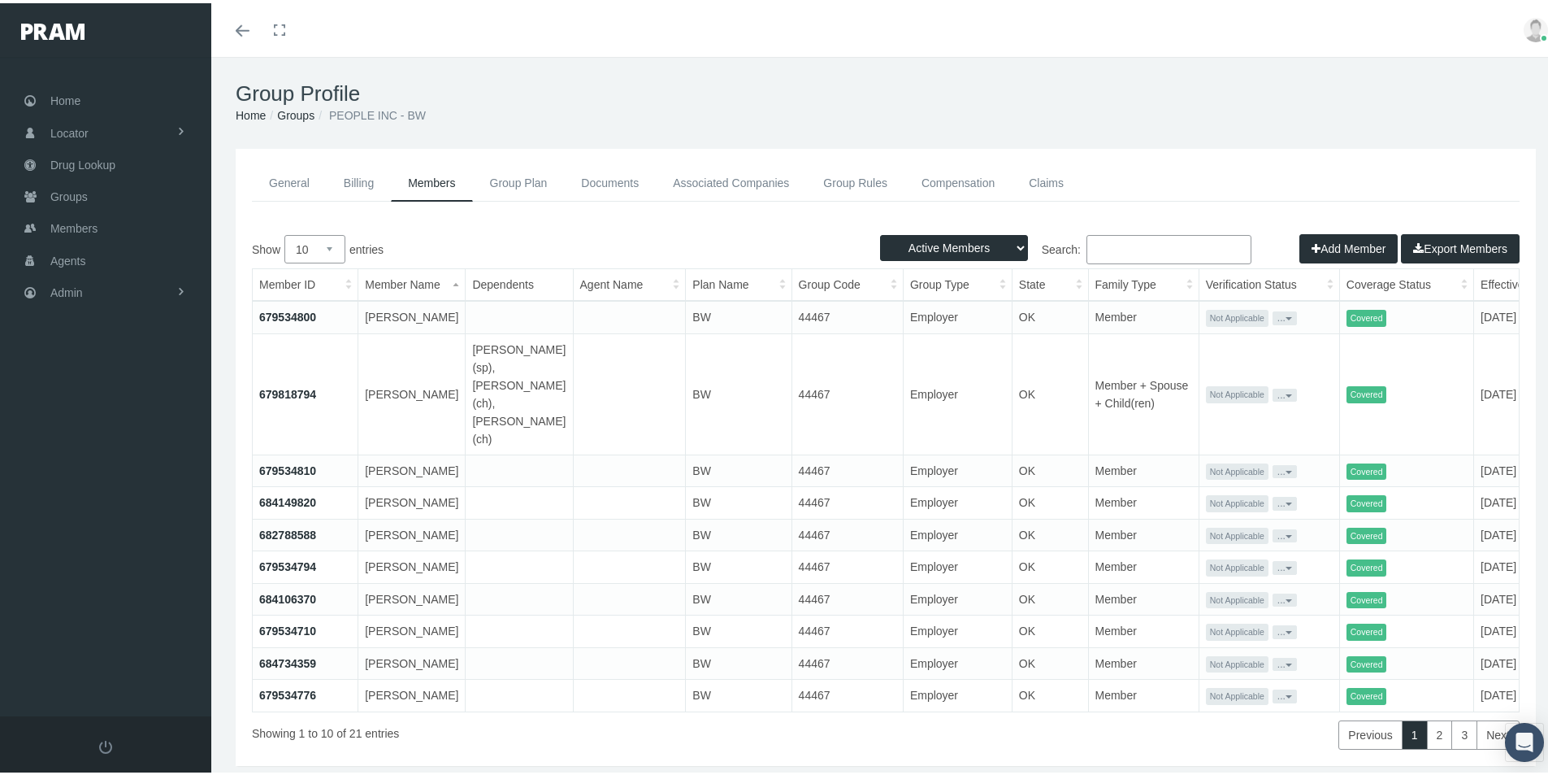
click at [1005, 245] on select "Active Members Terminated Members Active & Terminated" at bounding box center [954, 245] width 148 height 26
select select "3"
click at [880, 232] on select "Active Members Terminated Members Active & Terminated" at bounding box center [954, 245] width 148 height 26
click at [1427, 243] on button "Export Members" at bounding box center [1460, 245] width 119 height 29
drag, startPoint x: 300, startPoint y: 113, endPoint x: 294, endPoint y: 149, distance: 36.2
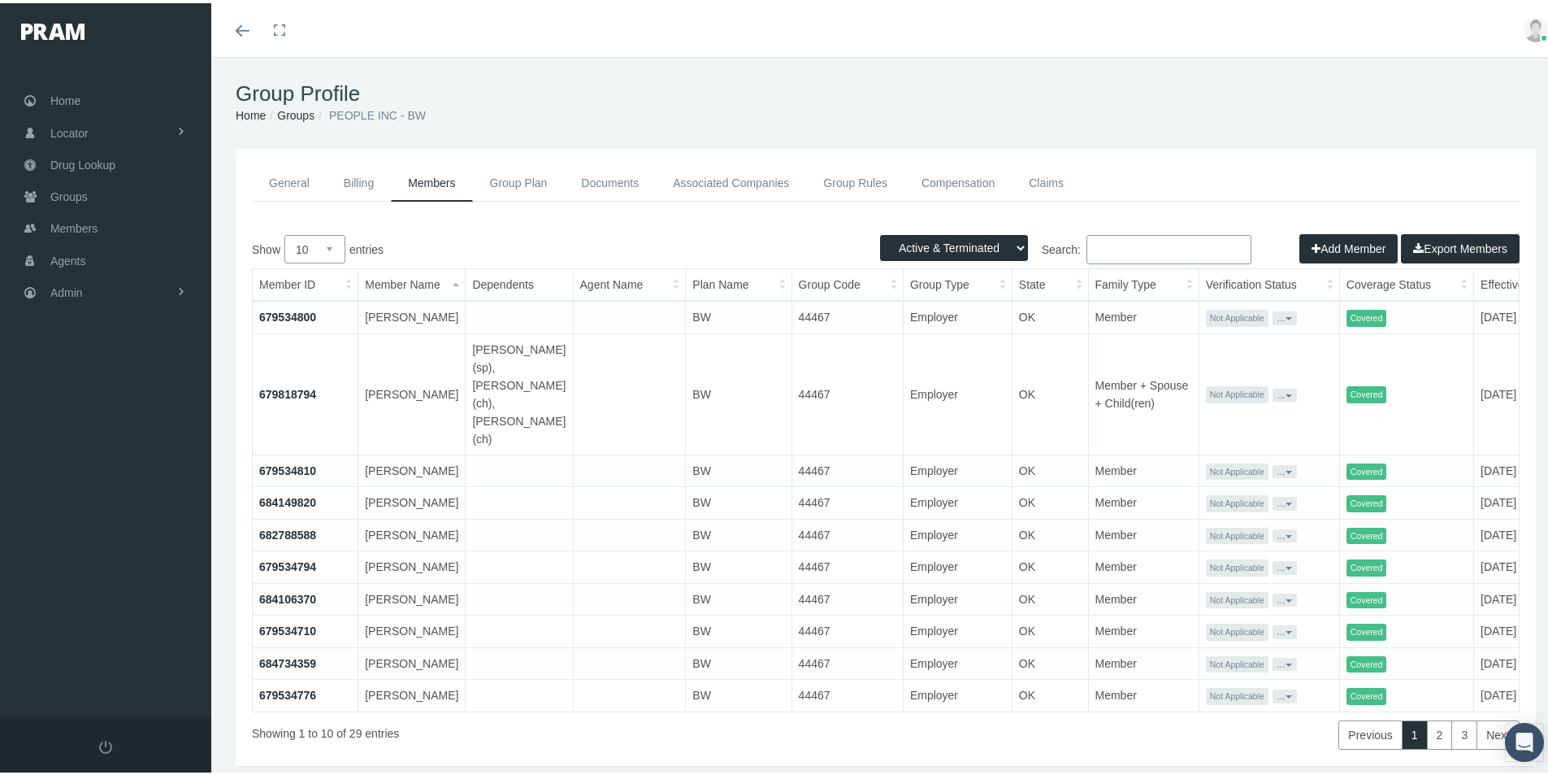
click at [300, 112] on link "Groups" at bounding box center [295, 112] width 37 height 13
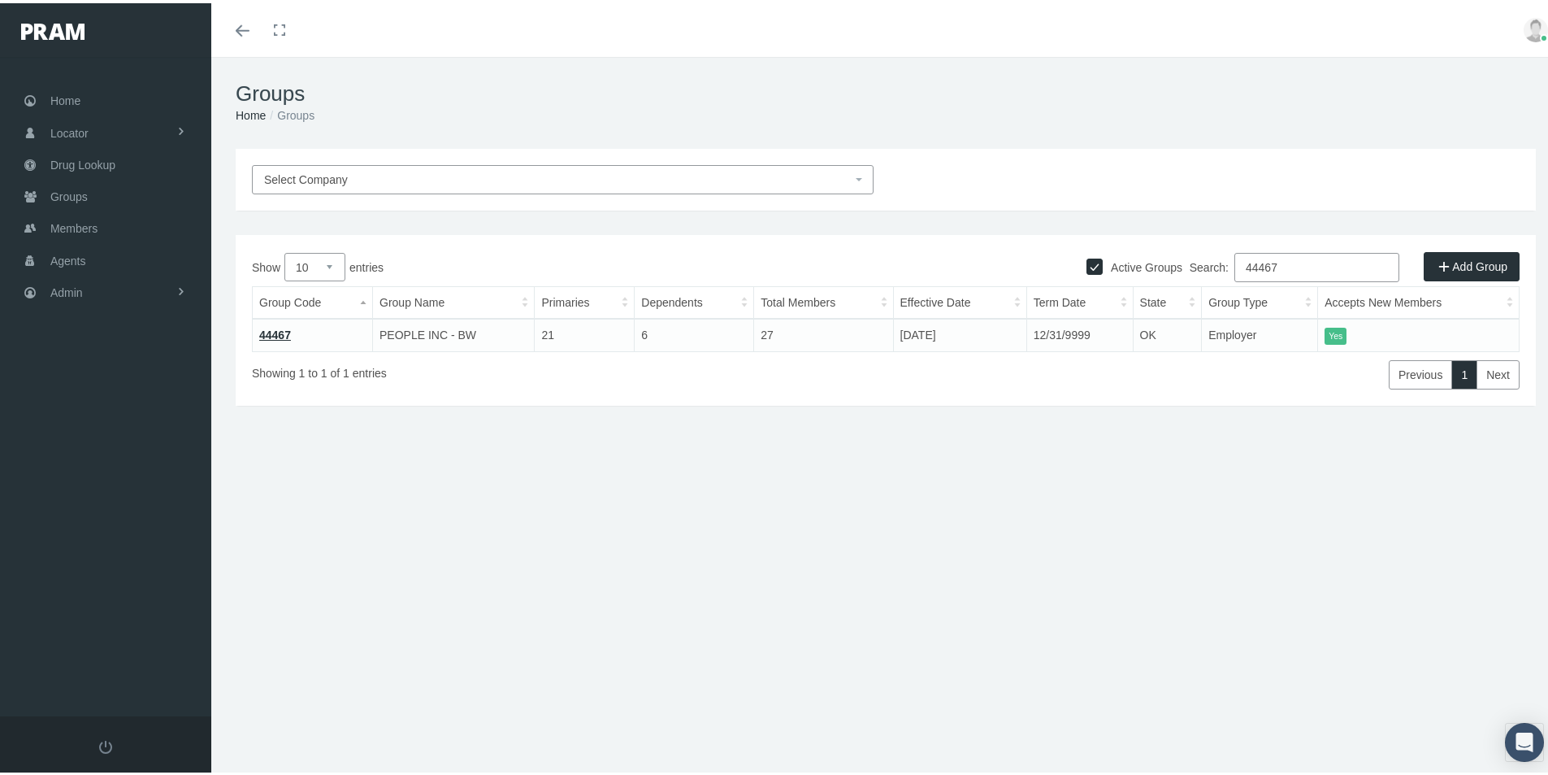
drag, startPoint x: 1278, startPoint y: 260, endPoint x: 1137, endPoint y: 318, distance: 152.0
click at [1143, 312] on div "Show 10 25 50 100 entries Search: 44467 Group Code Group Name Primaries Depende…" at bounding box center [886, 318] width 1268 height 137
type input "38008"
click at [277, 330] on link "38008" at bounding box center [275, 331] width 32 height 13
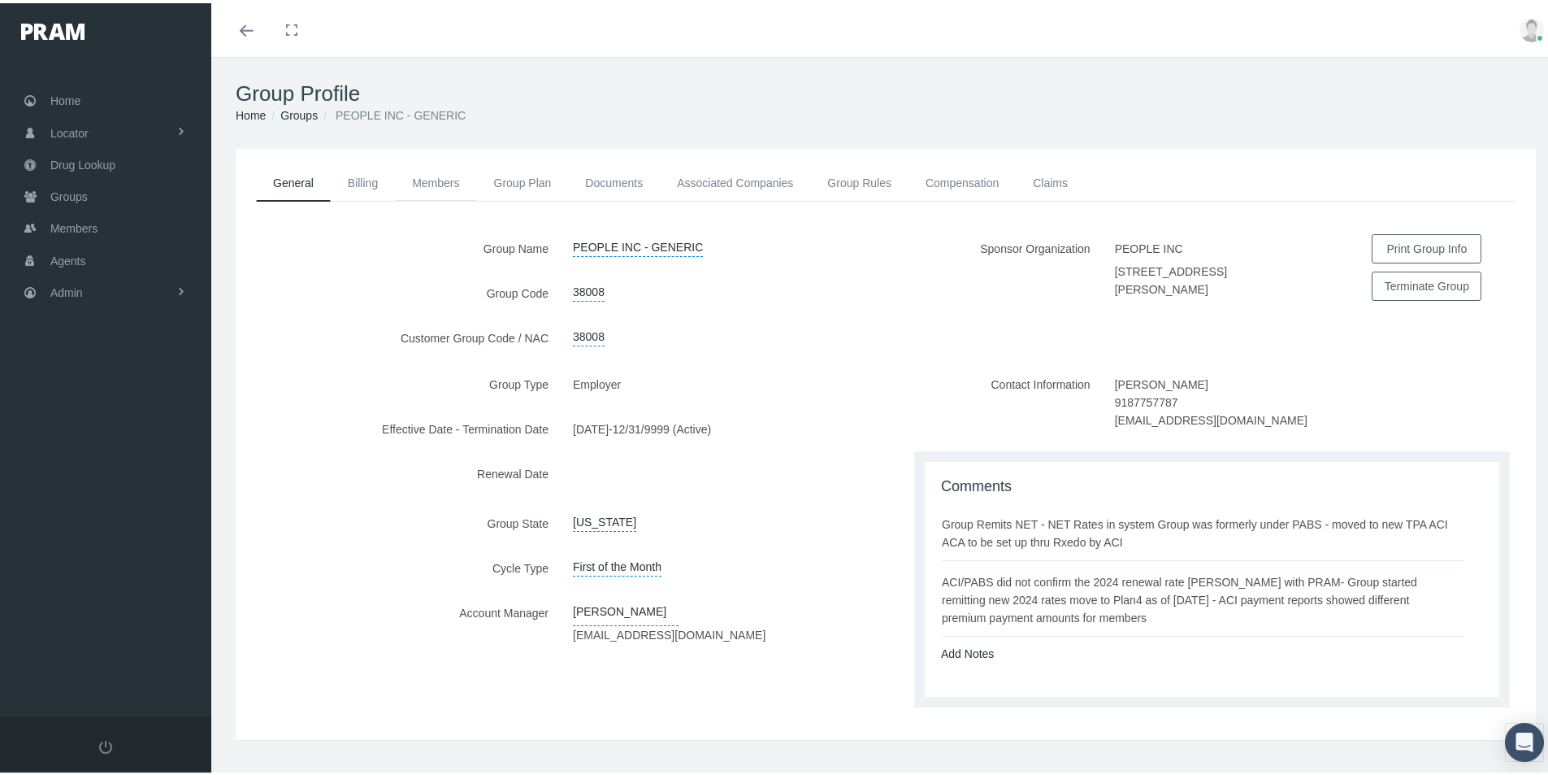
click at [433, 180] on link "Members" at bounding box center [435, 180] width 81 height 36
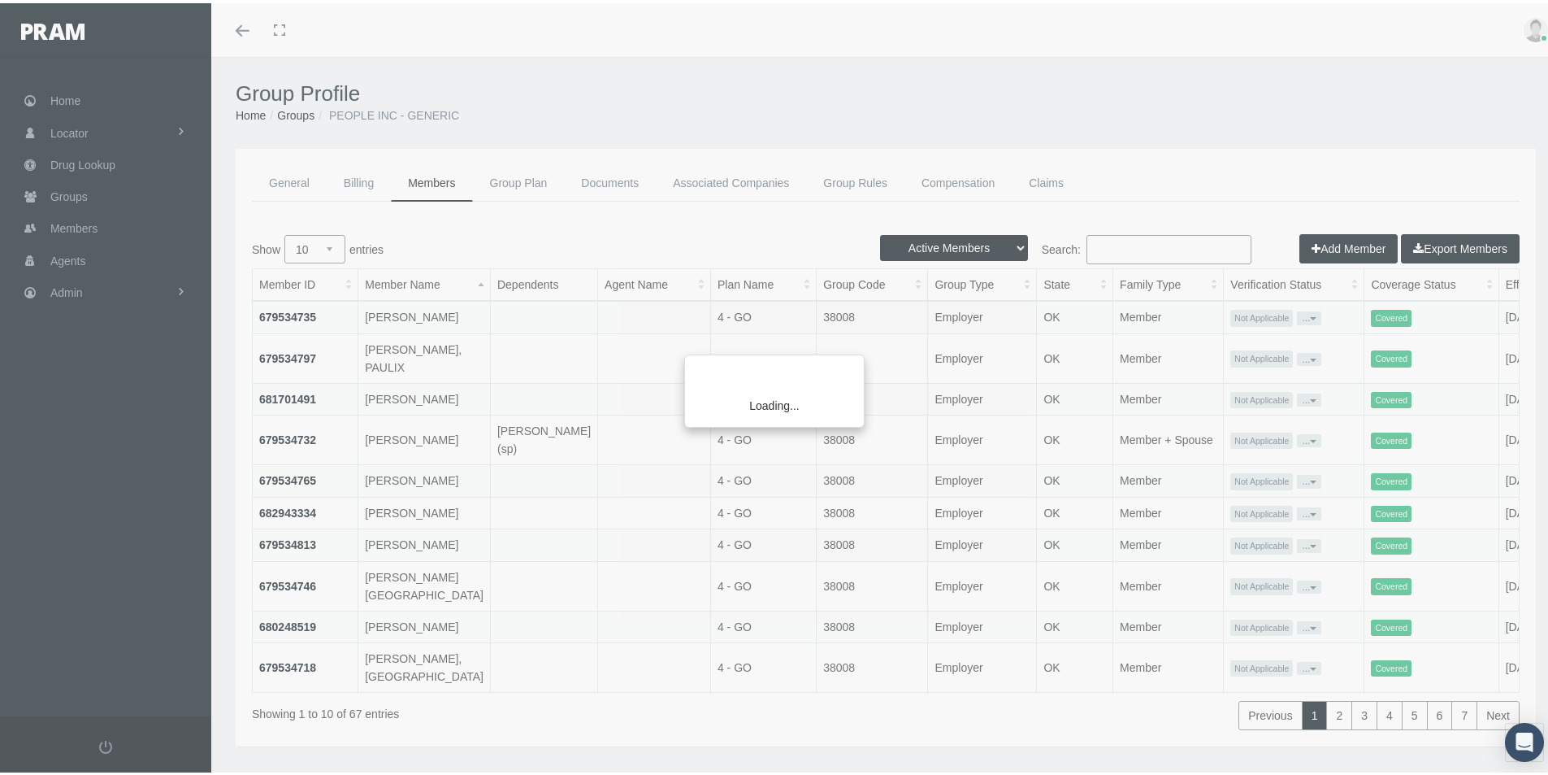
click at [1010, 241] on div "Loading..." at bounding box center [774, 387] width 1548 height 775
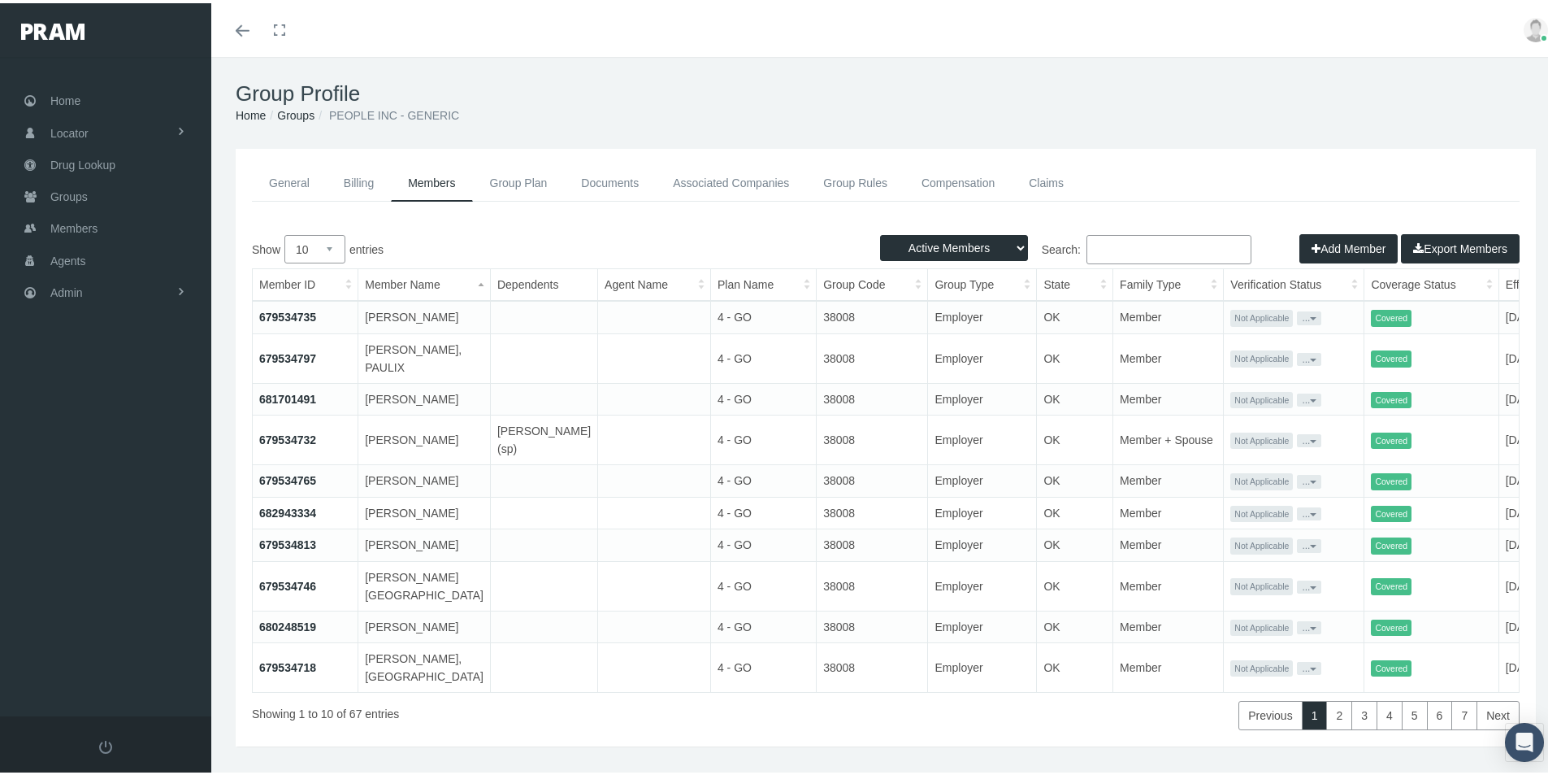
click at [1010, 242] on select "Active Members Terminated Members Active & Terminated" at bounding box center [954, 245] width 148 height 26
select select "3"
click at [880, 232] on select "Active Members Terminated Members Active & Terminated" at bounding box center [954, 245] width 148 height 26
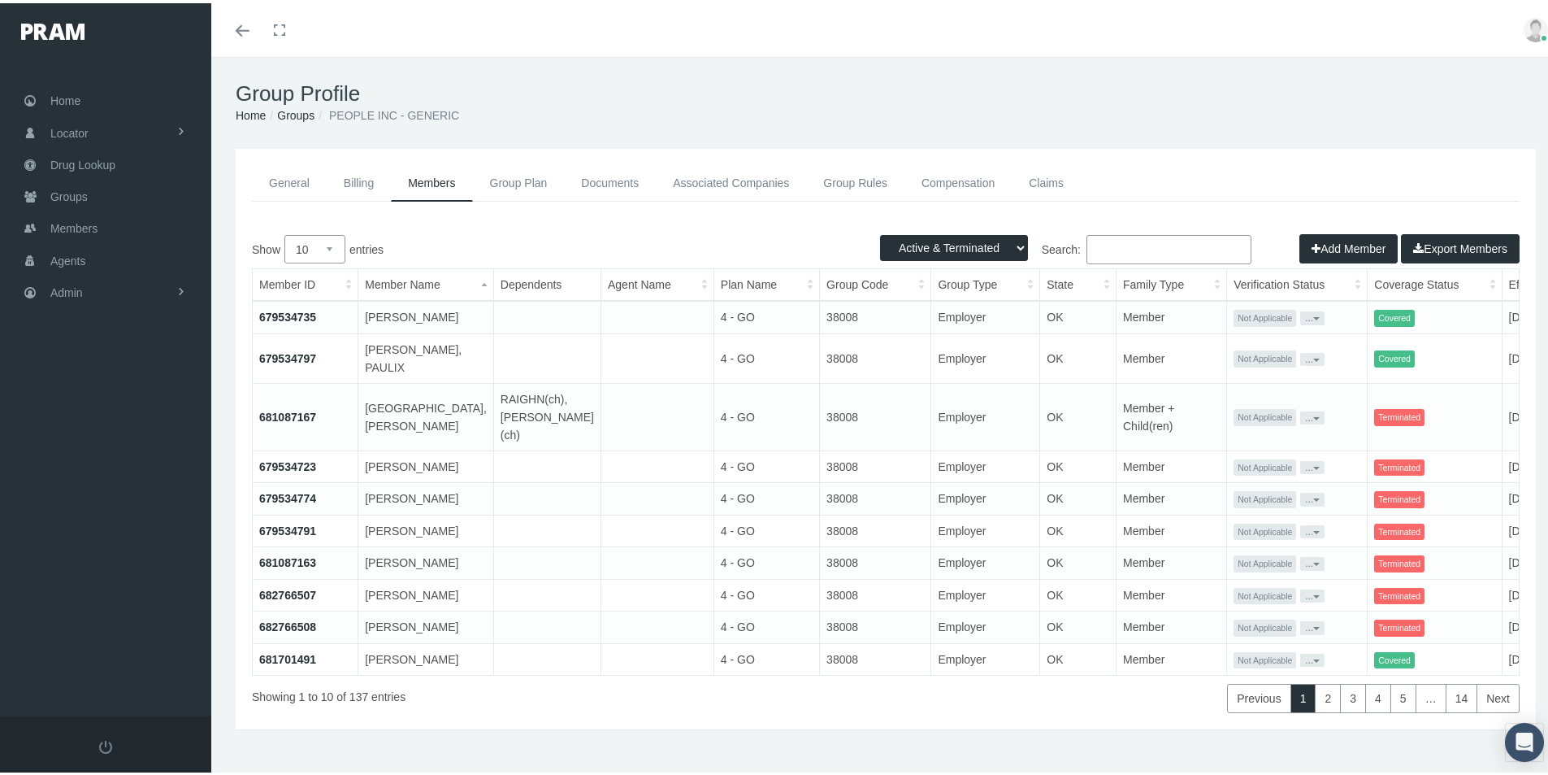
click at [1442, 244] on button "Export Members" at bounding box center [1460, 245] width 119 height 29
drag, startPoint x: 296, startPoint y: 113, endPoint x: 281, endPoint y: 142, distance: 32.7
click at [296, 113] on link "Groups" at bounding box center [295, 112] width 37 height 13
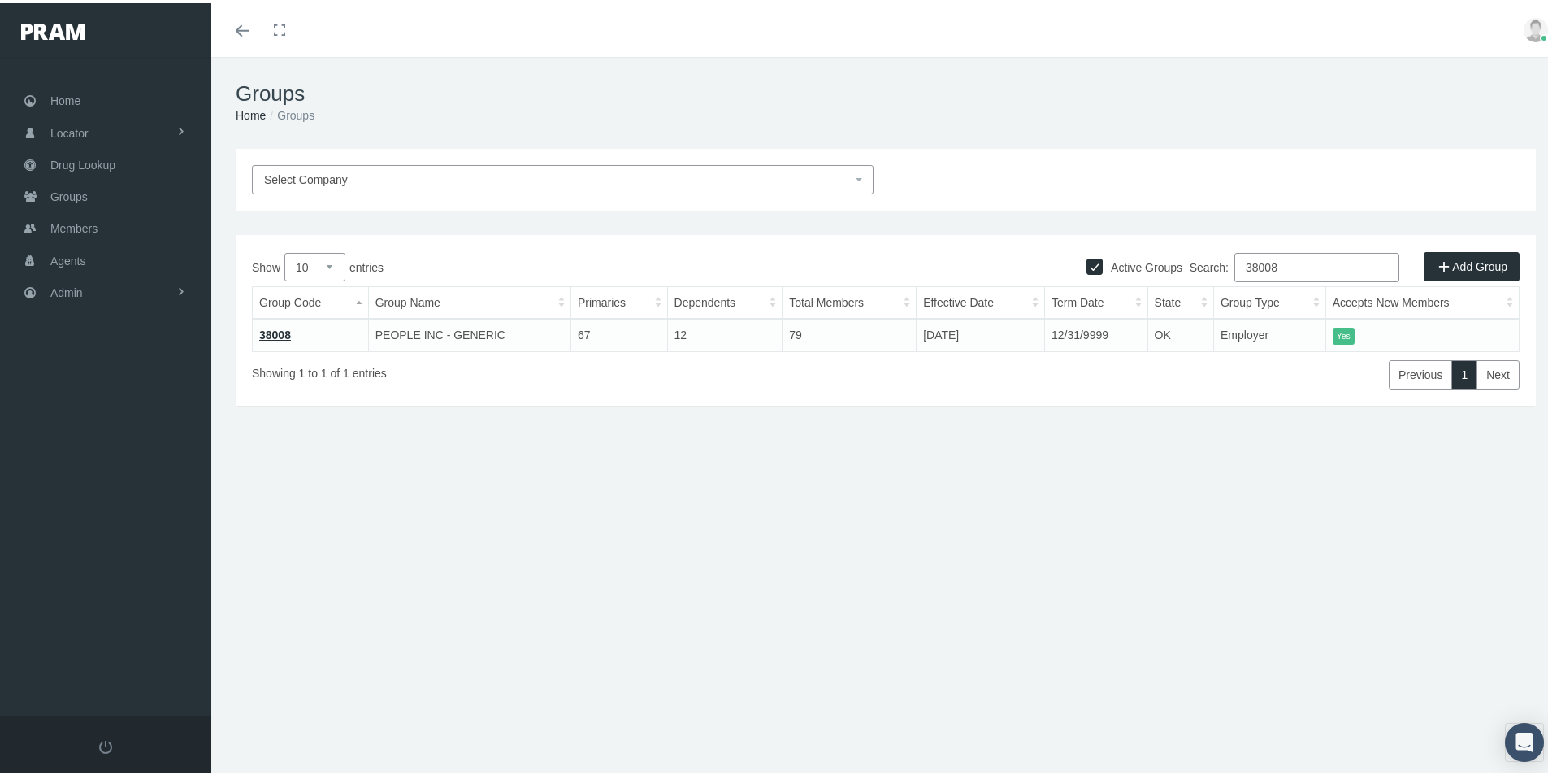
drag, startPoint x: 1277, startPoint y: 266, endPoint x: 1178, endPoint y: 307, distance: 107.5
click at [1180, 306] on div "Show 10 25 50 100 entries Search: 38008 Group Code Group Name Primaries Depende…" at bounding box center [886, 318] width 1268 height 137
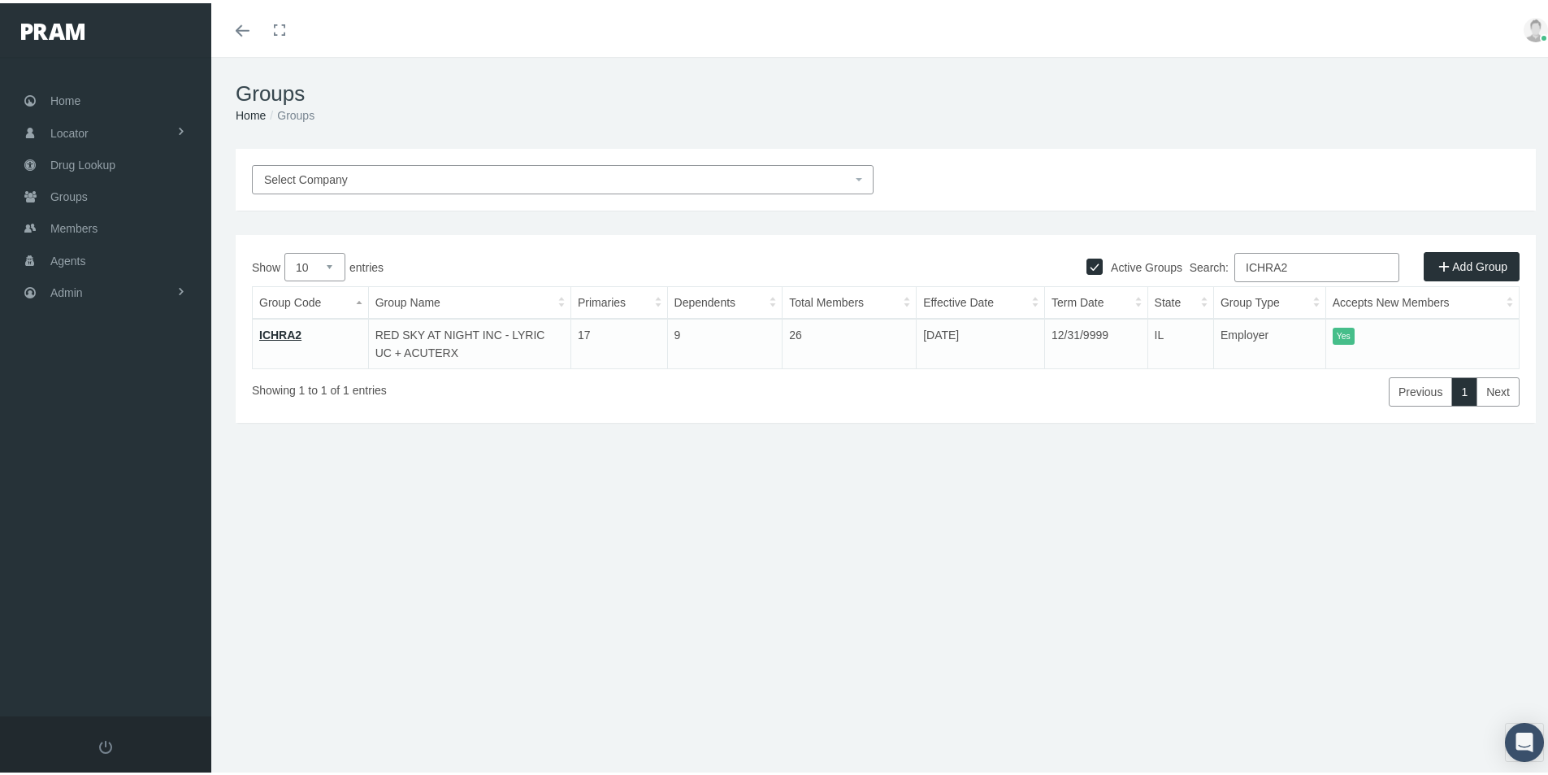
type input "ICHRA2"
click at [287, 333] on link "ICHRA2" at bounding box center [280, 331] width 42 height 13
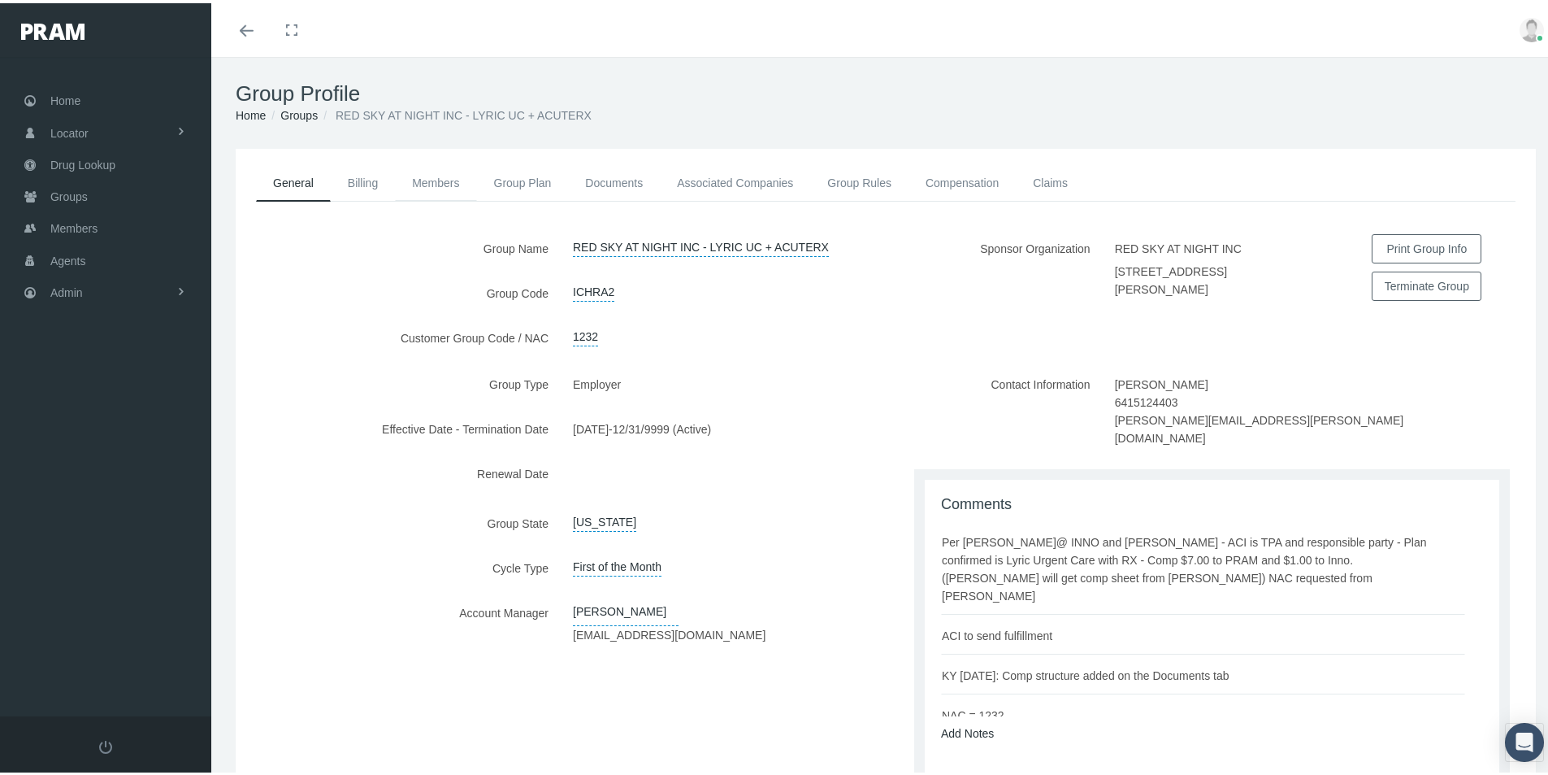
click at [428, 178] on link "Members" at bounding box center [435, 180] width 81 height 36
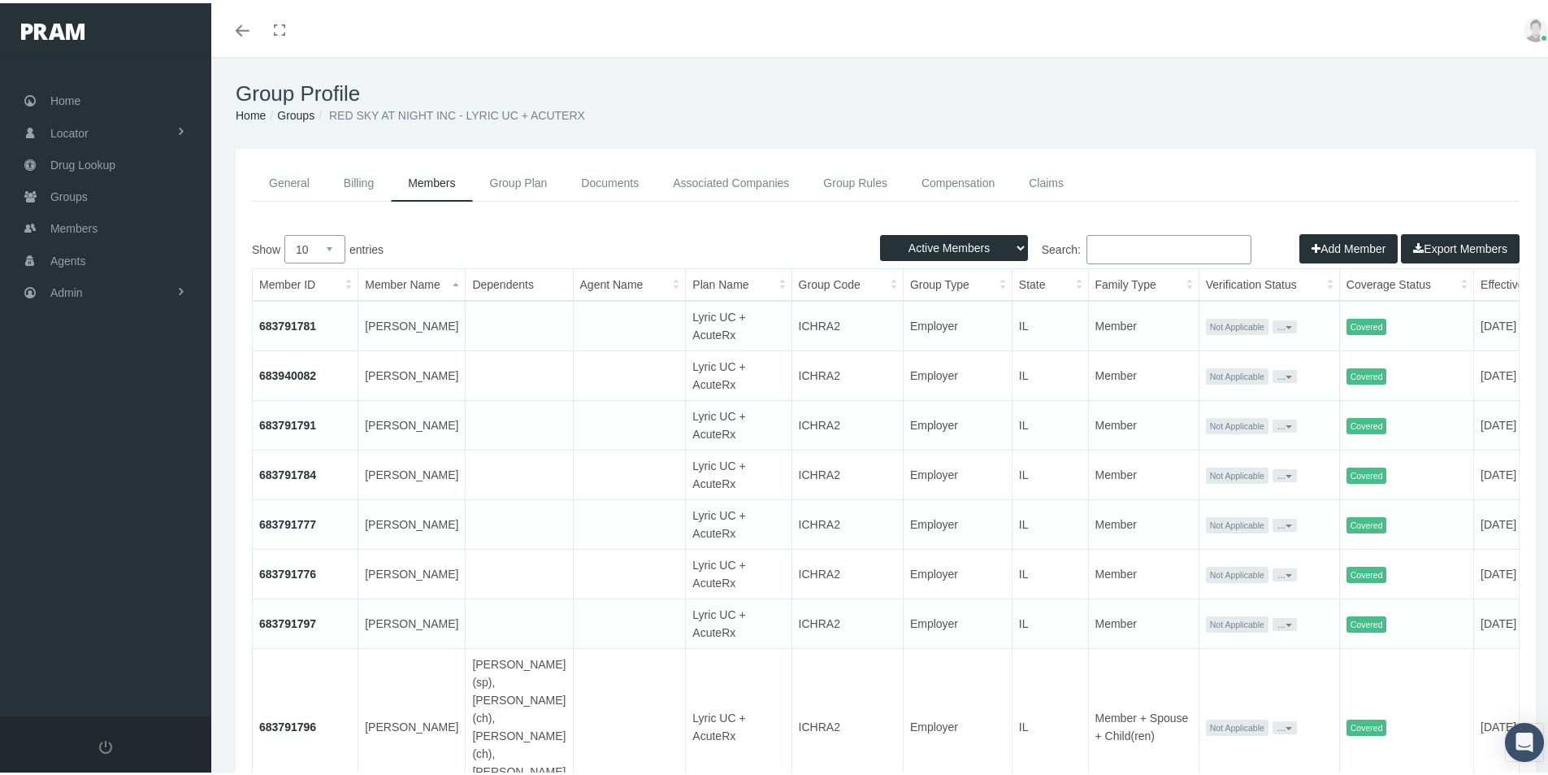
click at [1009, 239] on select "Active Members Terminated Members Active & Terminated" at bounding box center [954, 245] width 148 height 26
select select "3"
click at [880, 232] on select "Active Members Terminated Members Active & Terminated" at bounding box center [954, 245] width 148 height 26
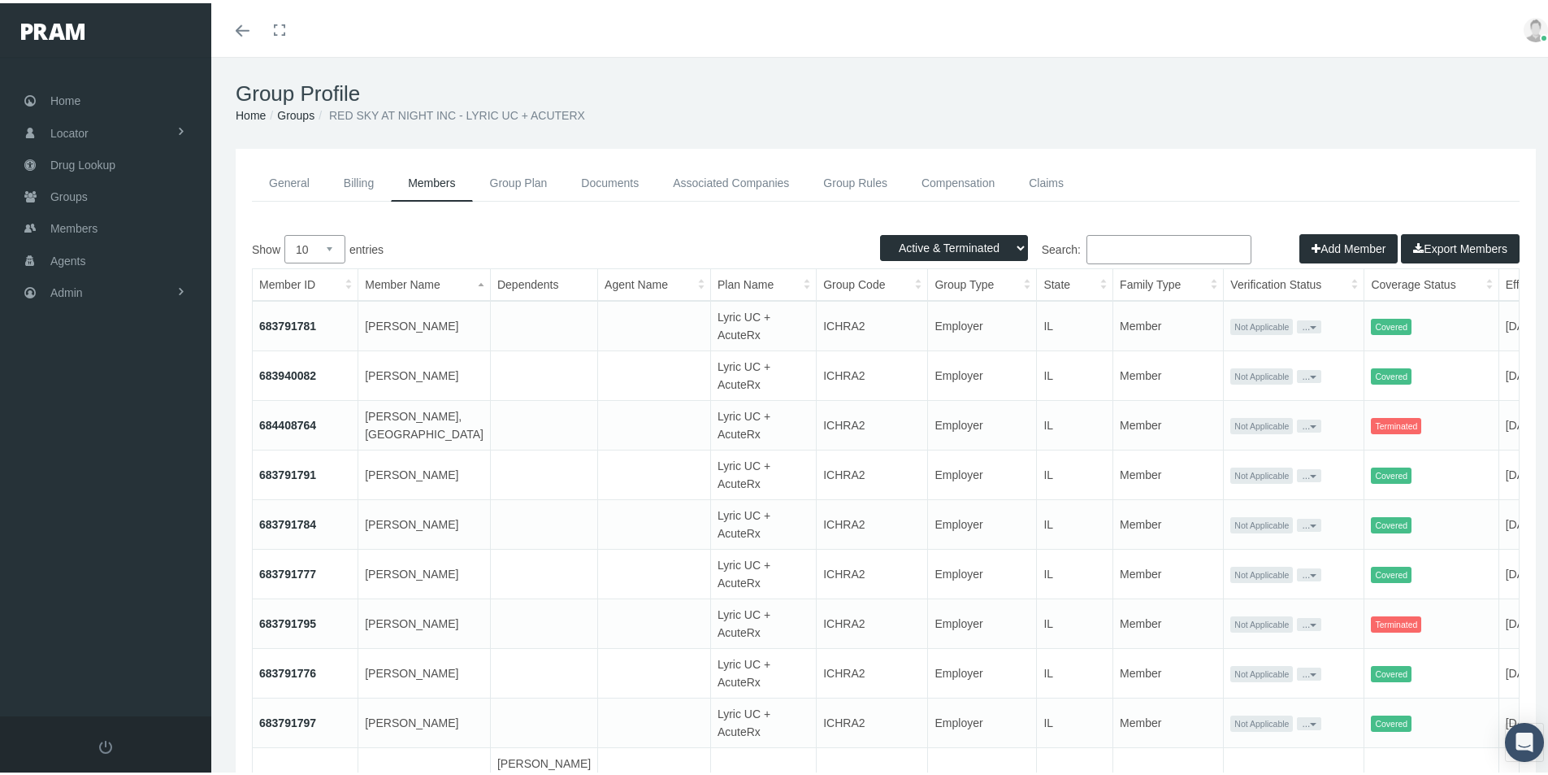
click at [1451, 243] on button "Export Members" at bounding box center [1460, 245] width 119 height 29
